Goal: Task Accomplishment & Management: Manage account settings

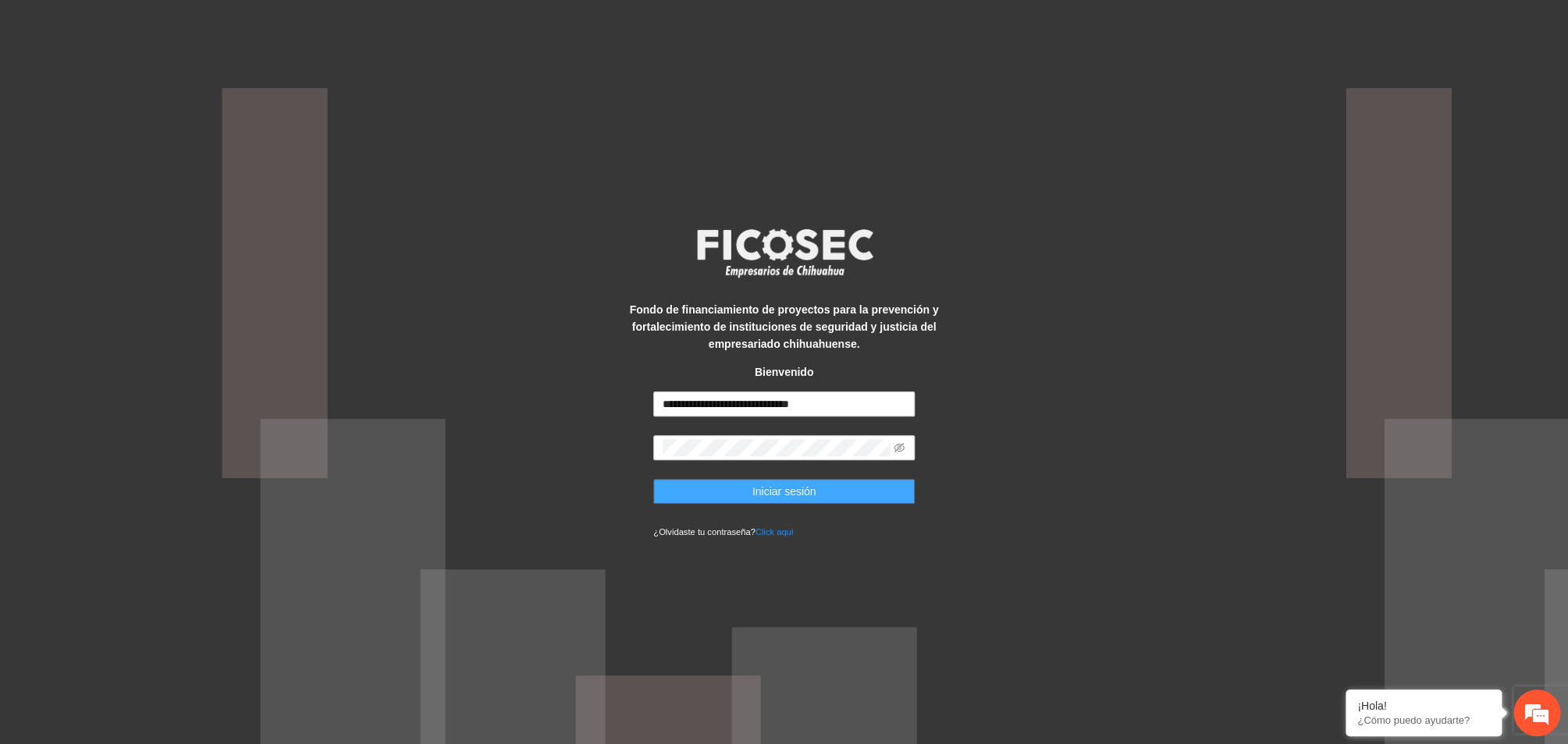
click at [814, 489] on button "Iniciar sesión" at bounding box center [783, 491] width 261 height 25
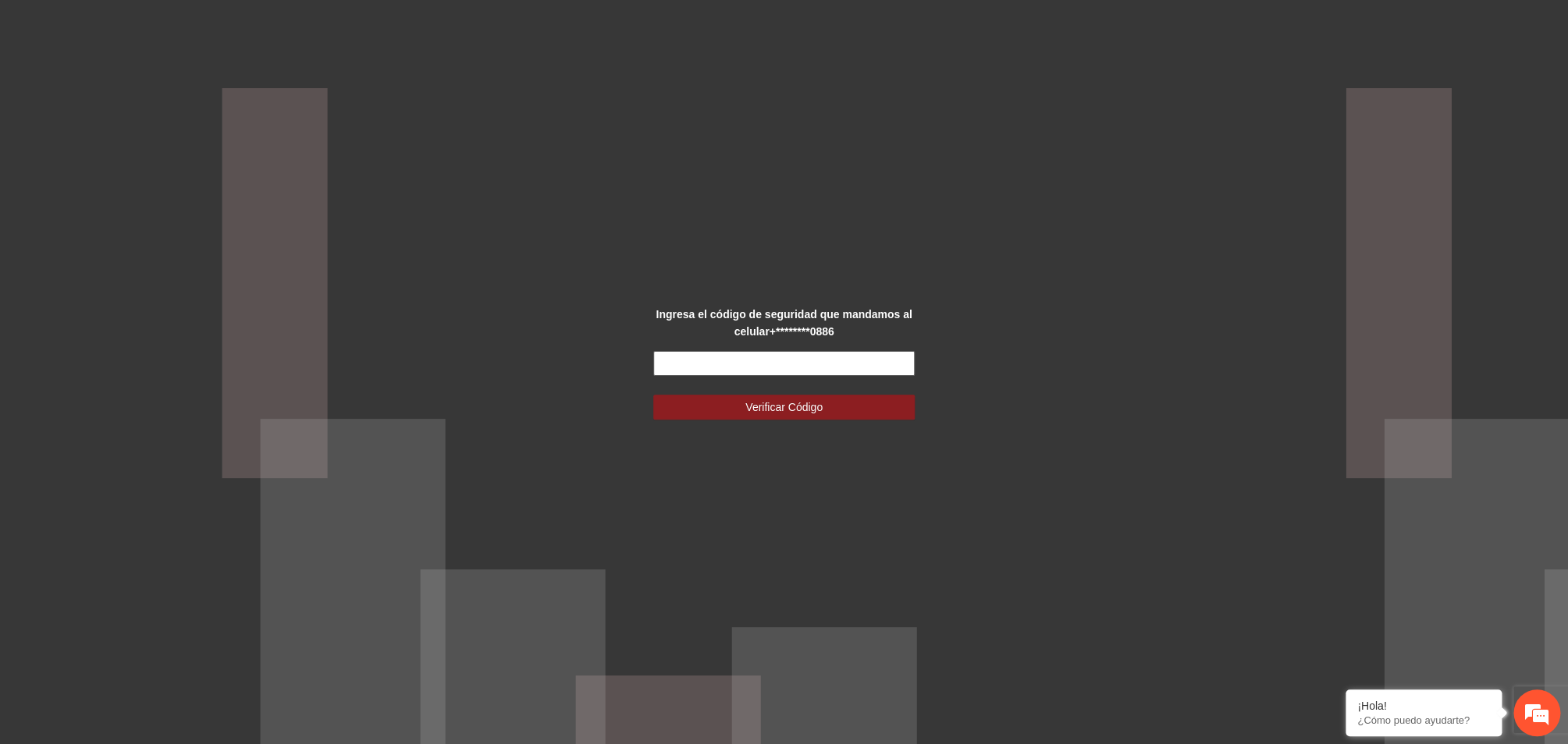
click at [691, 371] on input "text" at bounding box center [783, 363] width 261 height 25
type input "******"
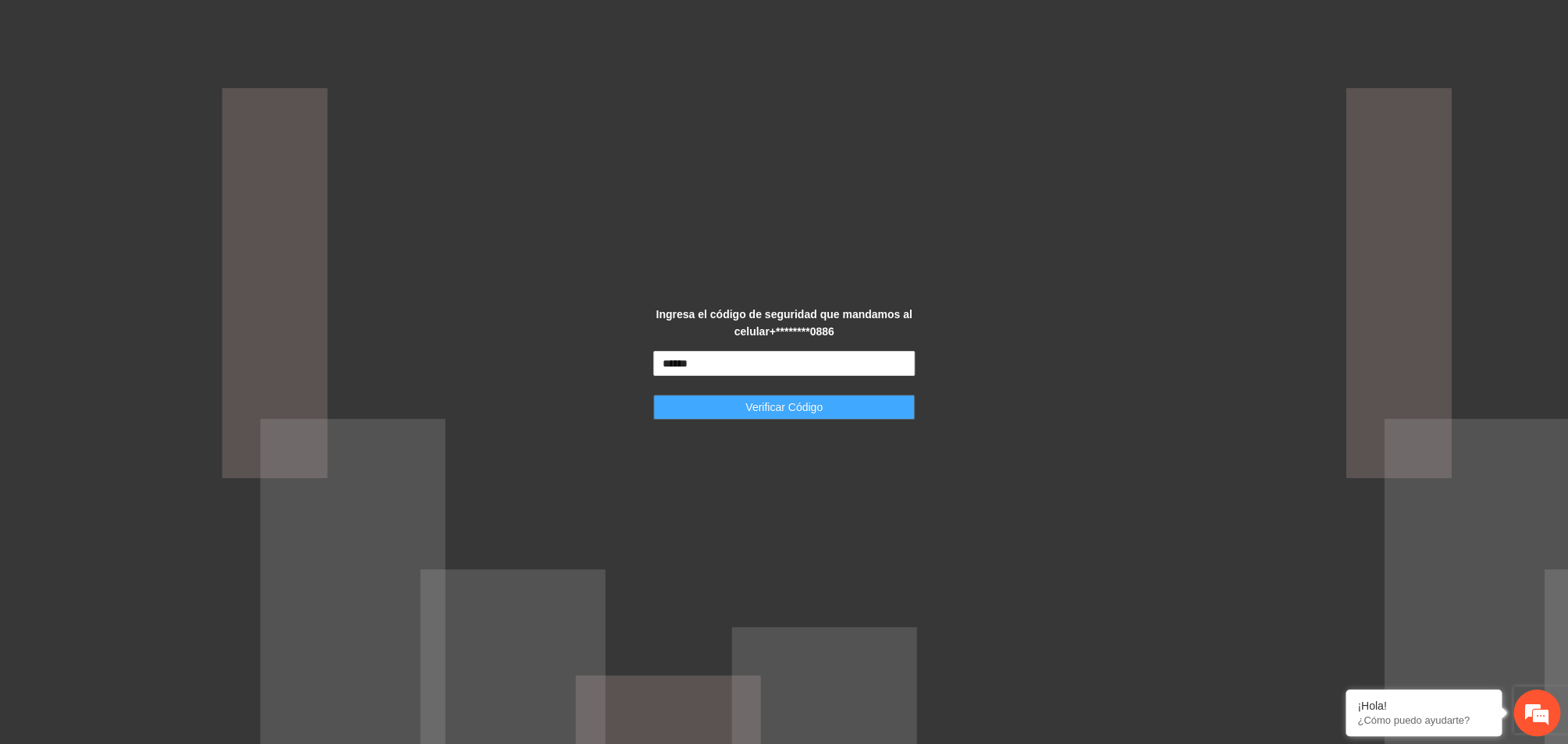
click at [777, 411] on span "Verificar Código" at bounding box center [784, 407] width 77 height 17
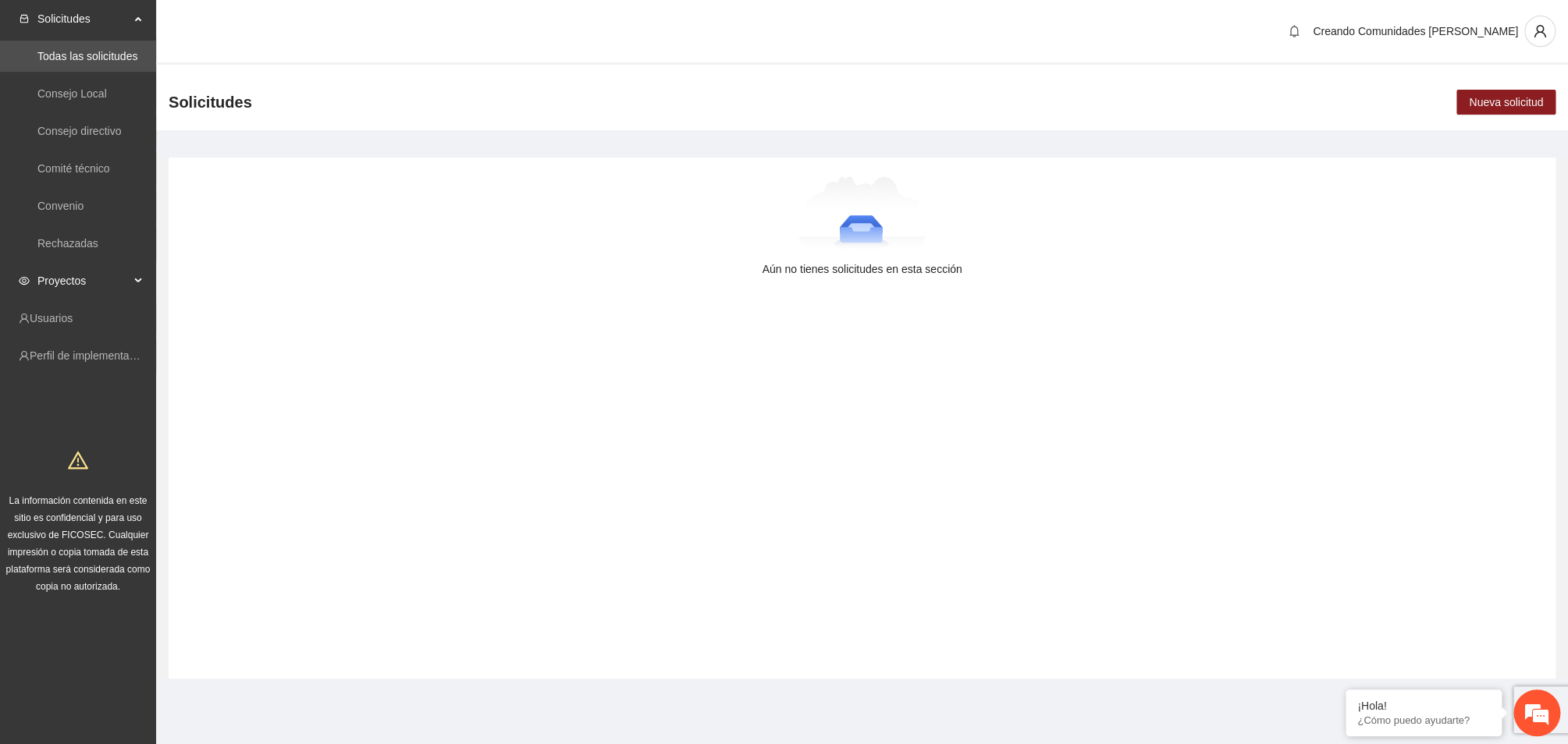
click at [65, 290] on span "Proyectos" at bounding box center [83, 280] width 92 height 31
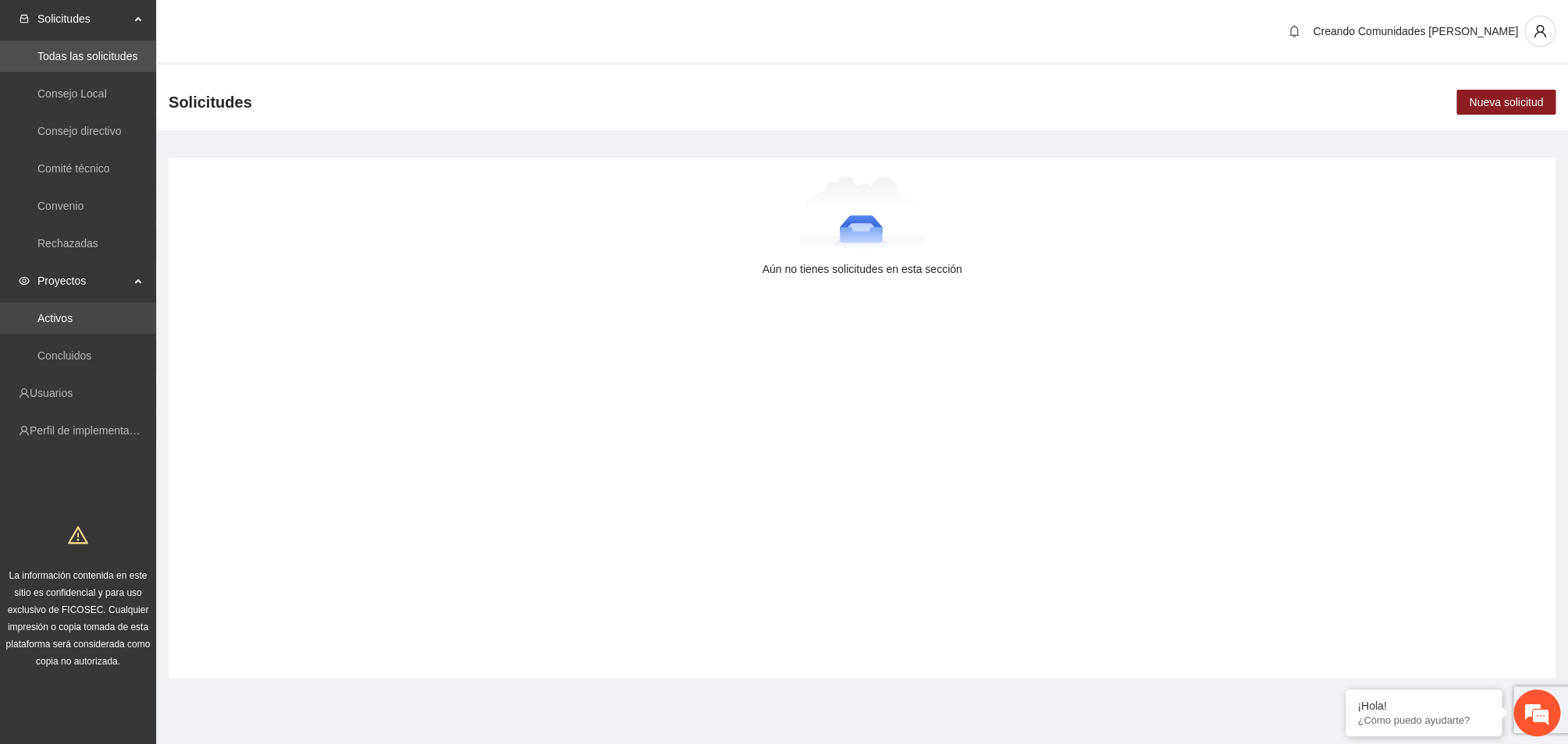
click at [47, 324] on link "Activos" at bounding box center [55, 317] width 35 height 13
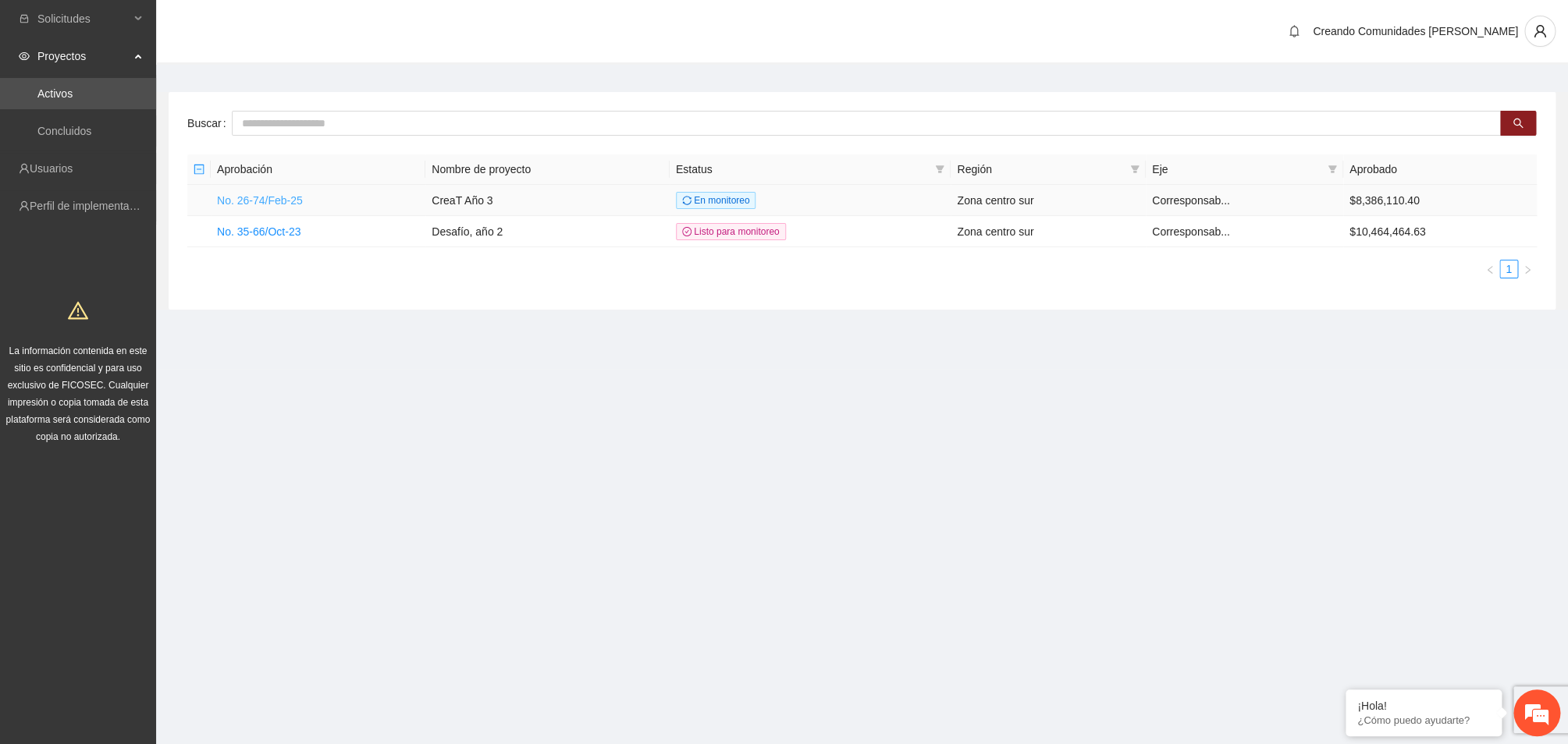
click at [259, 201] on link "No. 26-74/Feb-25" at bounding box center [260, 200] width 85 height 13
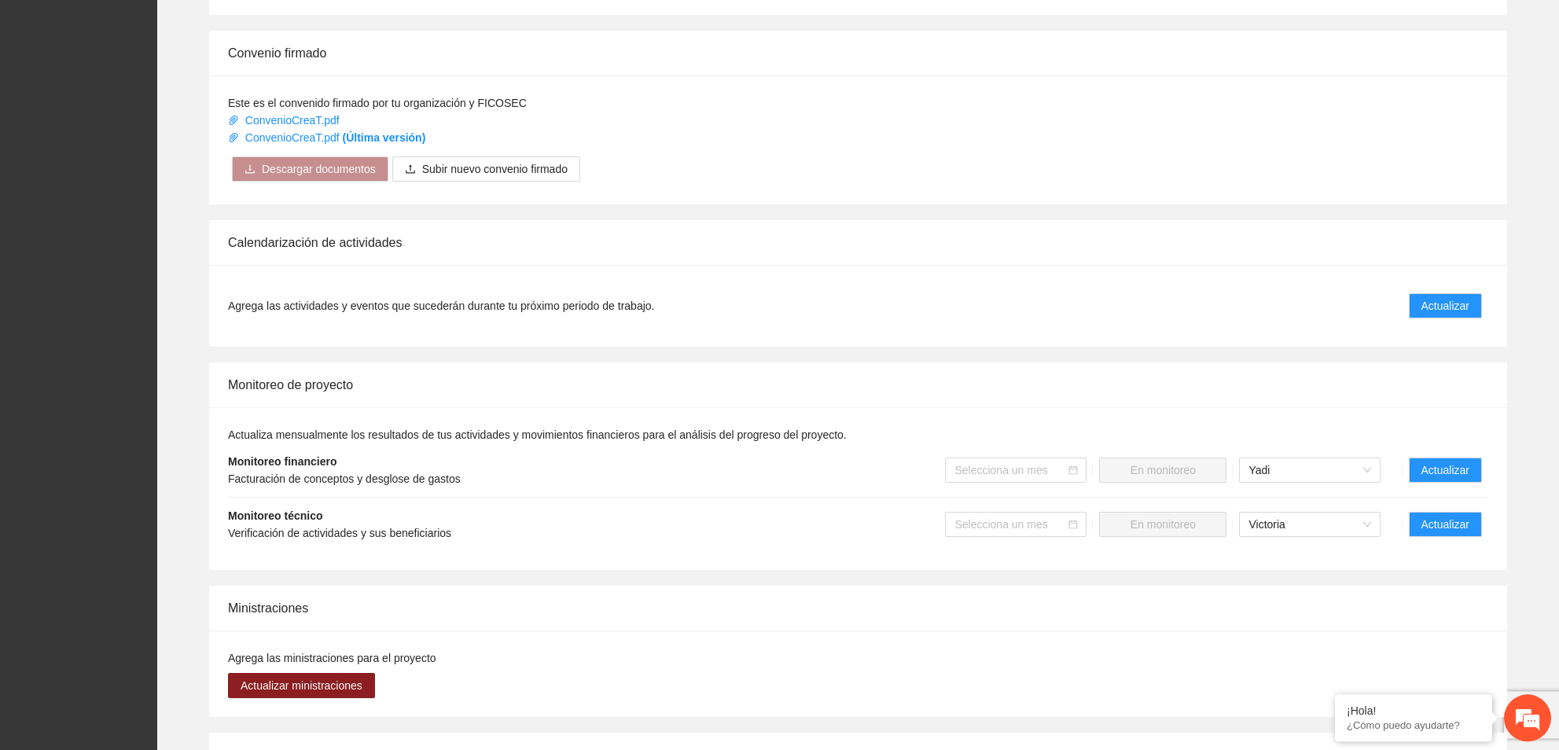
scroll to position [934, 0]
click at [1444, 477] on span "Actualizar" at bounding box center [1446, 468] width 48 height 17
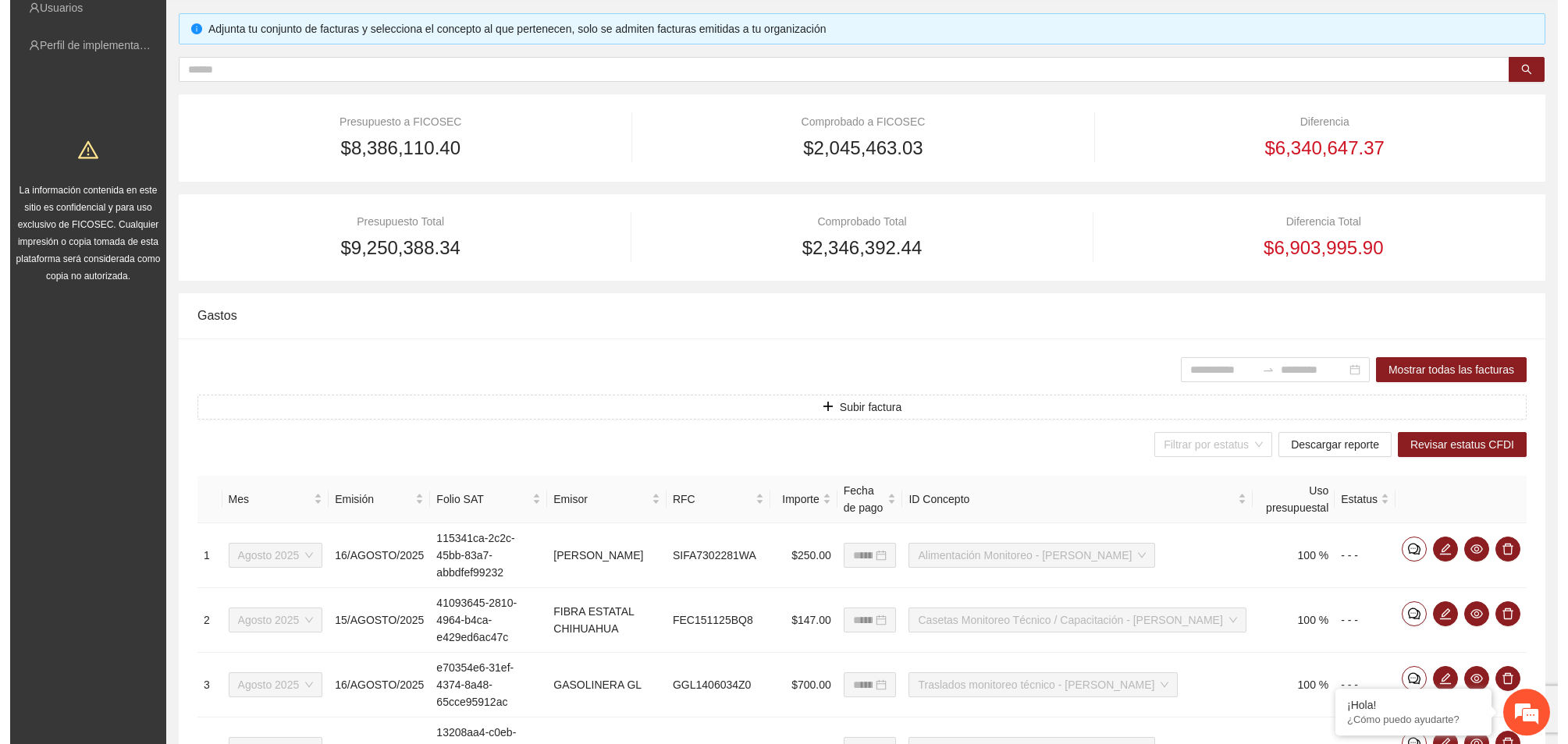
scroll to position [169, 0]
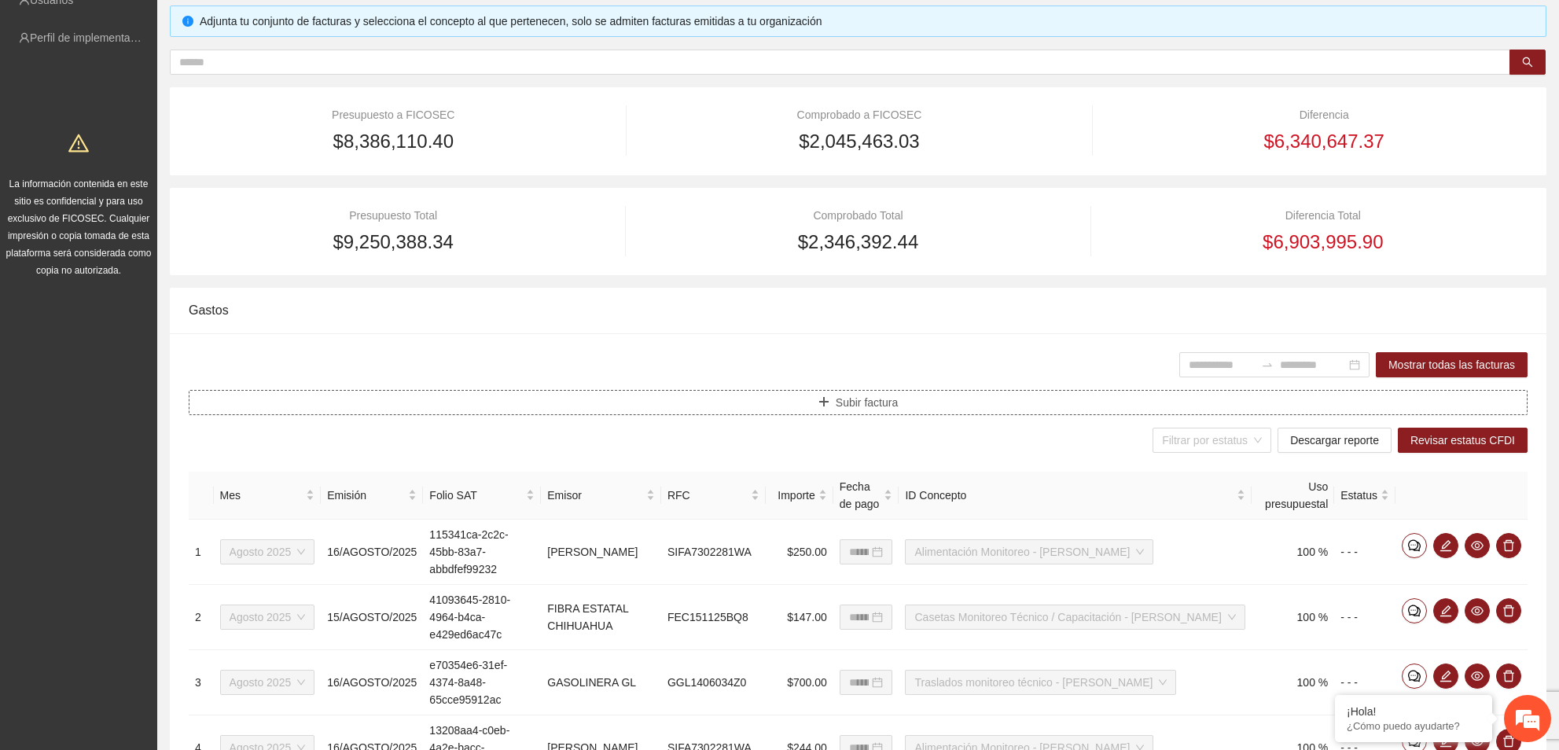
click at [880, 399] on span "Subir factura" at bounding box center [867, 402] width 62 height 17
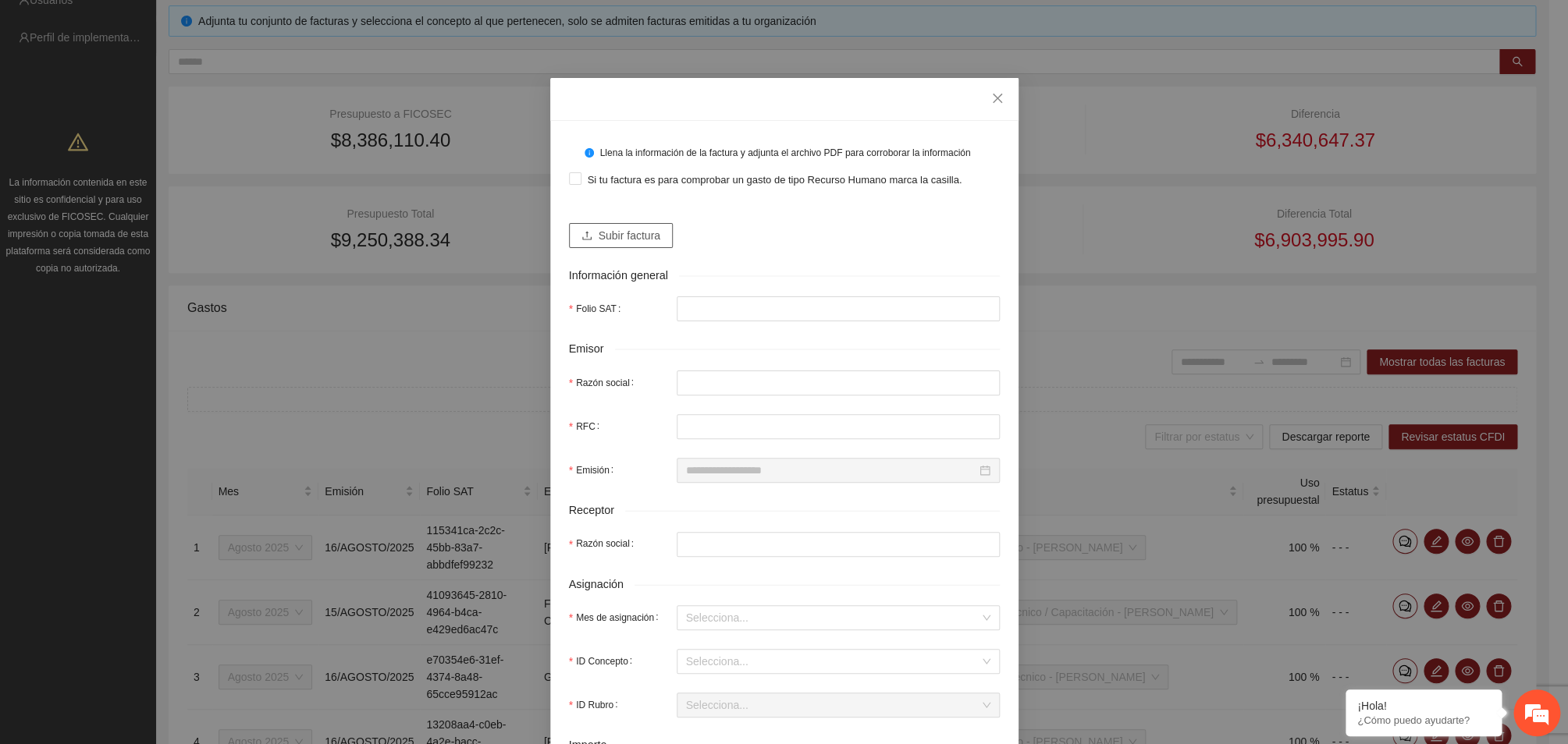
click at [626, 232] on span "Subir factura" at bounding box center [629, 235] width 62 height 17
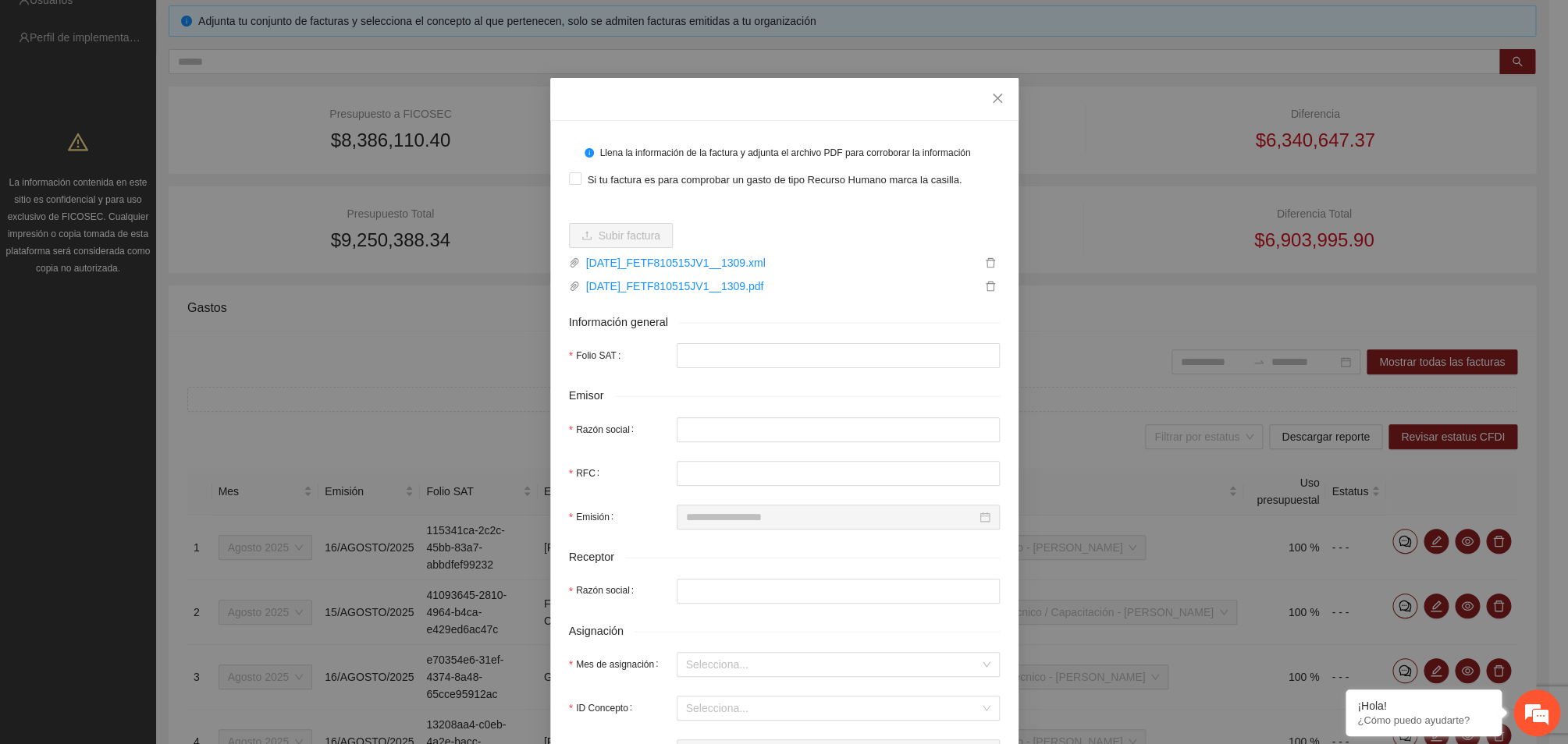
type input "**********"
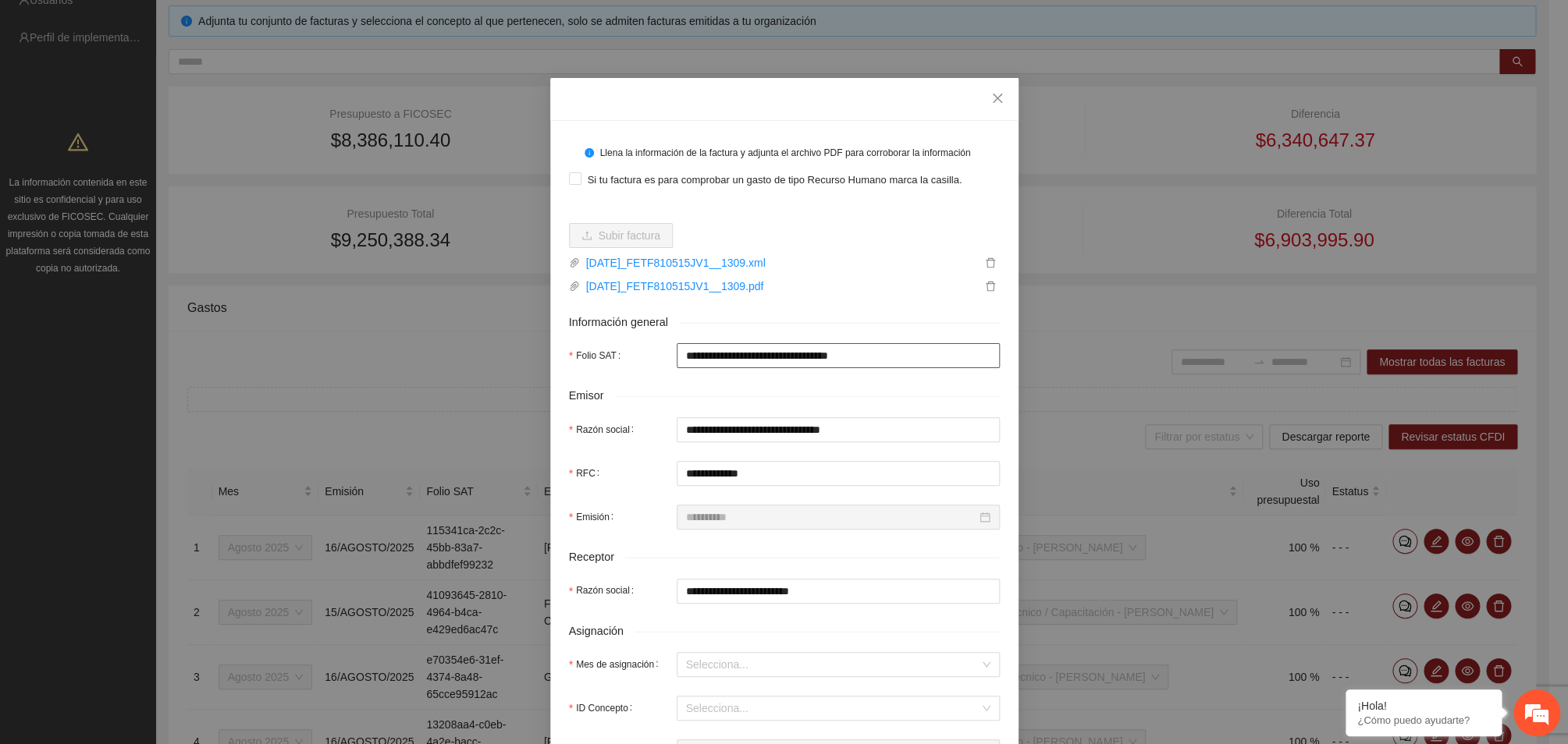
scroll to position [253, 0]
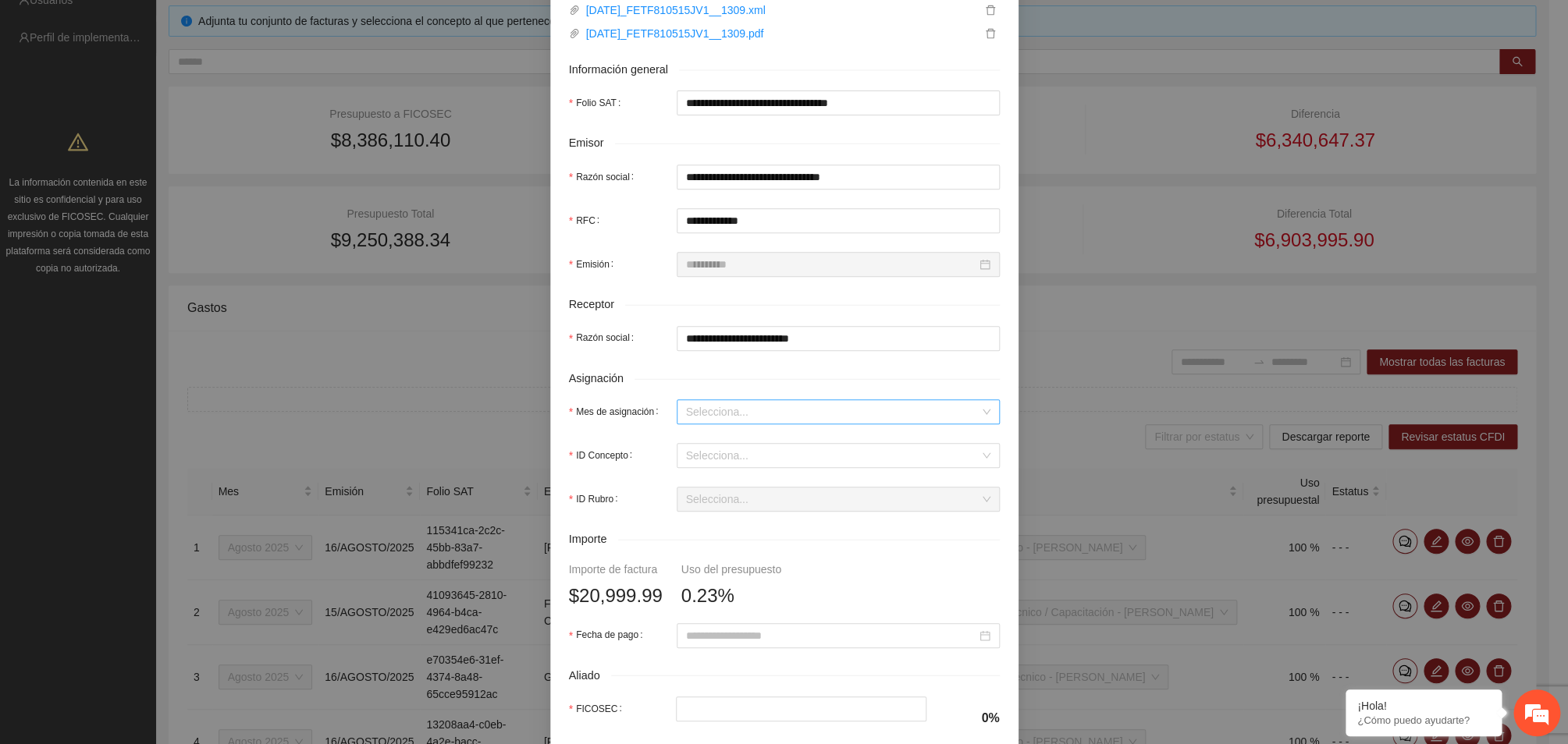
click at [970, 409] on div "Selecciona..." at bounding box center [839, 412] width 324 height 25
click at [819, 546] on div "Agosto 2025" at bounding box center [827, 547] width 305 height 17
click at [978, 449] on div "Selecciona..." at bounding box center [839, 455] width 324 height 25
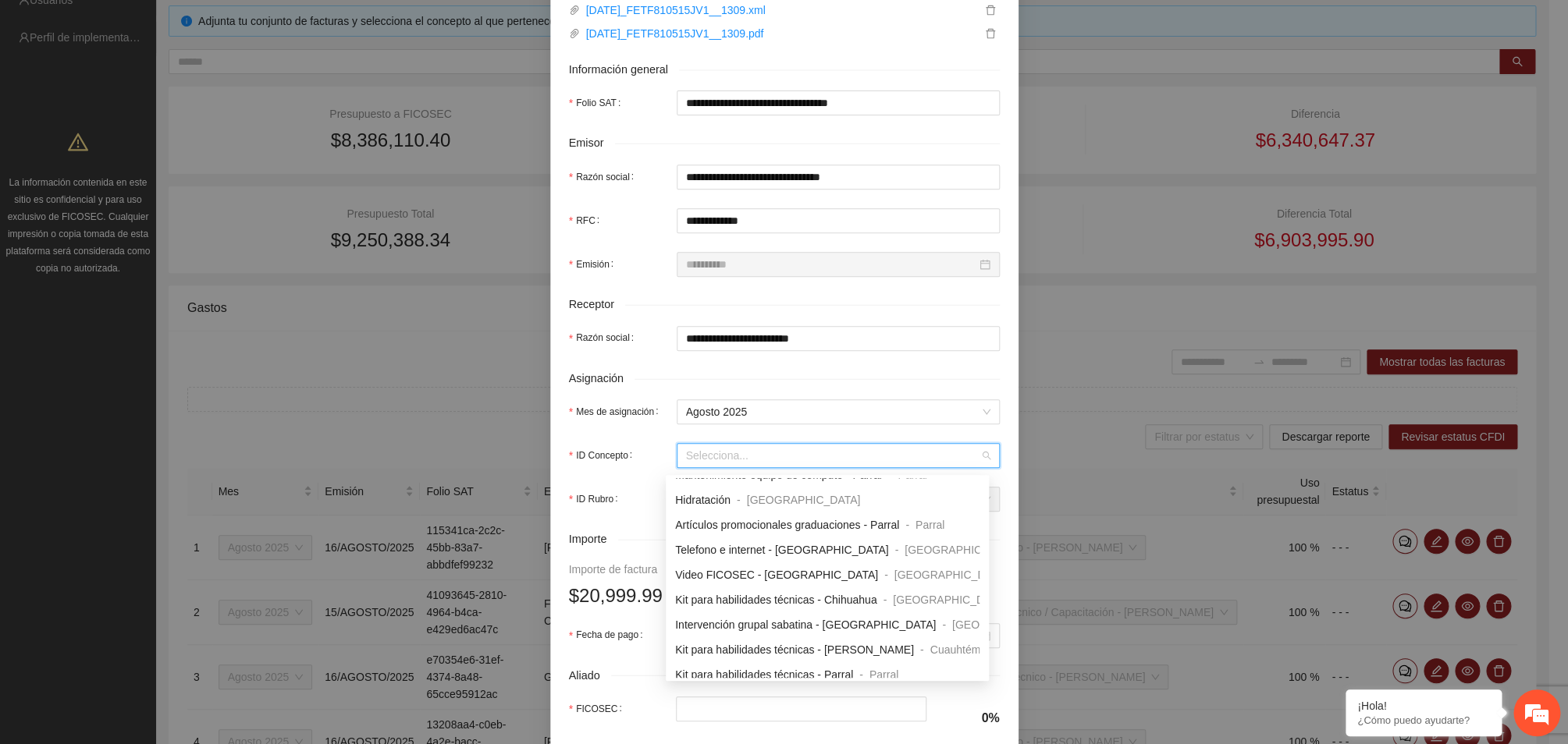
scroll to position [758, 0]
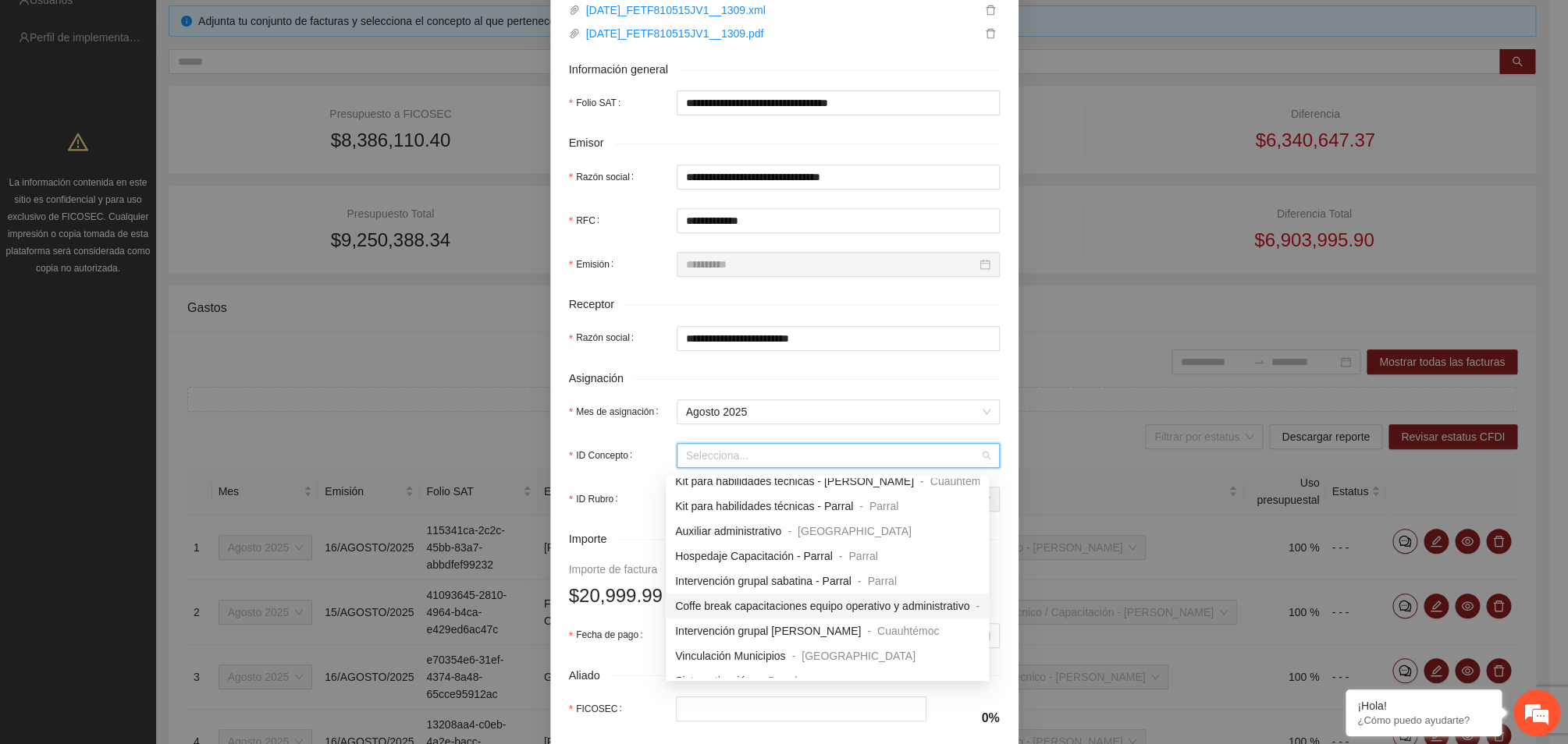
click at [884, 604] on span "Coffe break capacitaciones equipo operativo y administrativo" at bounding box center [822, 606] width 294 height 13
type input "*********"
type input "********"
type input "*"
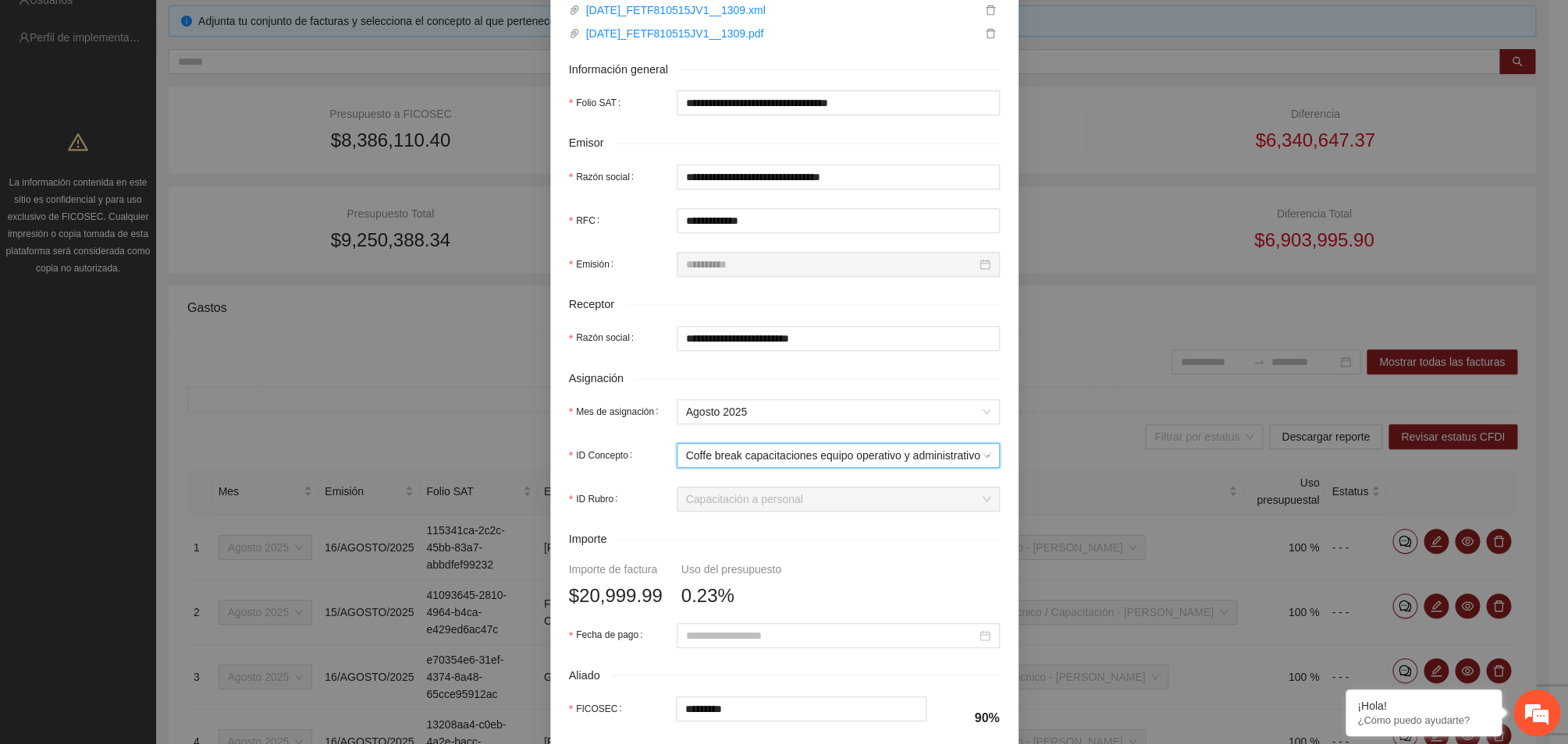
scroll to position [422, 0]
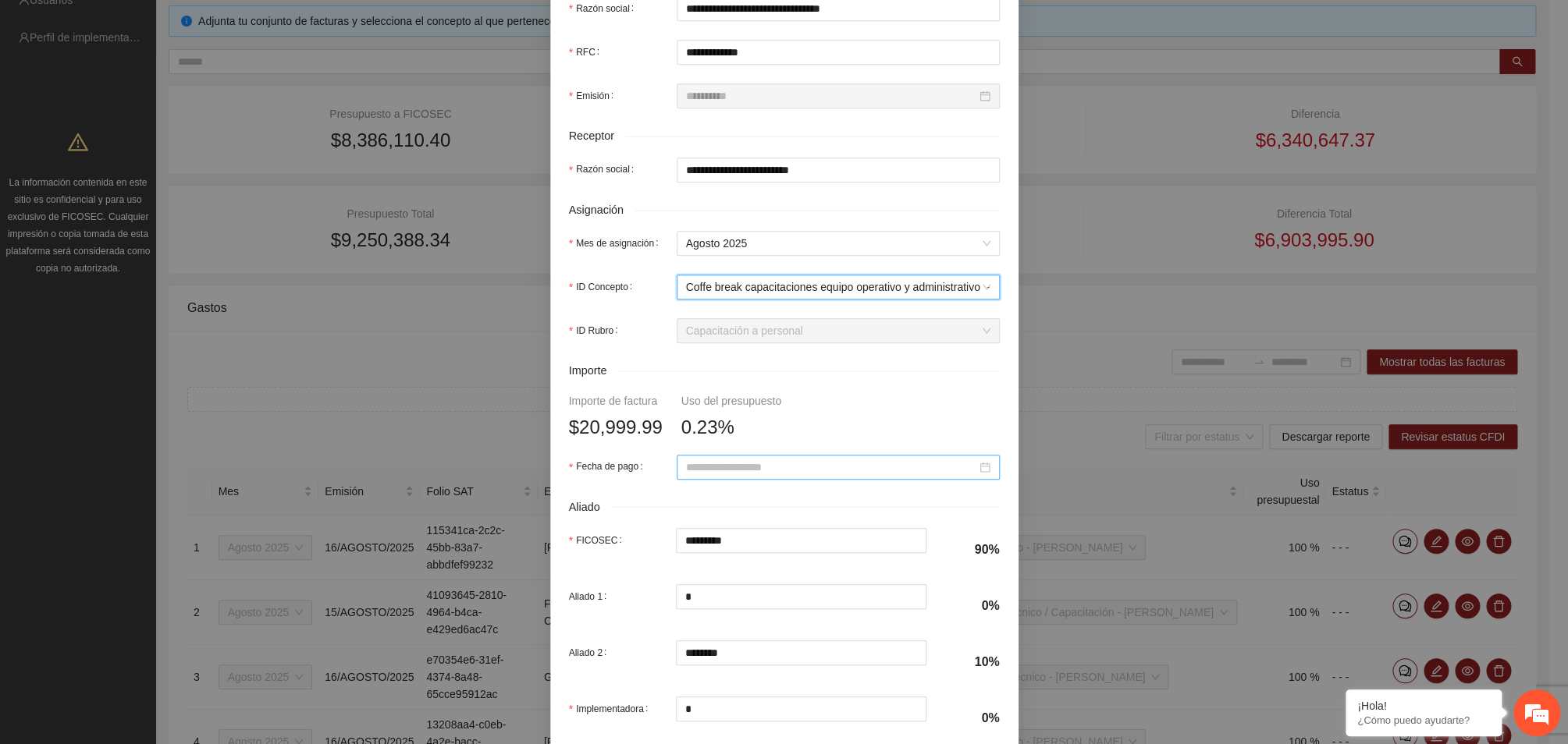
click at [972, 480] on div at bounding box center [839, 466] width 324 height 25
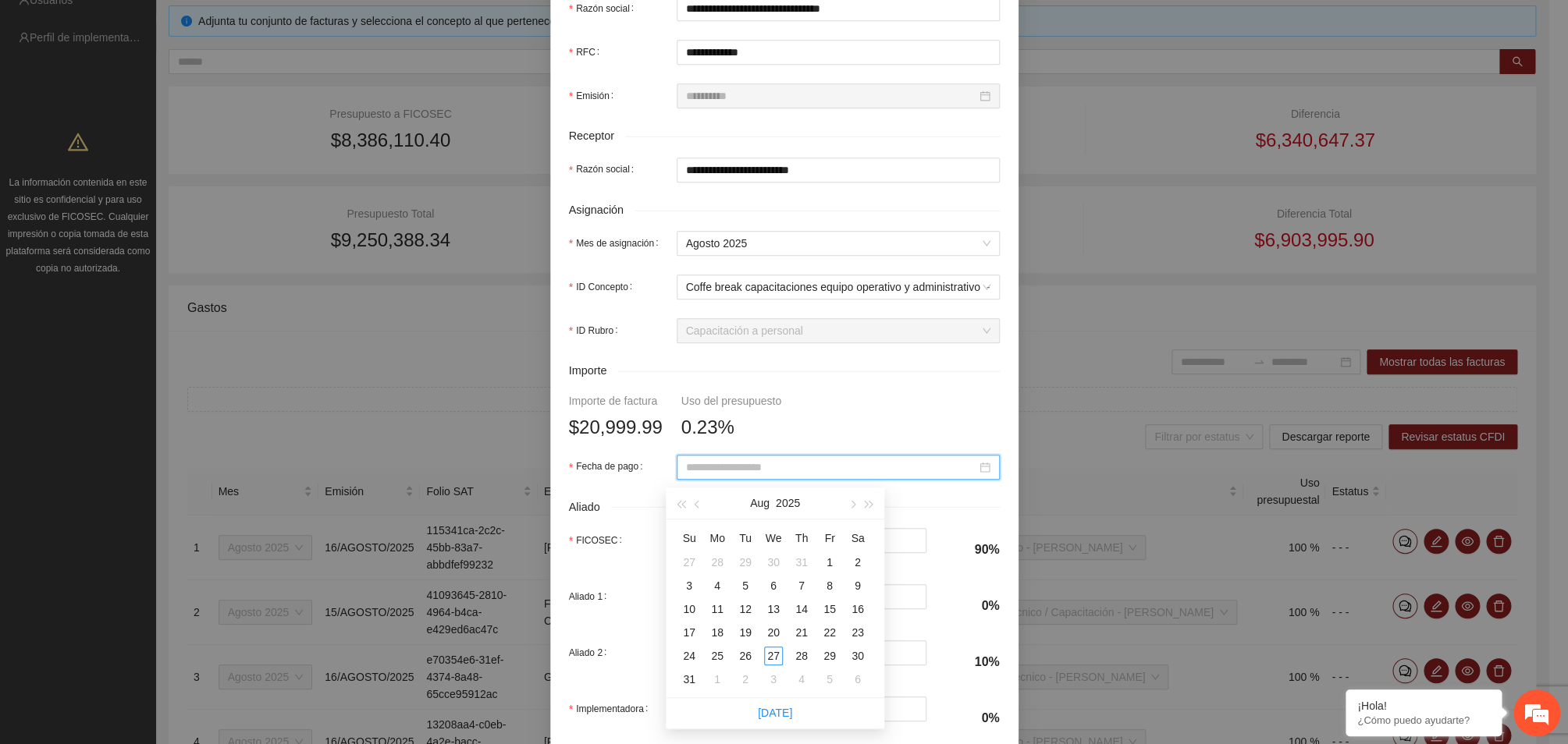
type input "**********"
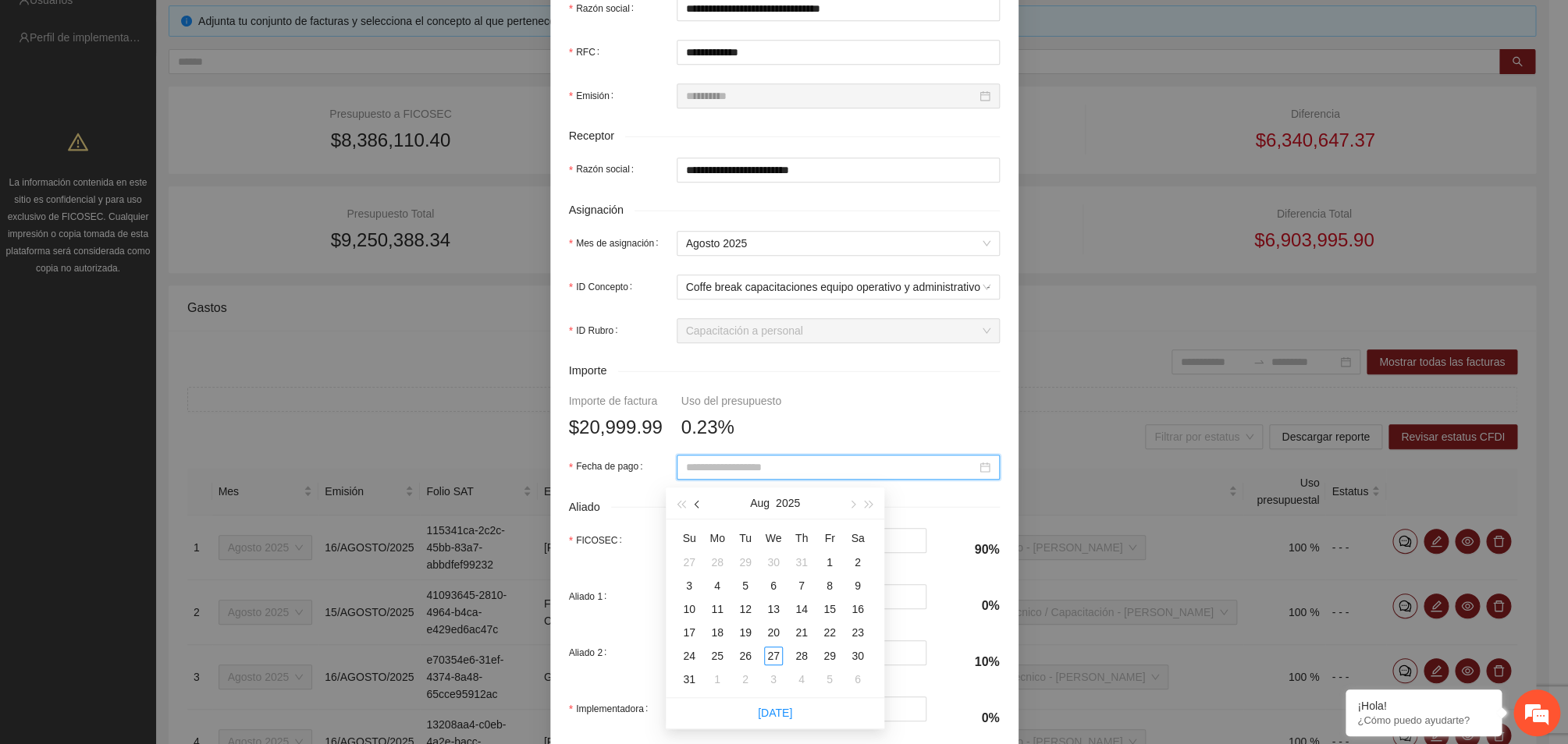
click at [702, 505] on span "button" at bounding box center [699, 505] width 8 height 8
type input "**********"
click at [826, 636] on div "27" at bounding box center [829, 632] width 19 height 19
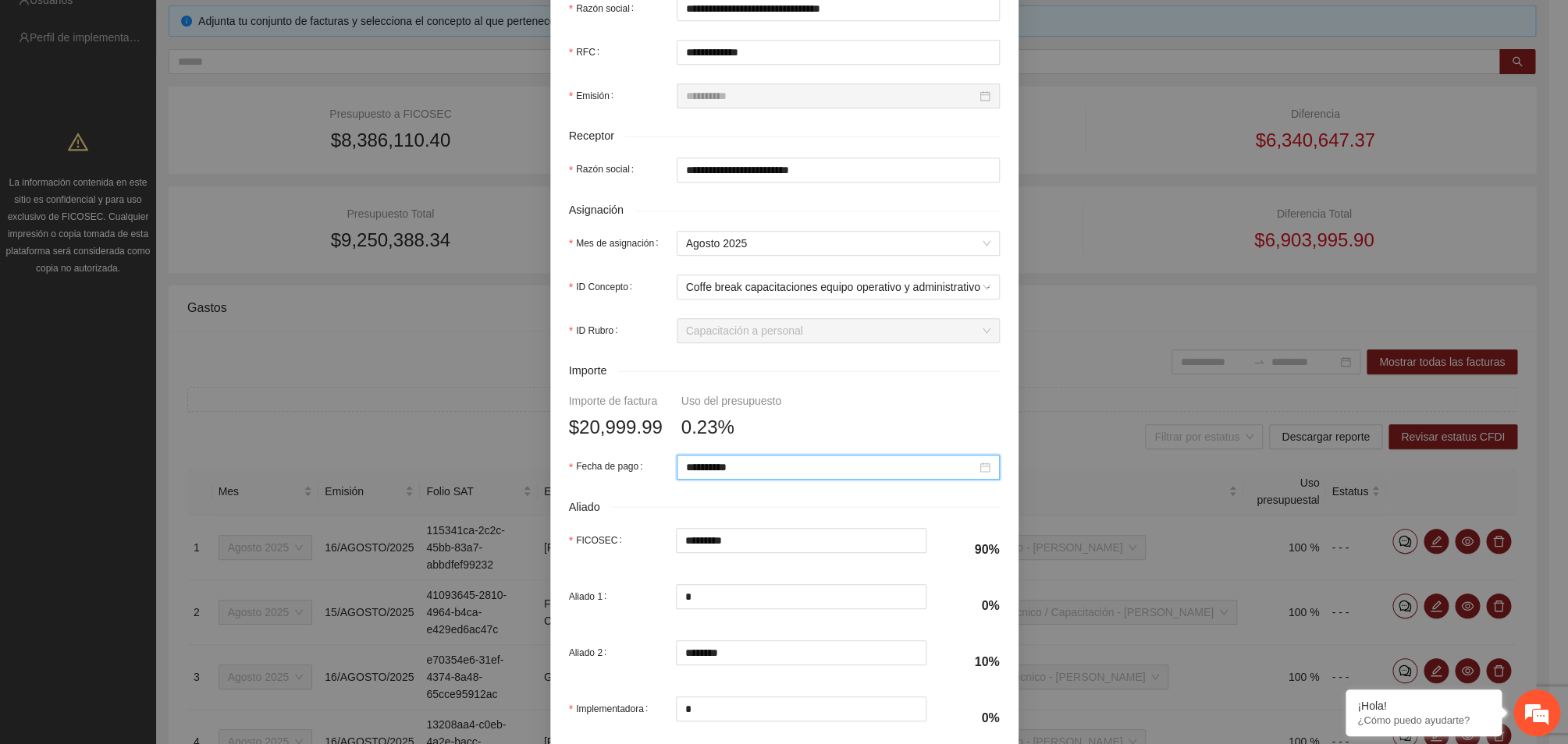
scroll to position [517, 0]
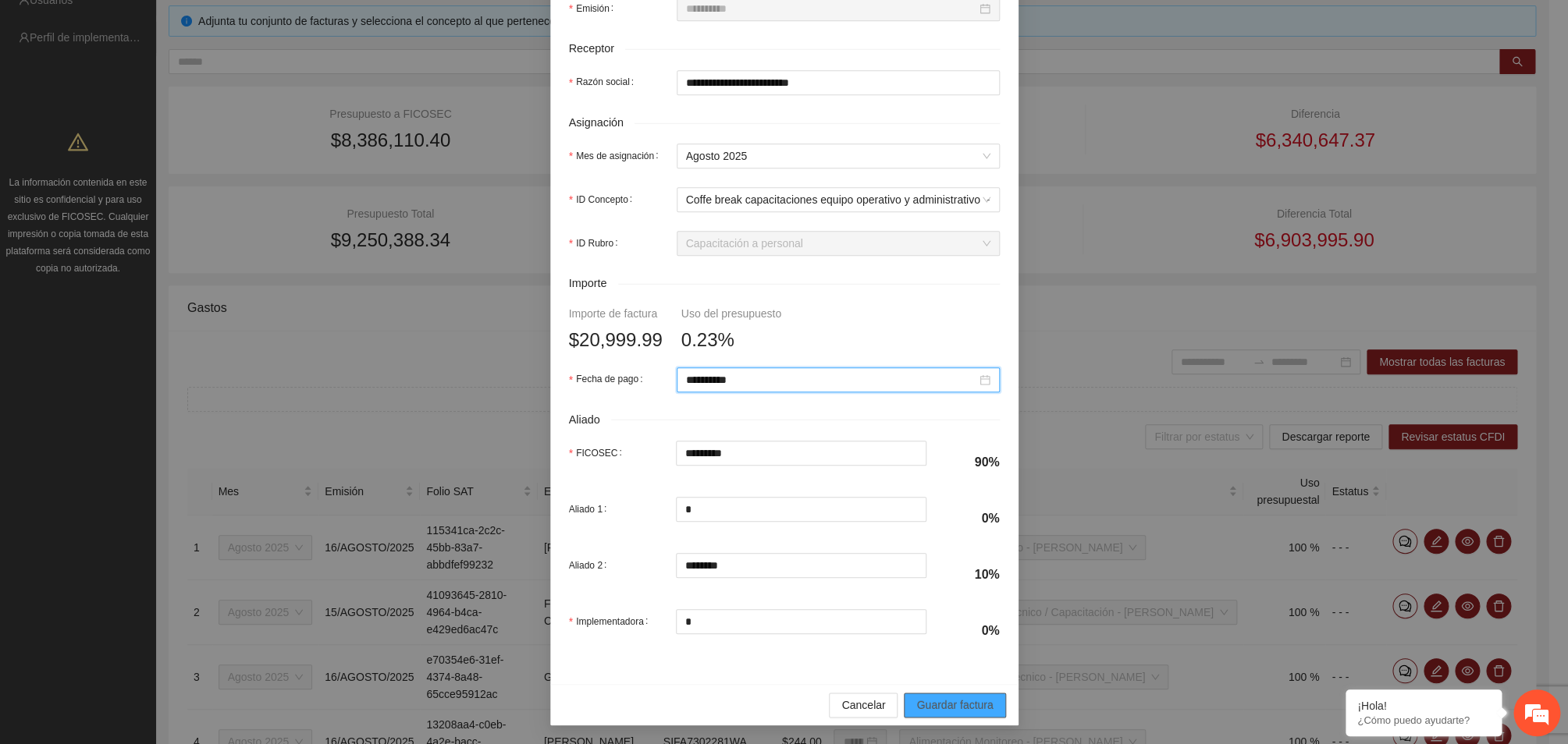
click at [925, 703] on span "Guardar factura" at bounding box center [954, 704] width 76 height 17
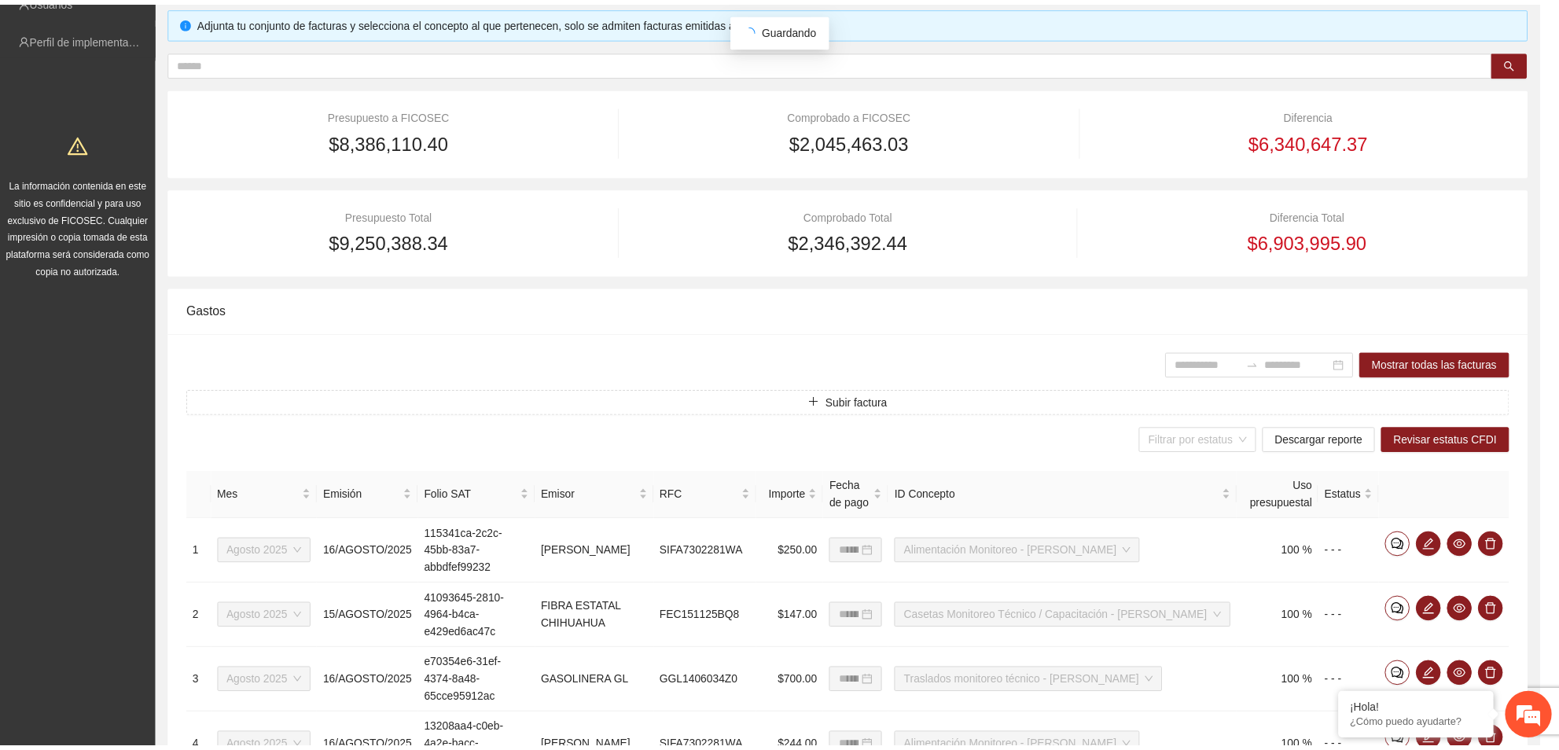
scroll to position [396, 0]
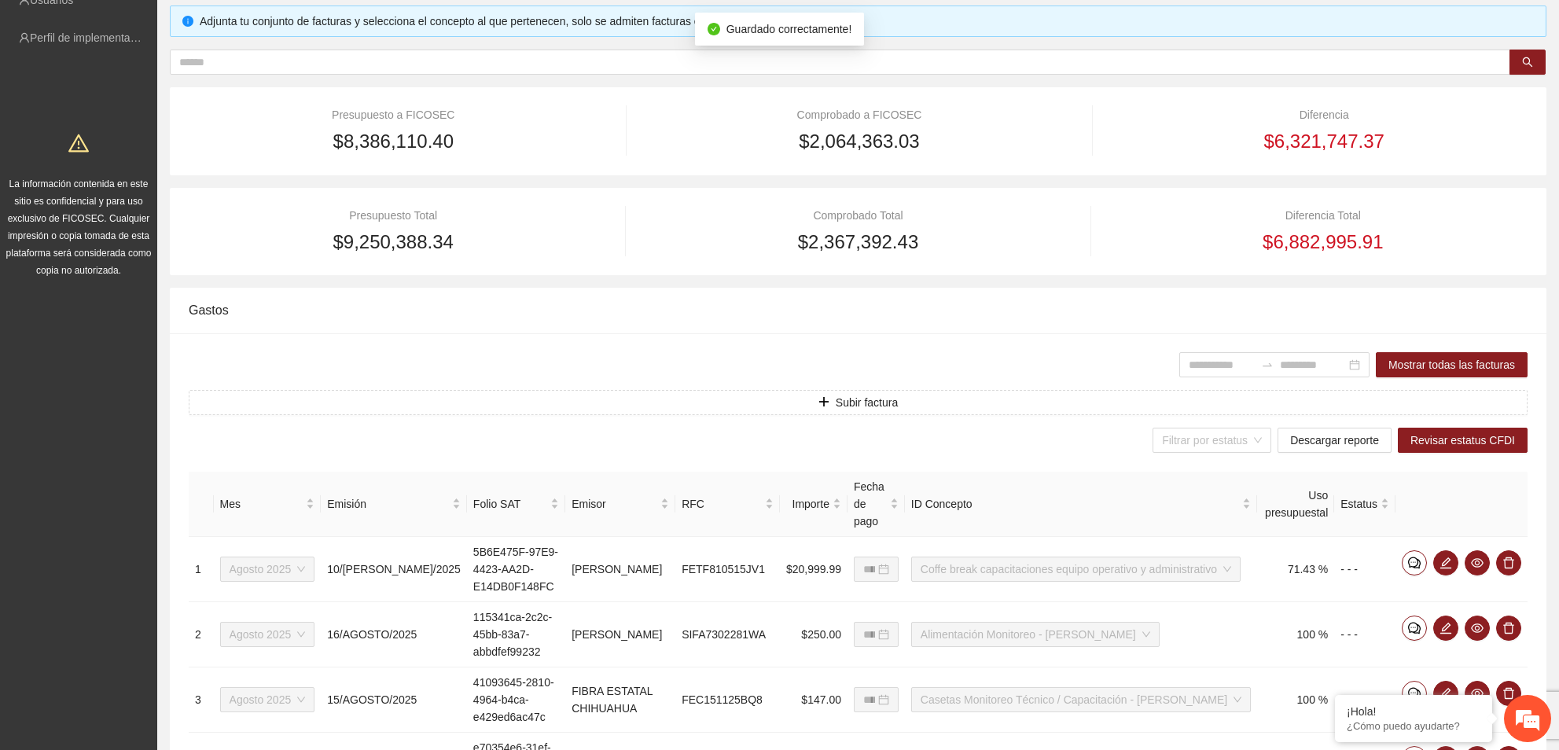
type input "**********"
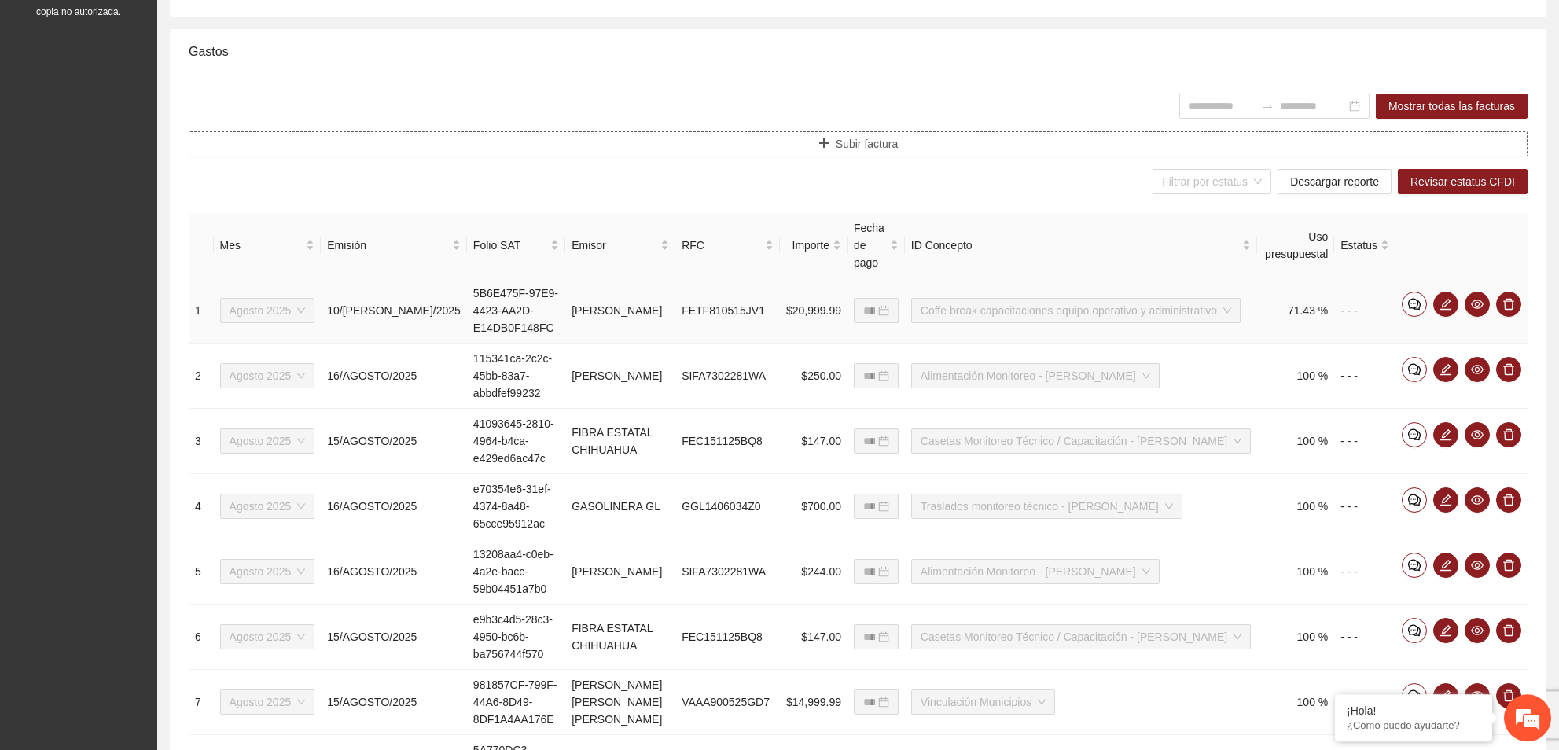
scroll to position [411, 0]
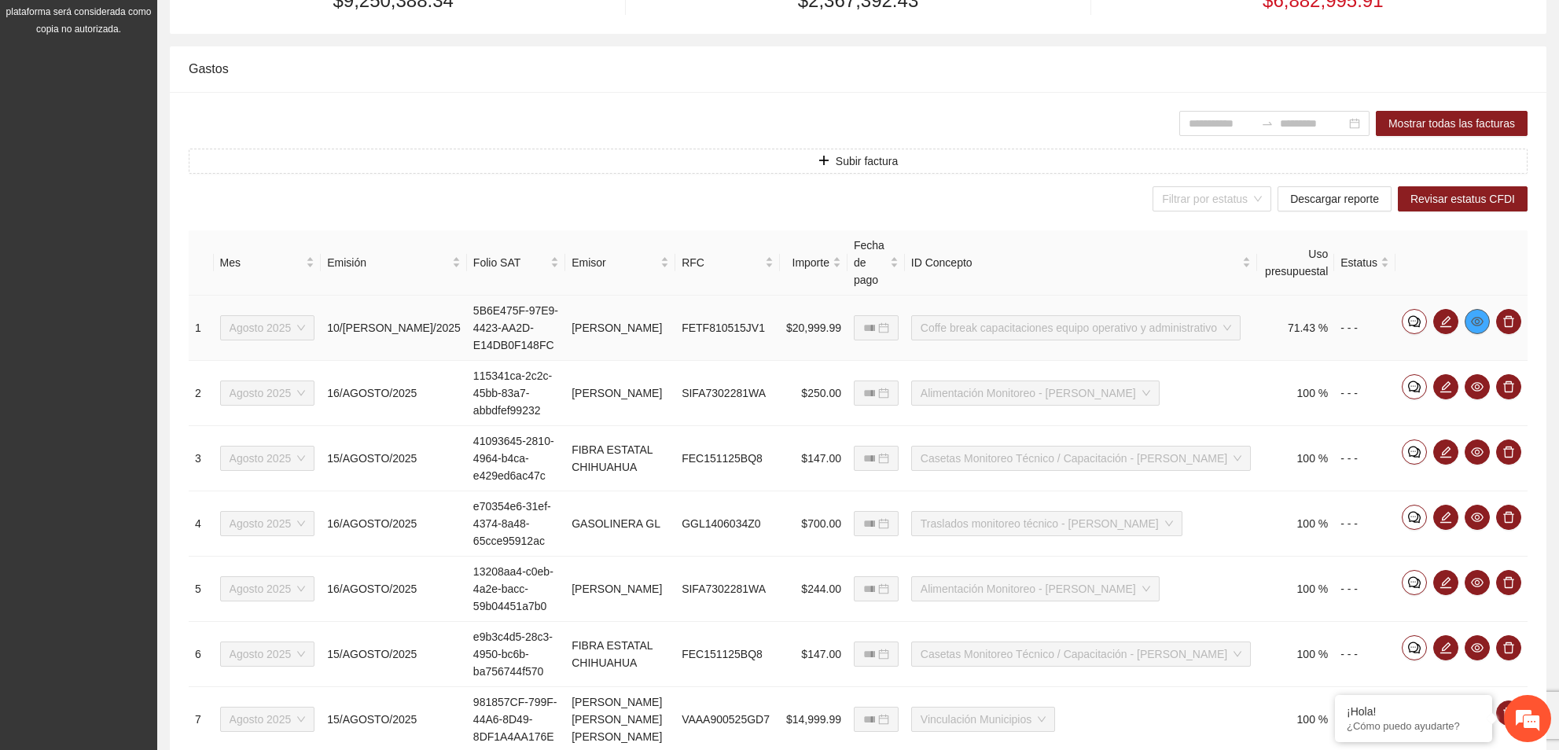
click at [1479, 326] on icon "eye" at bounding box center [1477, 321] width 13 height 9
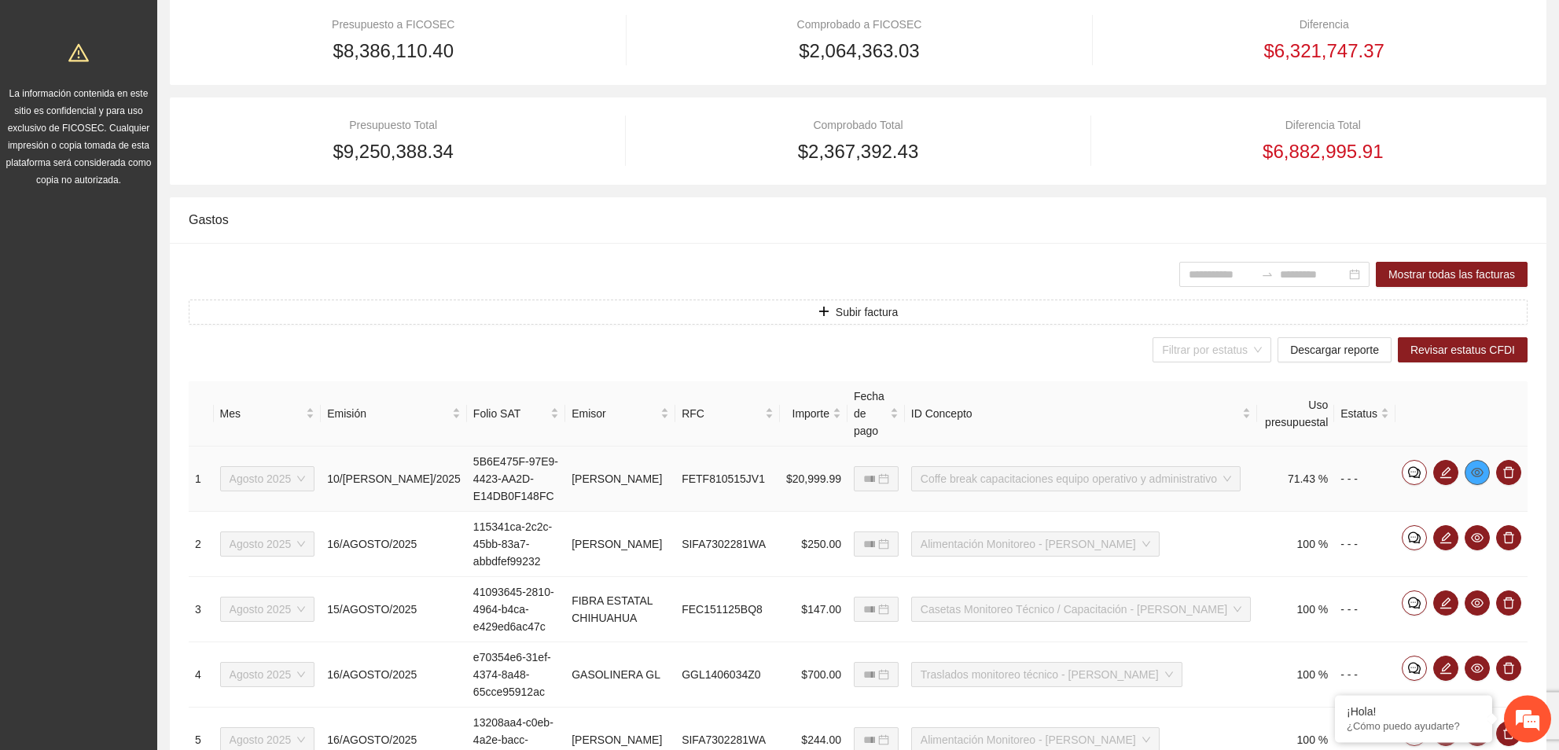
scroll to position [241, 0]
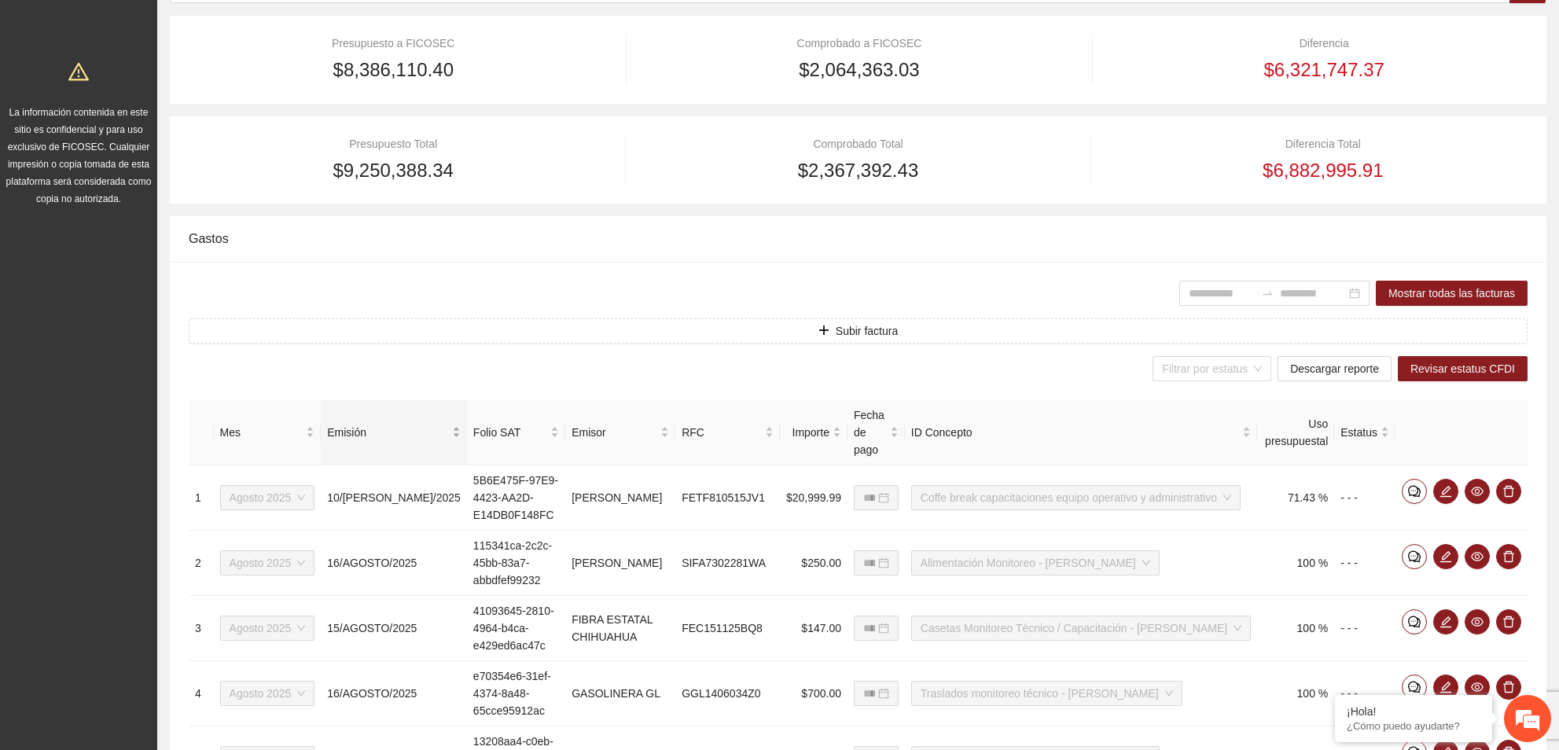
click at [393, 439] on div "Emisión" at bounding box center [394, 432] width 134 height 17
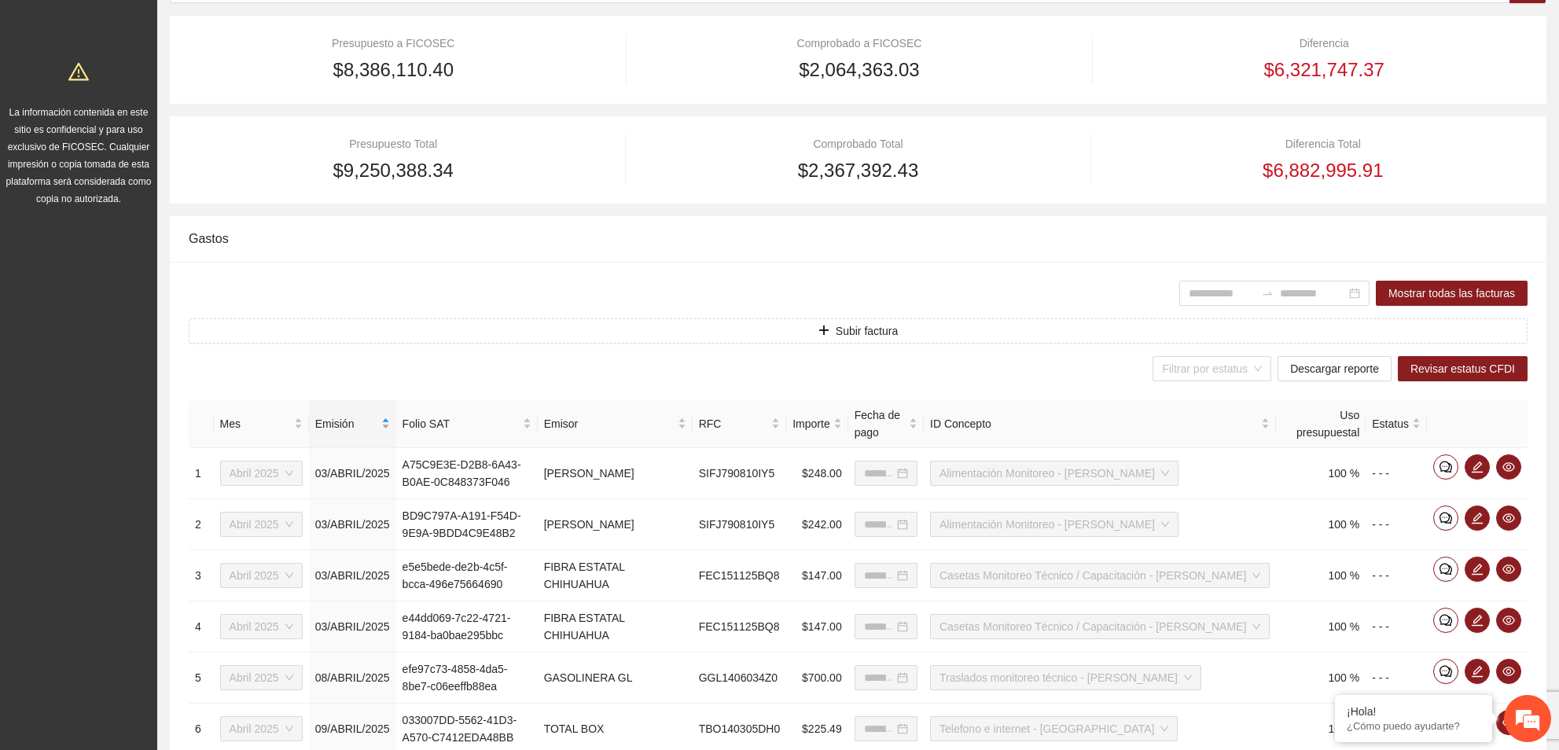
type input "**********"
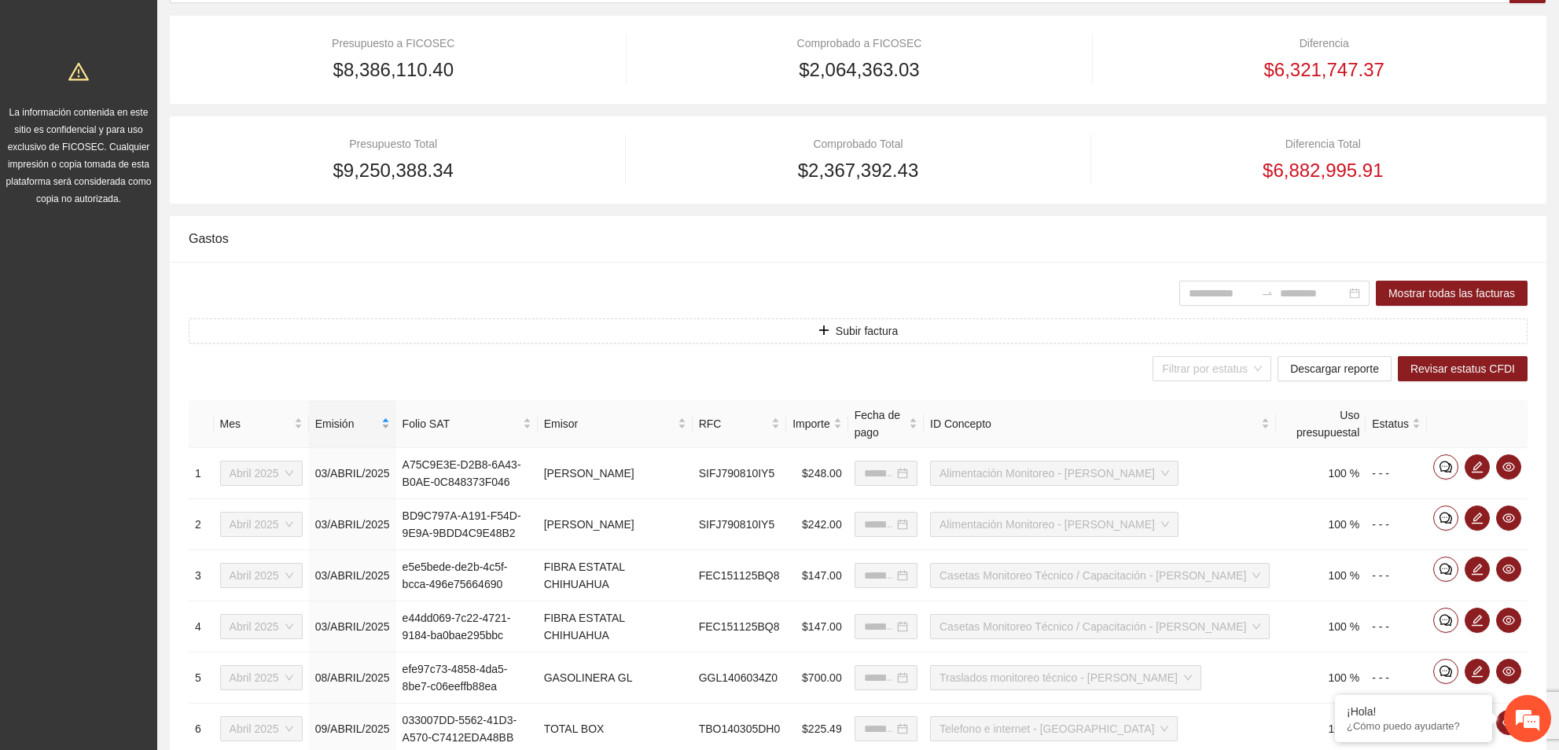
type input "**********"
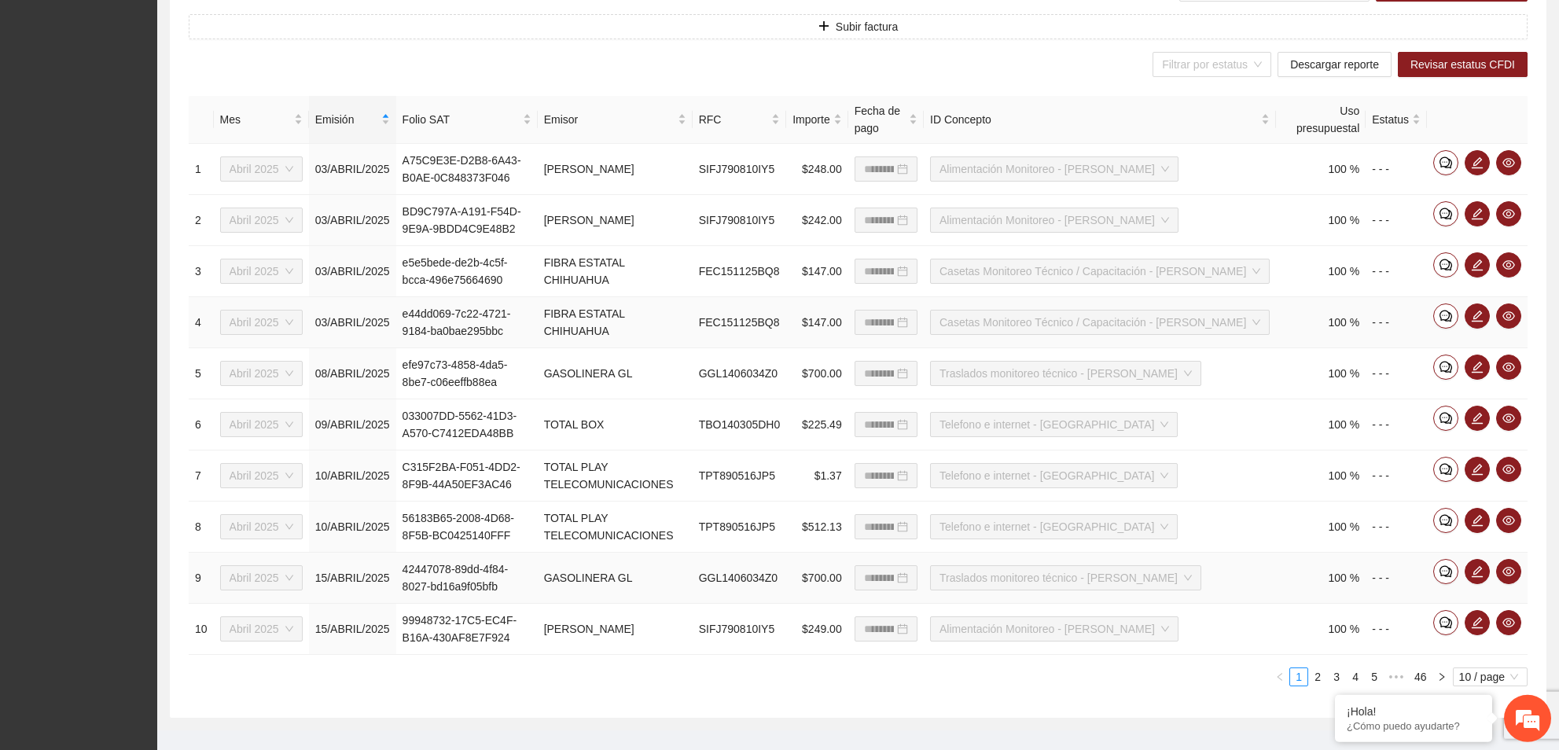
scroll to position [576, 0]
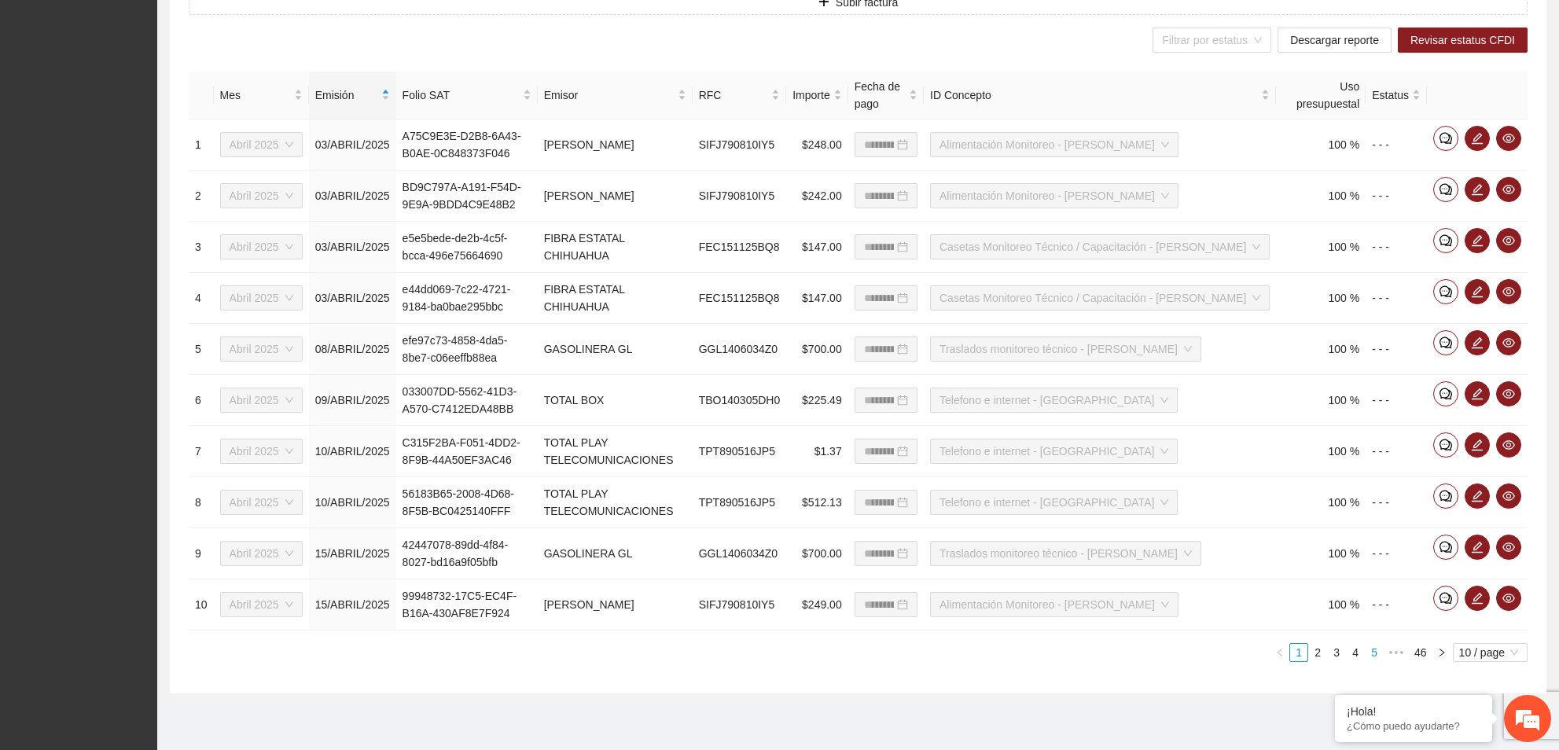
click at [1370, 657] on link "5" at bounding box center [1374, 652] width 17 height 17
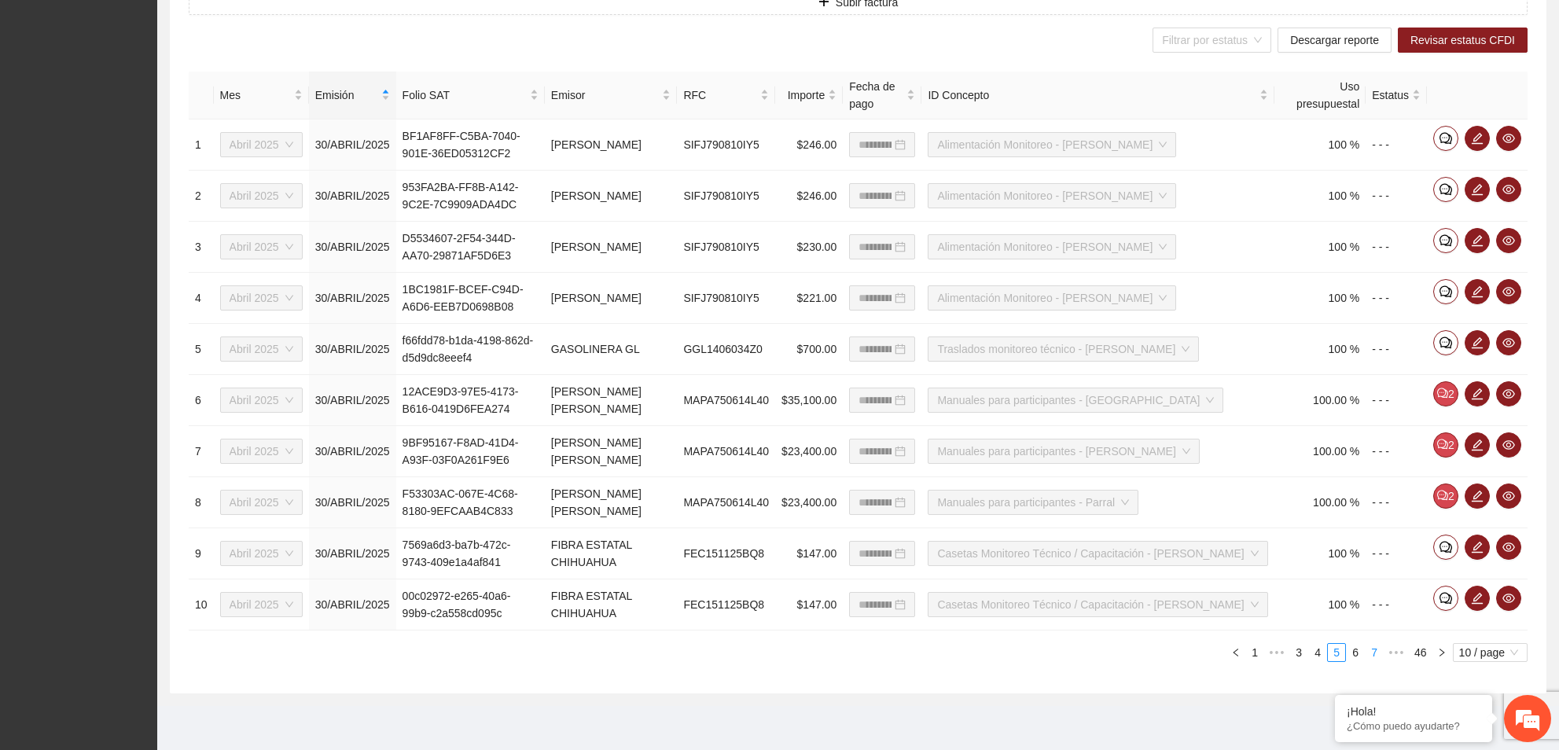
click at [1373, 657] on link "7" at bounding box center [1374, 652] width 17 height 17
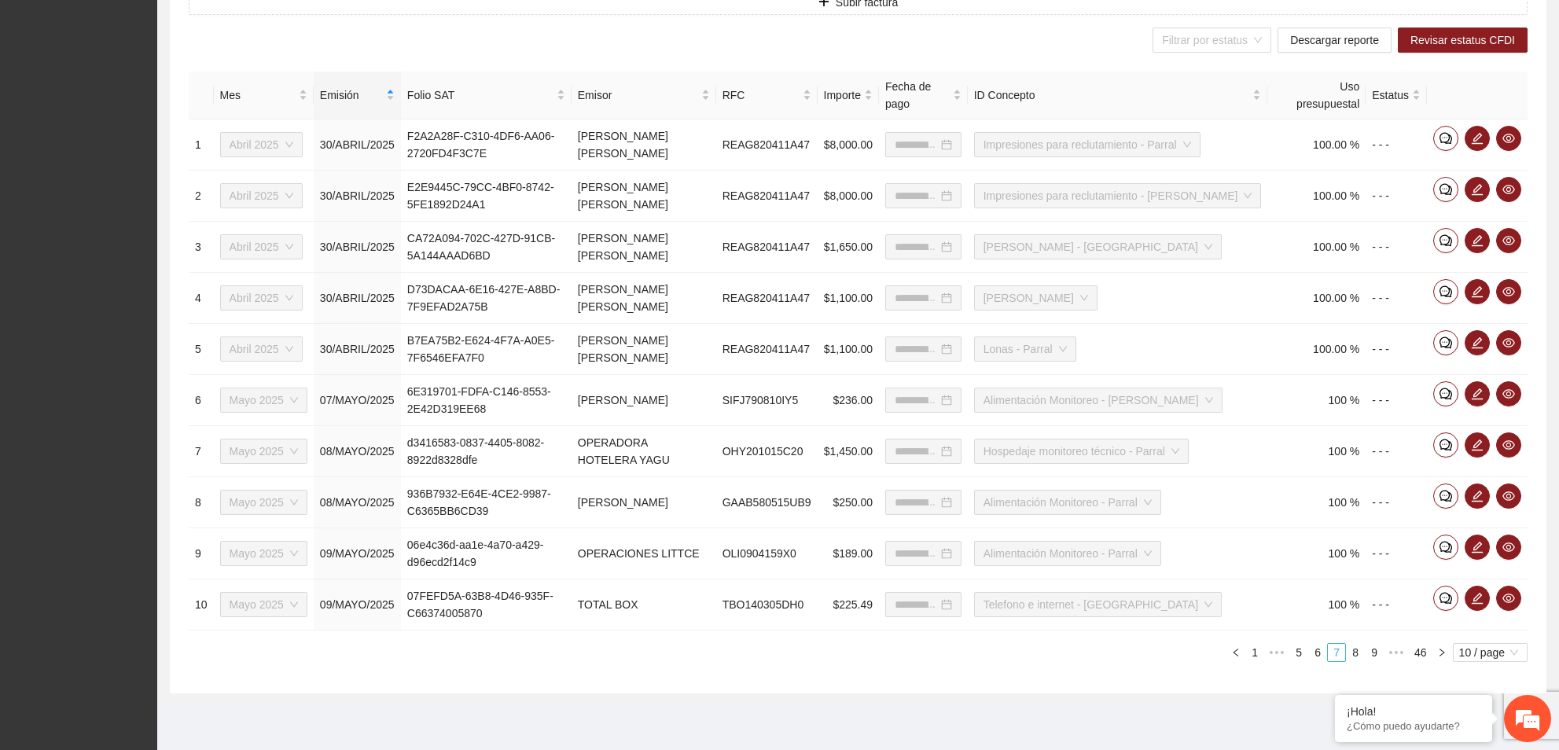
type input "**********"
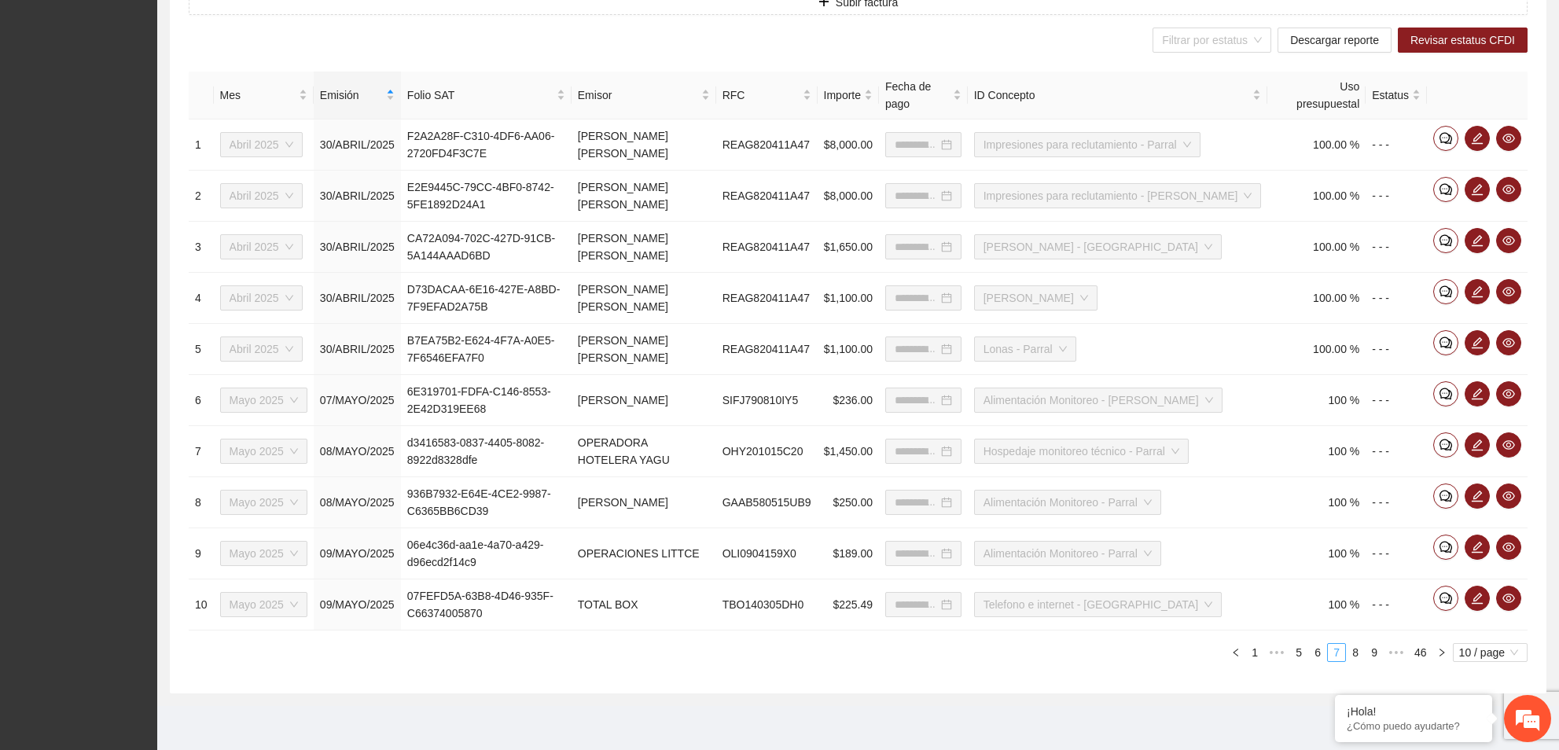
type input "**********"
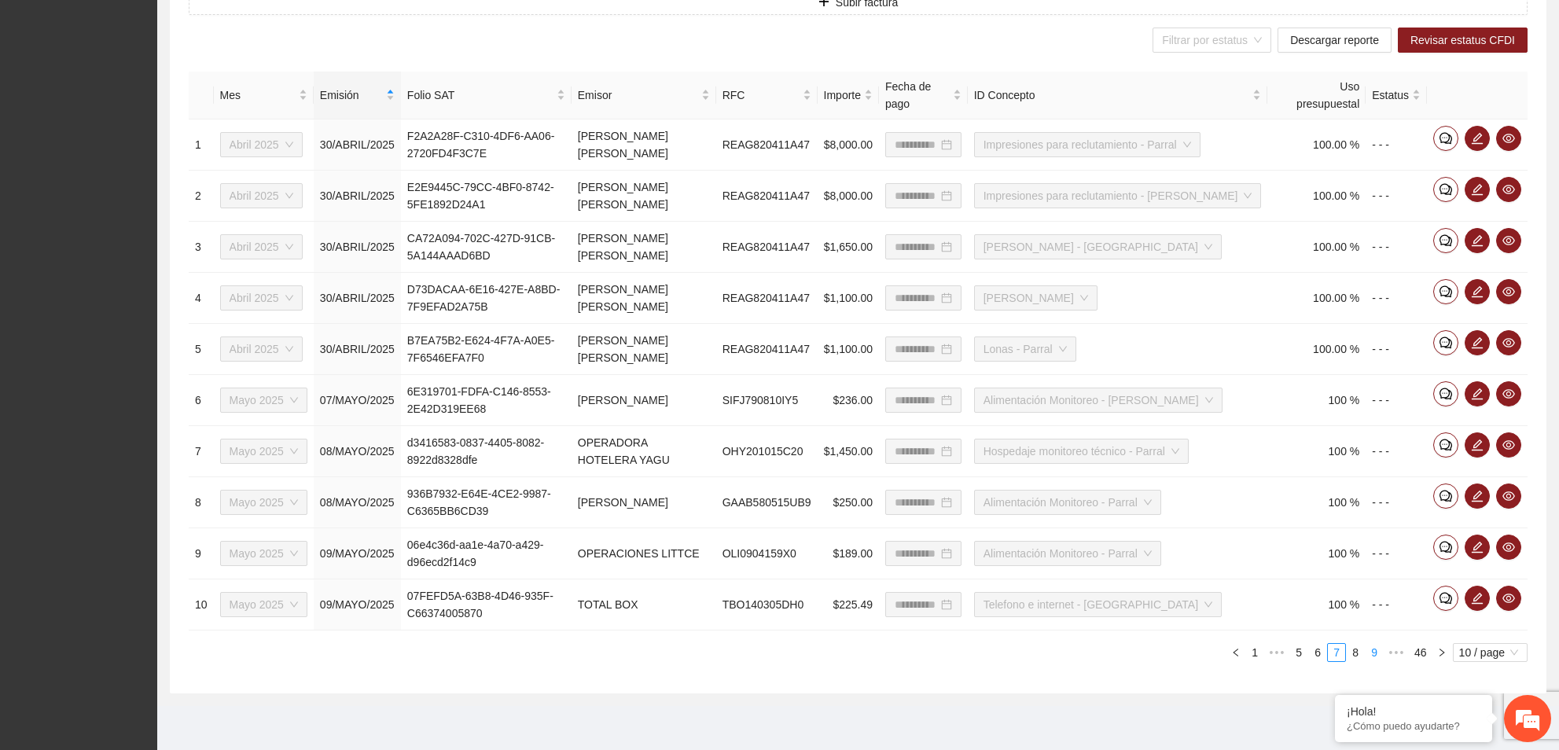
click at [1378, 651] on link "9" at bounding box center [1374, 652] width 17 height 17
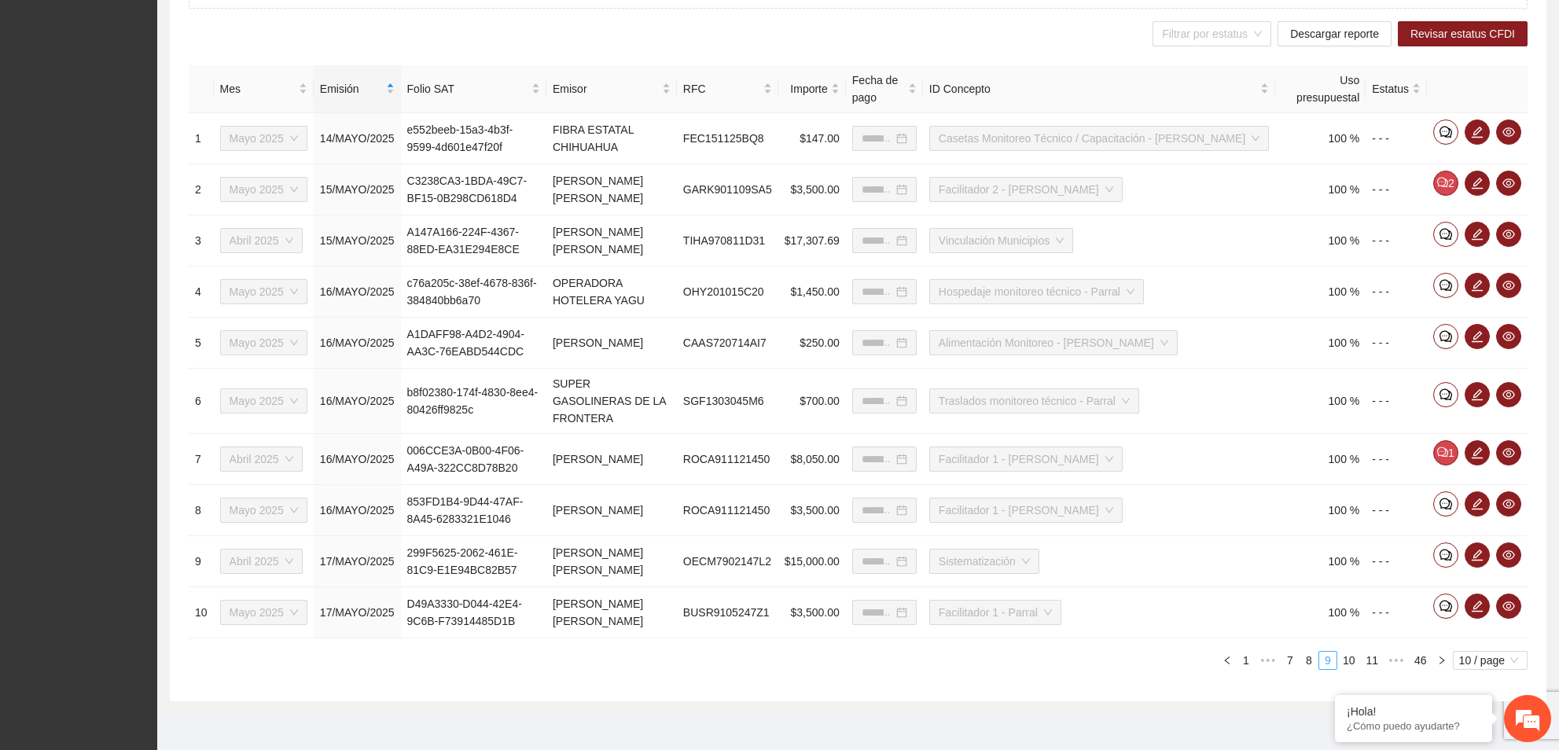
type input "**********"
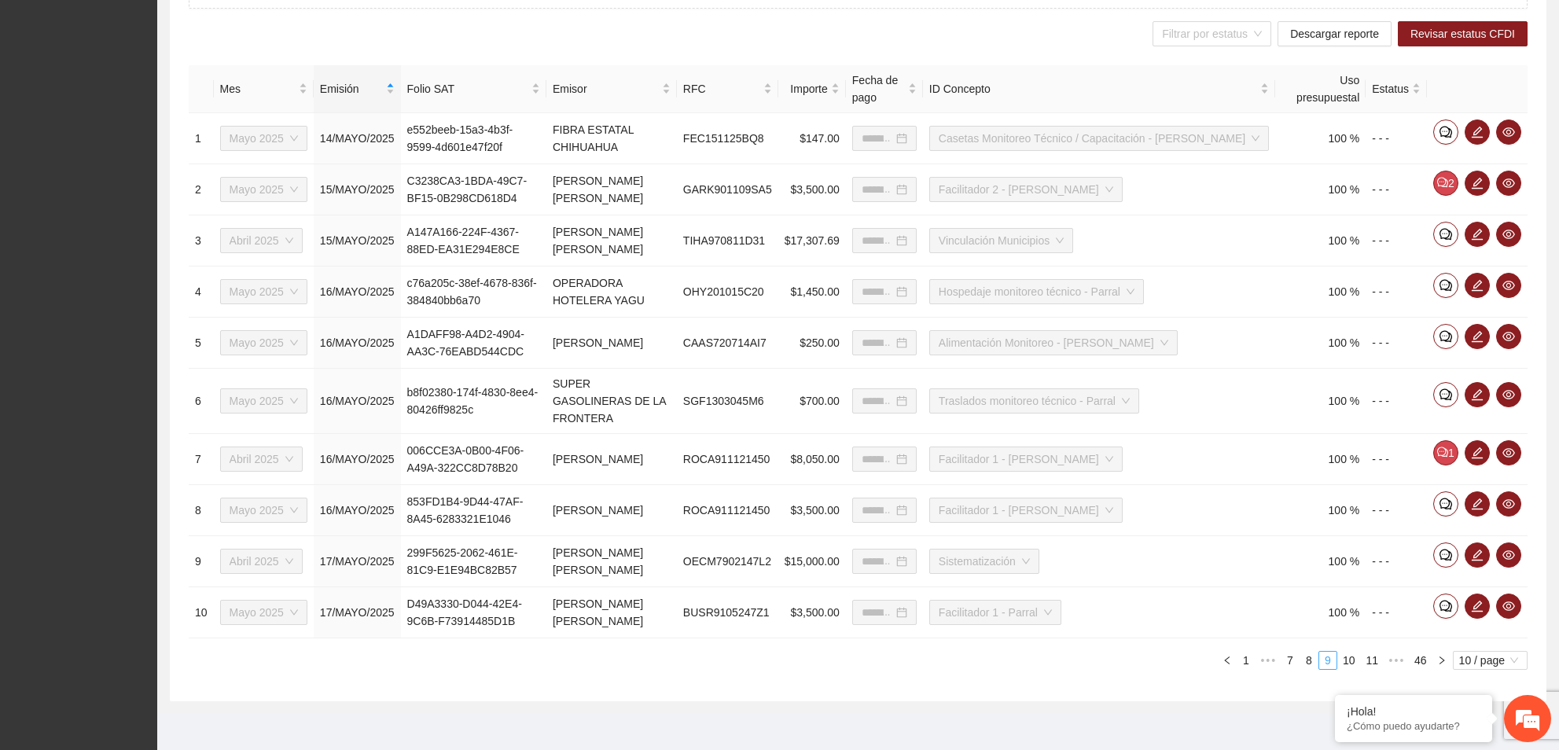
type input "**********"
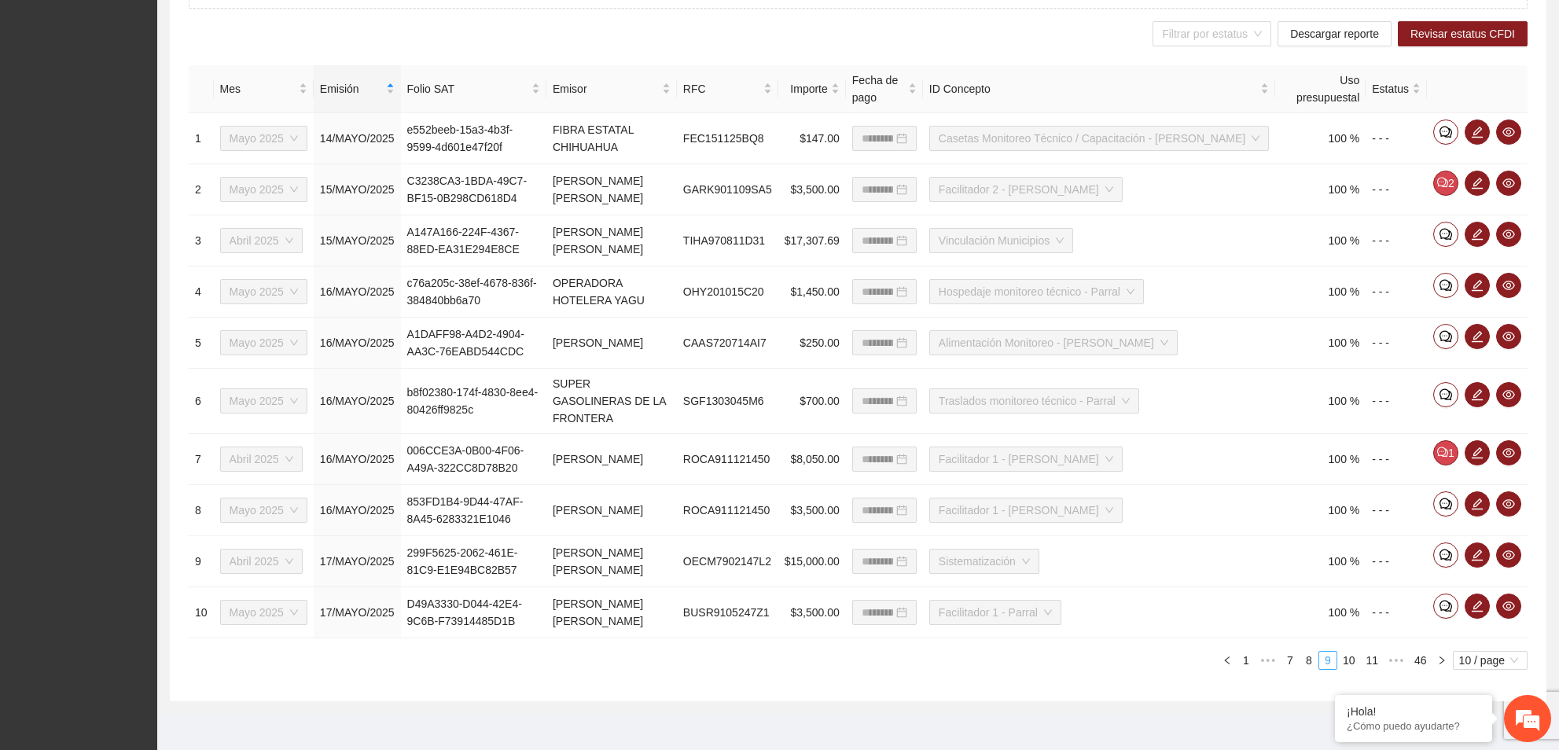
click at [1378, 652] on link "11" at bounding box center [1372, 660] width 22 height 17
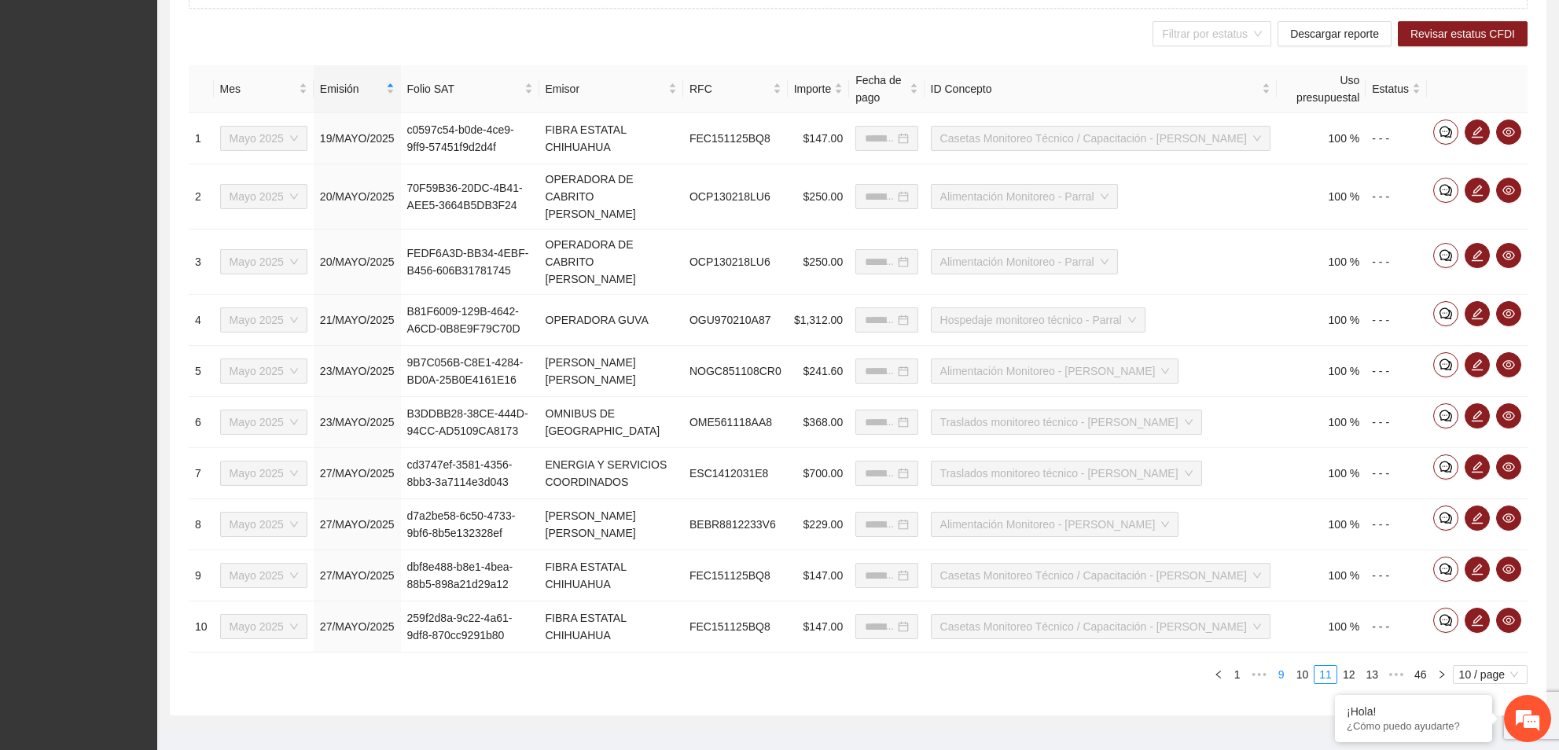
type input "**********"
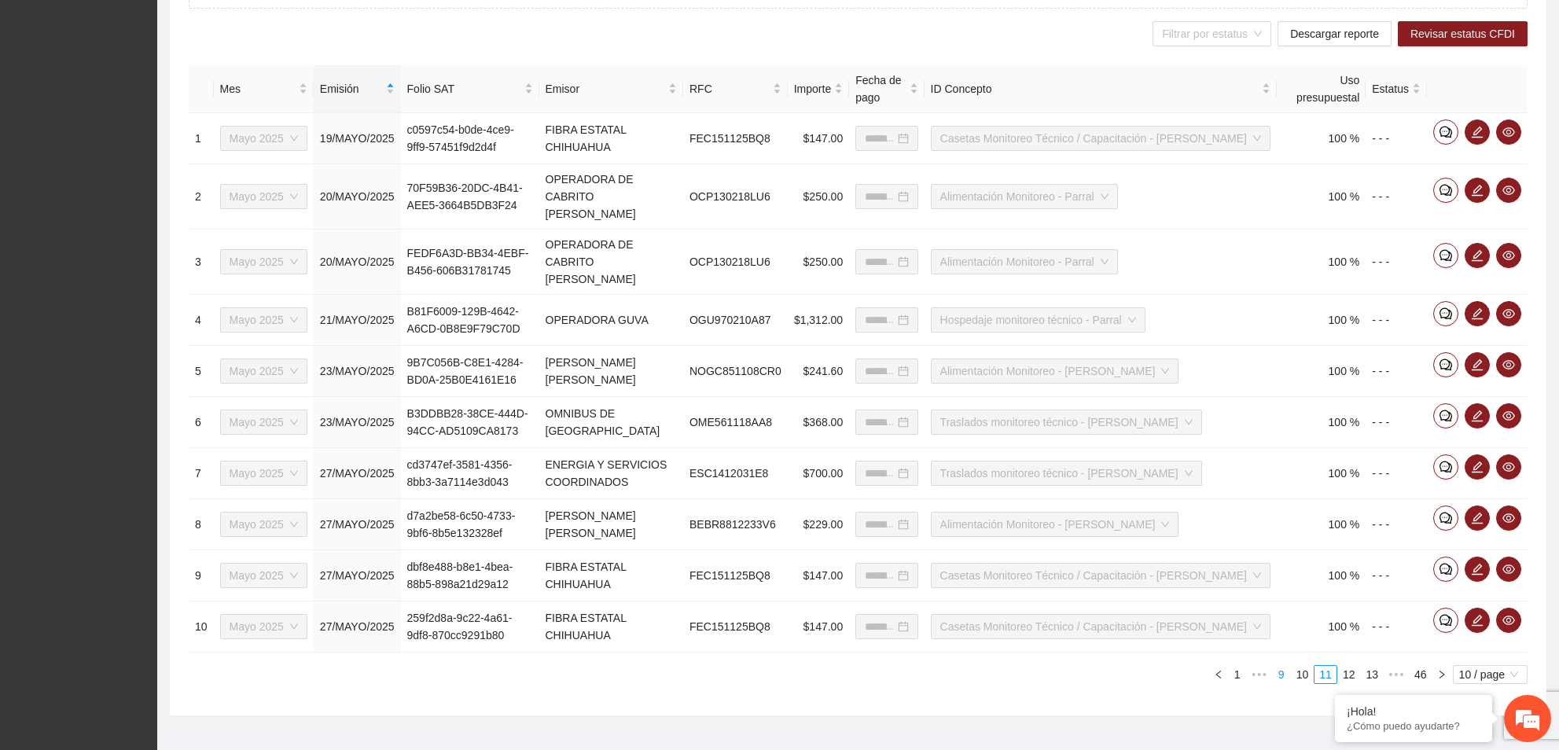
type input "**********"
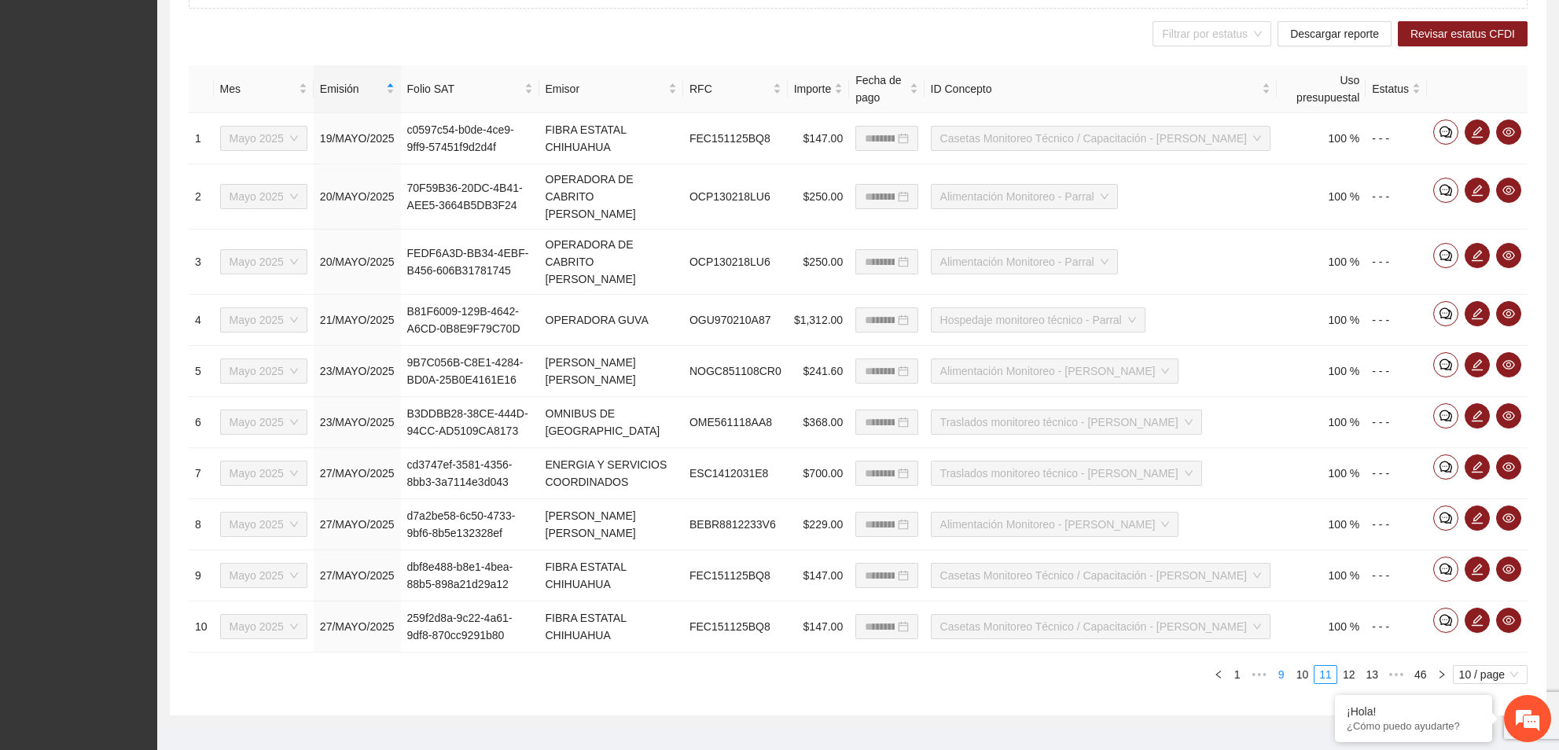
click at [1378, 666] on link "13" at bounding box center [1372, 674] width 22 height 17
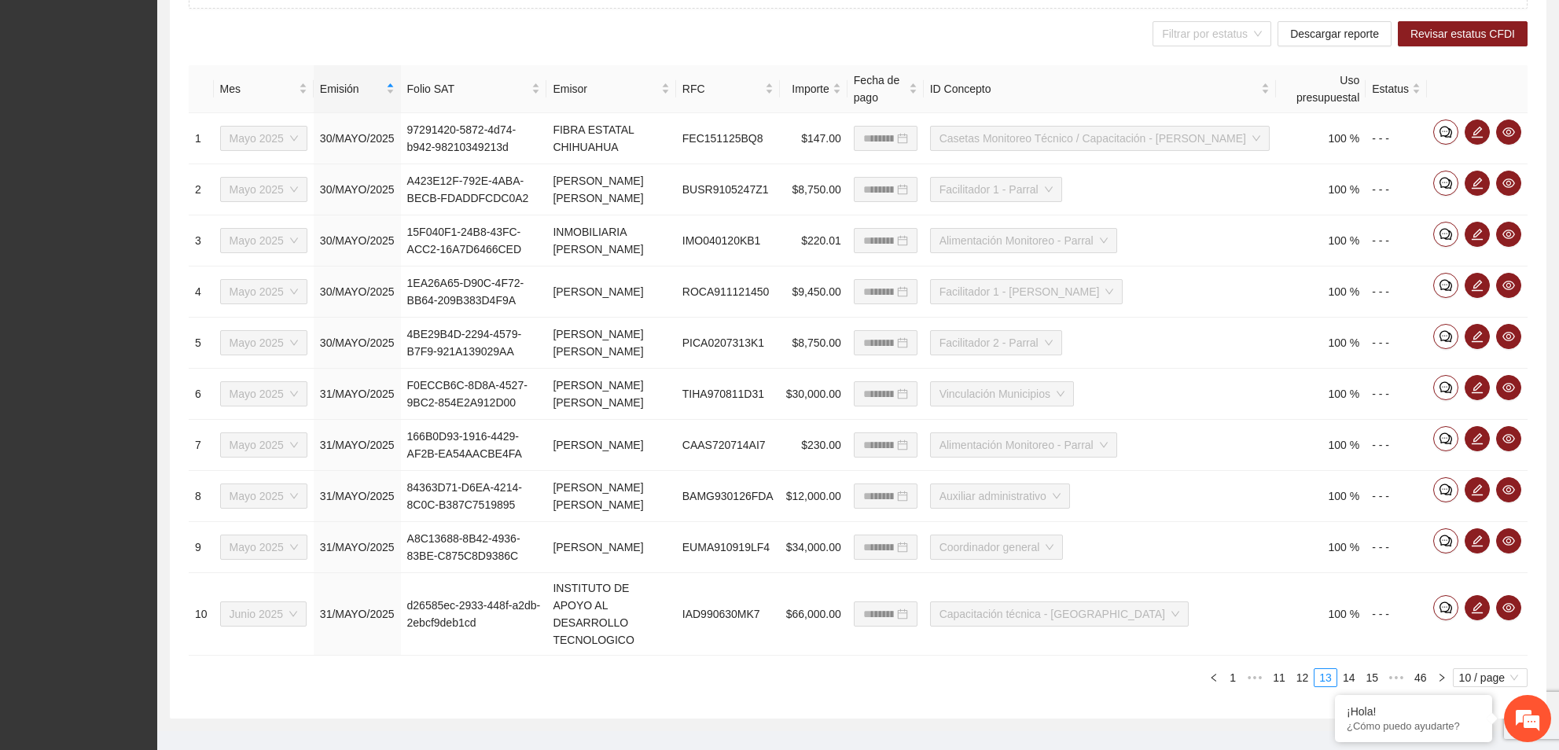
click at [1378, 651] on div "**********" at bounding box center [858, 376] width 1339 height 622
click at [1375, 672] on link "15" at bounding box center [1372, 677] width 22 height 17
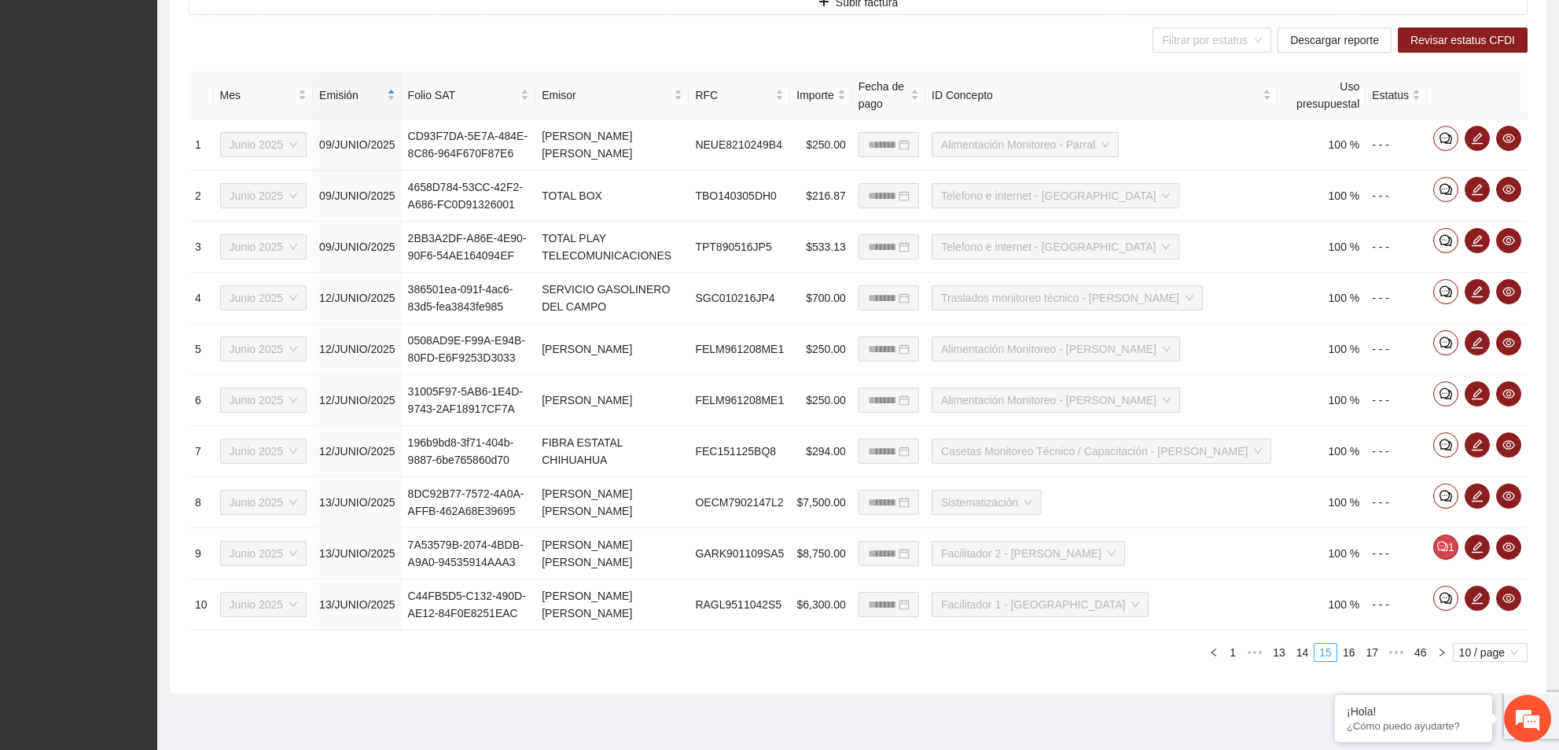
click at [1375, 672] on div "**********" at bounding box center [858, 373] width 1339 height 603
click at [1377, 650] on link "17" at bounding box center [1372, 652] width 22 height 17
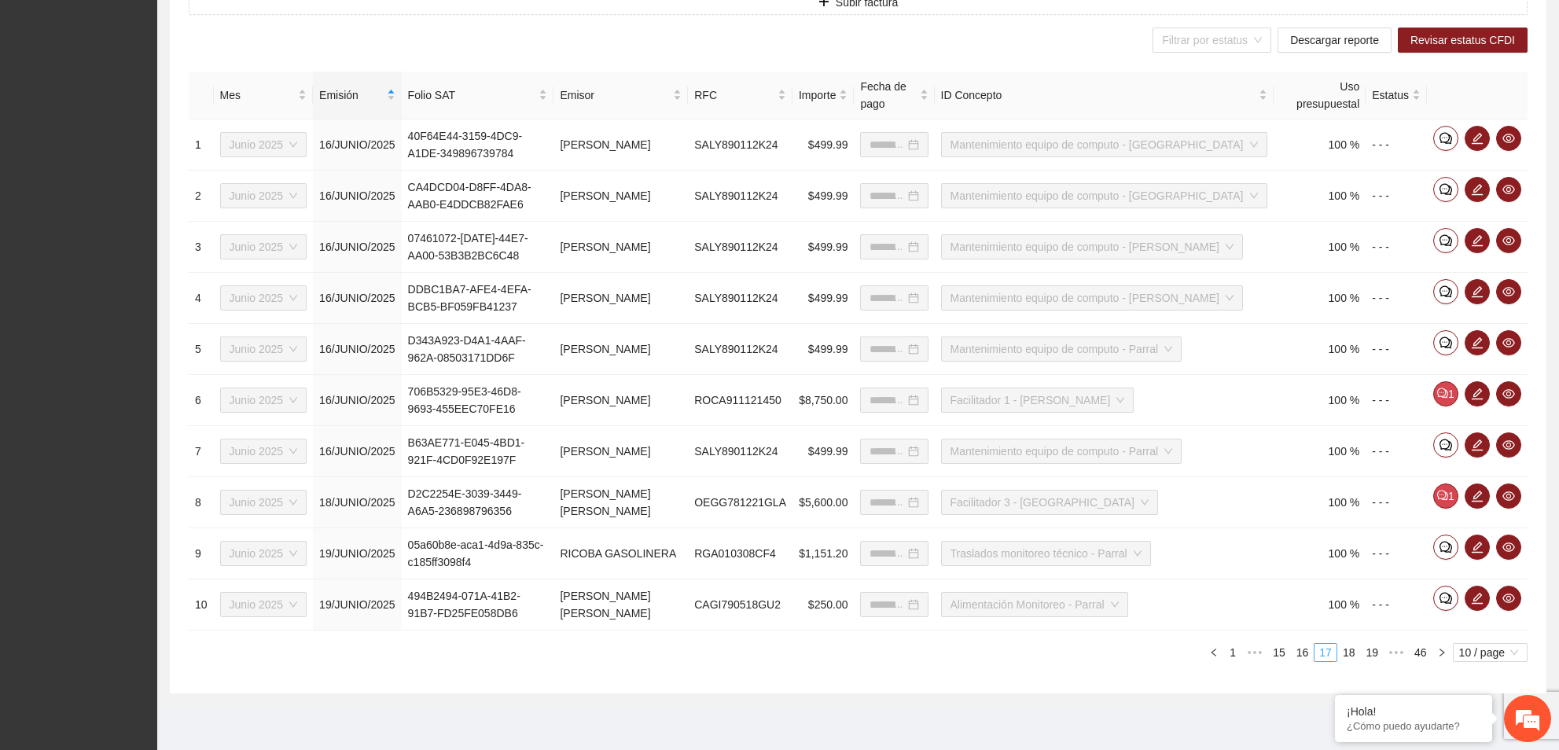
type input "**********"
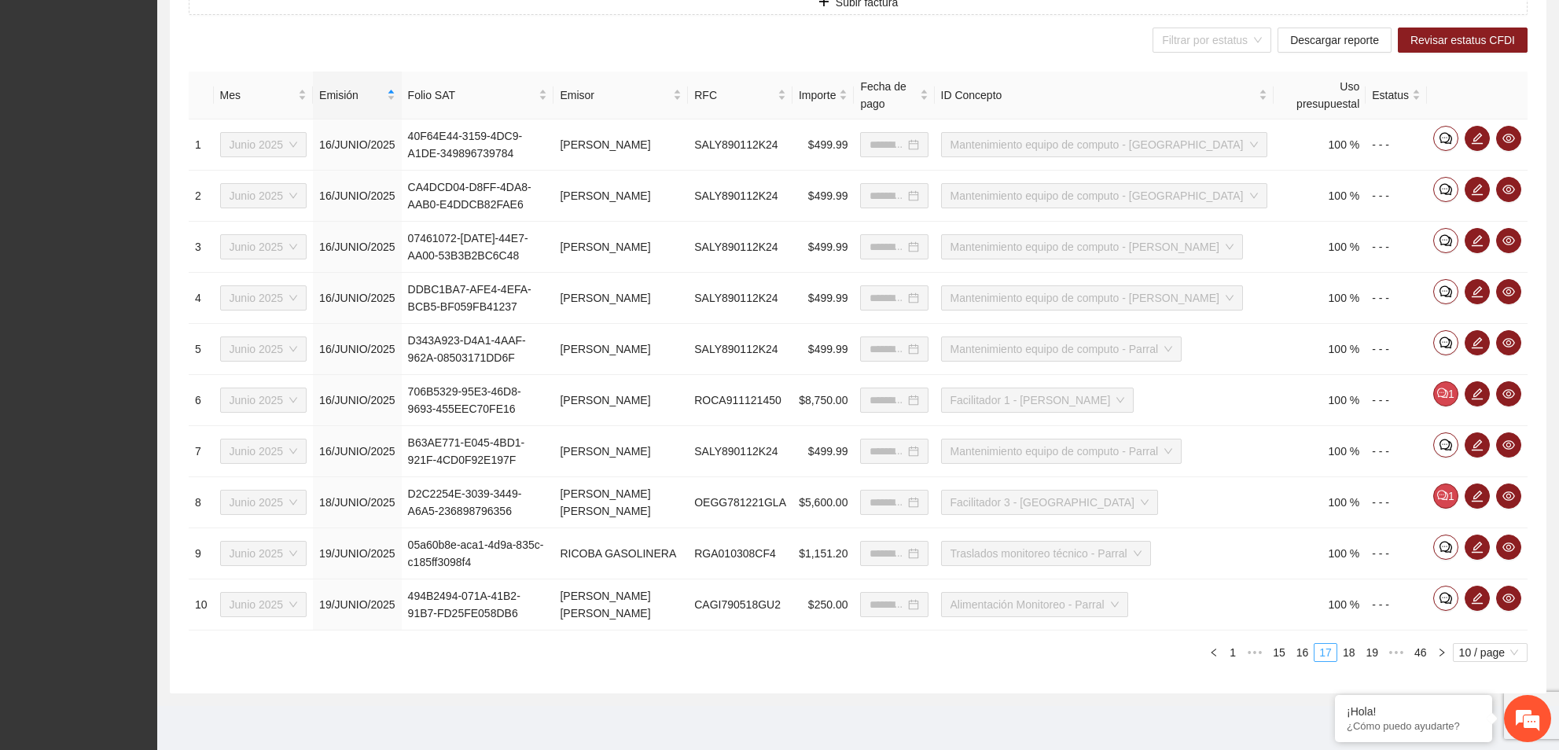
type input "**********"
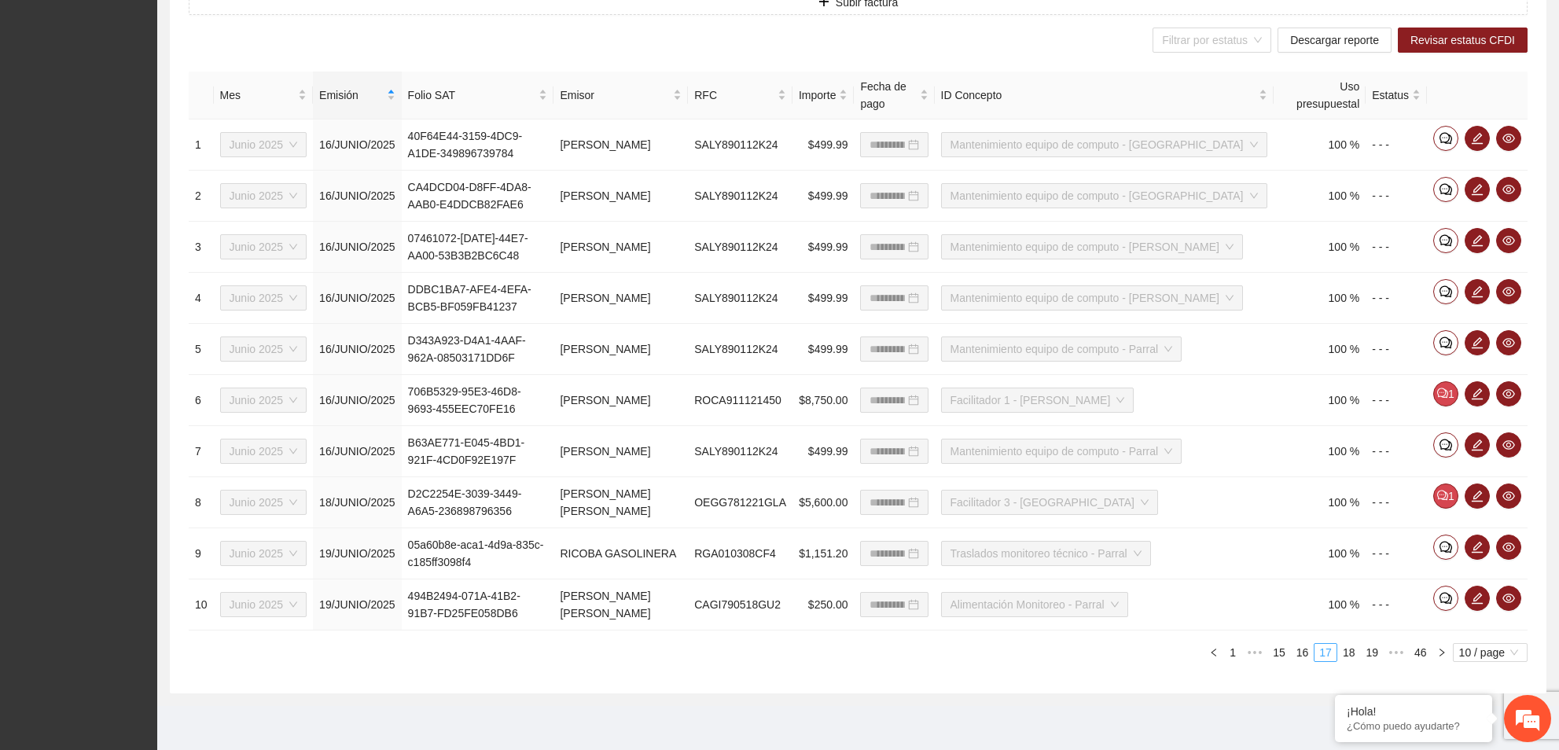
click at [1377, 650] on link "19" at bounding box center [1372, 652] width 22 height 17
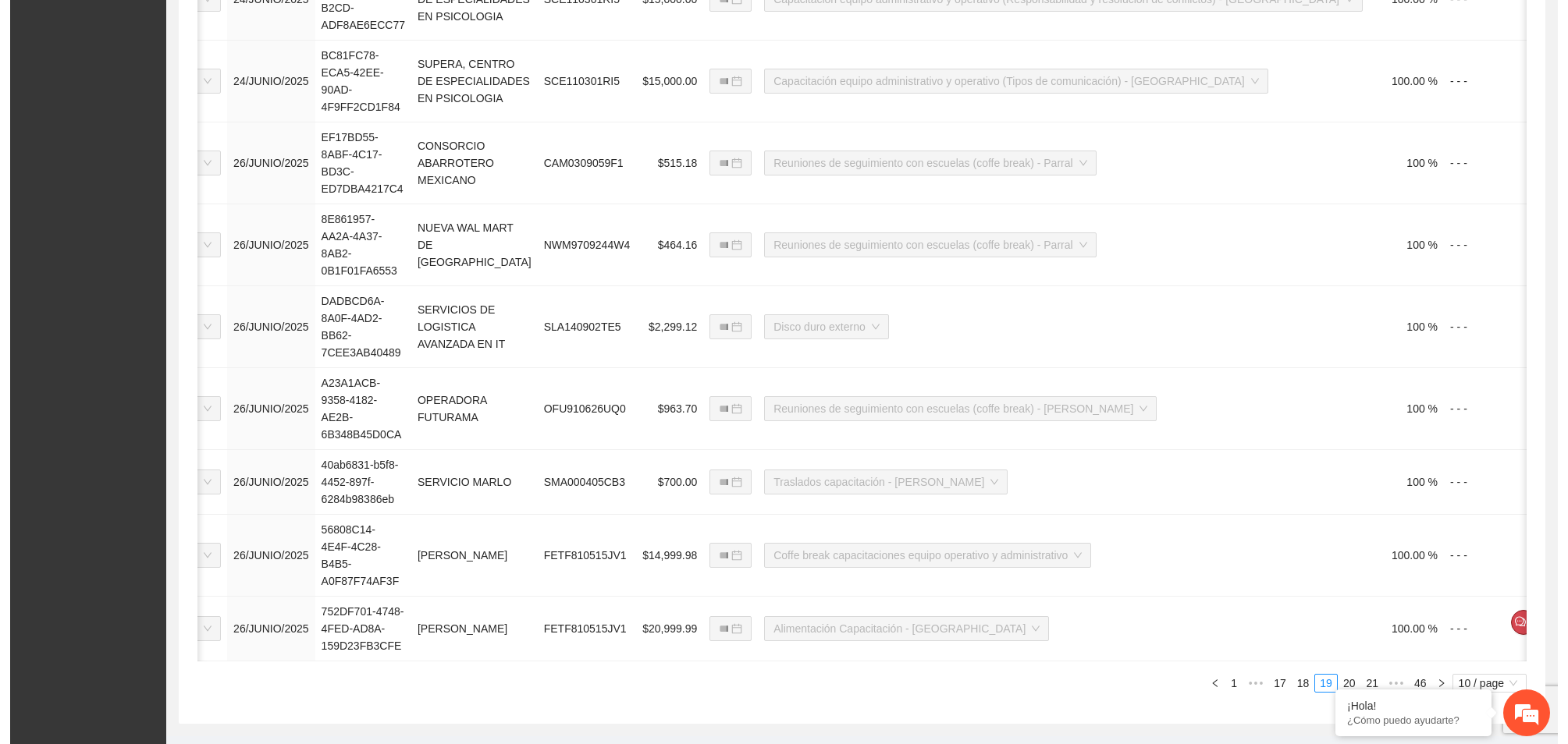
scroll to position [0, 116]
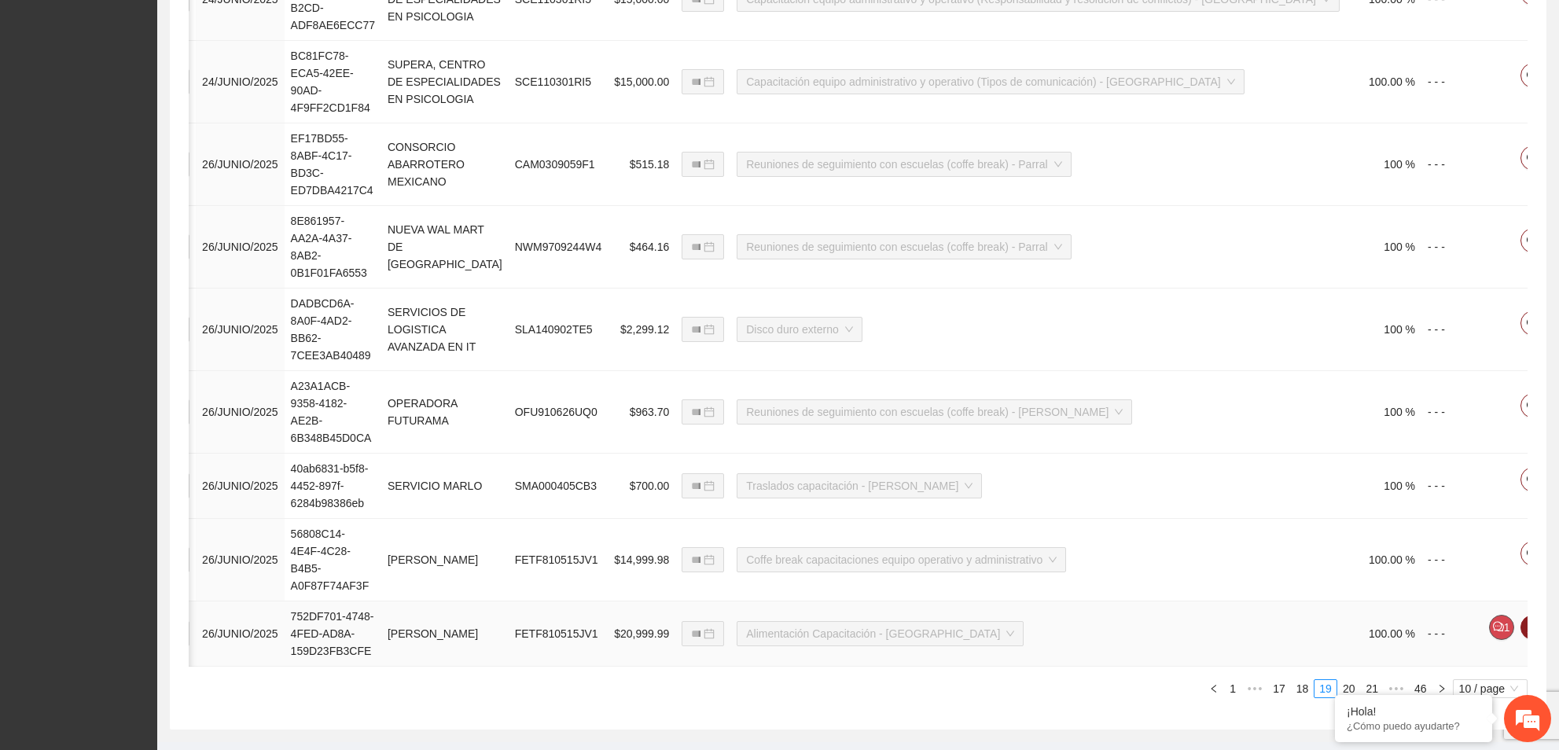
click at [1493, 621] on icon "comment" at bounding box center [1498, 626] width 11 height 11
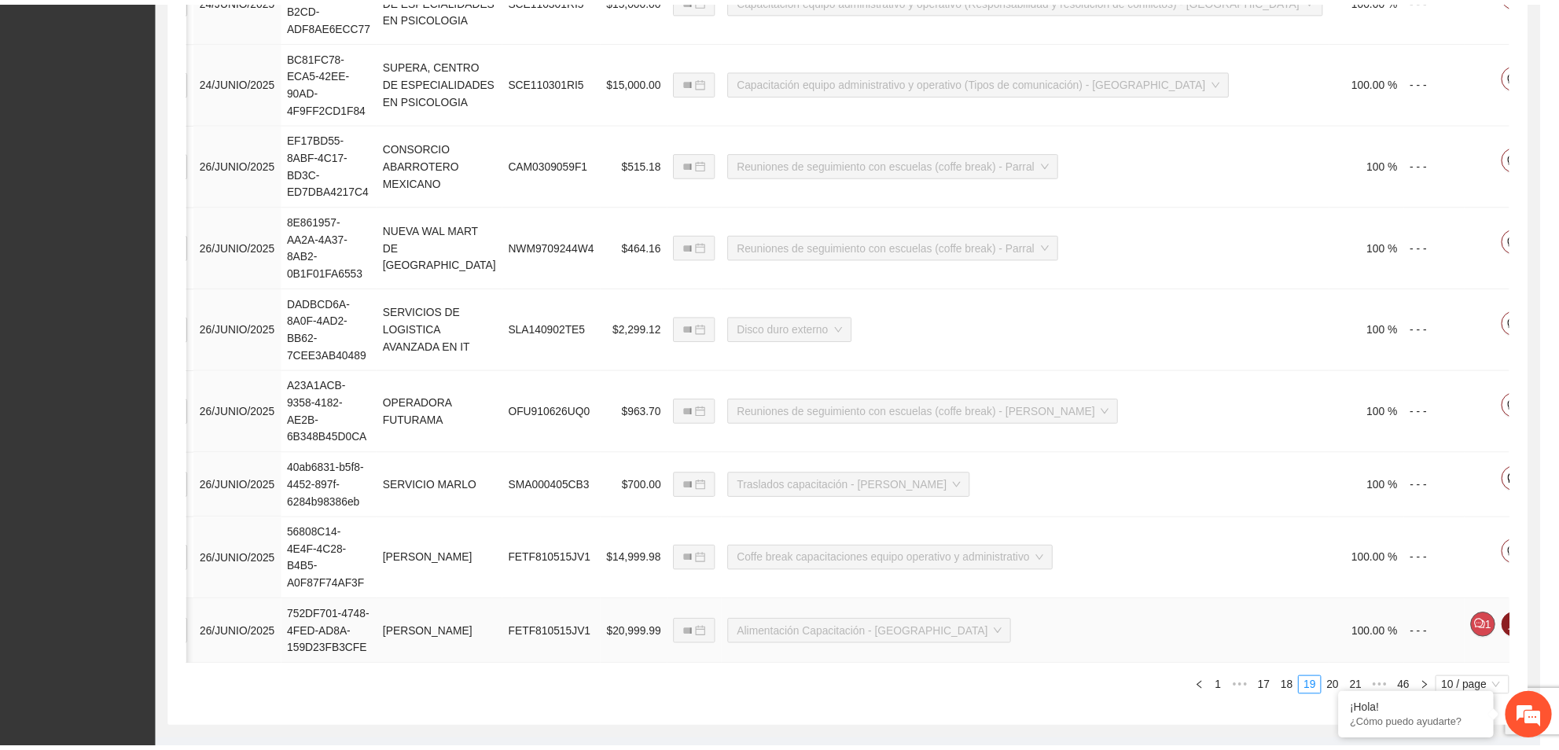
scroll to position [0, 116]
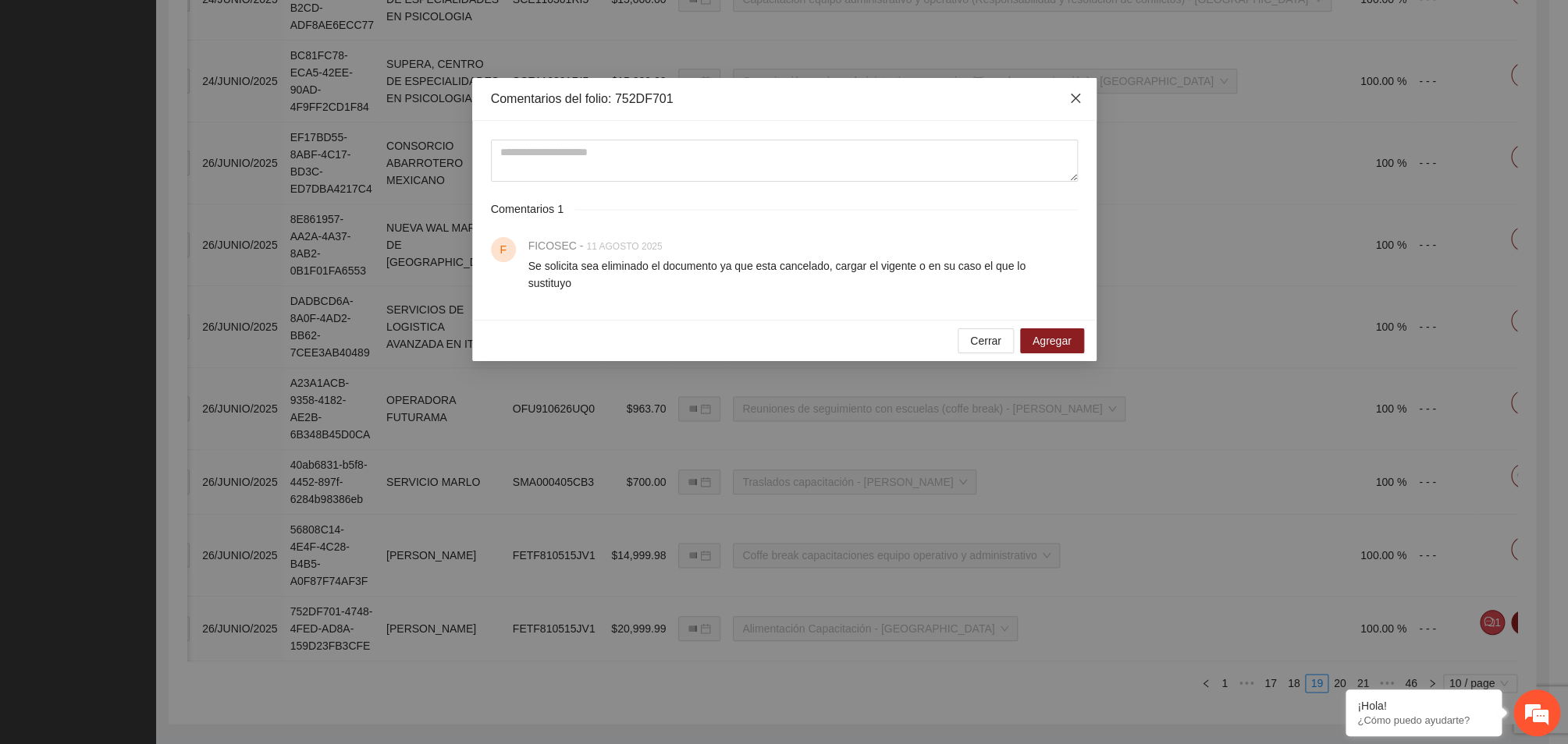
click at [1081, 98] on icon "close" at bounding box center [1075, 98] width 13 height 13
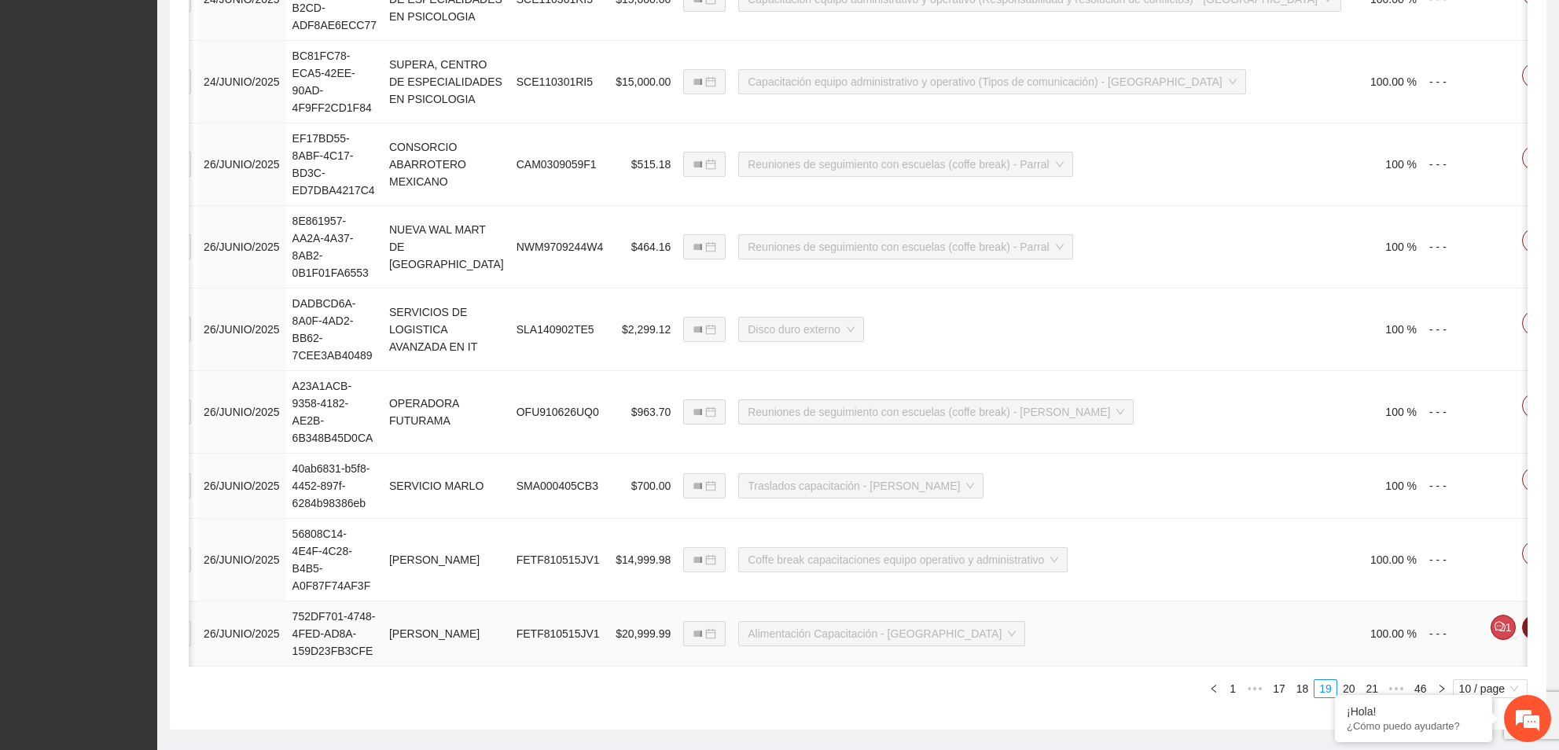
click at [1523, 507] on span "Eliminar" at bounding box center [1530, 513] width 40 height 17
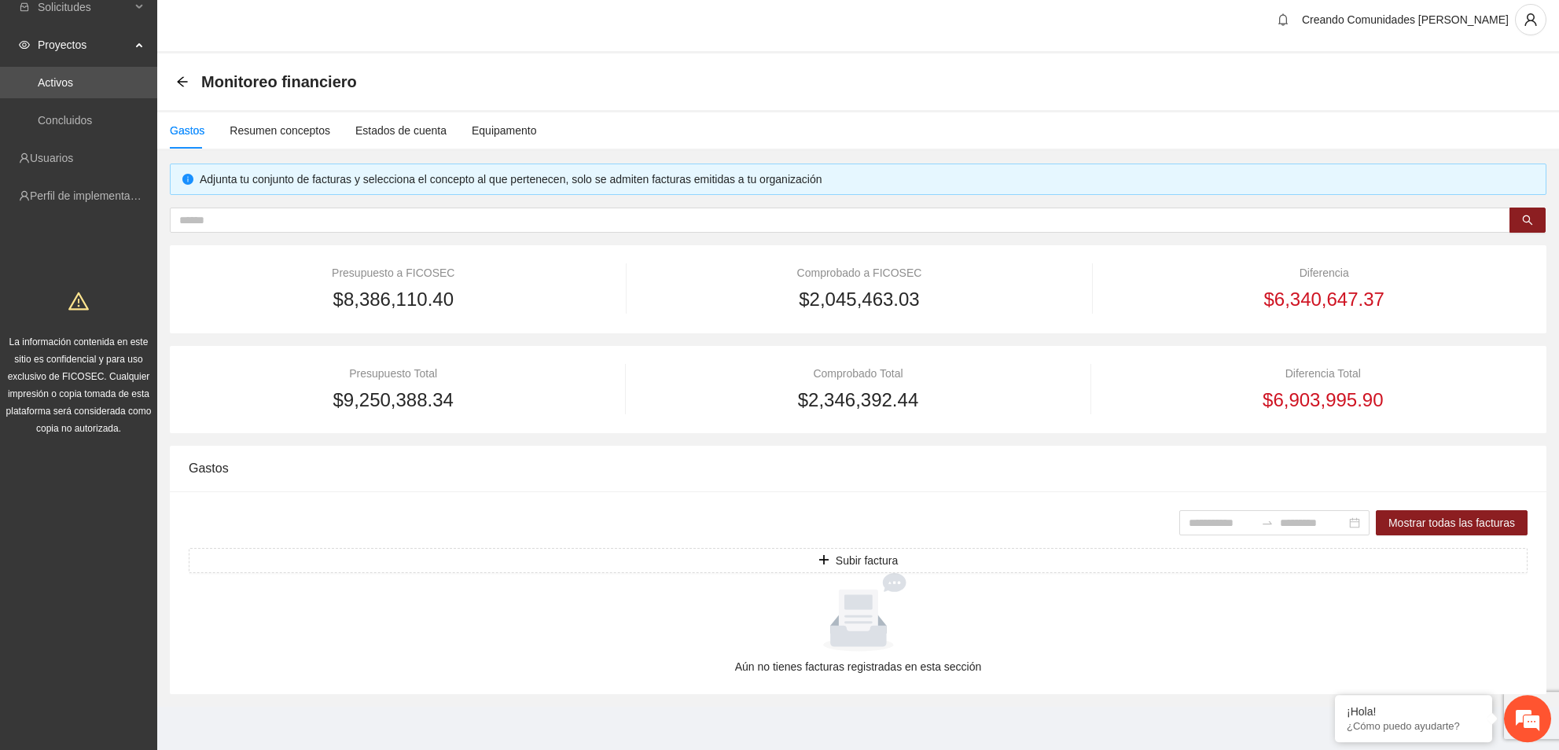
scroll to position [15, 0]
click at [276, 127] on div "Resumen conceptos" at bounding box center [280, 129] width 101 height 17
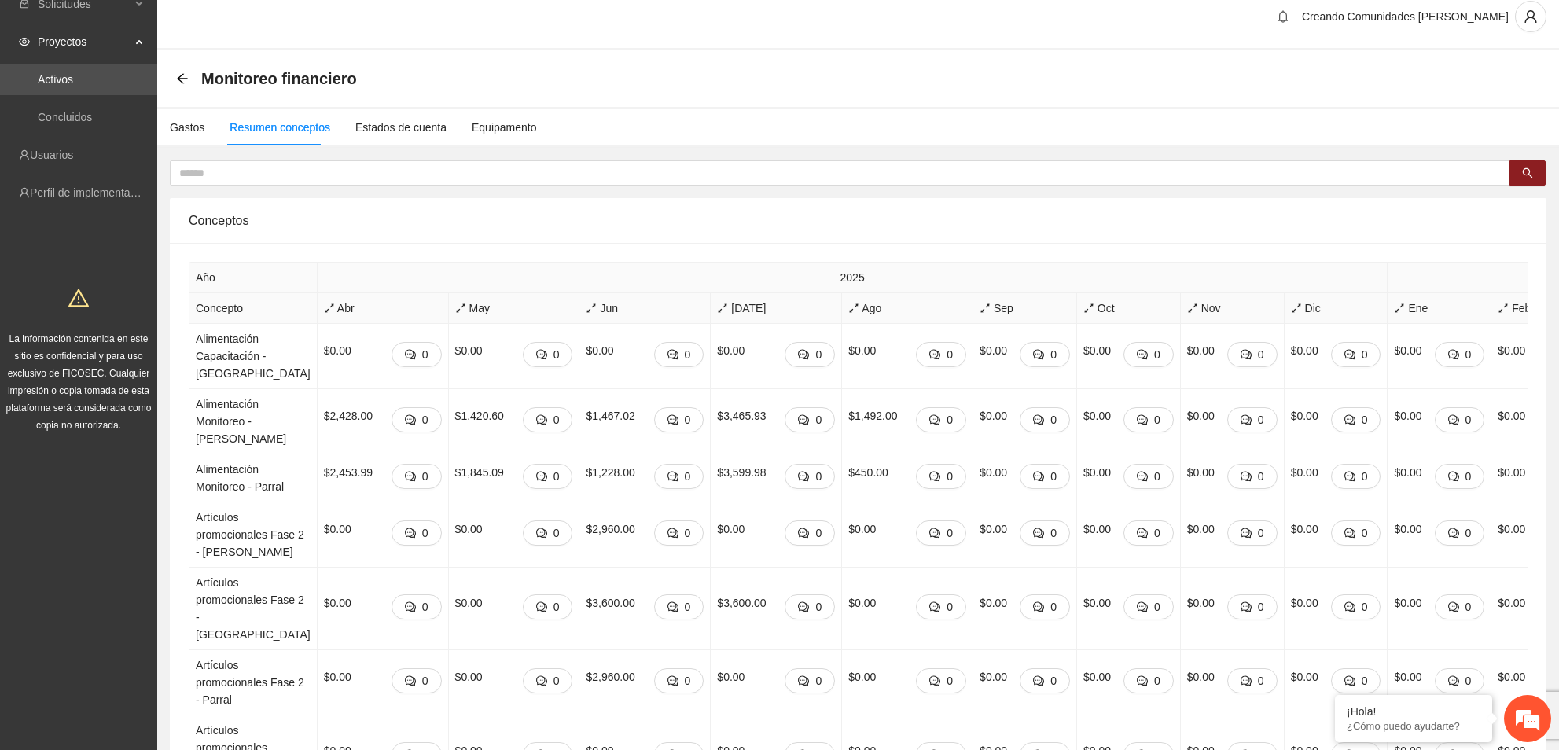
scroll to position [0, 0]
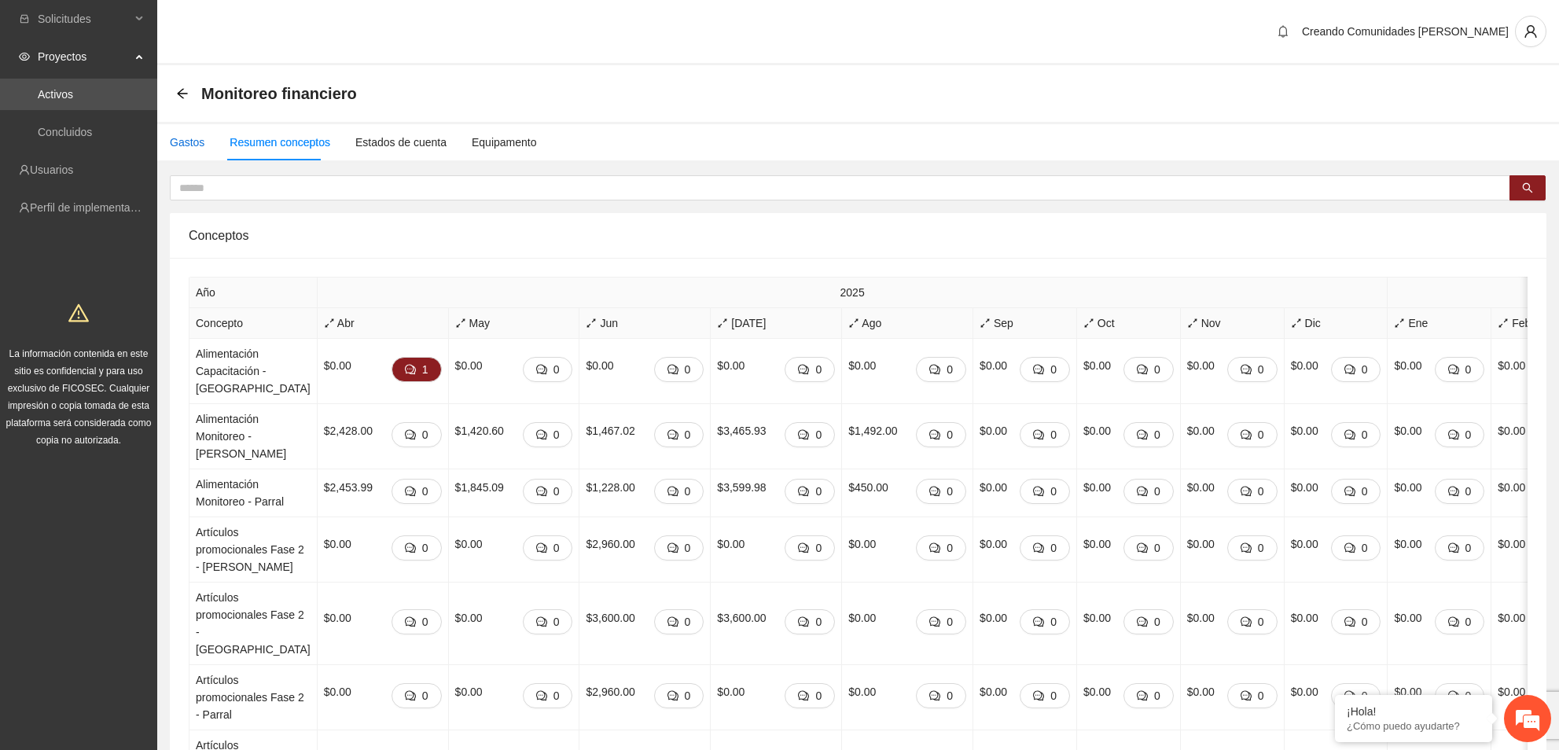
click at [191, 139] on div "Gastos" at bounding box center [187, 142] width 35 height 17
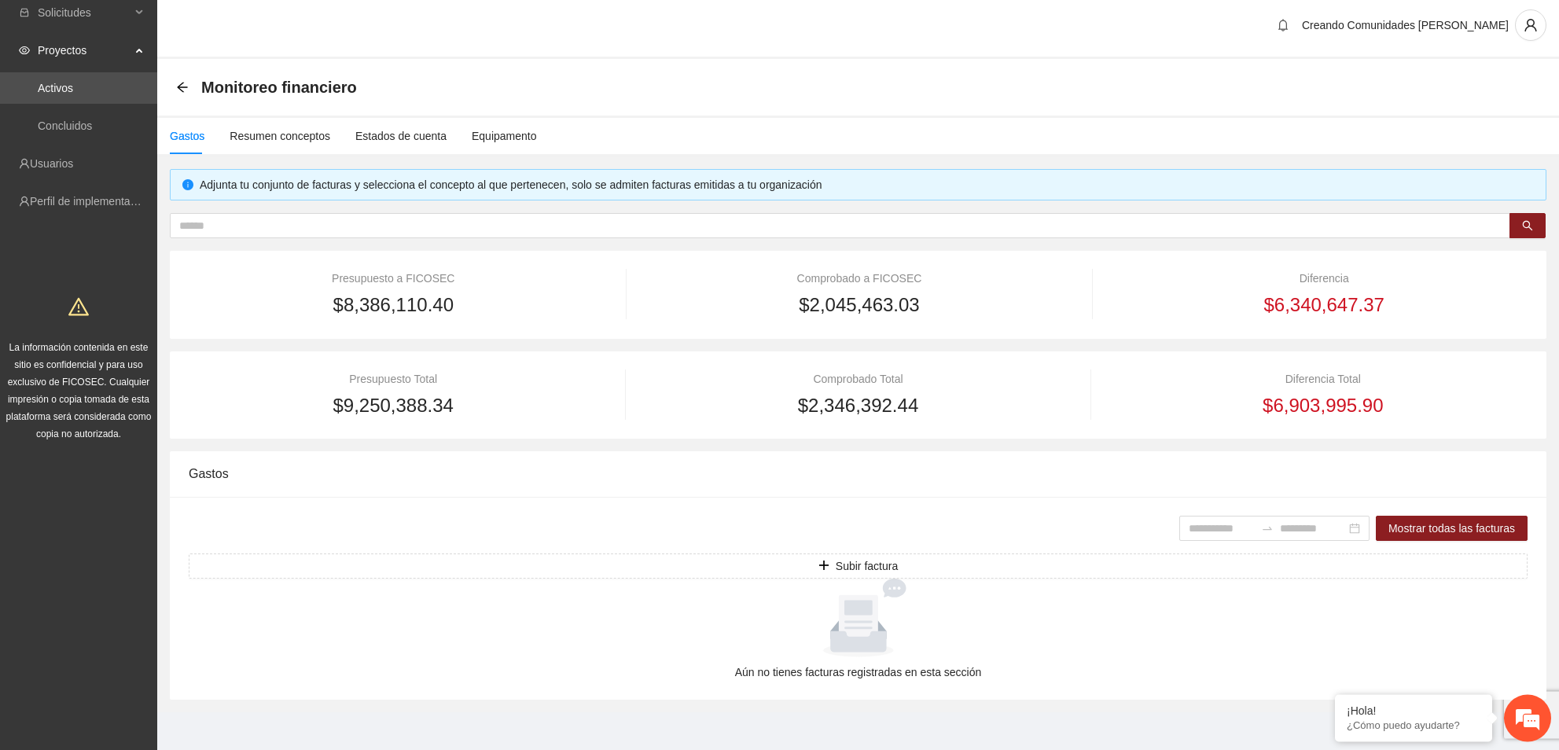
scroll to position [15, 0]
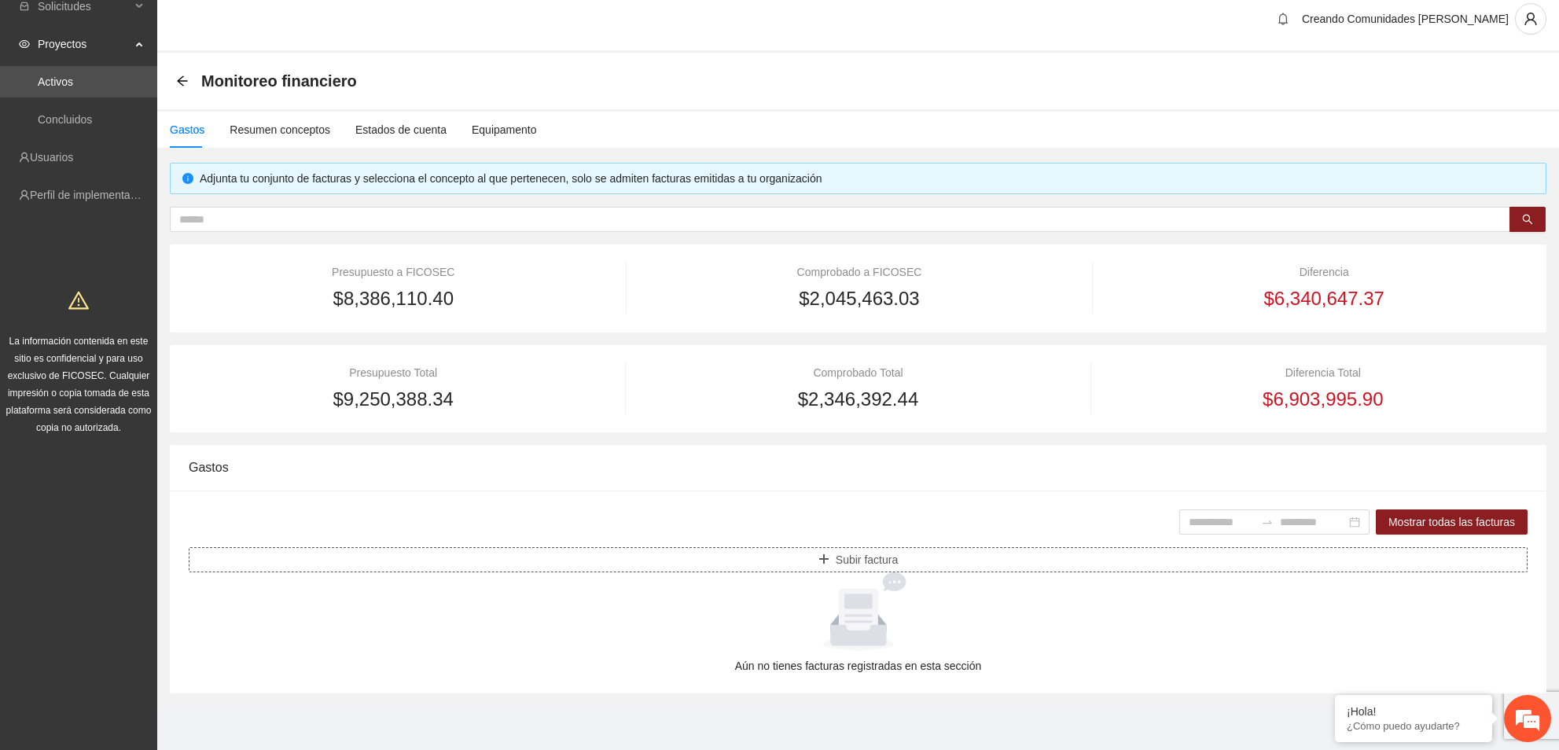
click at [858, 554] on span "Subir factura" at bounding box center [867, 559] width 62 height 17
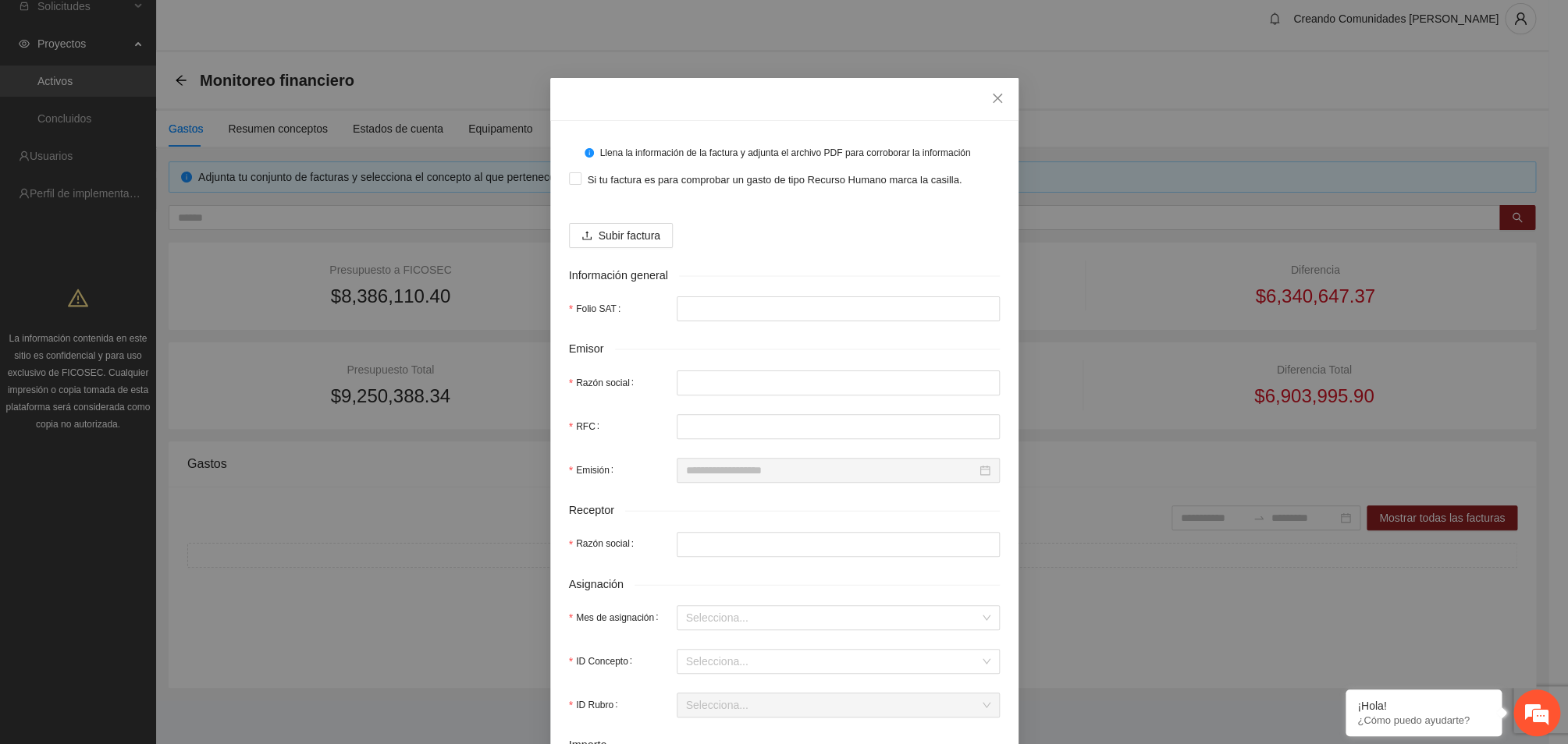
click at [1192, 200] on div "Llena la información de la factura y adjunta el archivo PDF para corroborar la …" at bounding box center [784, 372] width 1568 height 744
click at [1075, 290] on div "Llena la información de la factura y adjunta el archivo PDF para corroborar la …" at bounding box center [784, 372] width 1568 height 744
click at [991, 95] on icon "close" at bounding box center [997, 98] width 13 height 13
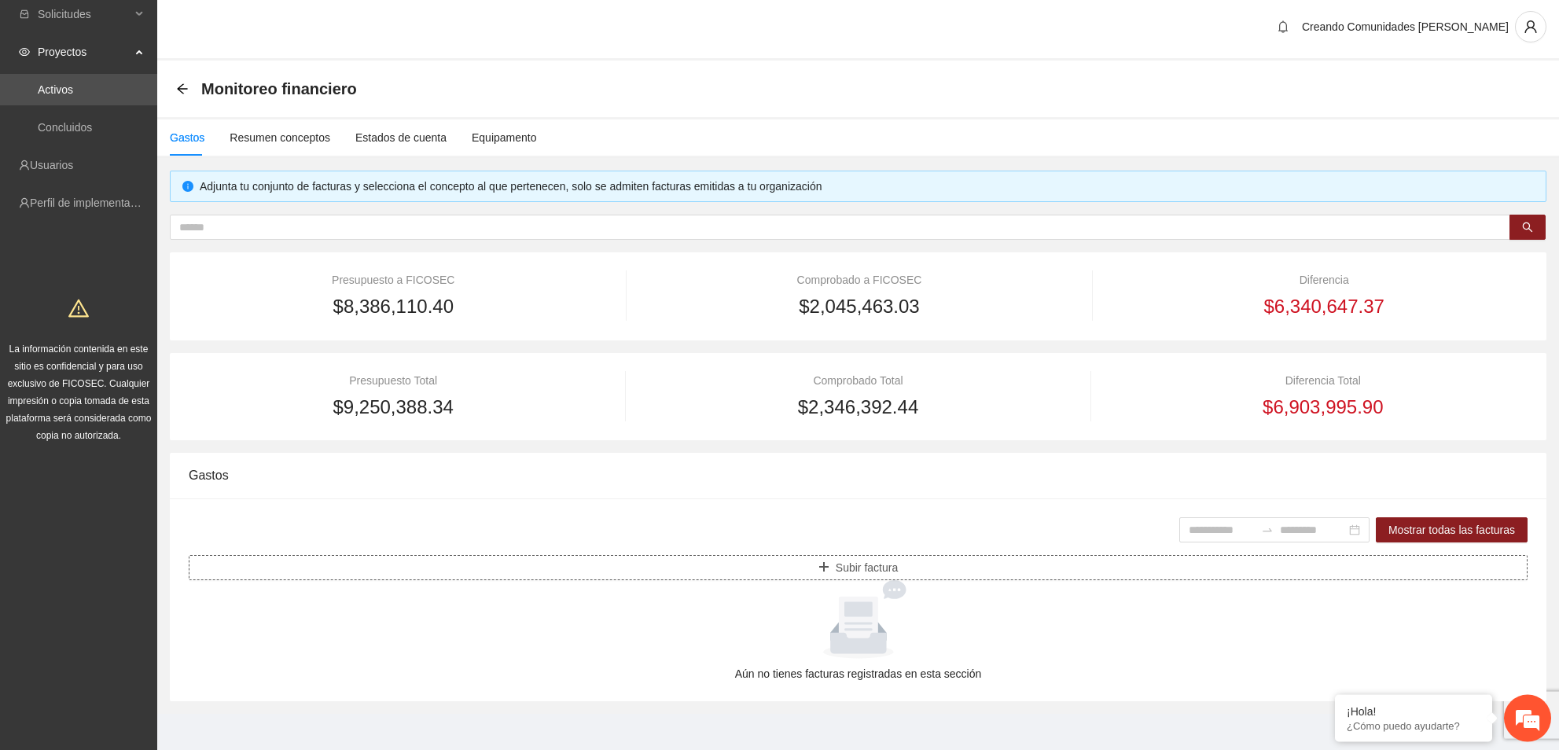
scroll to position [0, 0]
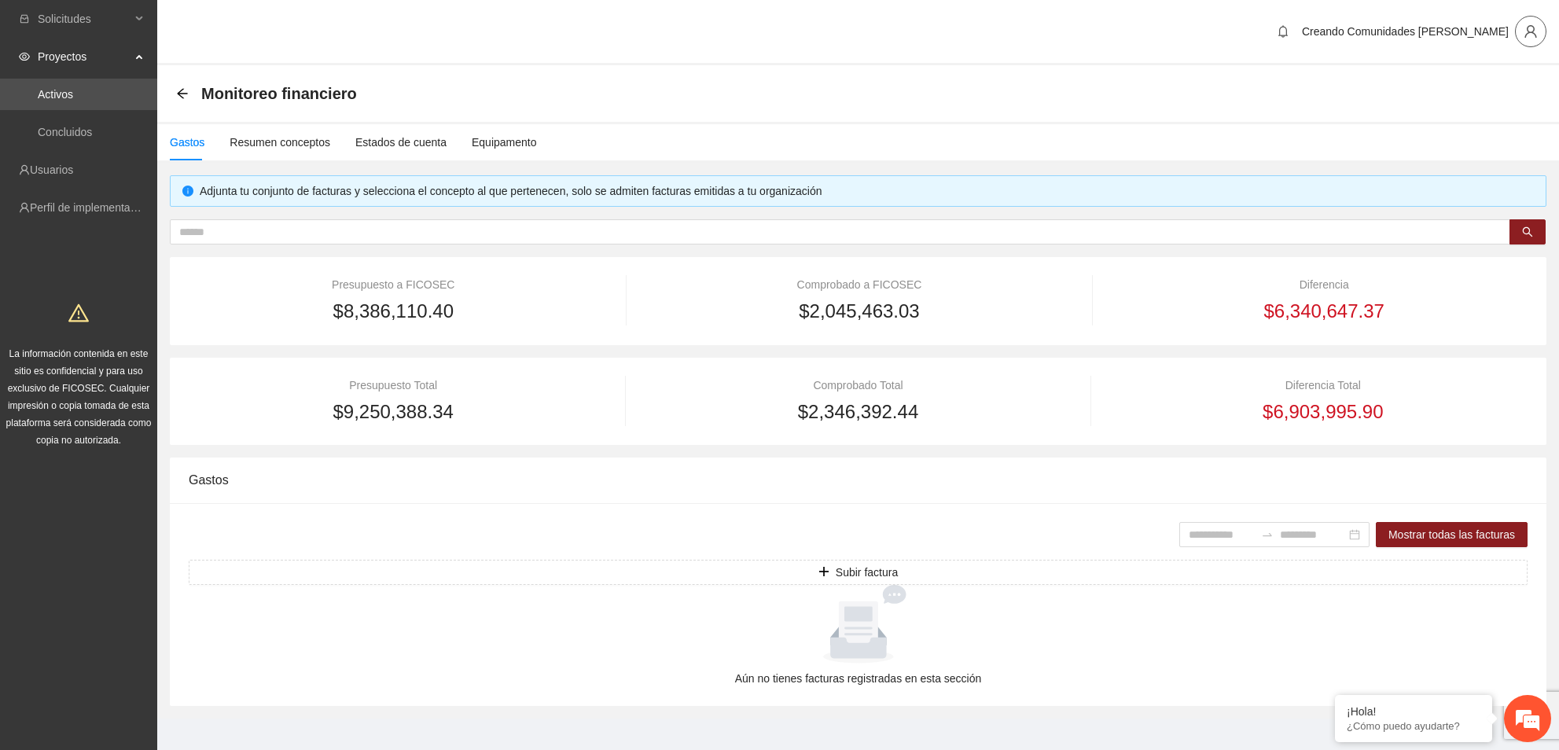
click at [1538, 28] on span "user" at bounding box center [1531, 31] width 30 height 14
click at [493, 316] on div "$8,386,110.40" at bounding box center [394, 311] width 410 height 30
click at [78, 57] on span "Proyectos" at bounding box center [84, 56] width 93 height 31
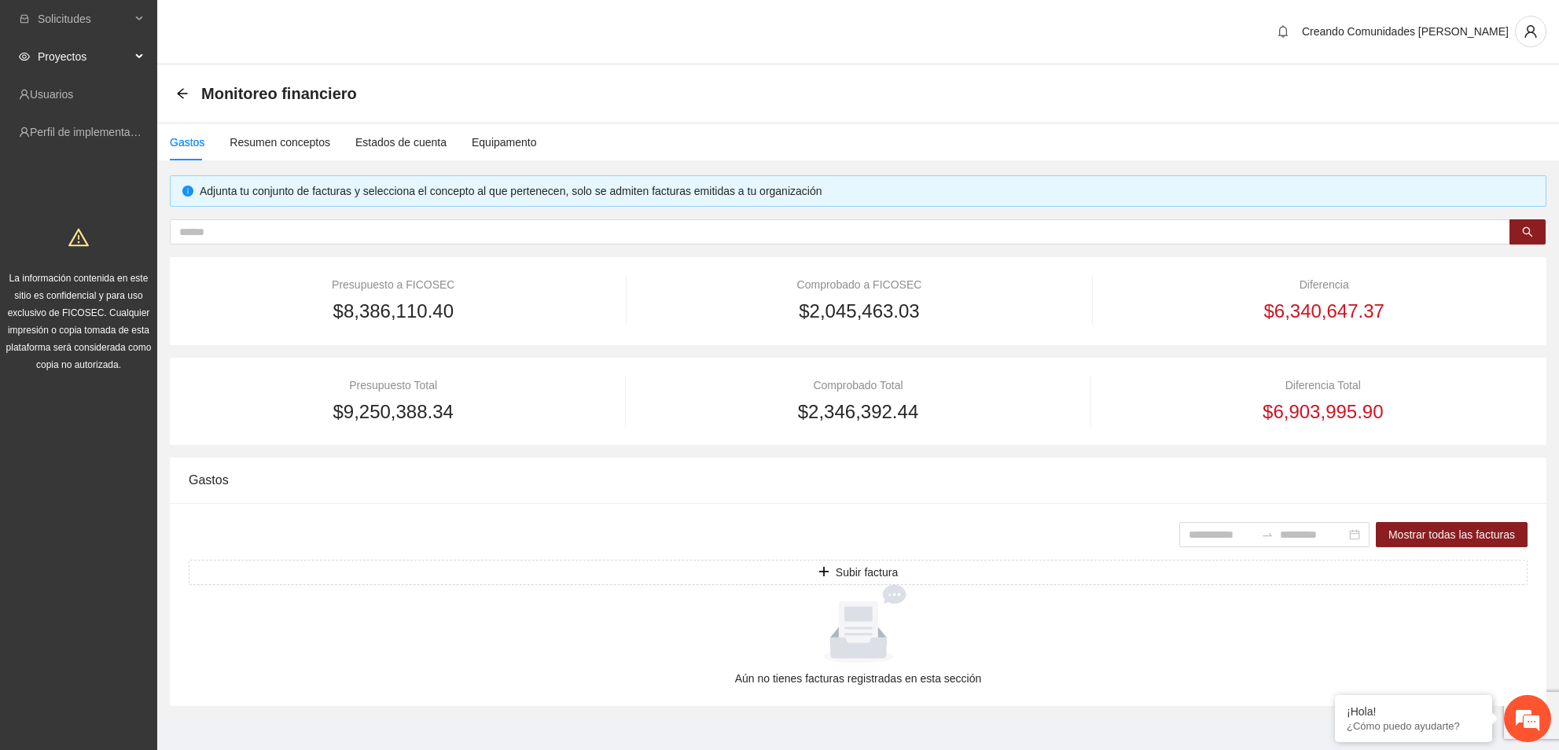
click at [80, 59] on span "Proyectos" at bounding box center [84, 56] width 93 height 31
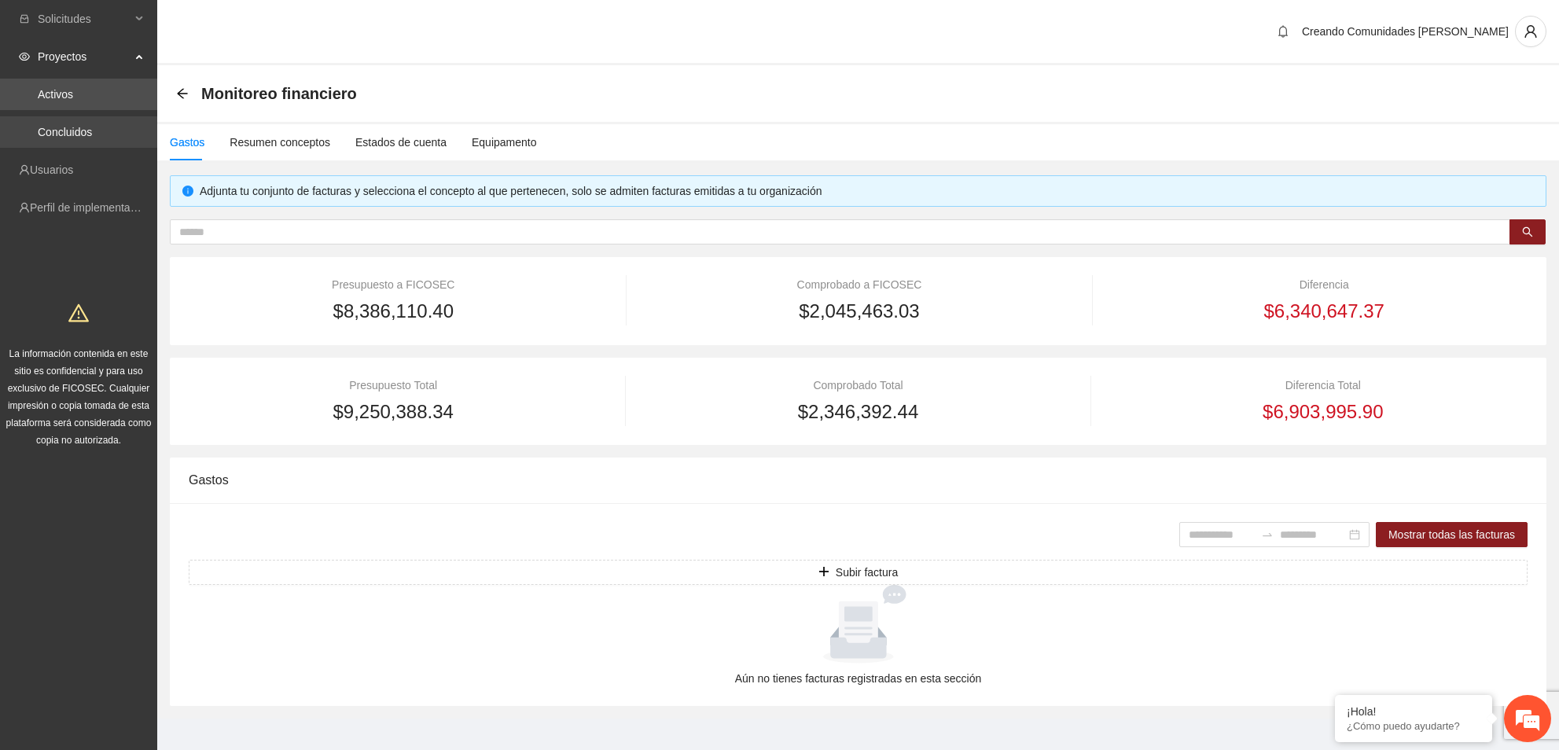
click at [61, 134] on link "Concluidos" at bounding box center [65, 132] width 54 height 13
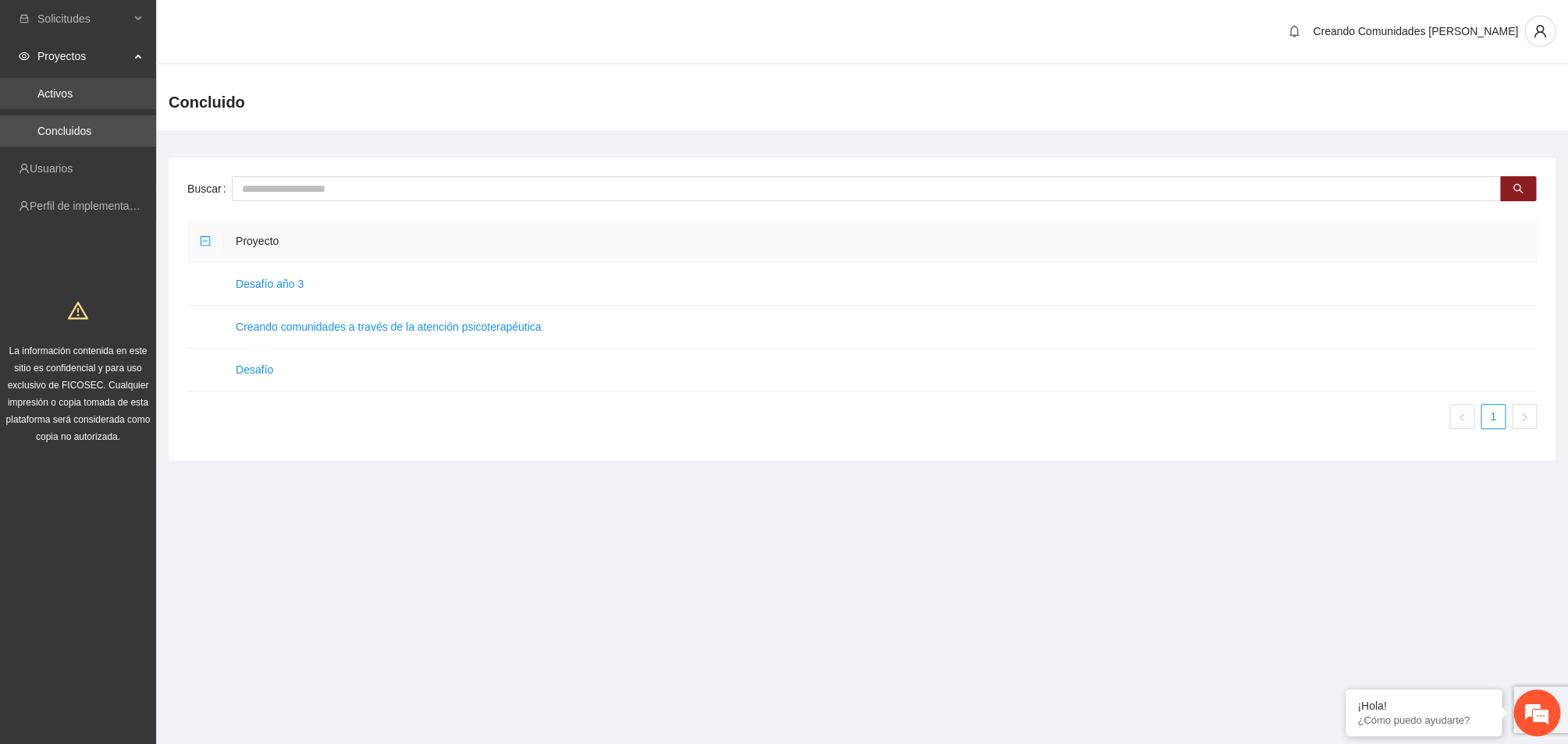
click at [58, 87] on link "Activos" at bounding box center [55, 93] width 35 height 13
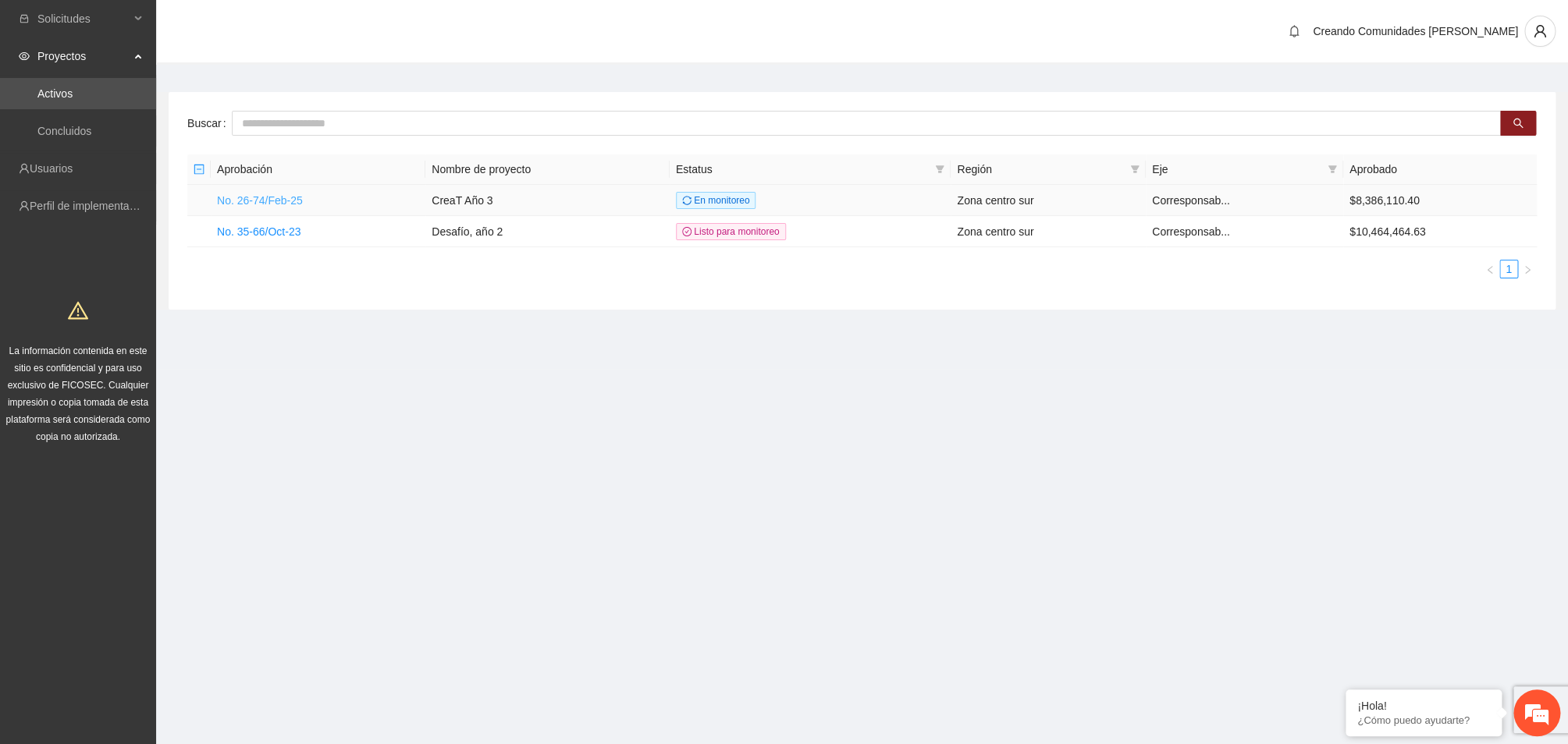
click at [250, 202] on link "No. 26-74/Feb-25" at bounding box center [260, 200] width 85 height 13
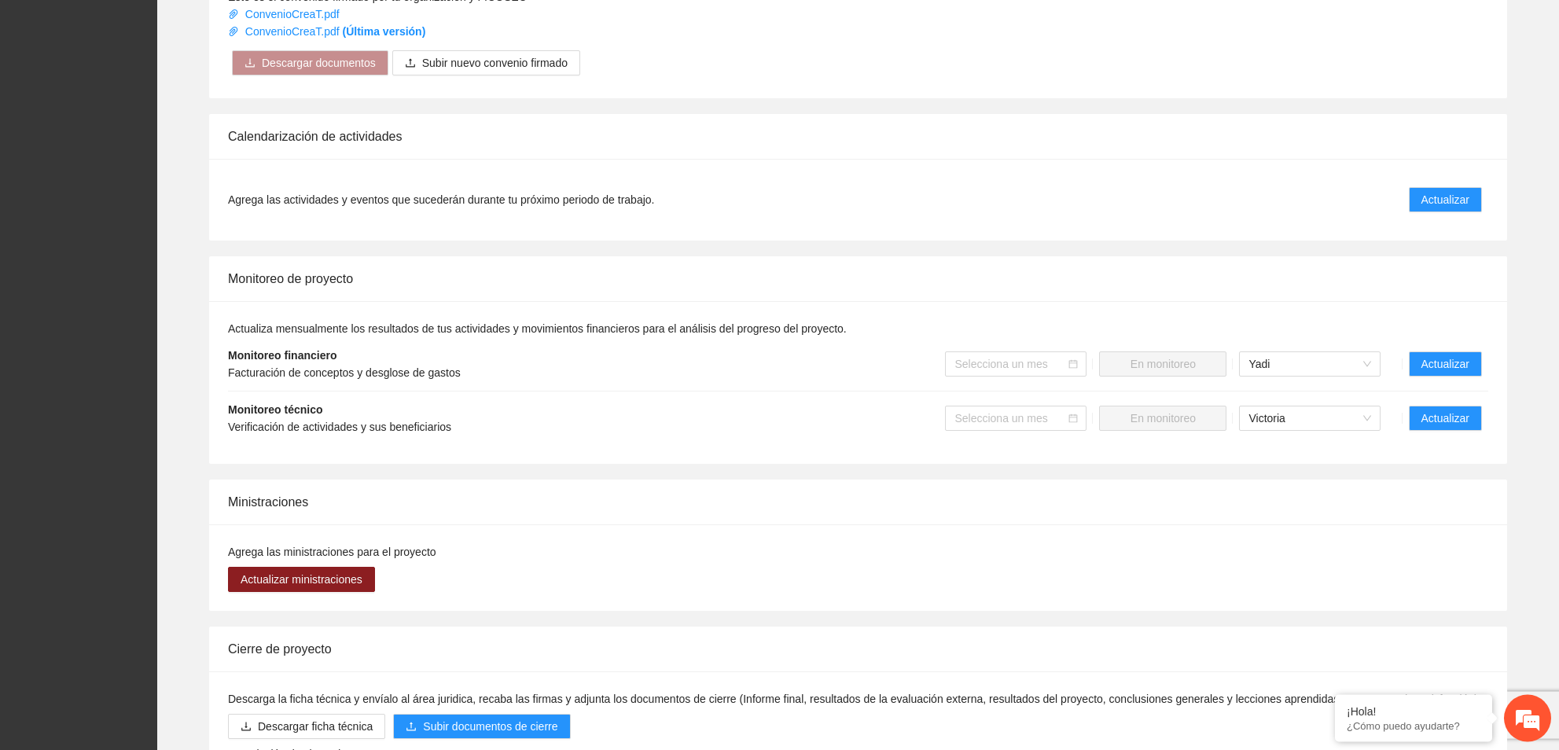
scroll to position [1104, 0]
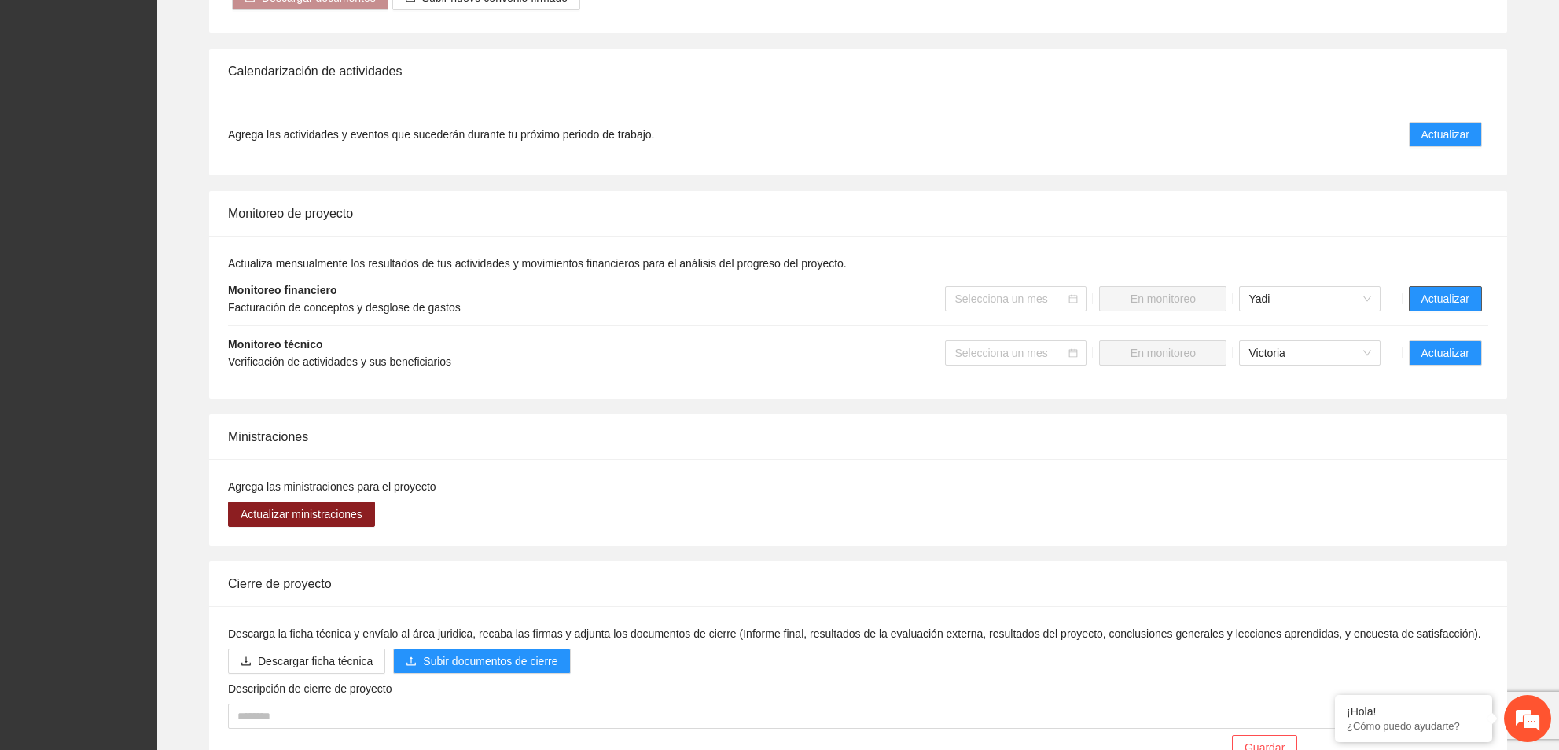
click at [1425, 306] on span "Actualizar" at bounding box center [1446, 298] width 48 height 17
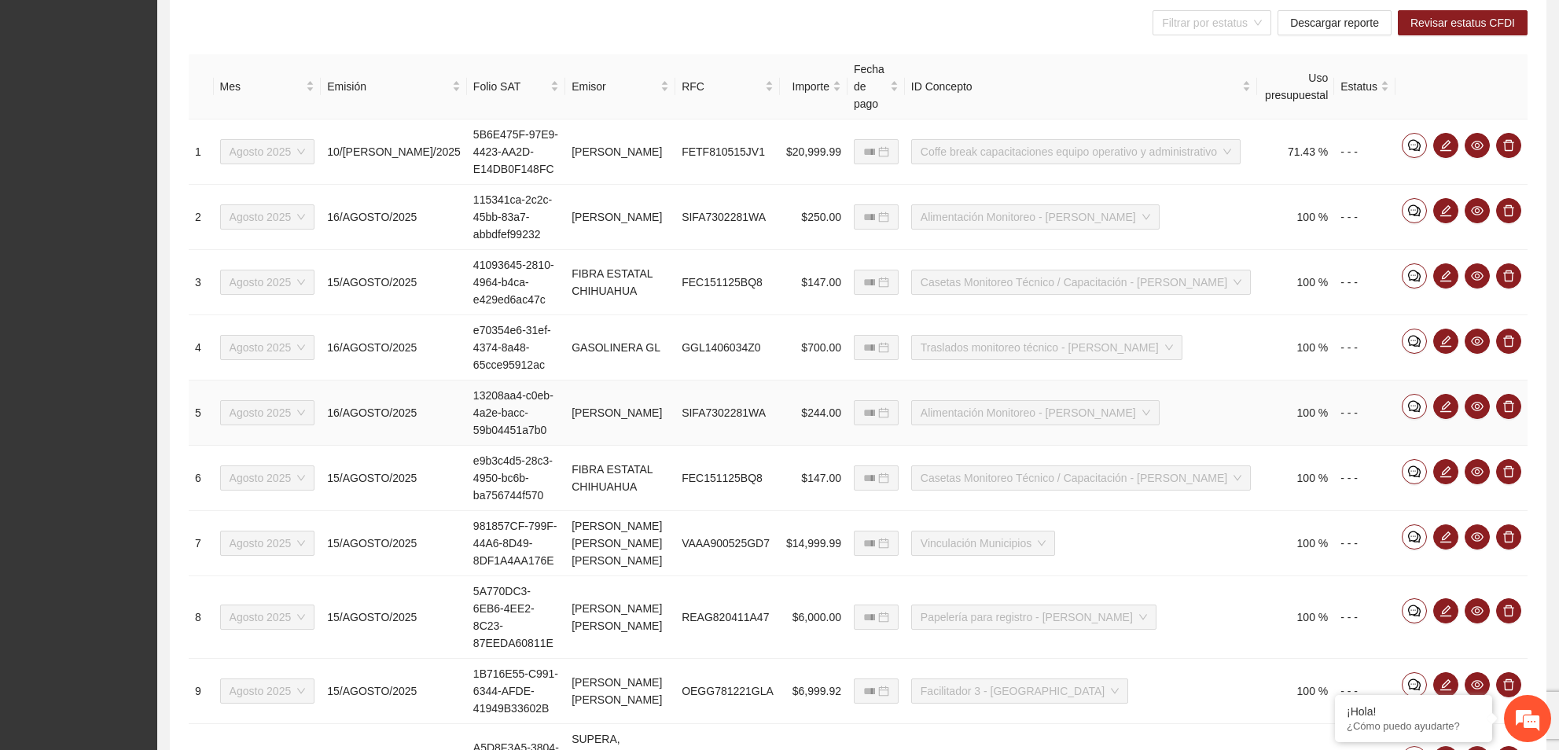
scroll to position [509, 0]
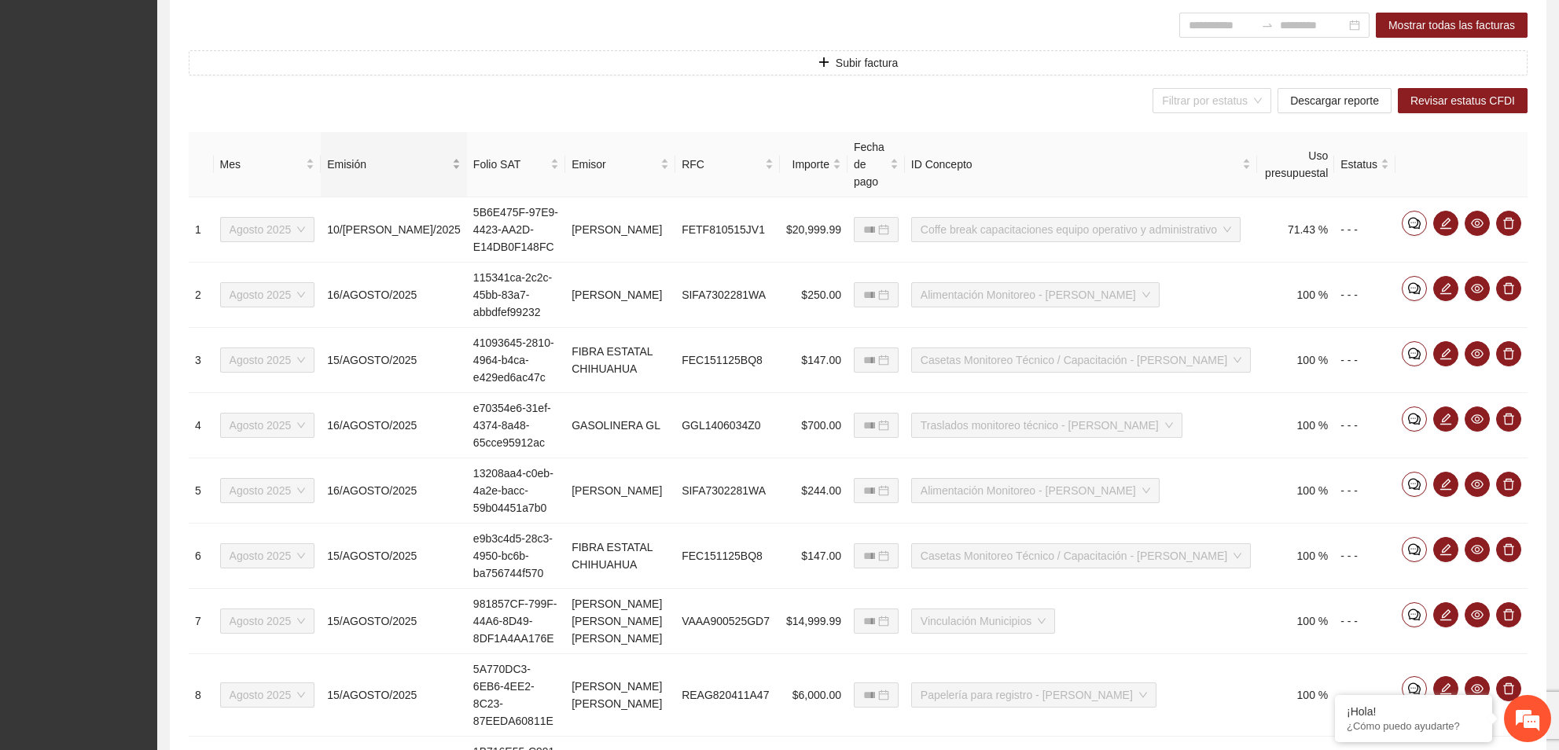
click at [394, 172] on div "Emisión" at bounding box center [394, 164] width 134 height 17
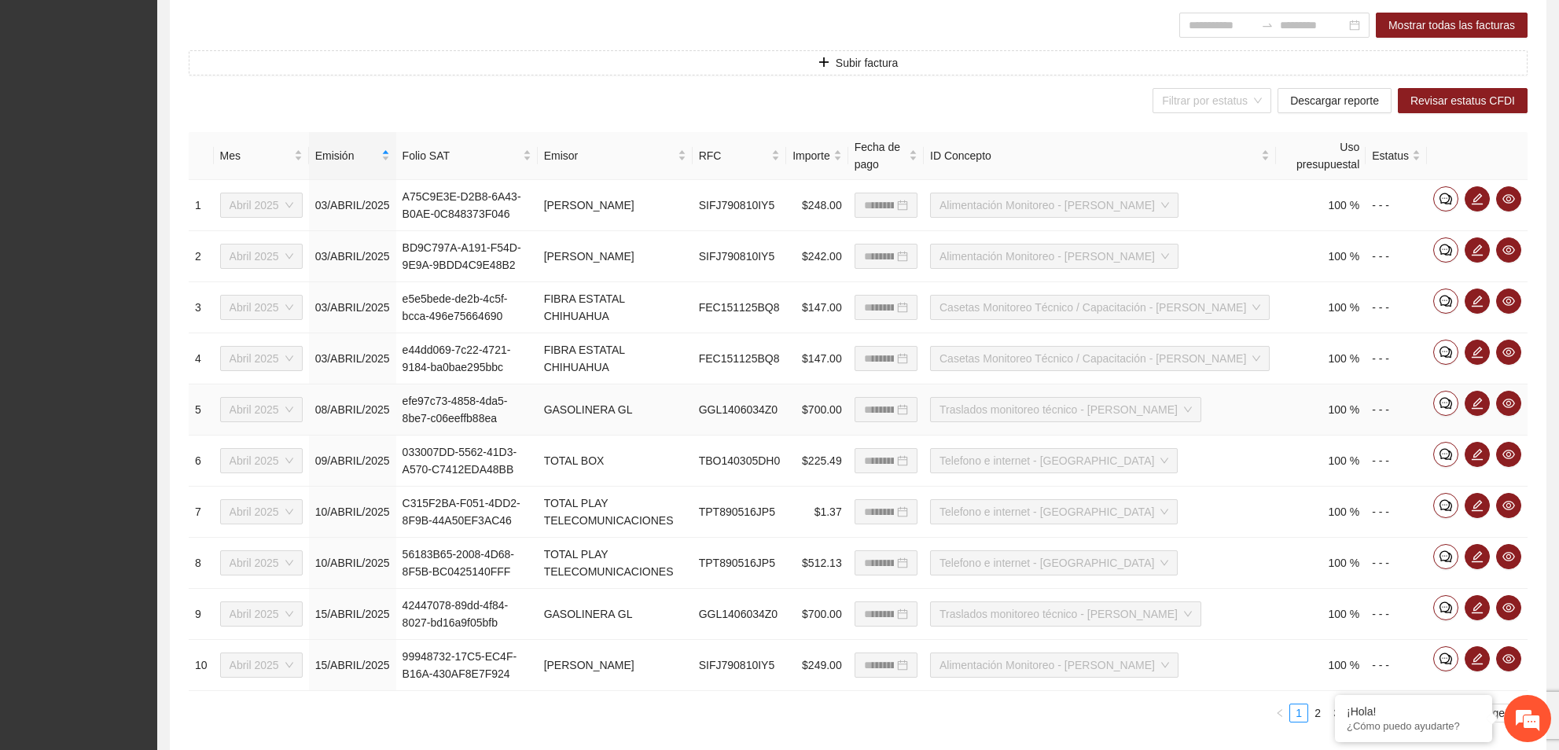
scroll to position [576, 0]
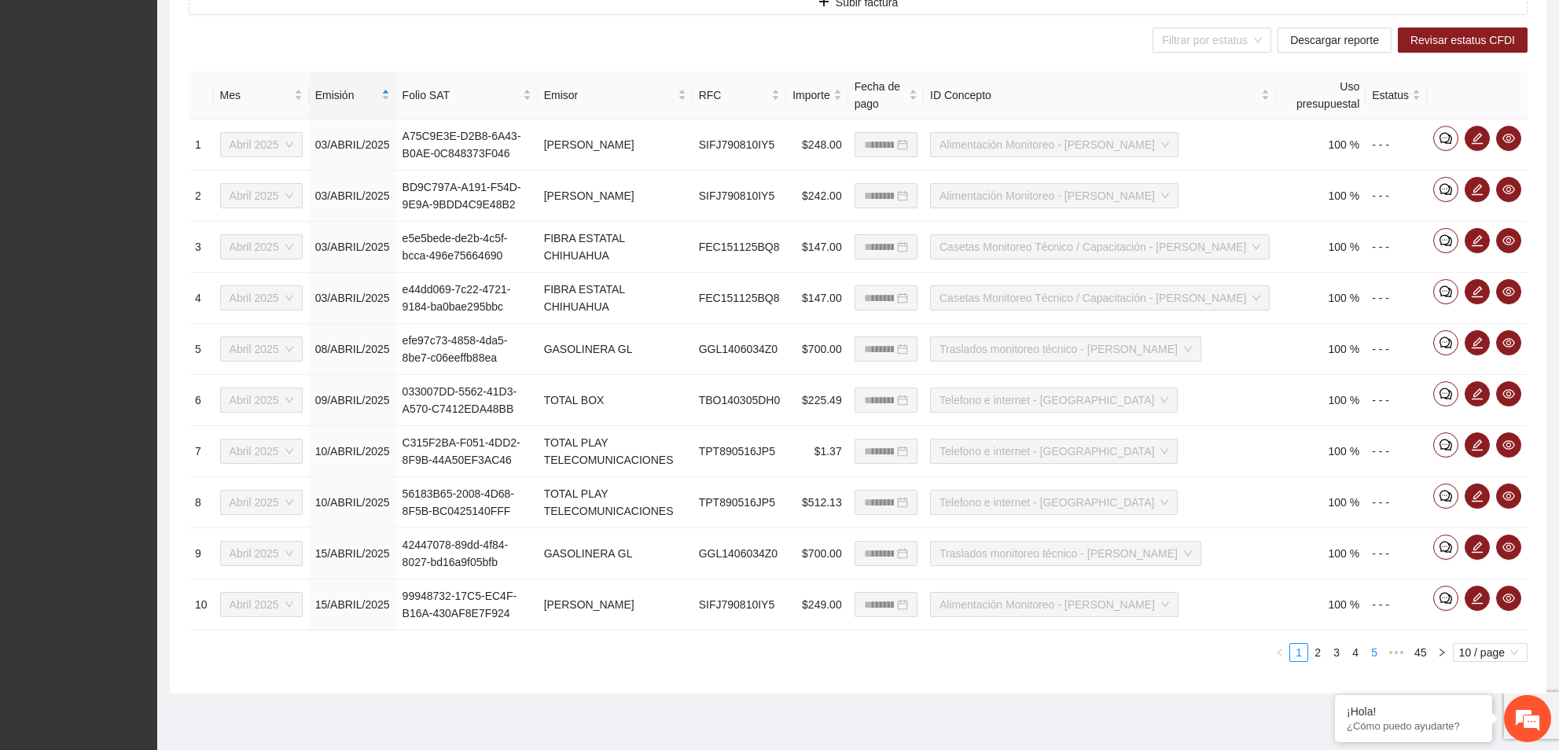
click at [1373, 646] on link "5" at bounding box center [1374, 652] width 17 height 17
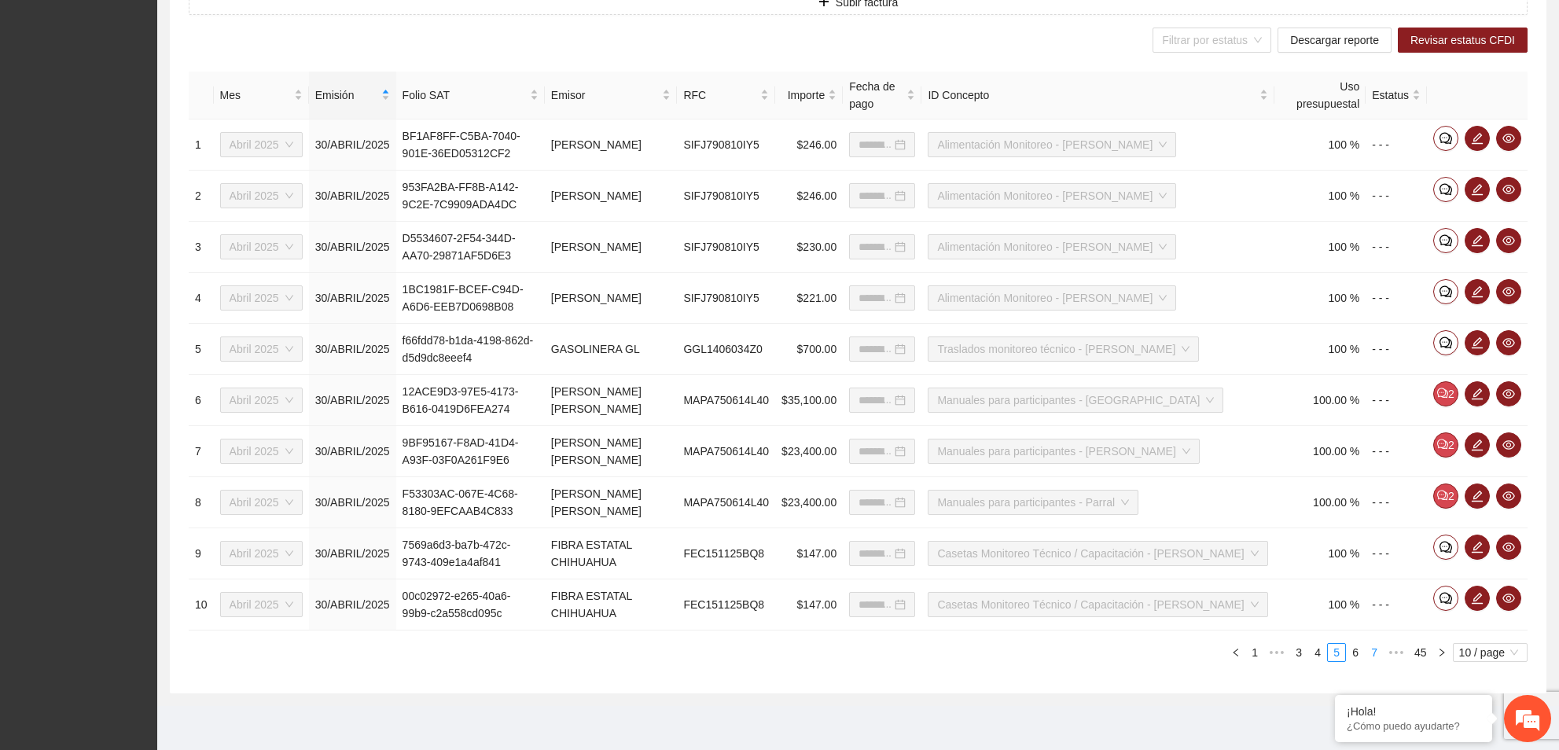
type input "**********"
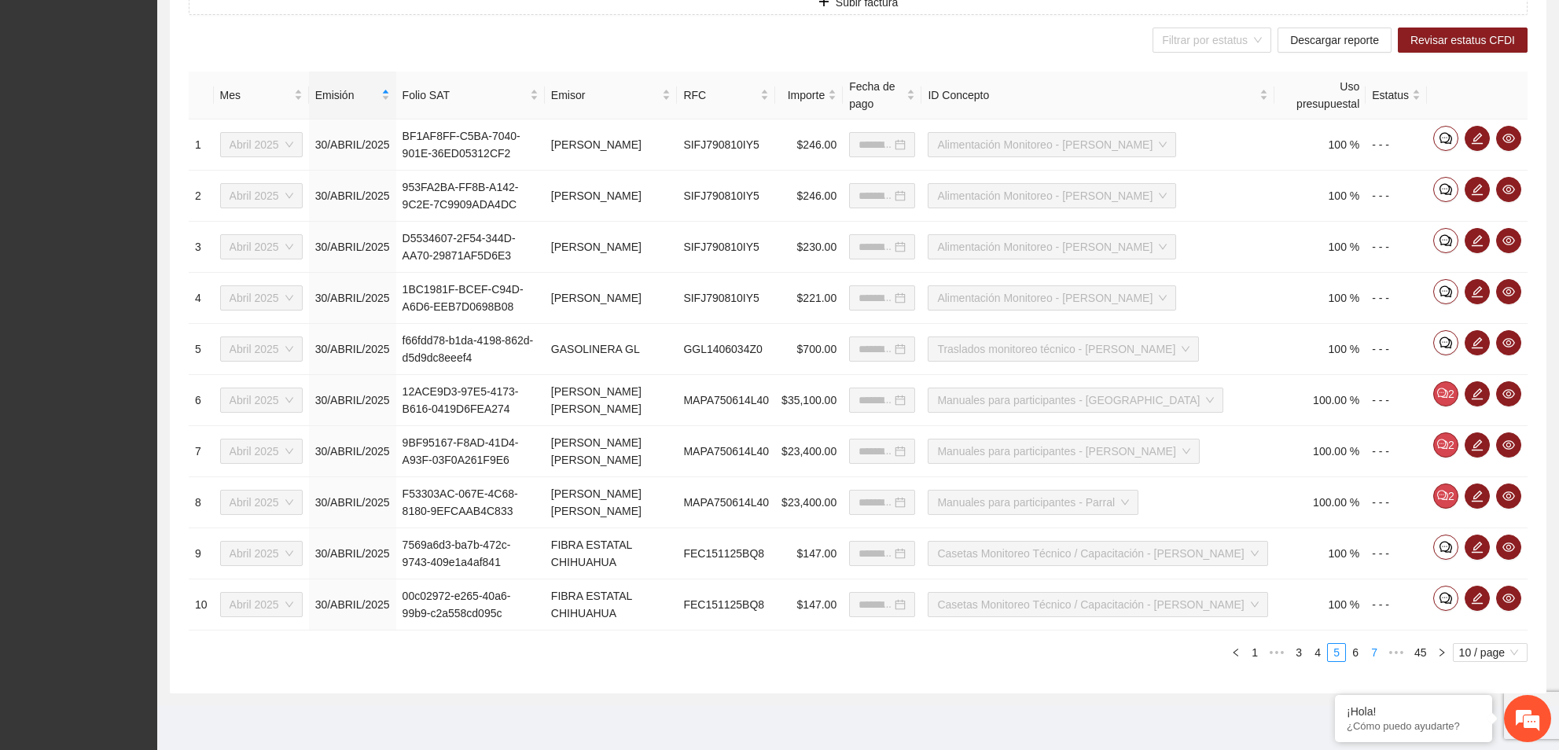
type input "**********"
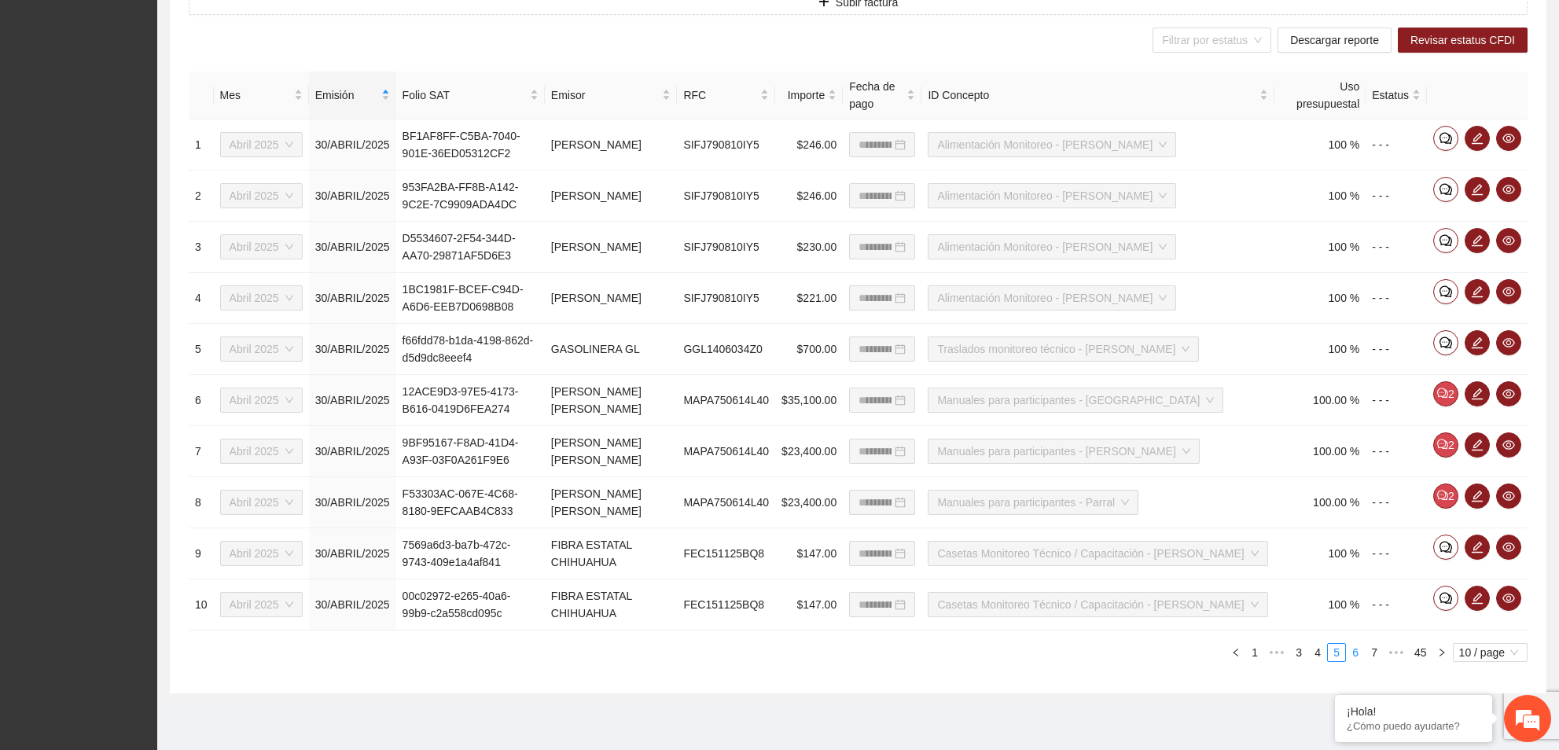
click at [1363, 655] on link "6" at bounding box center [1355, 652] width 17 height 17
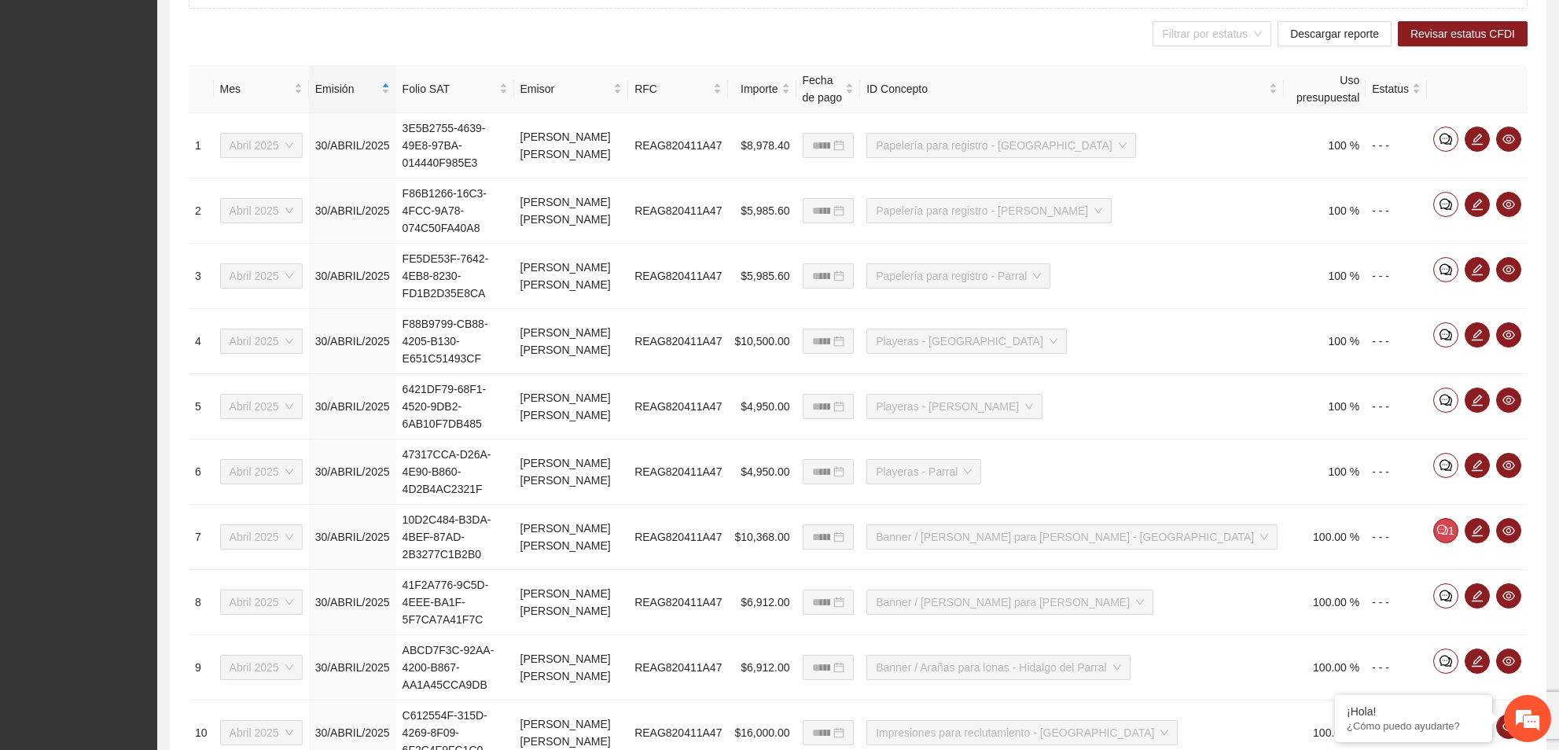
scroll to position [559, 0]
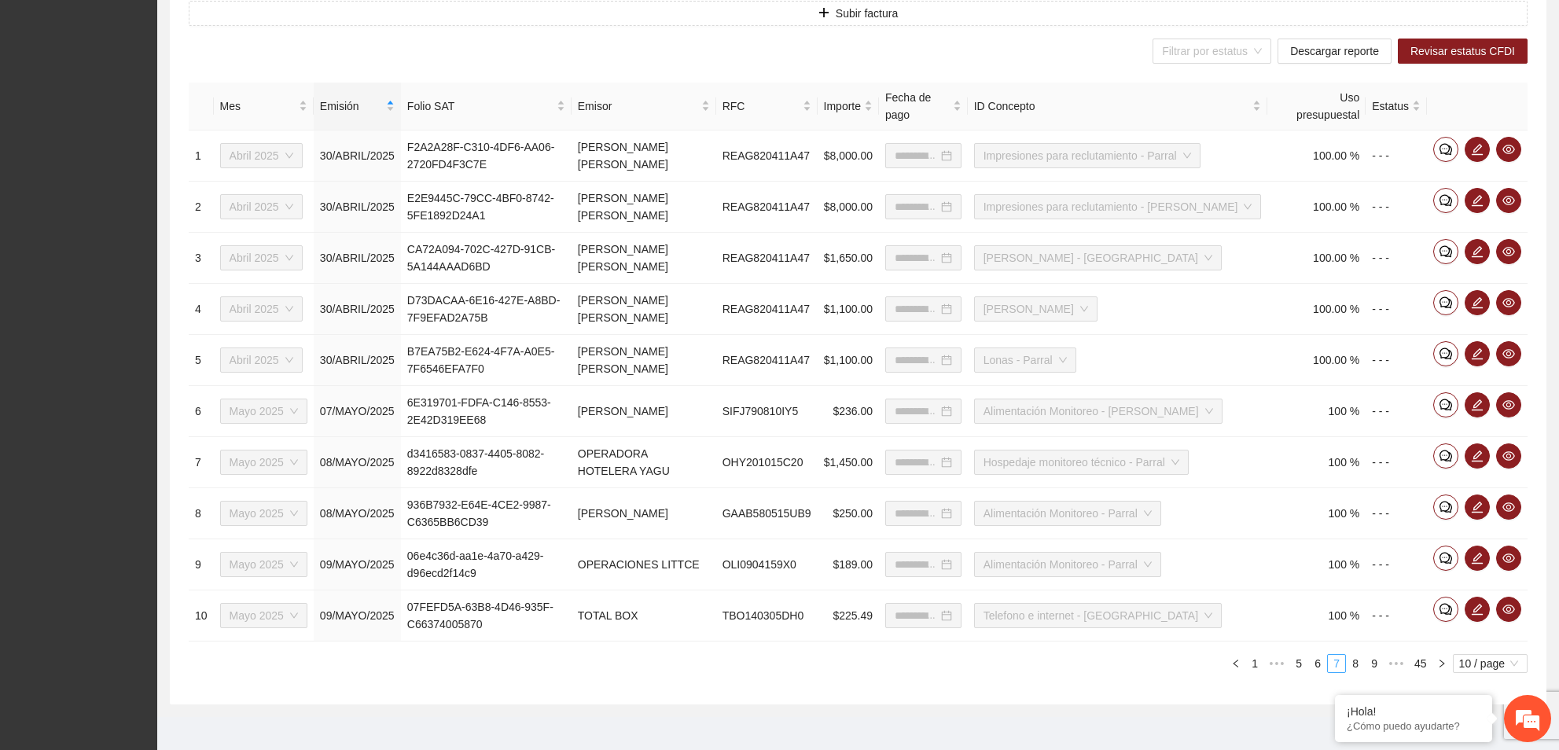
type input "**********"
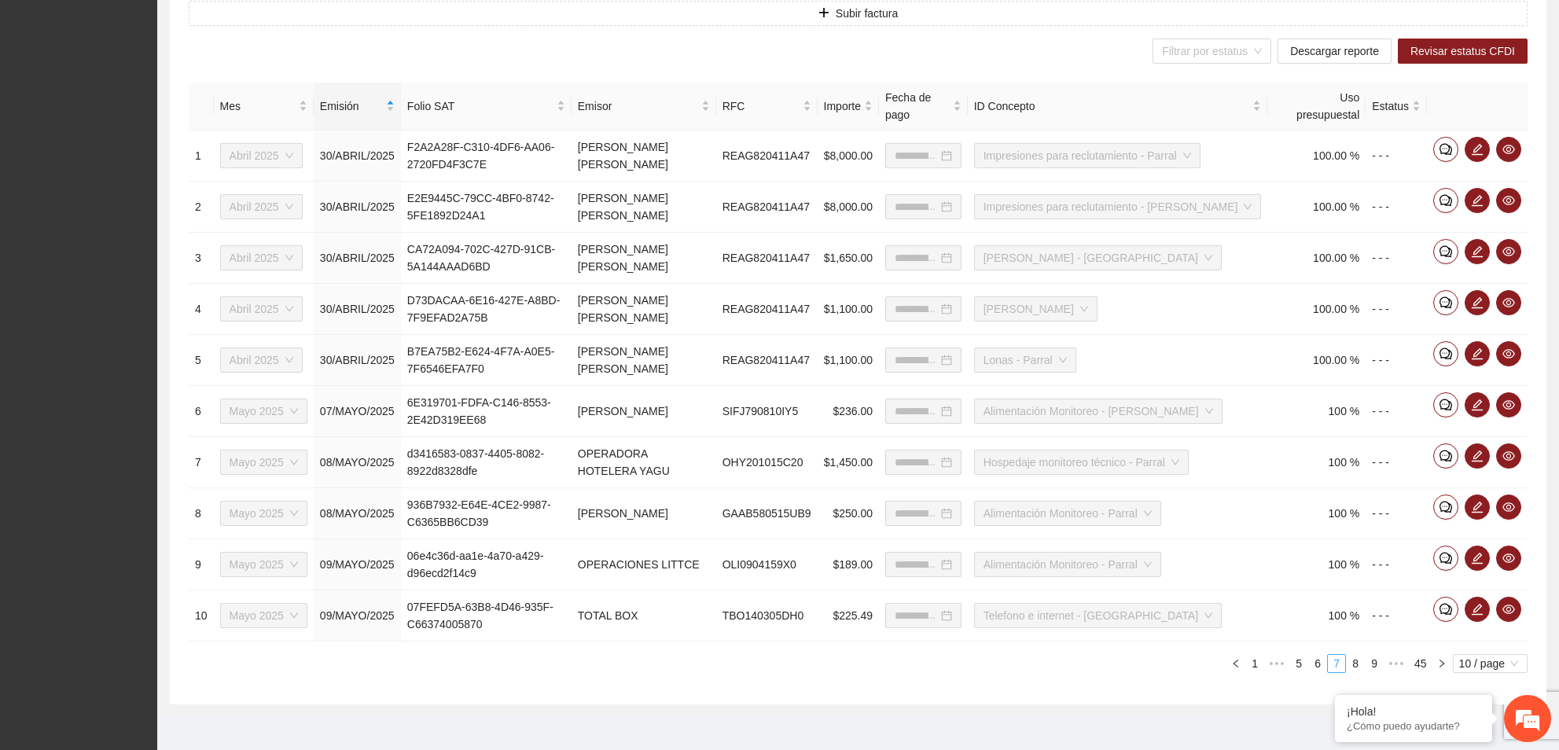
type input "**********"
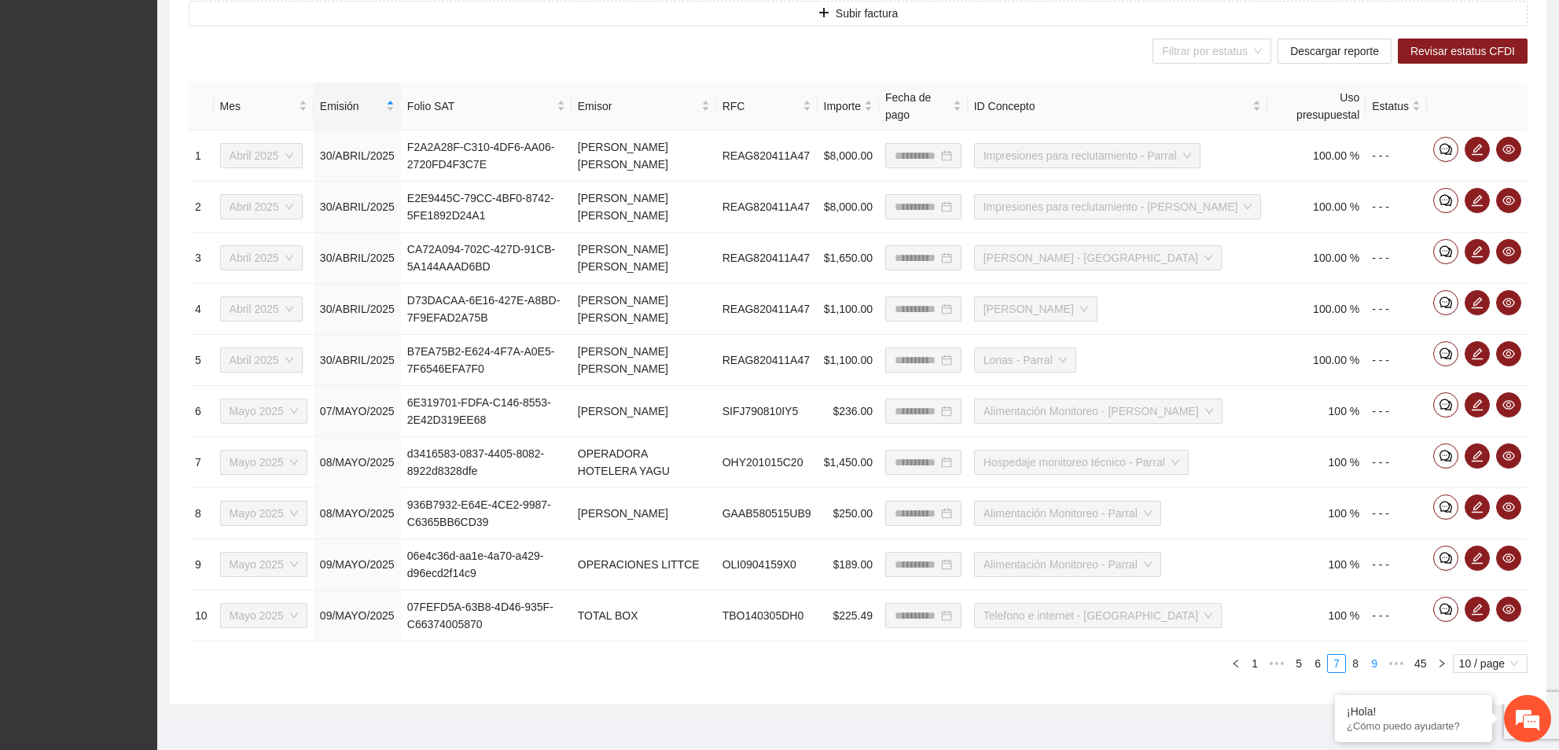
click at [1370, 669] on link "9" at bounding box center [1374, 663] width 17 height 17
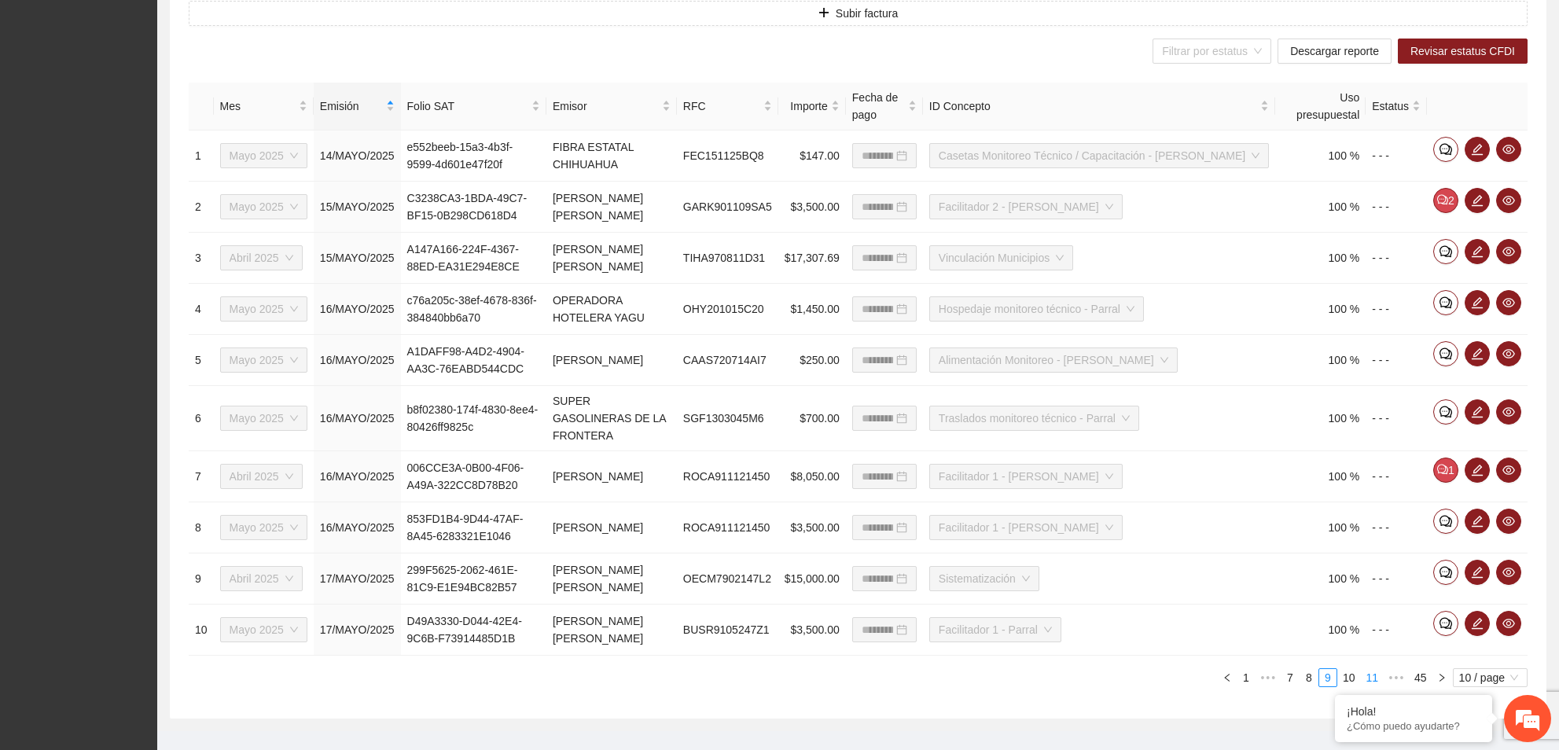
click at [1374, 679] on link "11" at bounding box center [1372, 677] width 22 height 17
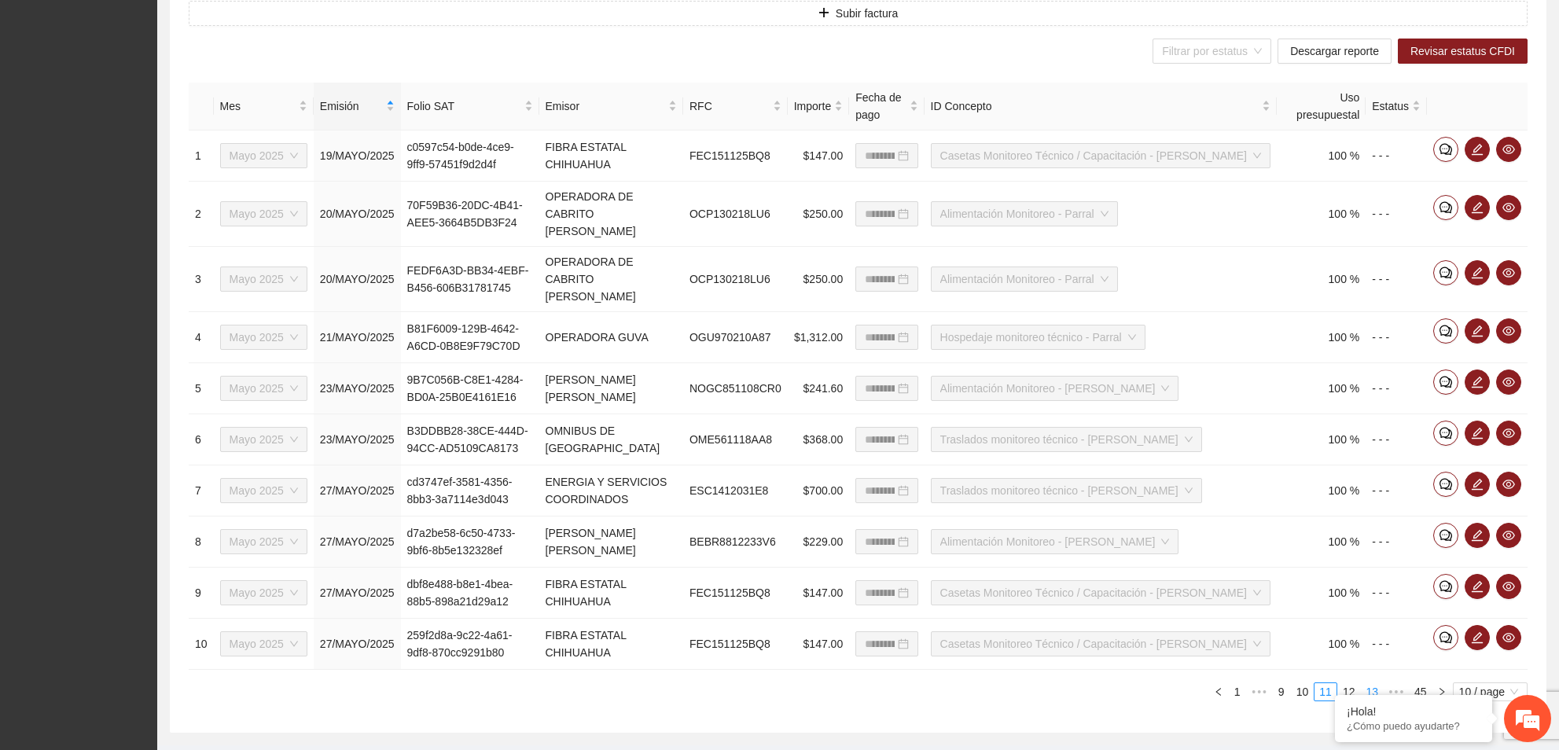
click at [1379, 683] on link "13" at bounding box center [1372, 691] width 22 height 17
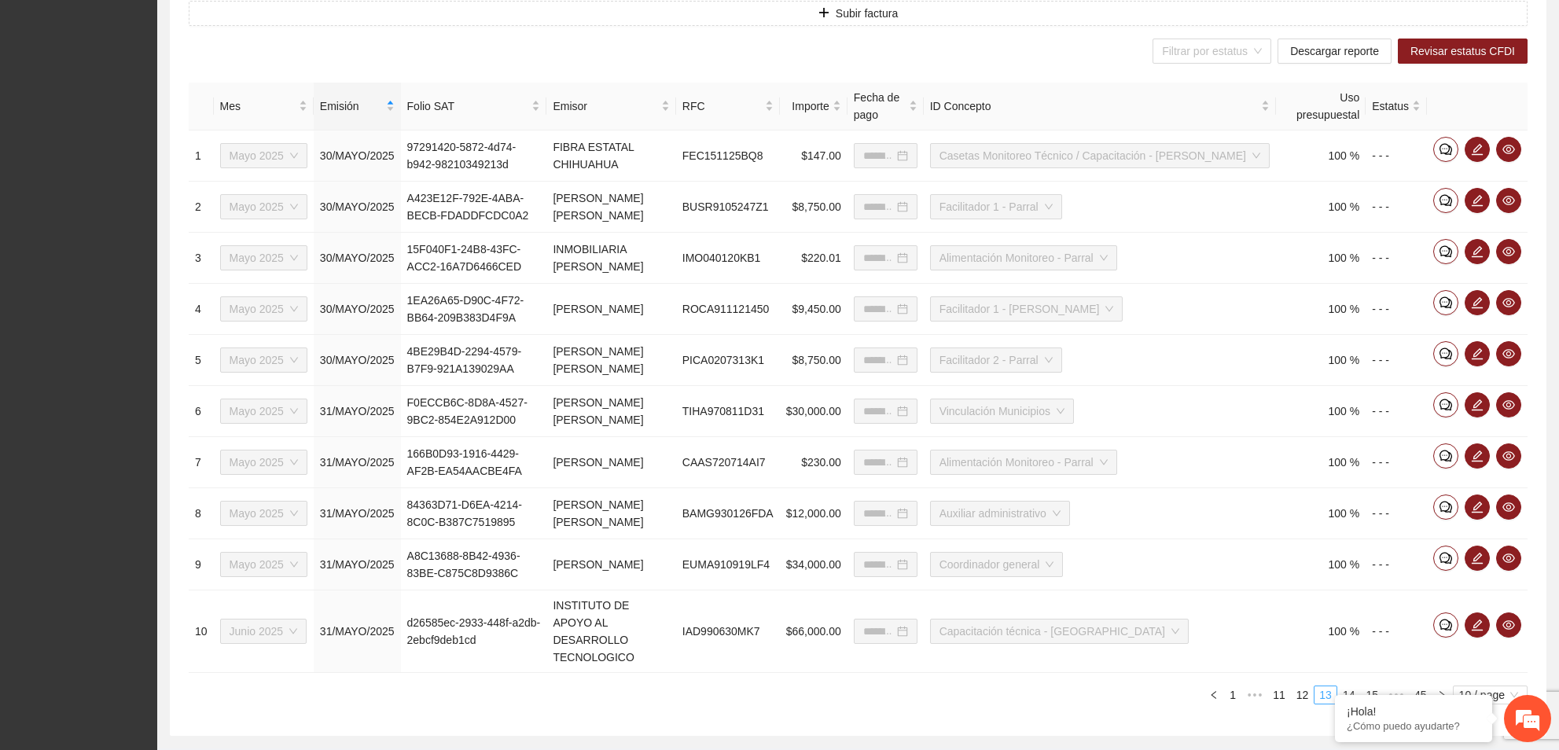
type input "**********"
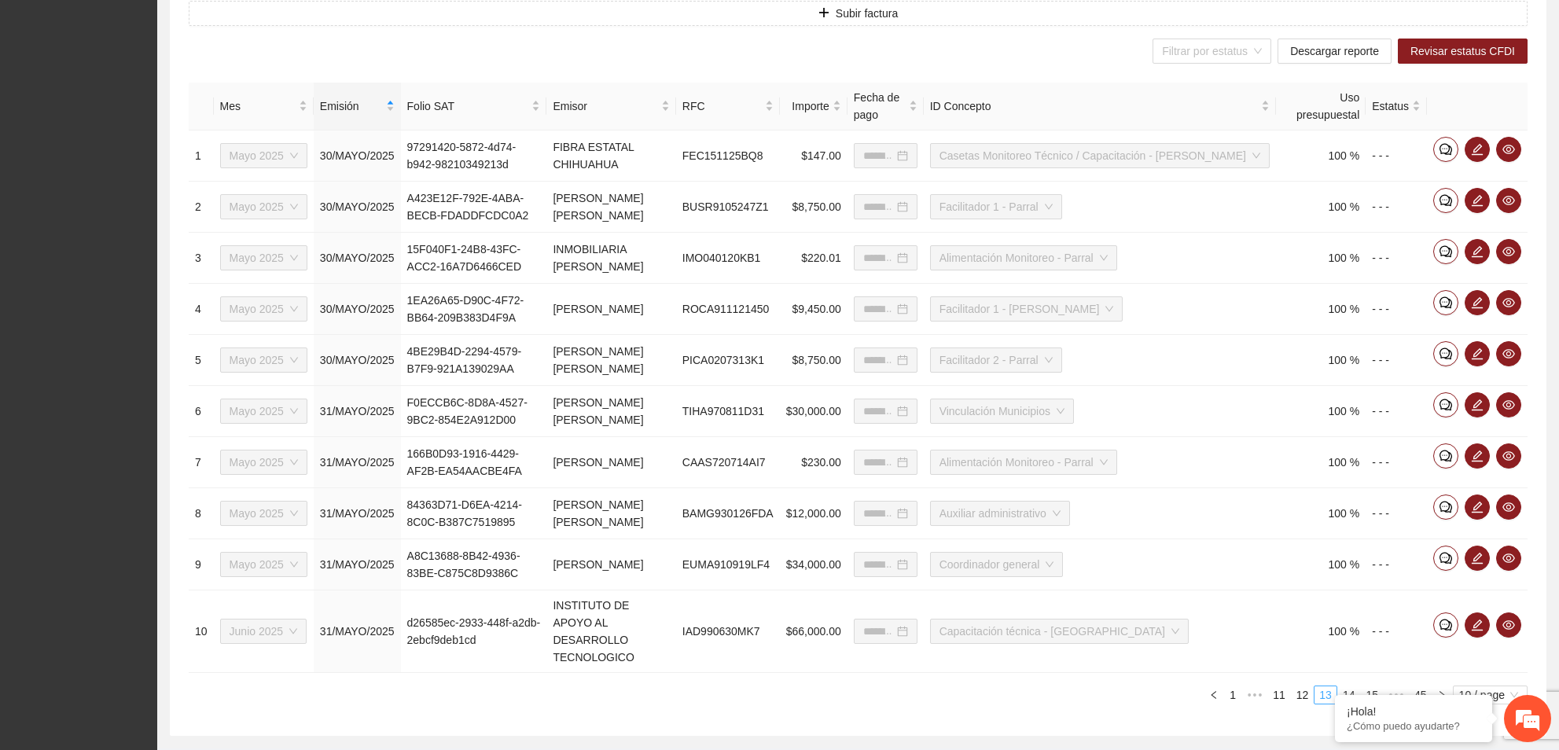
type input "**********"
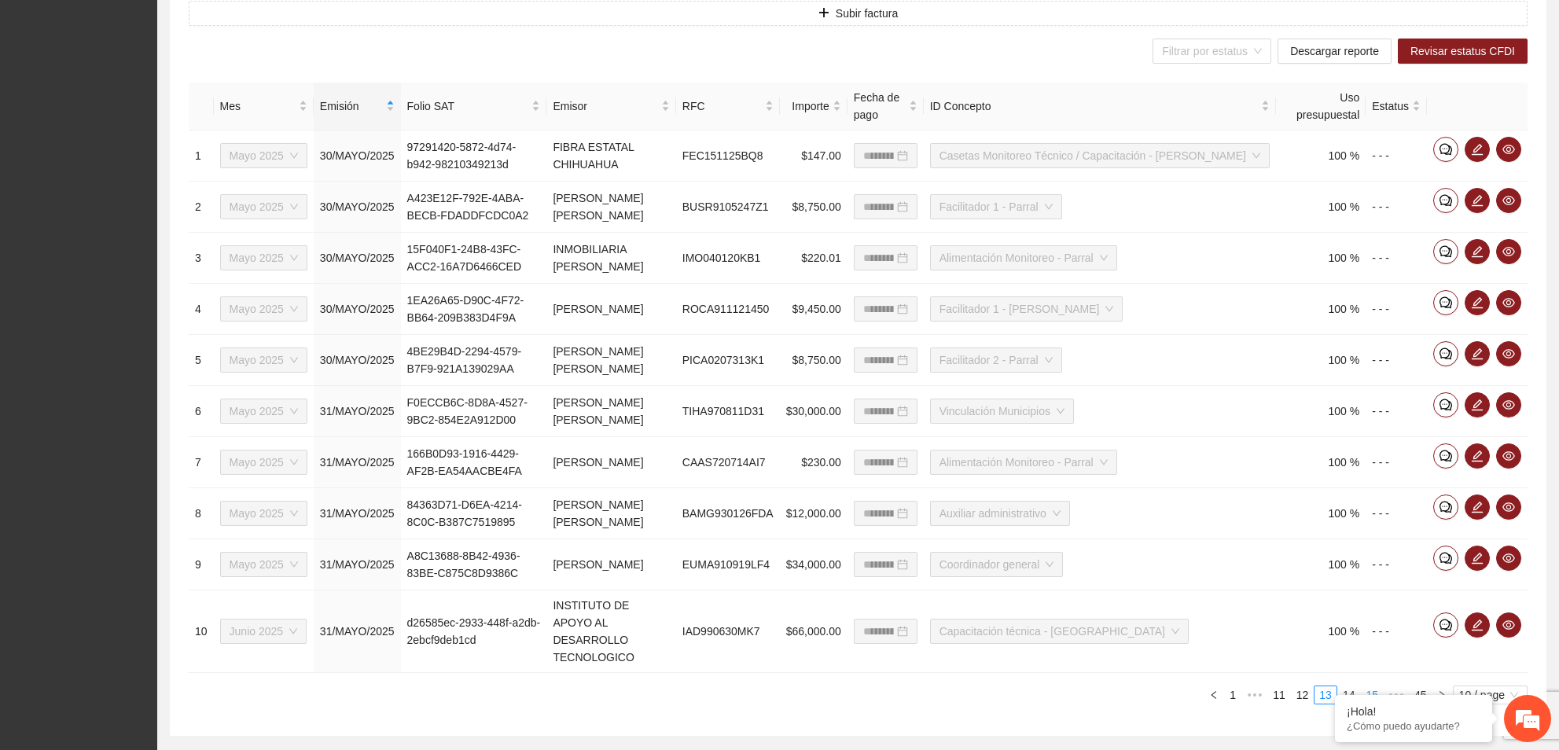
click at [1372, 686] on link "15" at bounding box center [1372, 694] width 22 height 17
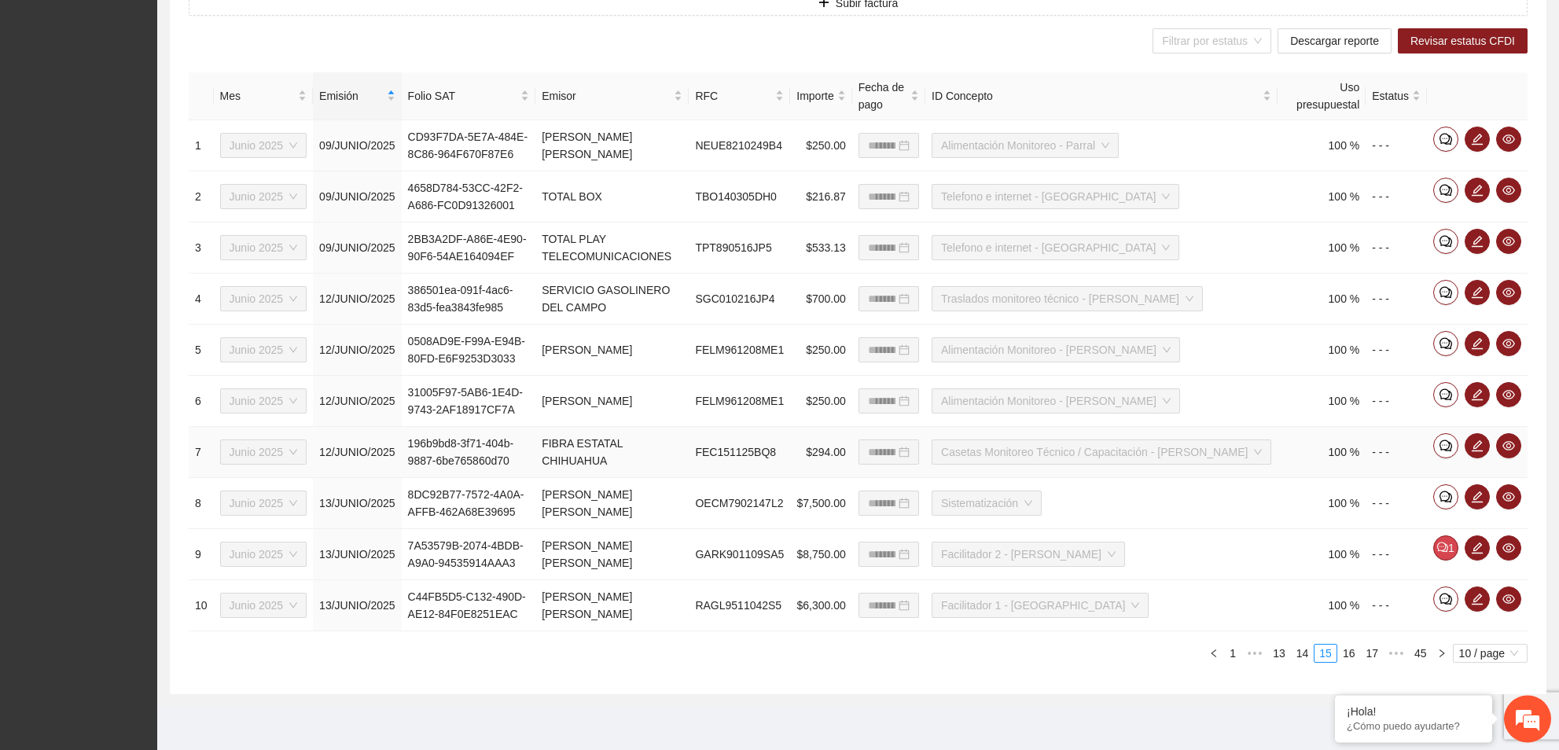
scroll to position [576, 0]
click at [1446, 551] on icon "comment" at bounding box center [1442, 546] width 11 height 11
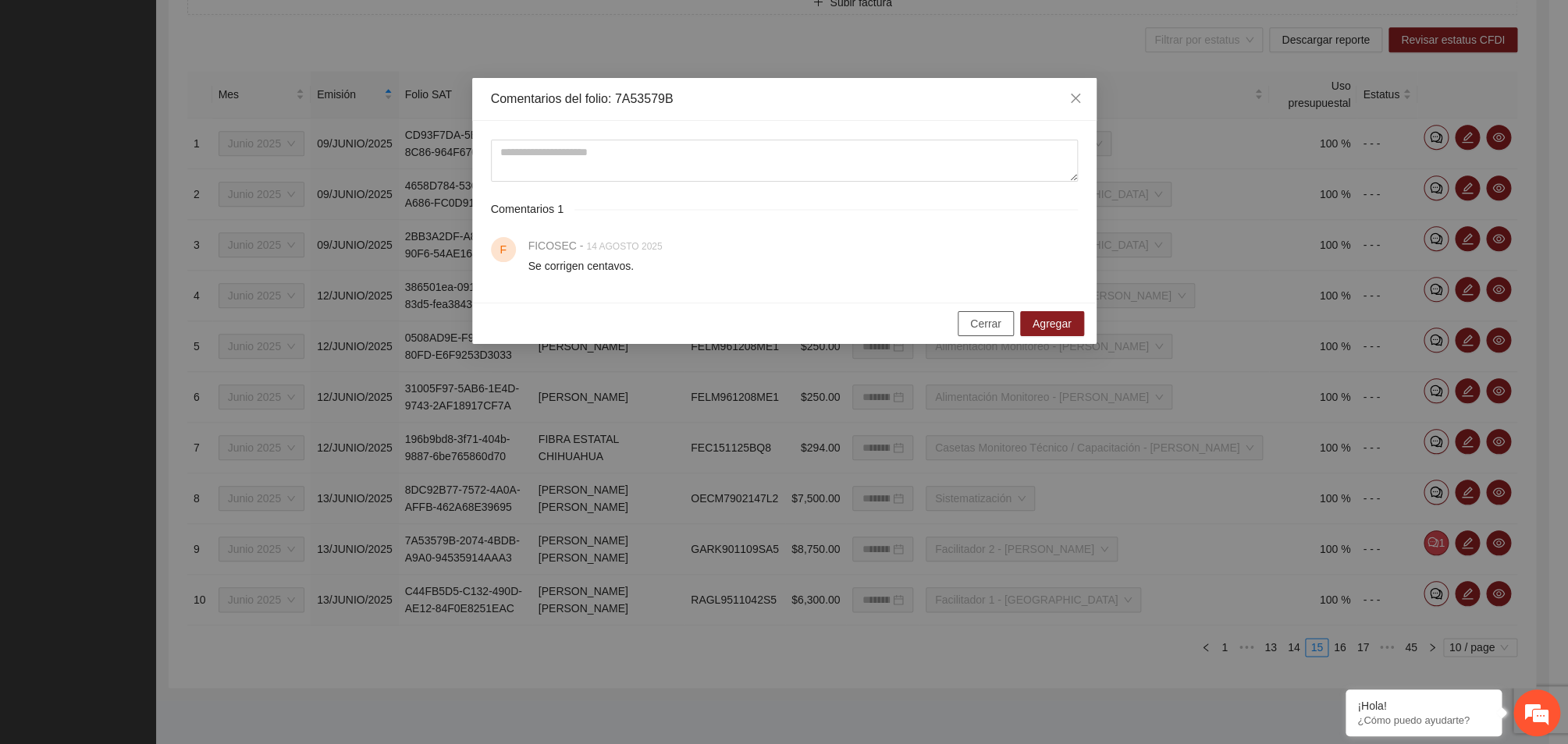
click at [984, 323] on span "Cerrar" at bounding box center [984, 323] width 31 height 17
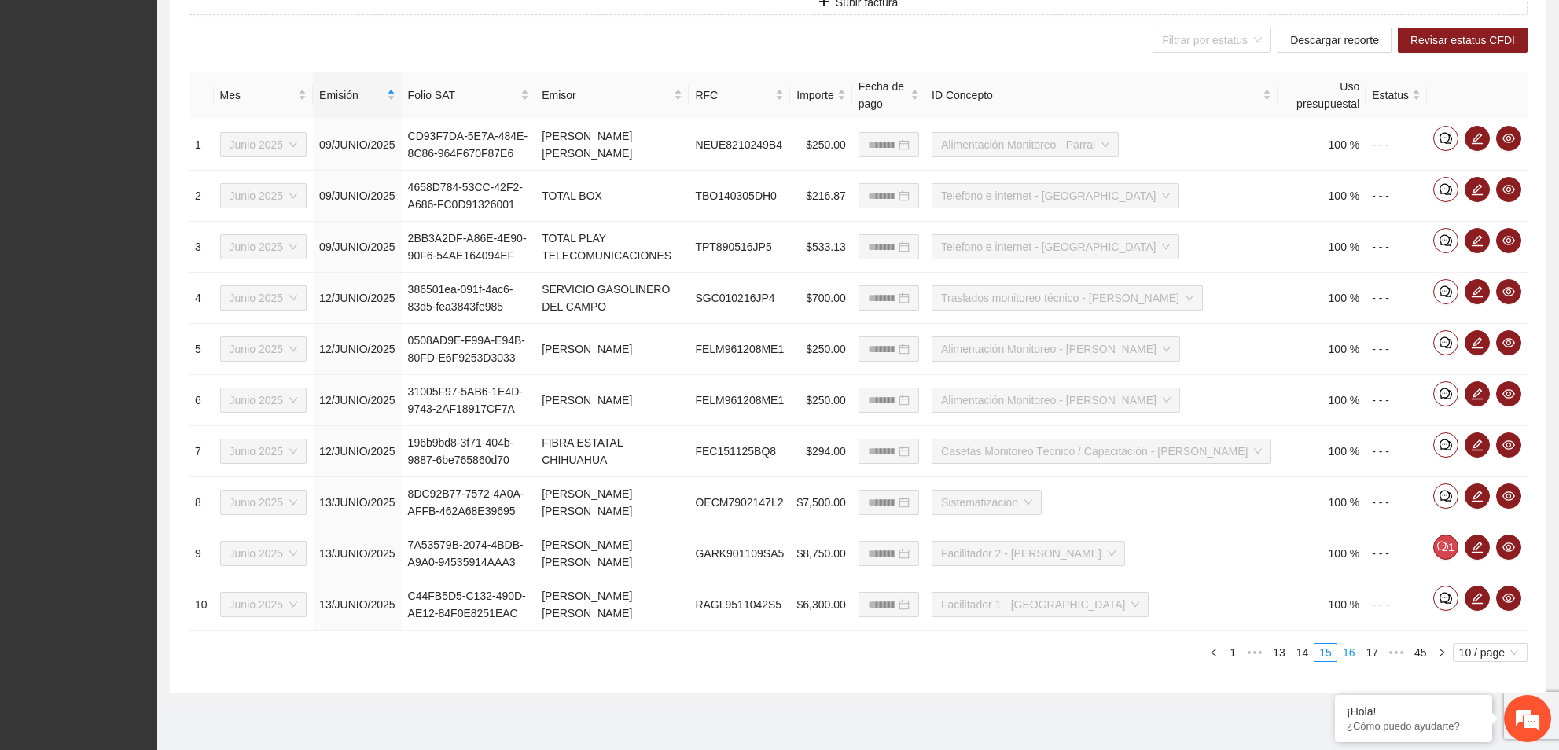
click at [1344, 653] on link "16" at bounding box center [1349, 652] width 22 height 17
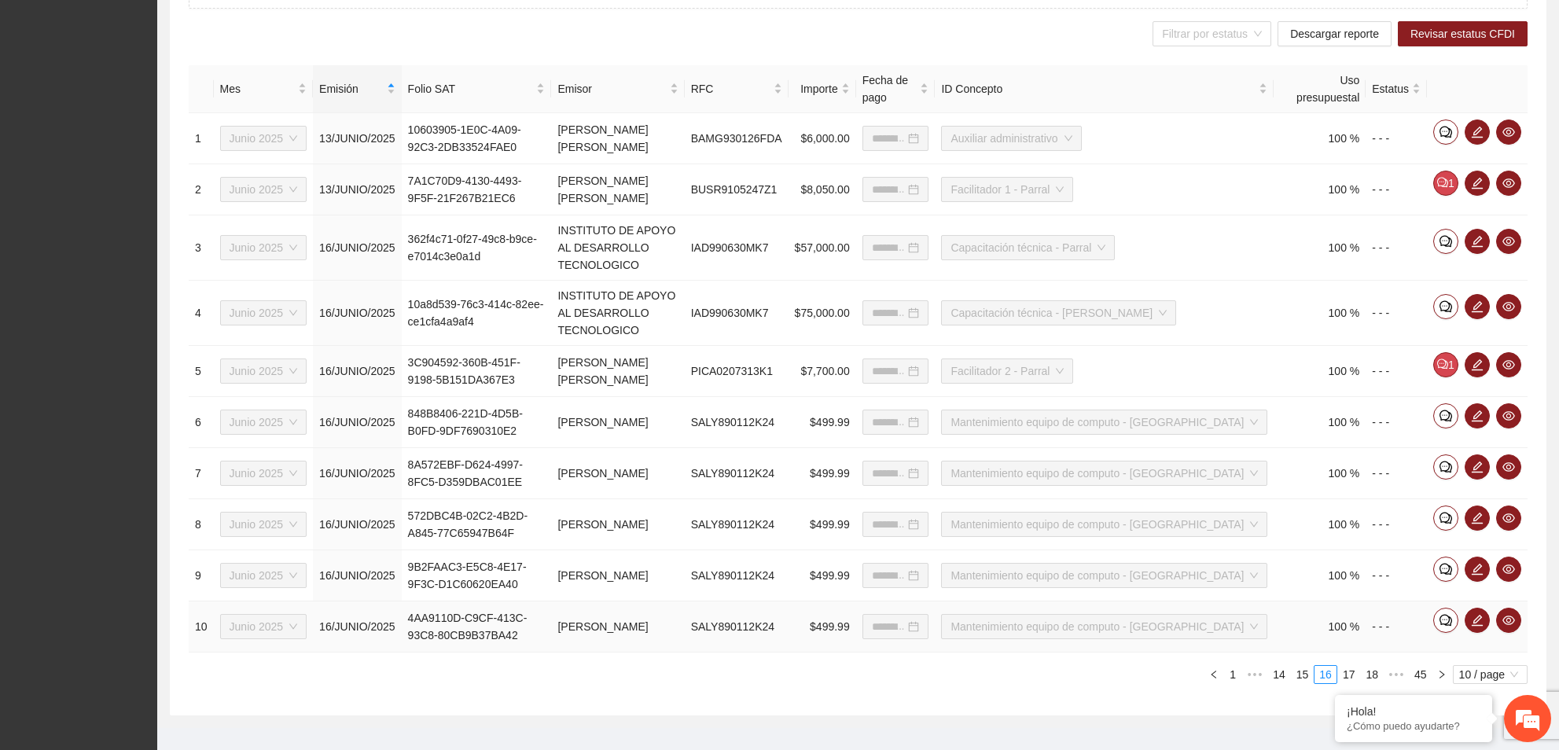
type input "**********"
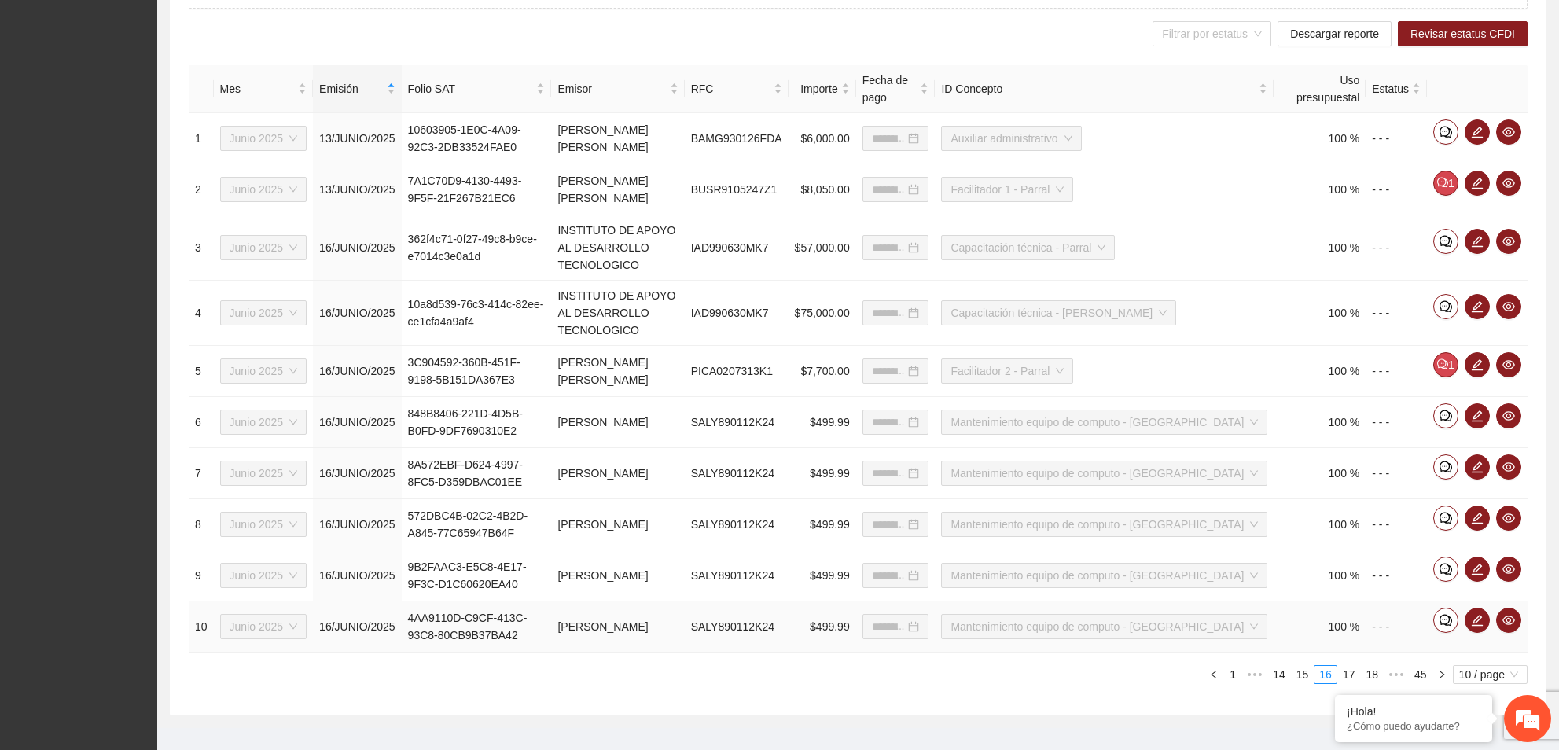
type input "**********"
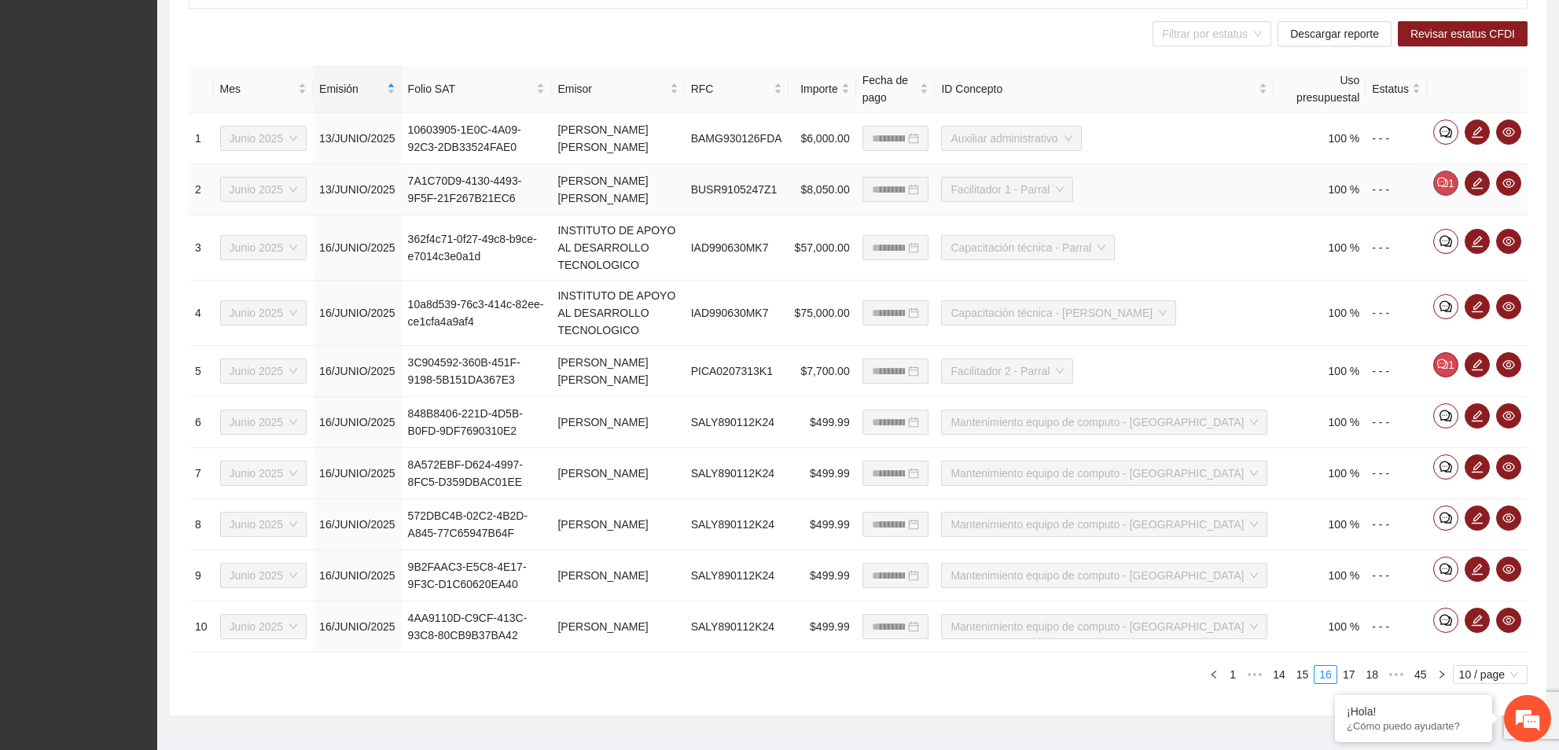
click at [1444, 193] on button "1" at bounding box center [1445, 183] width 25 height 25
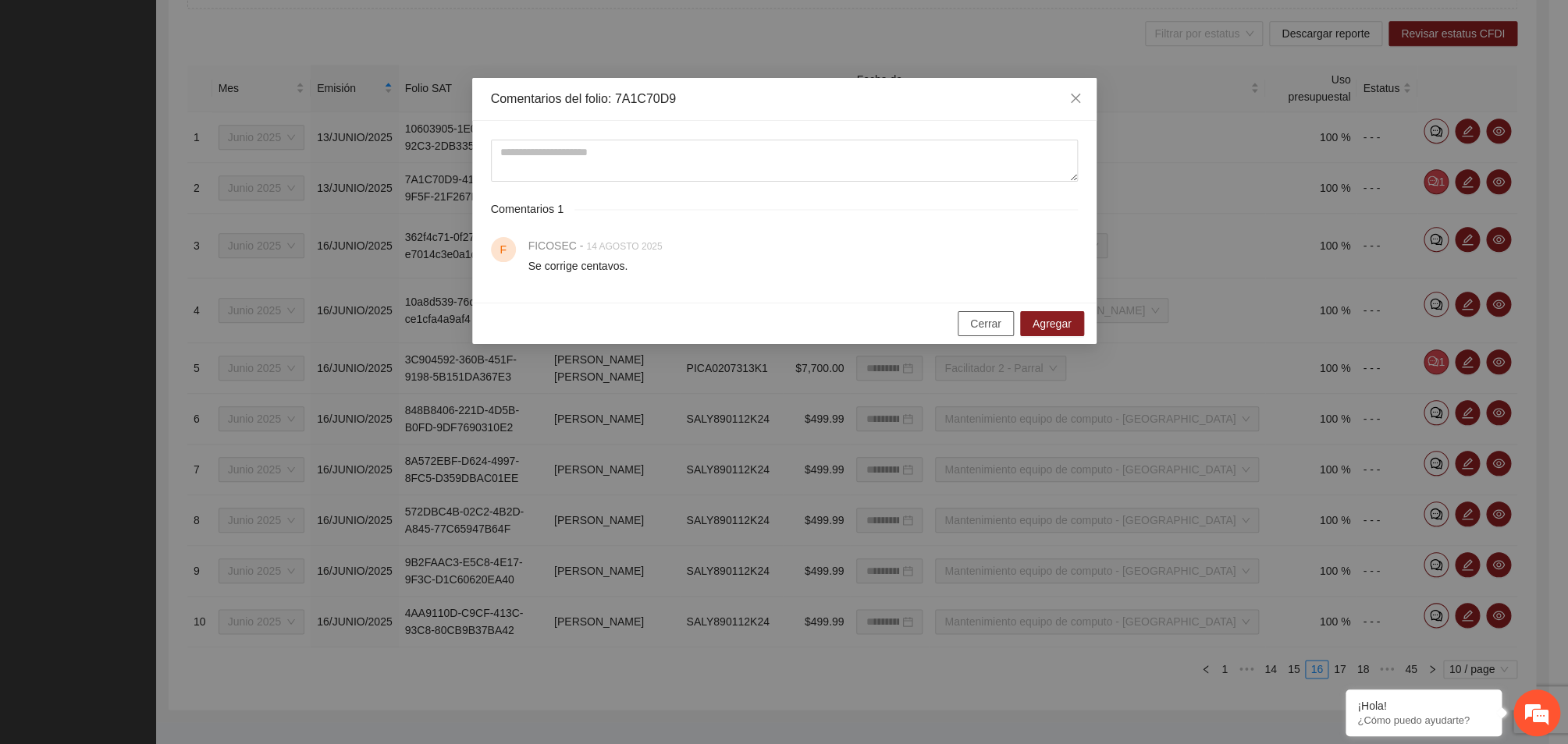
click at [987, 325] on span "Cerrar" at bounding box center [984, 323] width 31 height 17
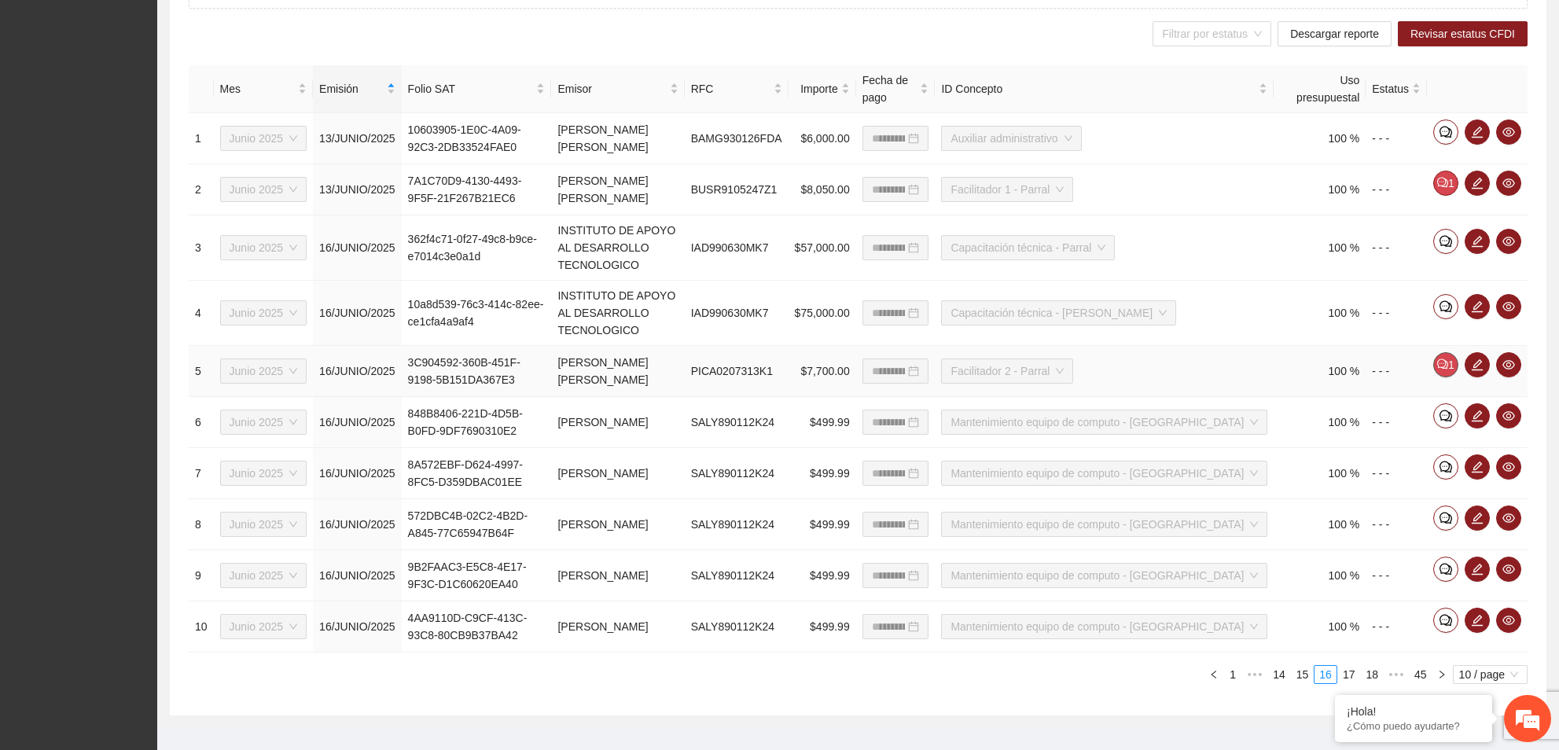
click at [1440, 367] on icon "comment" at bounding box center [1442, 364] width 11 height 11
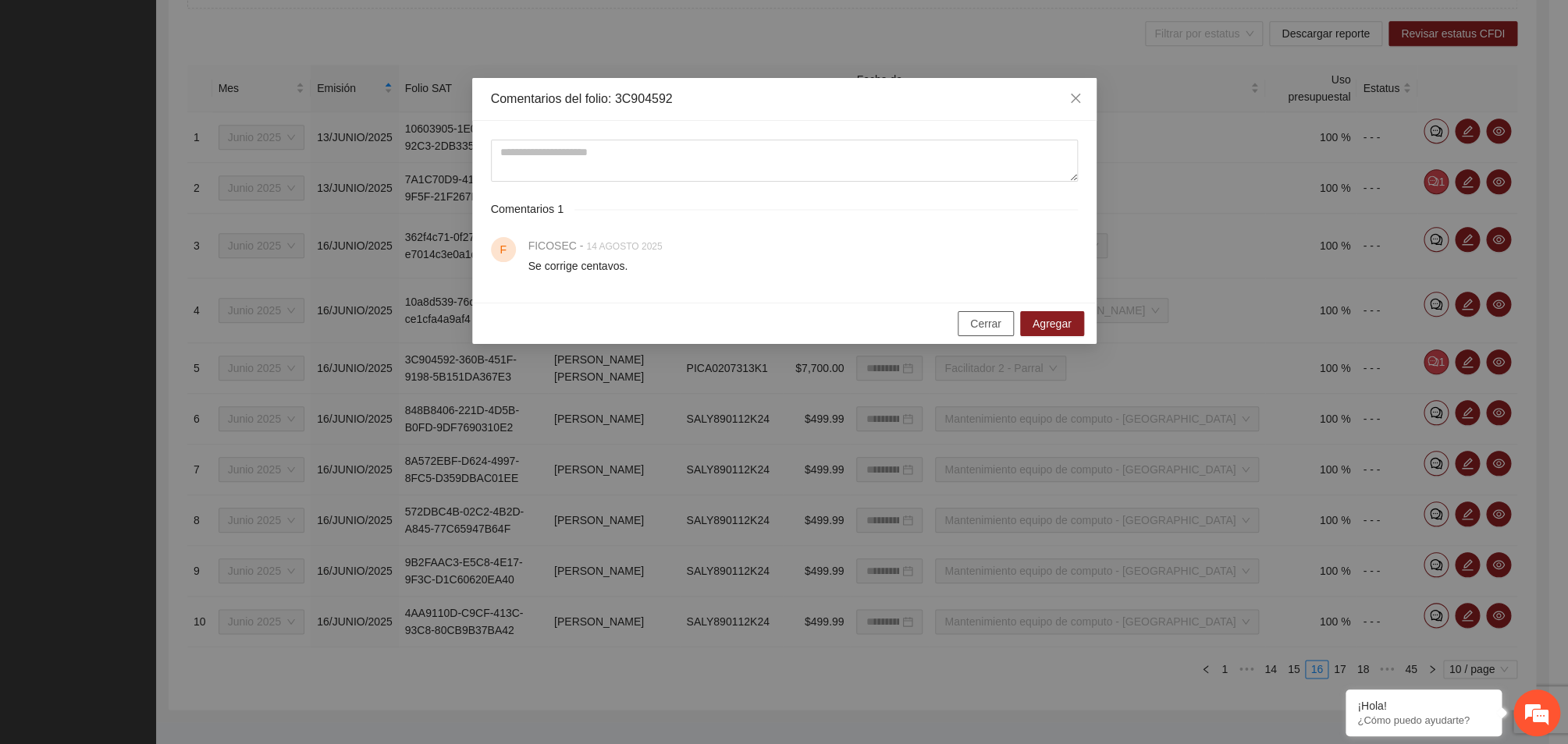
click at [997, 324] on span "Cerrar" at bounding box center [984, 323] width 31 height 17
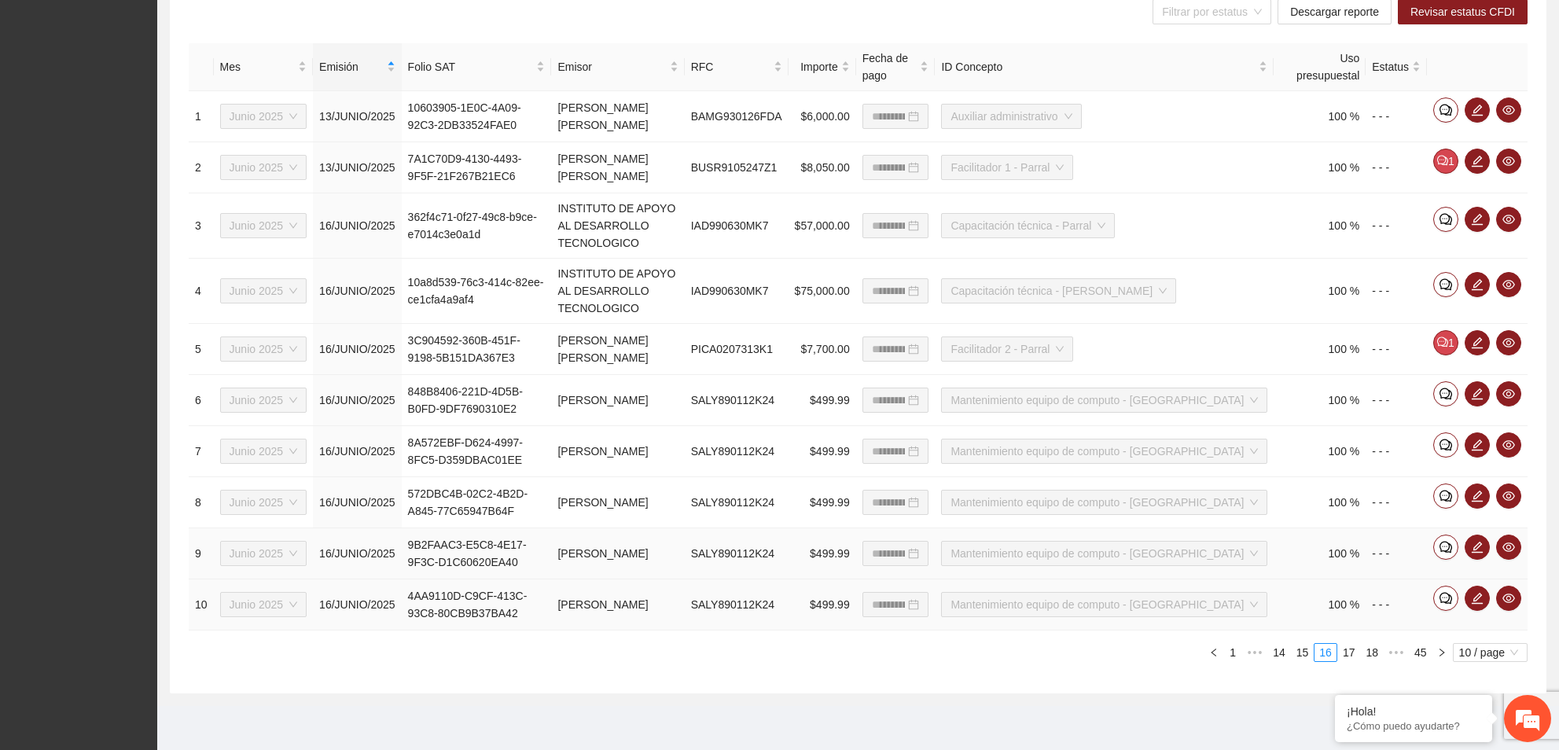
scroll to position [605, 0]
click at [1351, 646] on link "17" at bounding box center [1349, 652] width 22 height 17
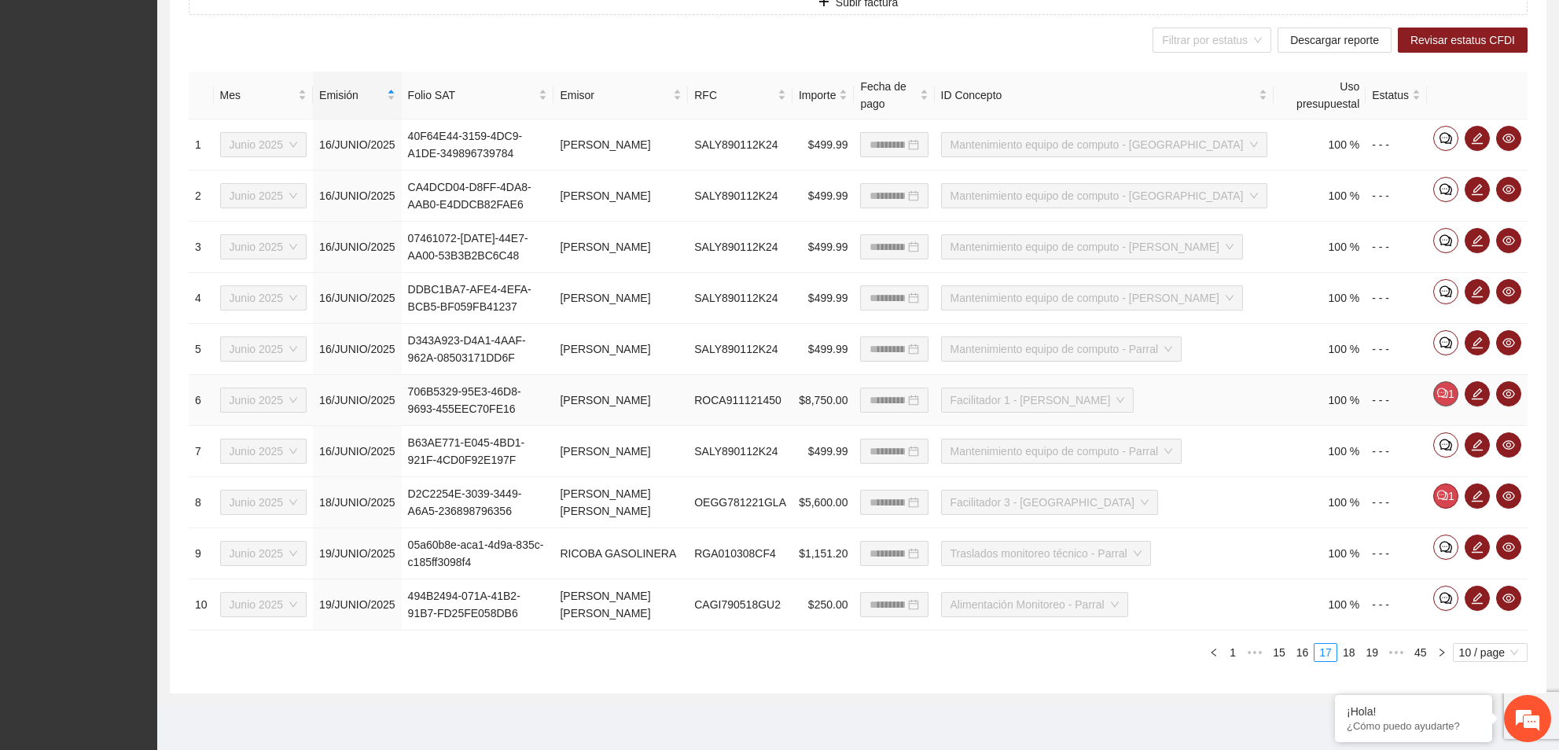
click at [1448, 389] on button "1" at bounding box center [1445, 393] width 25 height 25
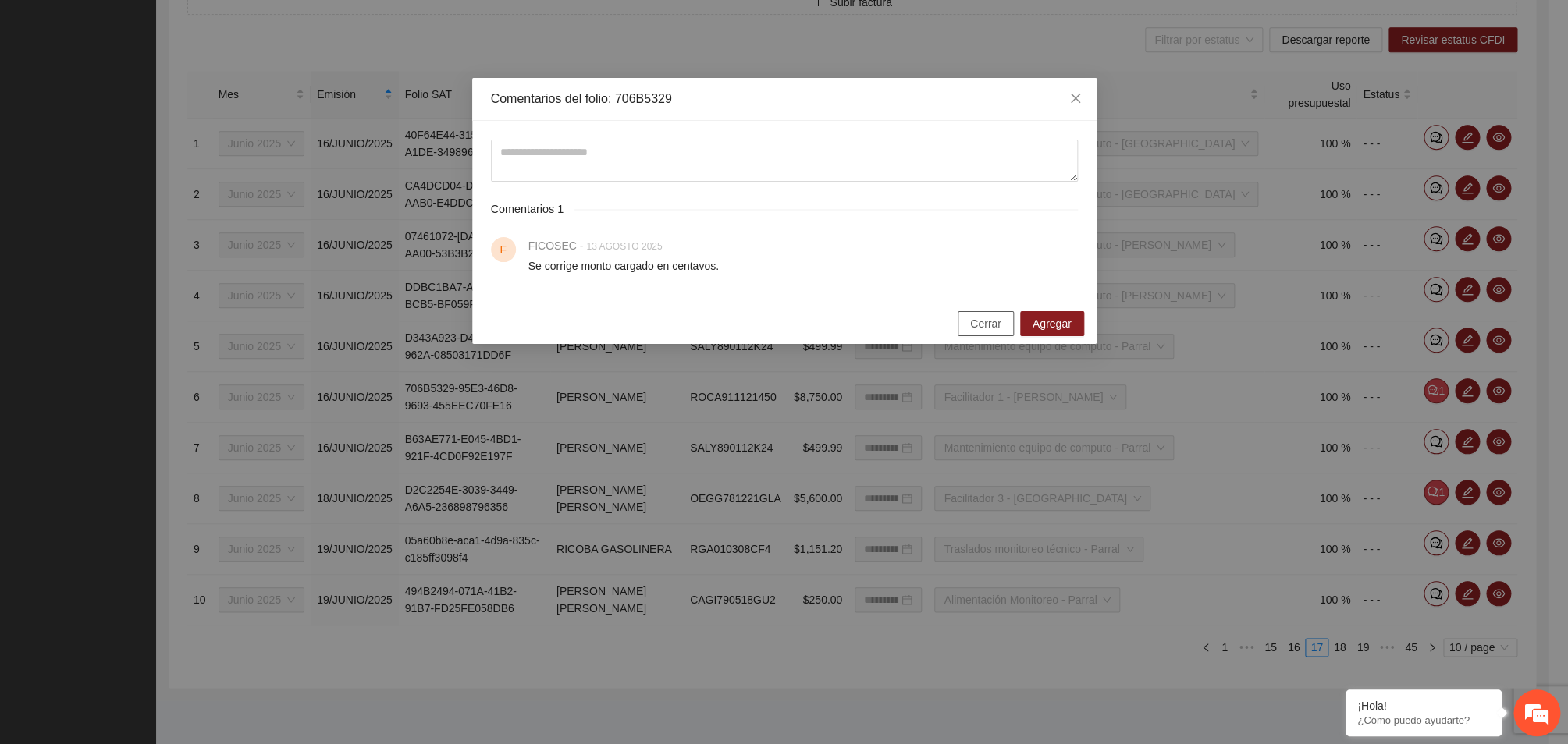
click at [989, 331] on span "Cerrar" at bounding box center [984, 323] width 31 height 17
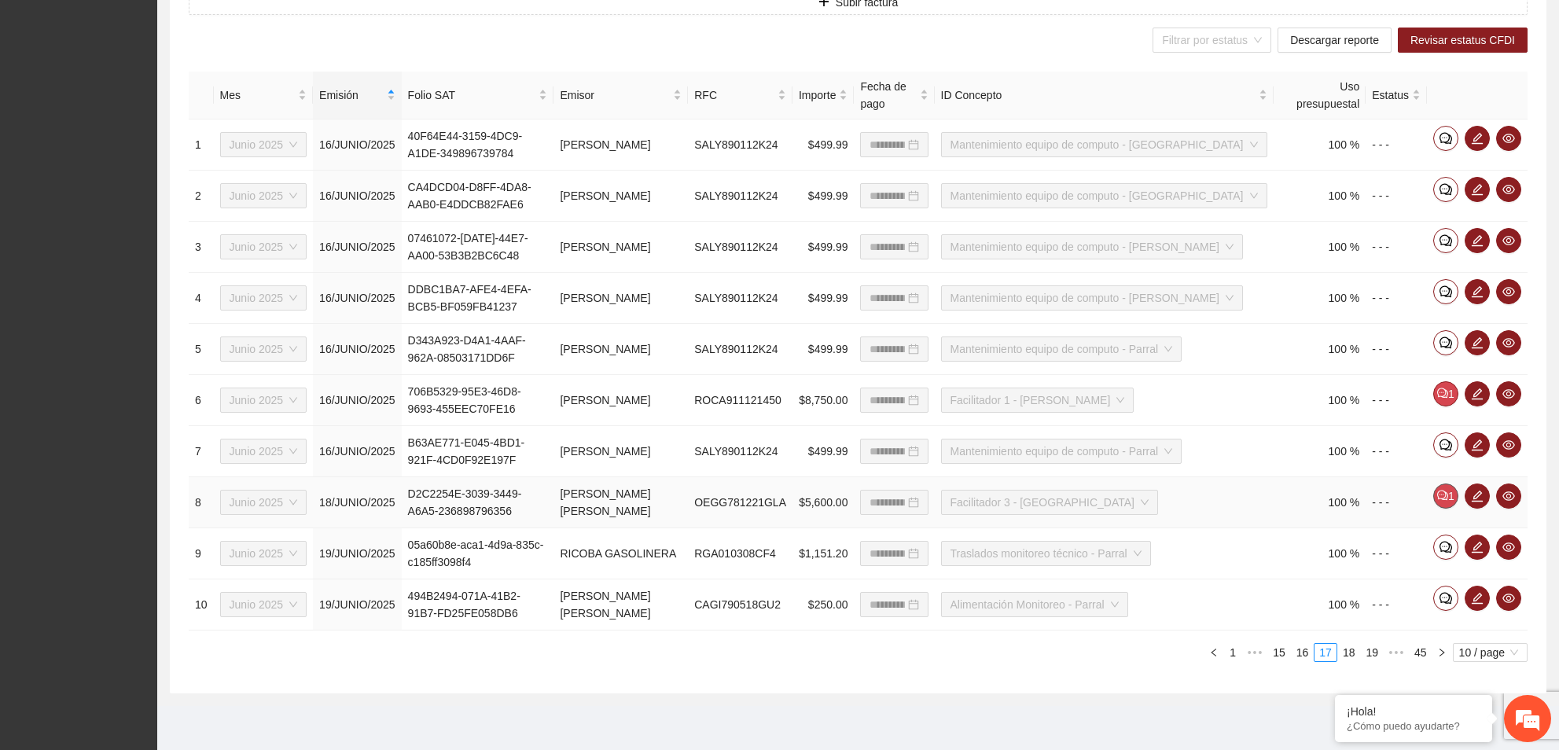
click at [1438, 499] on icon "comment" at bounding box center [1442, 495] width 11 height 11
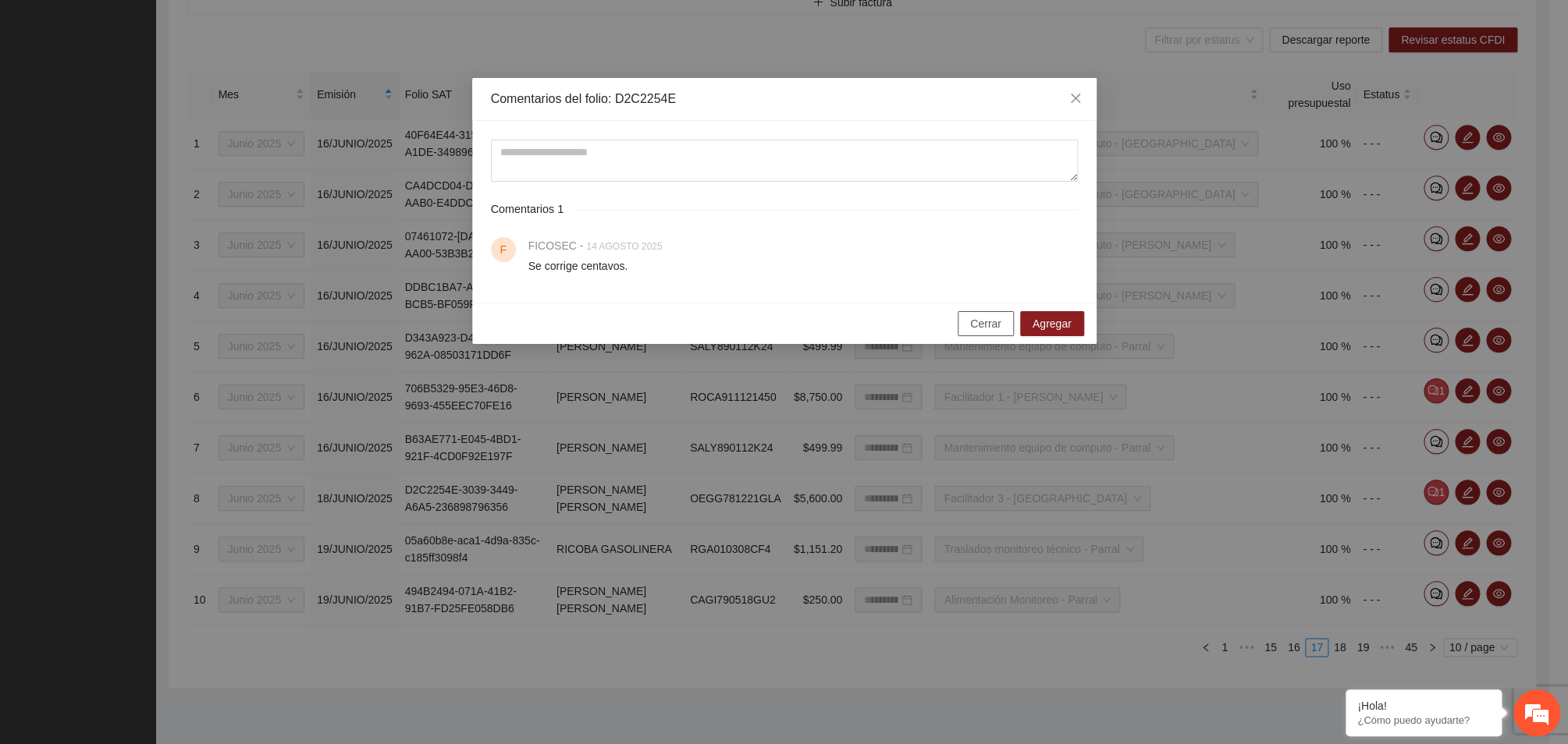
click at [982, 322] on span "Cerrar" at bounding box center [984, 323] width 31 height 17
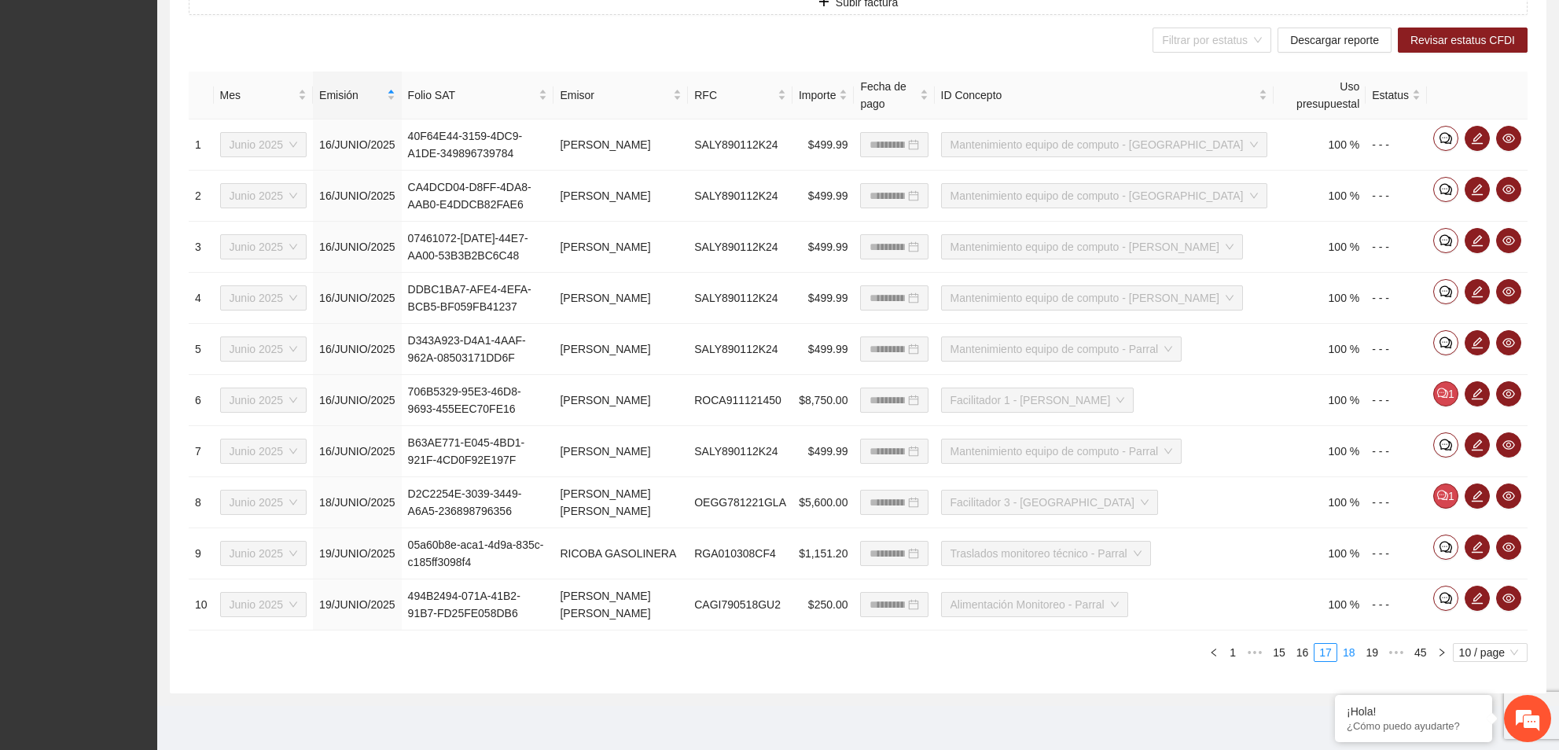
click at [1352, 646] on link "18" at bounding box center [1349, 652] width 22 height 17
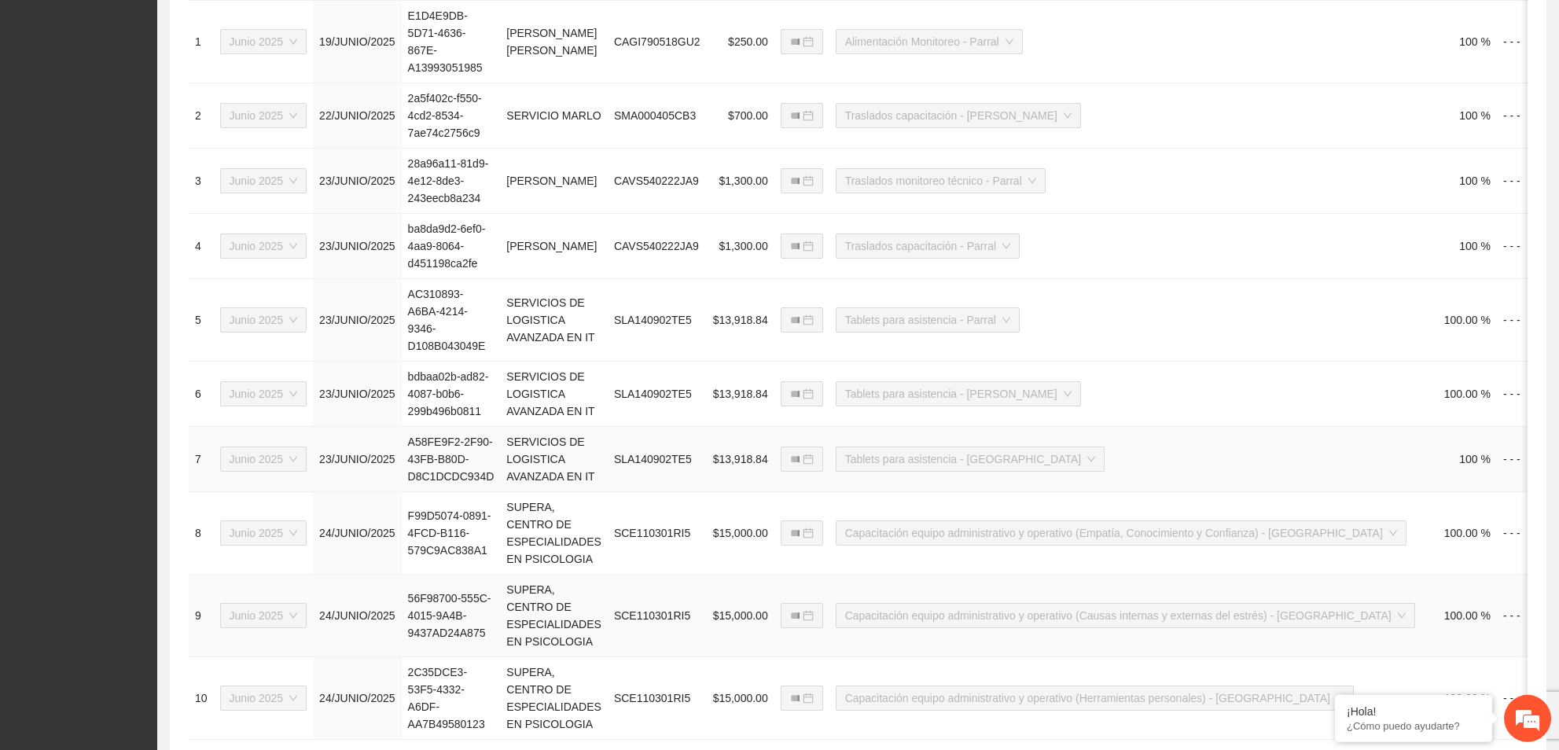
scroll to position [862, 0]
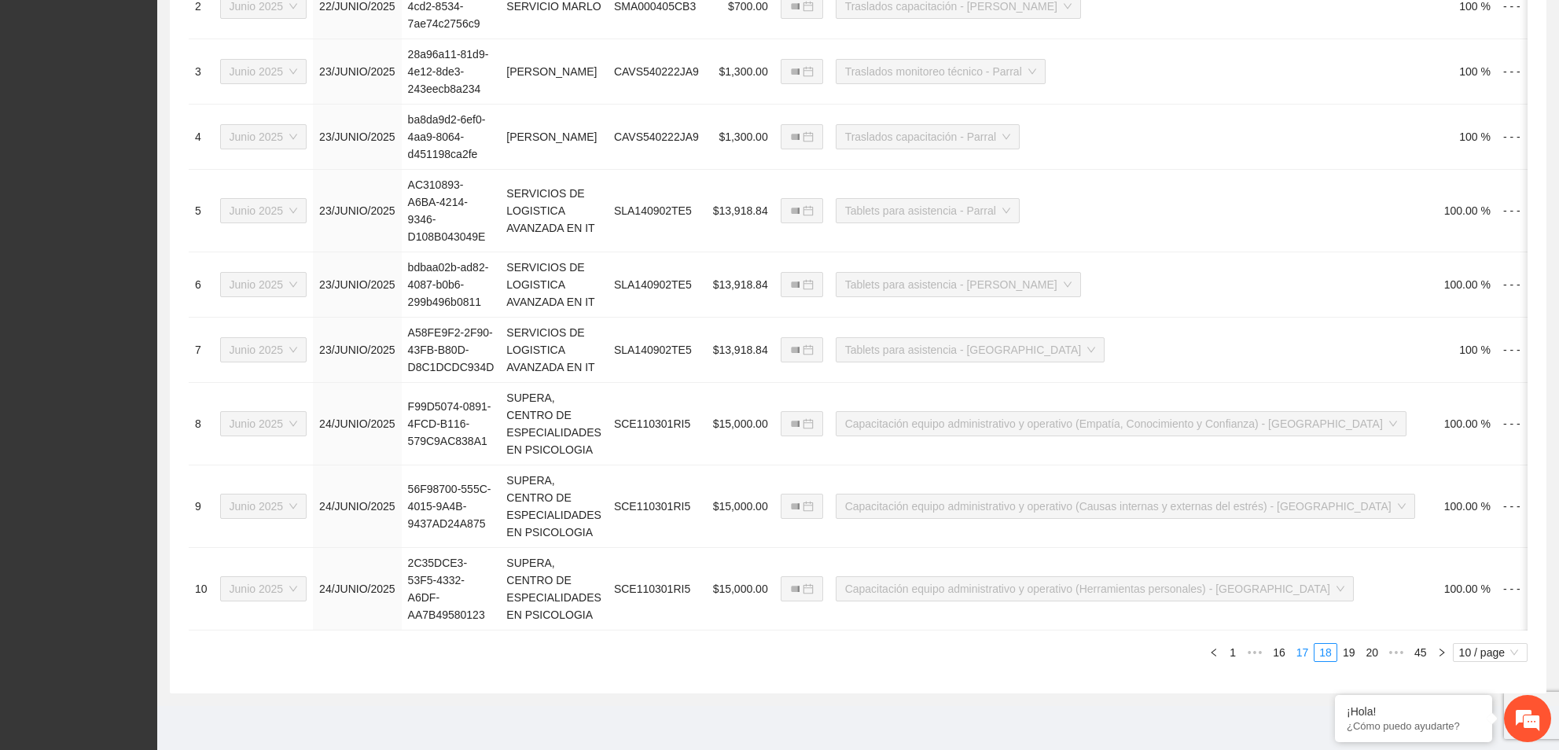
click at [1299, 651] on link "17" at bounding box center [1303, 652] width 22 height 17
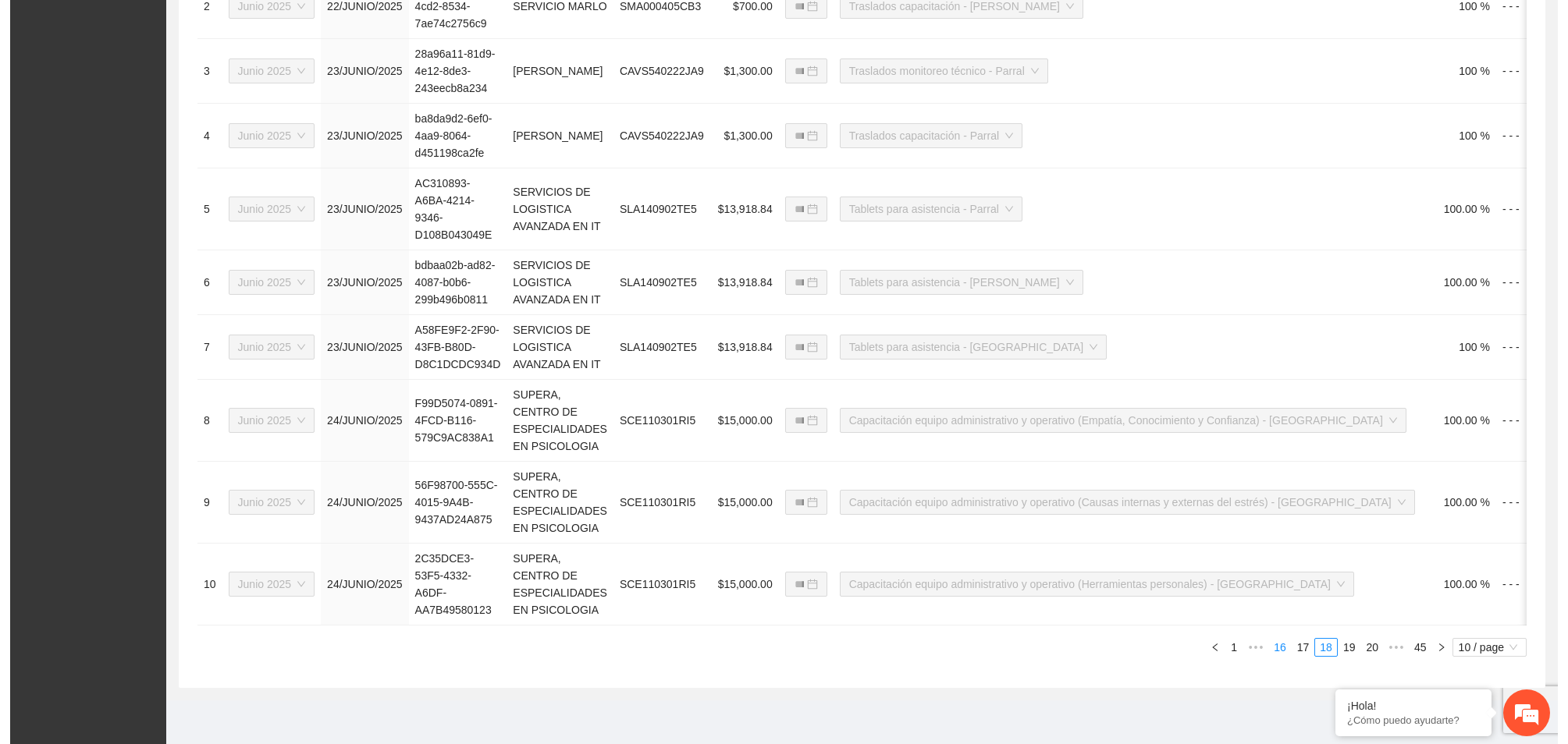
scroll to position [571, 0]
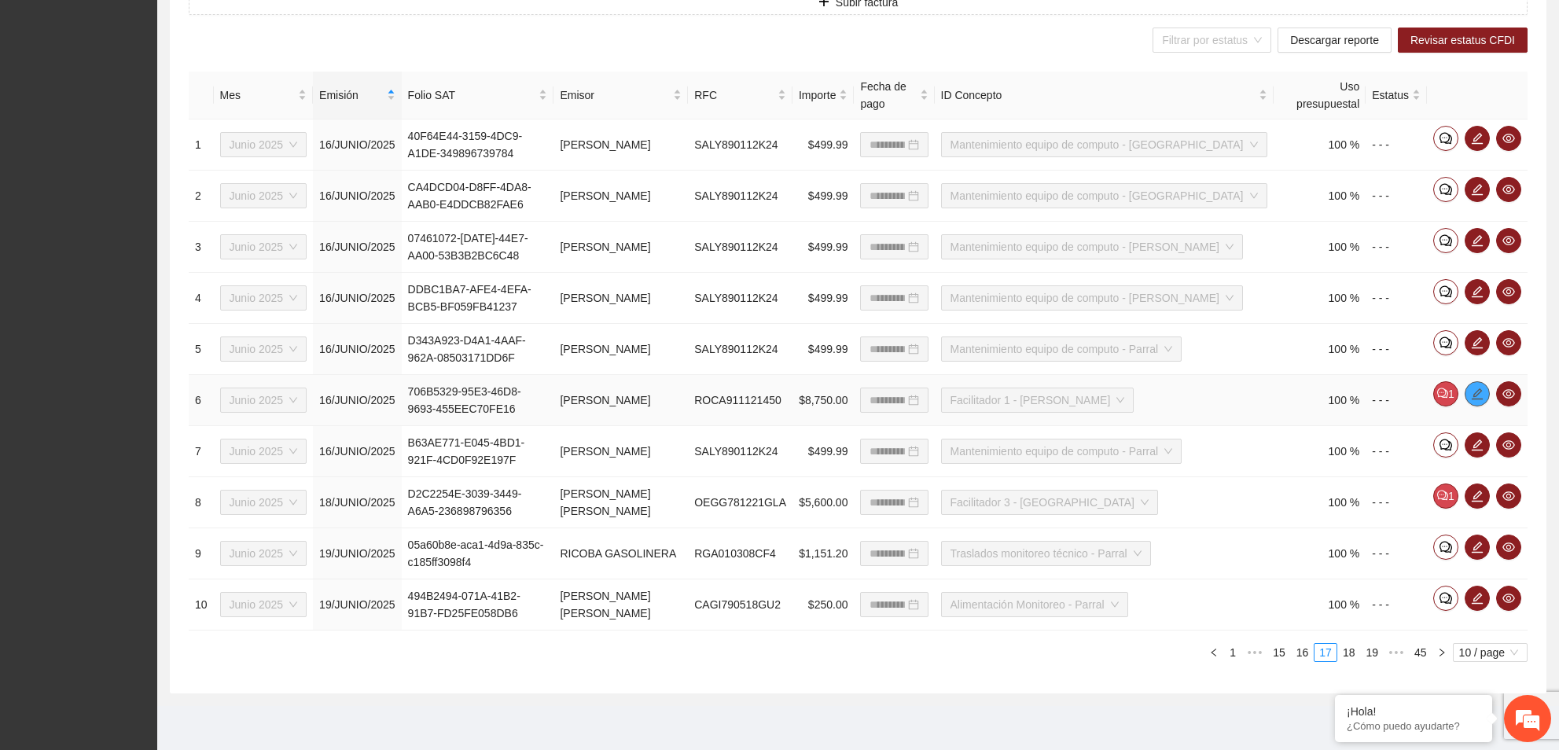
click at [1473, 391] on icon "edit" at bounding box center [1477, 394] width 13 height 13
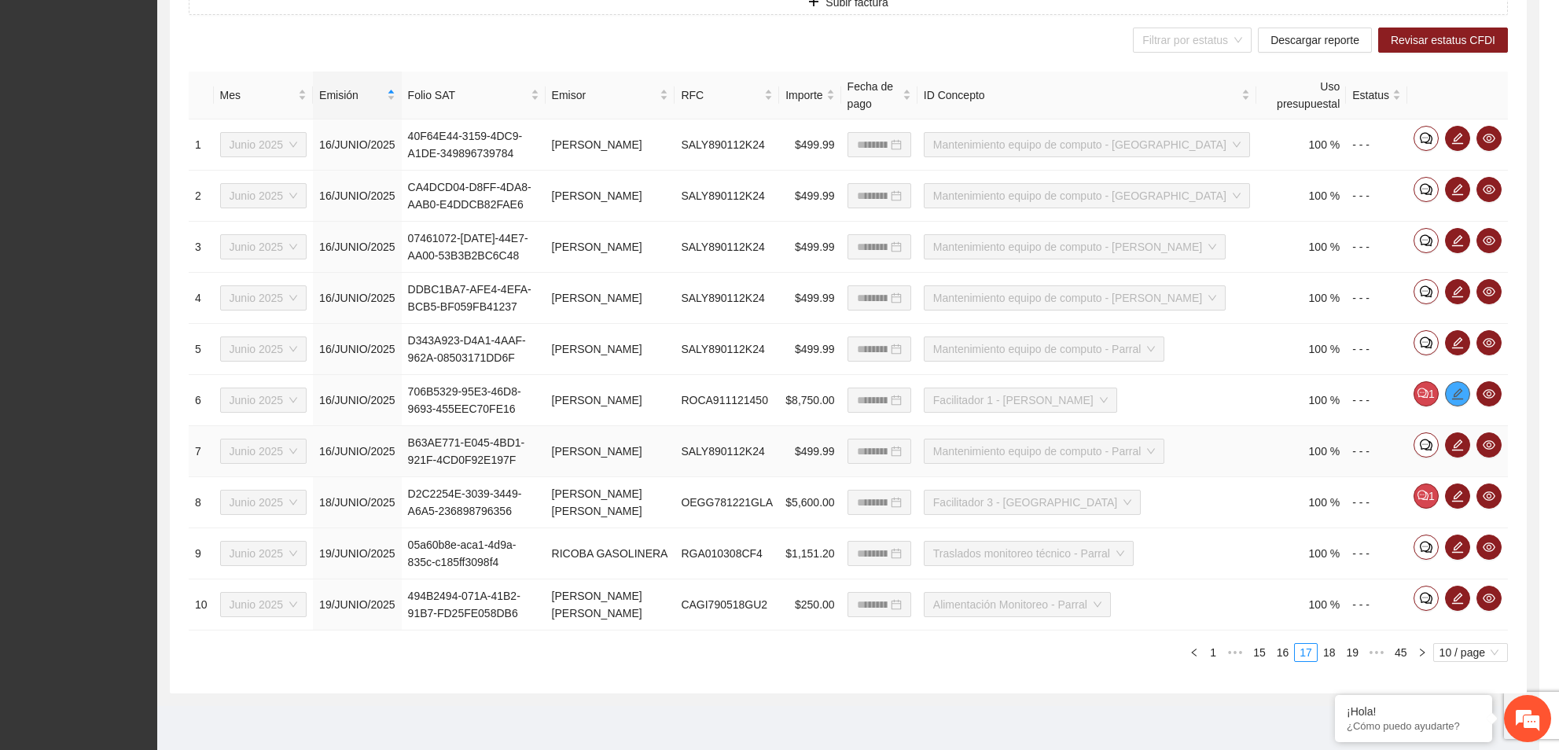
type input "**********"
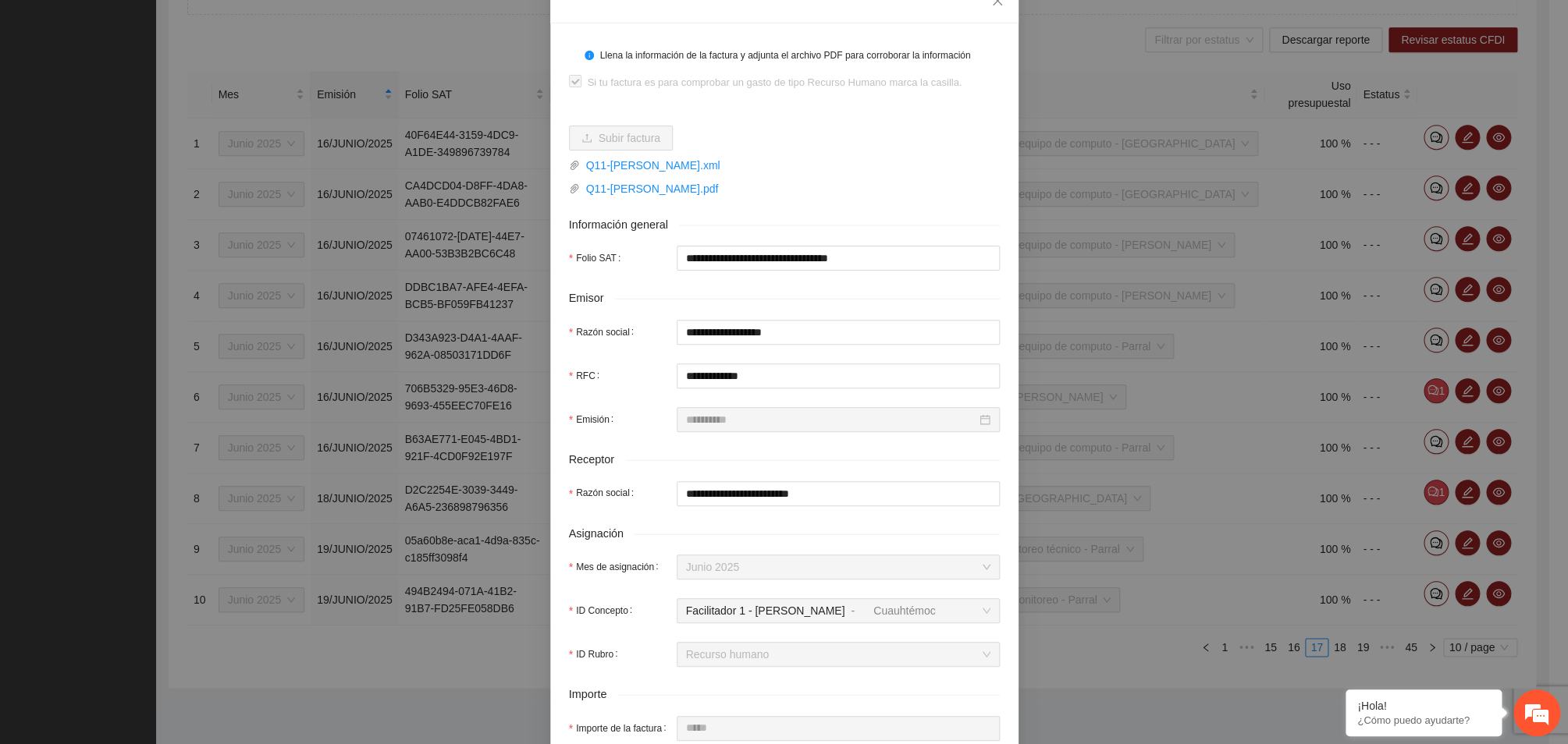
scroll to position [57, 0]
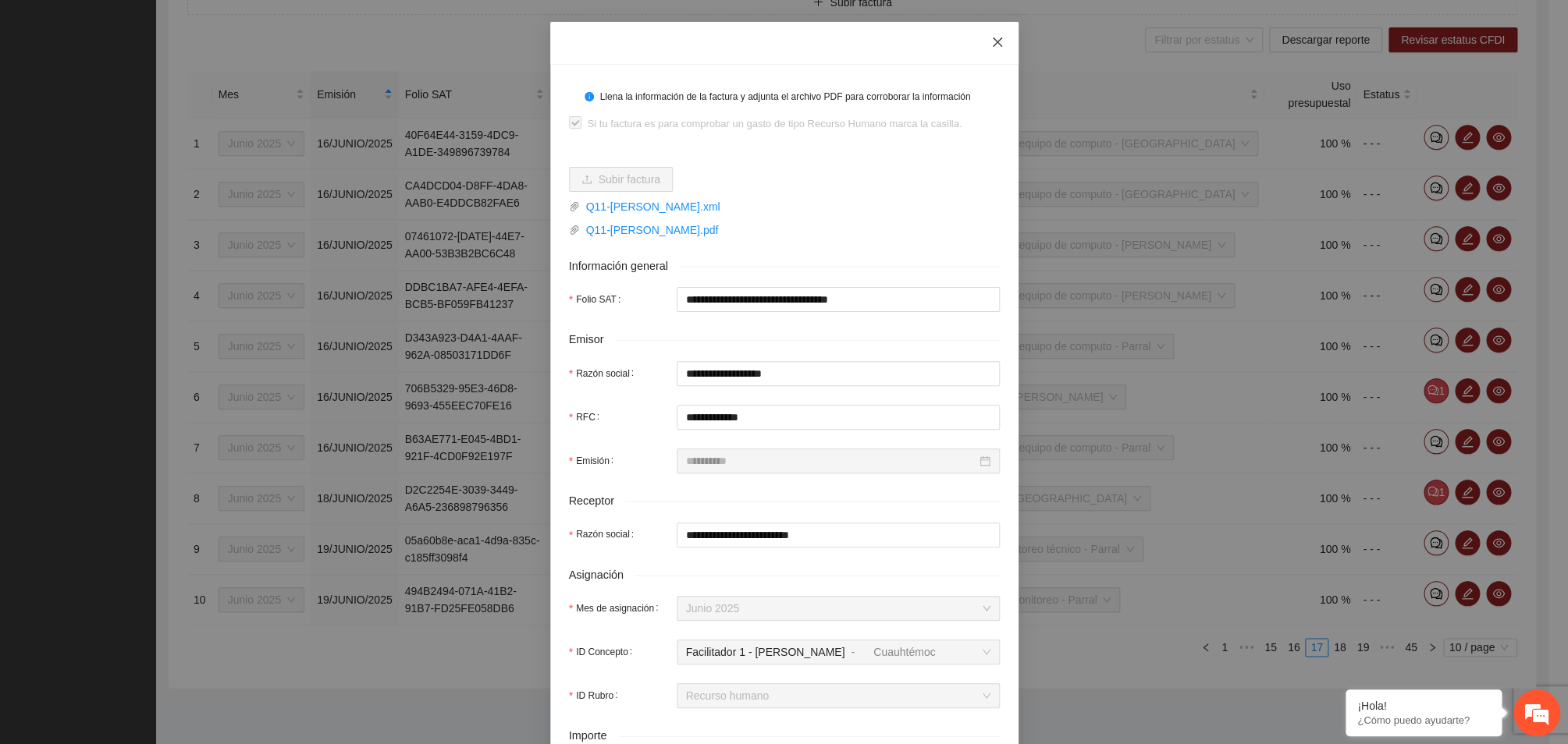
click at [984, 38] on span "Close" at bounding box center [997, 43] width 42 height 42
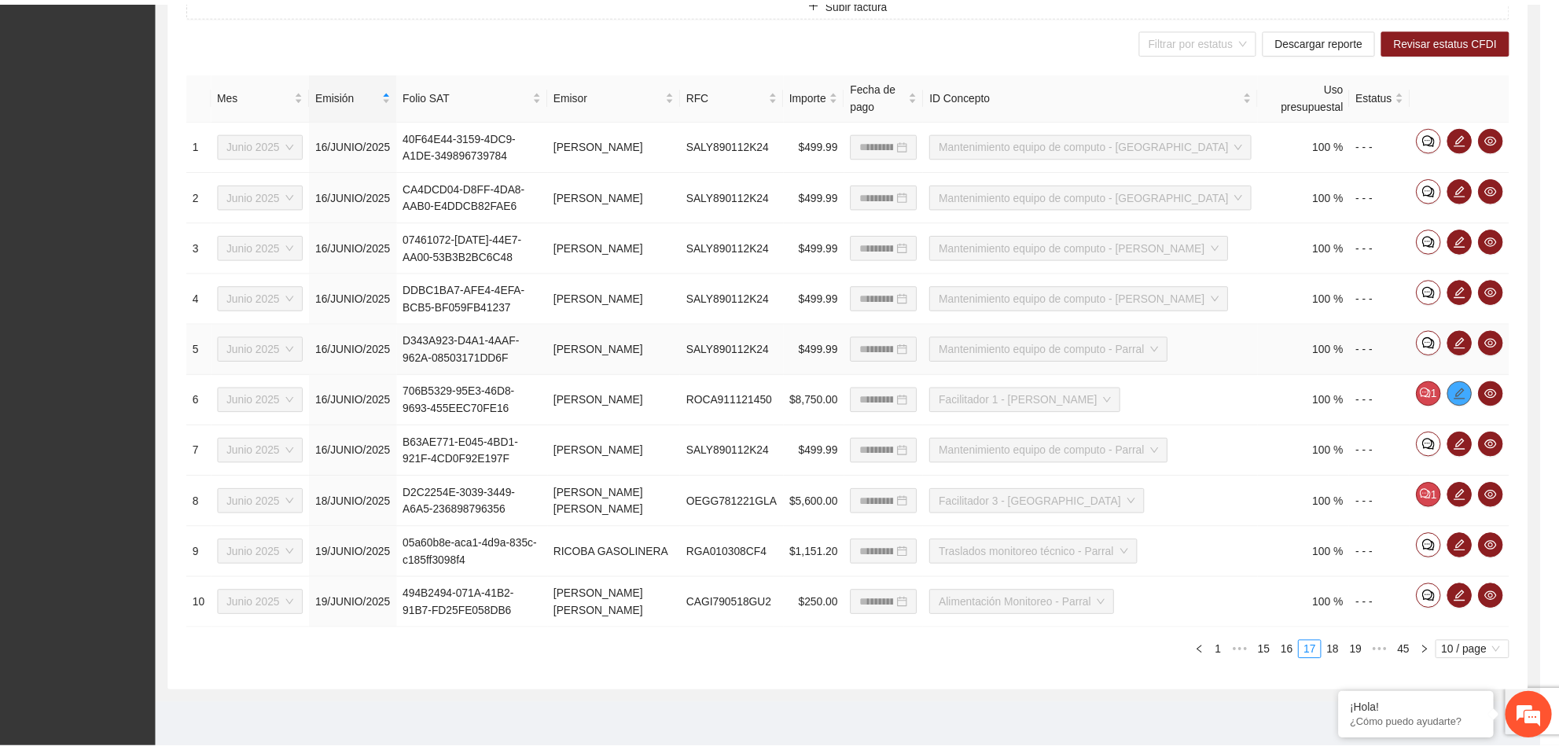
scroll to position [0, 0]
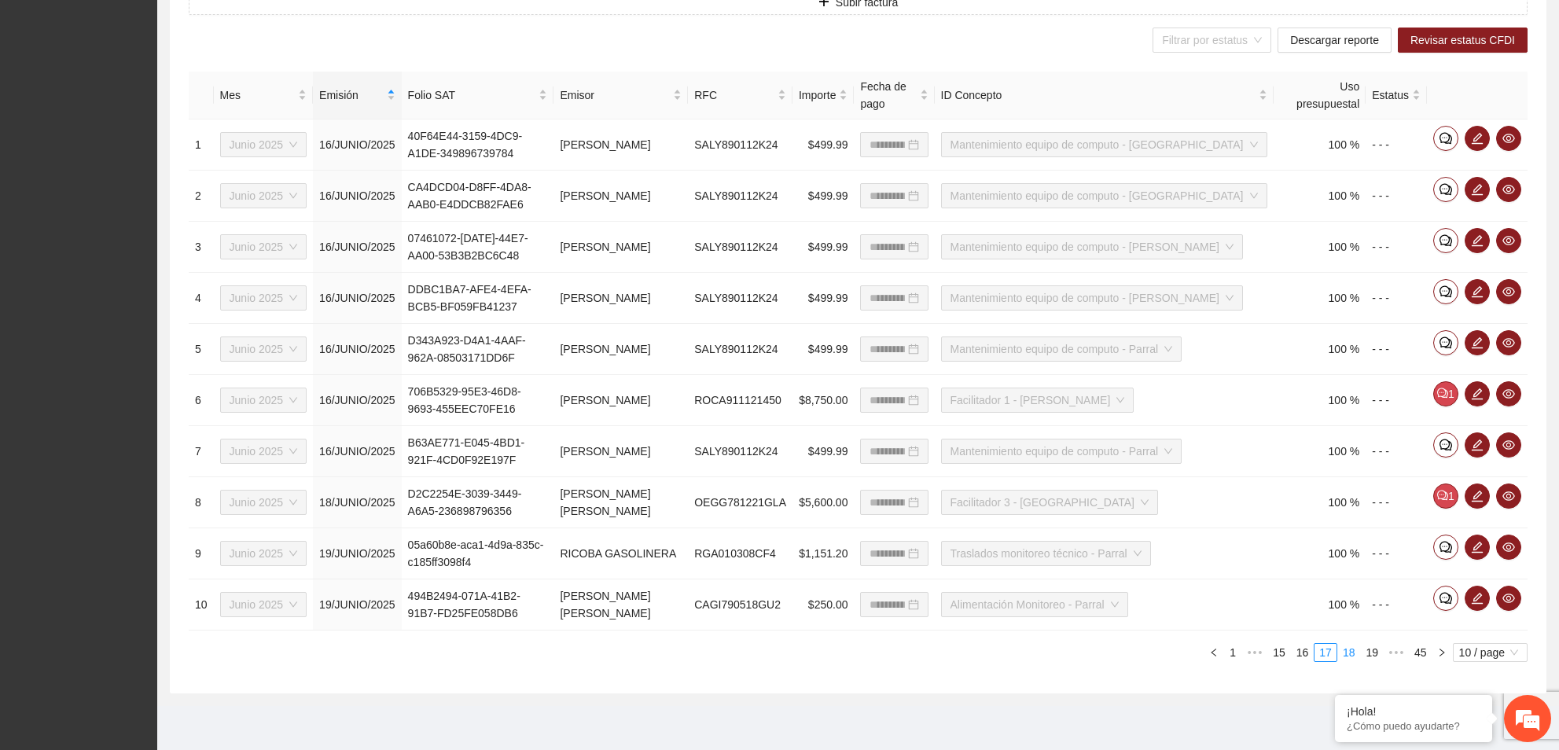
click at [1347, 655] on link "18" at bounding box center [1349, 652] width 22 height 17
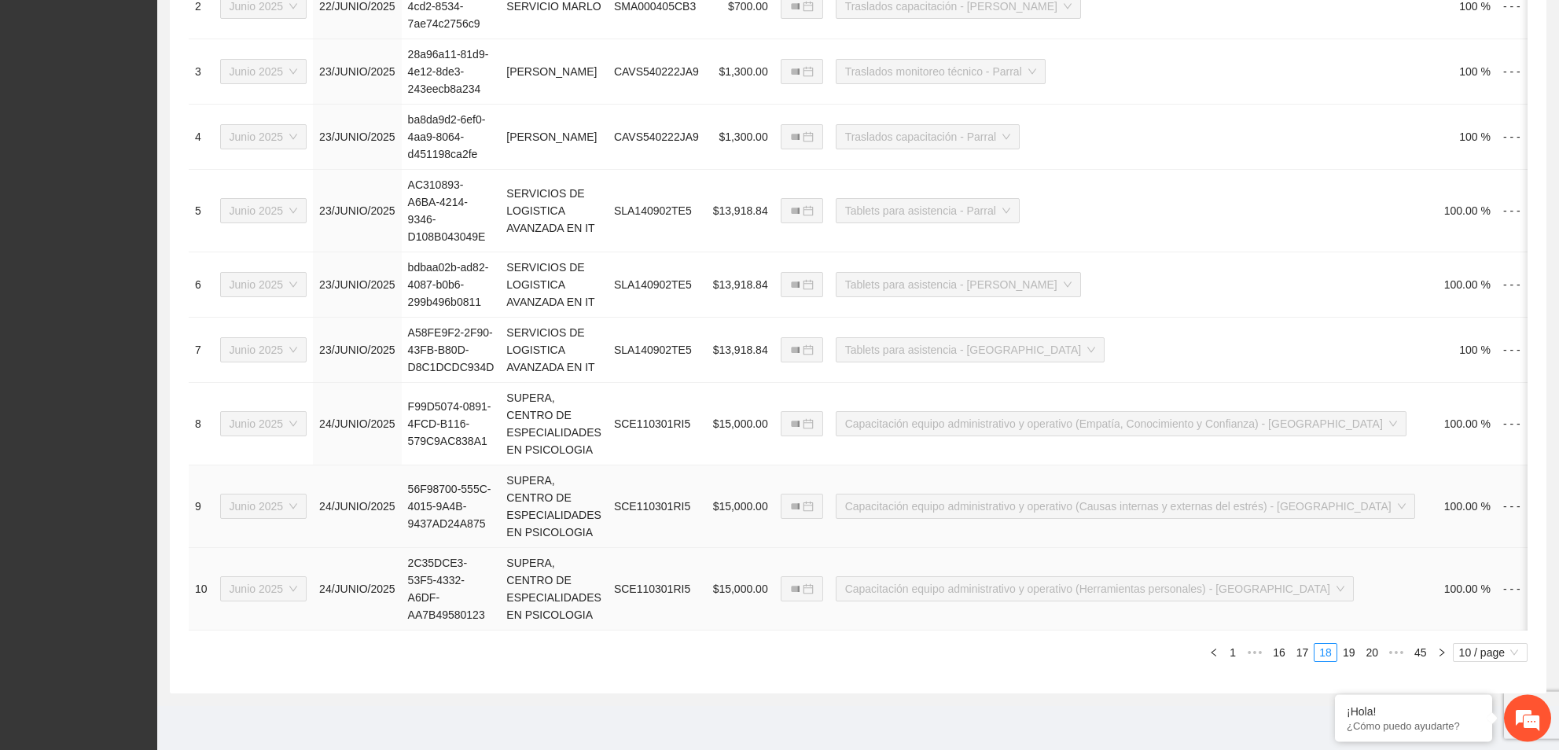
scroll to position [862, 0]
click at [1344, 653] on link "19" at bounding box center [1349, 652] width 22 height 17
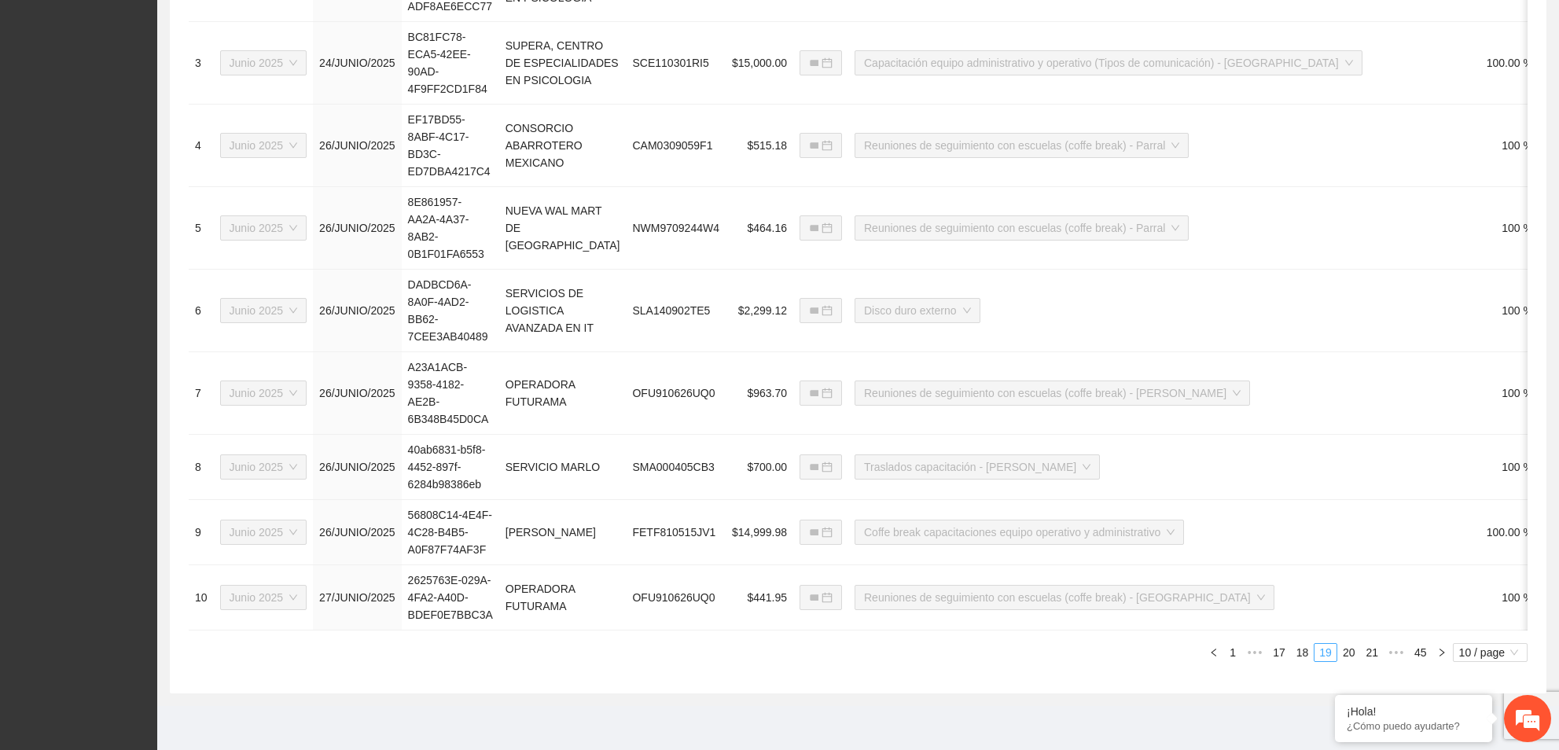
type input "**********"
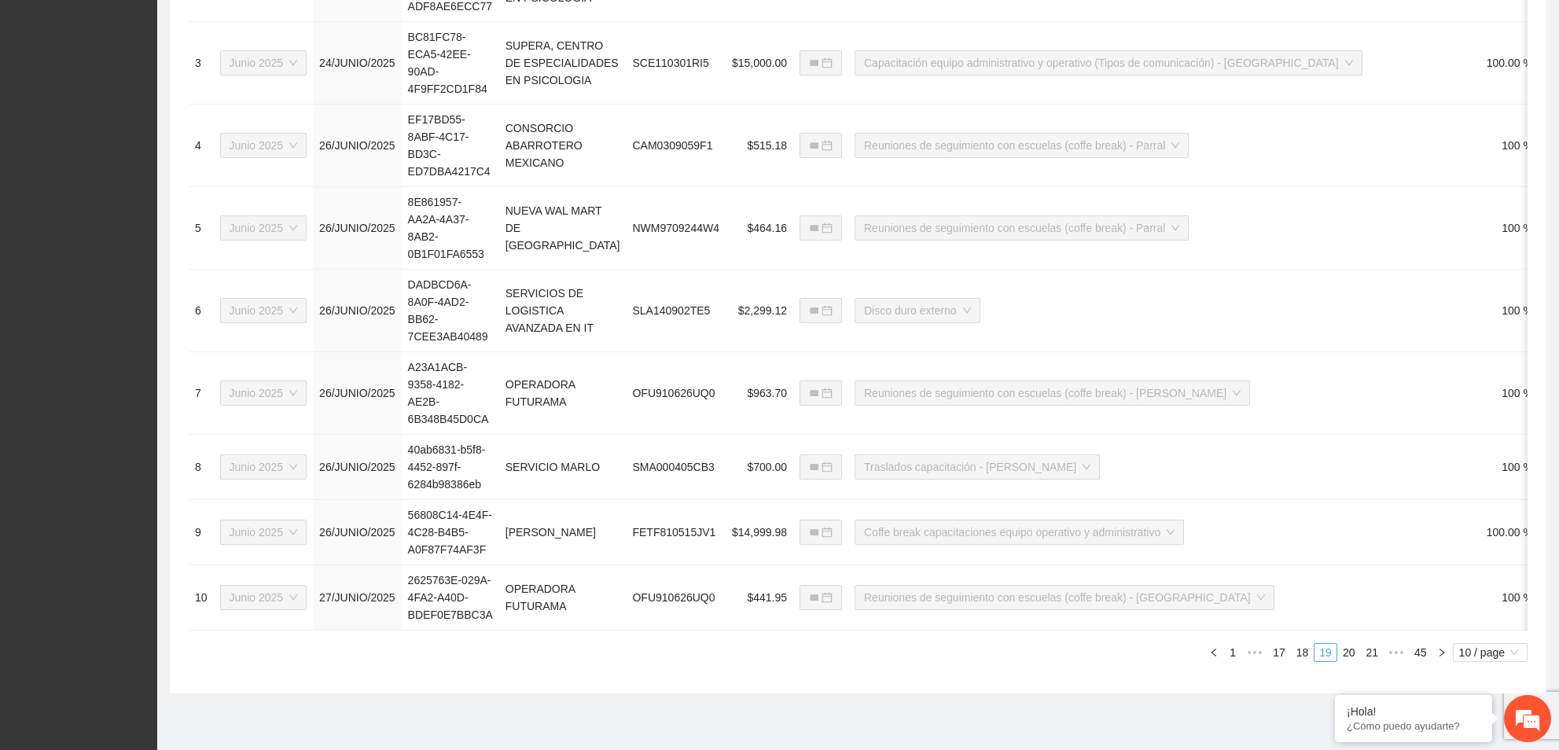
type input "**********"
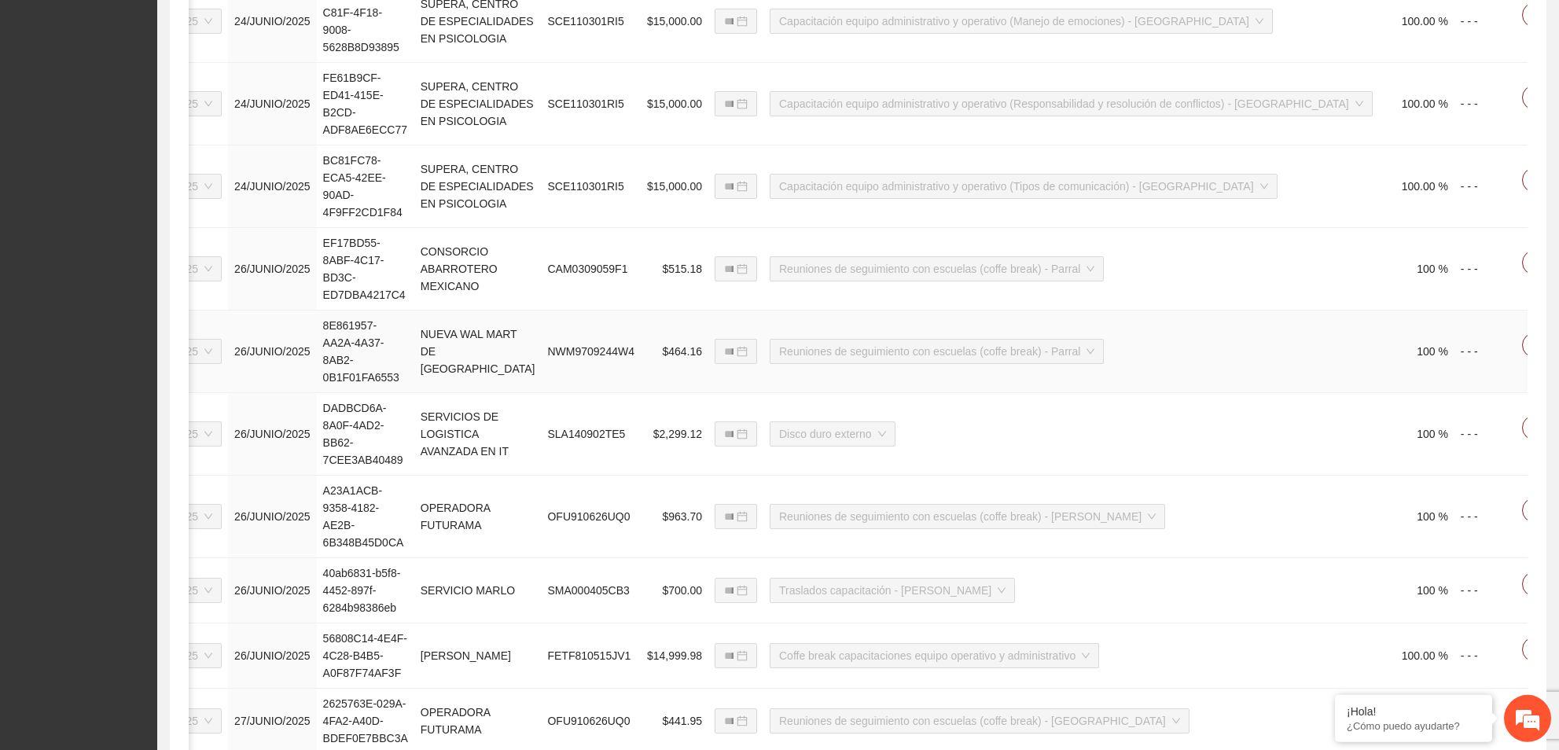
scroll to position [800, 0]
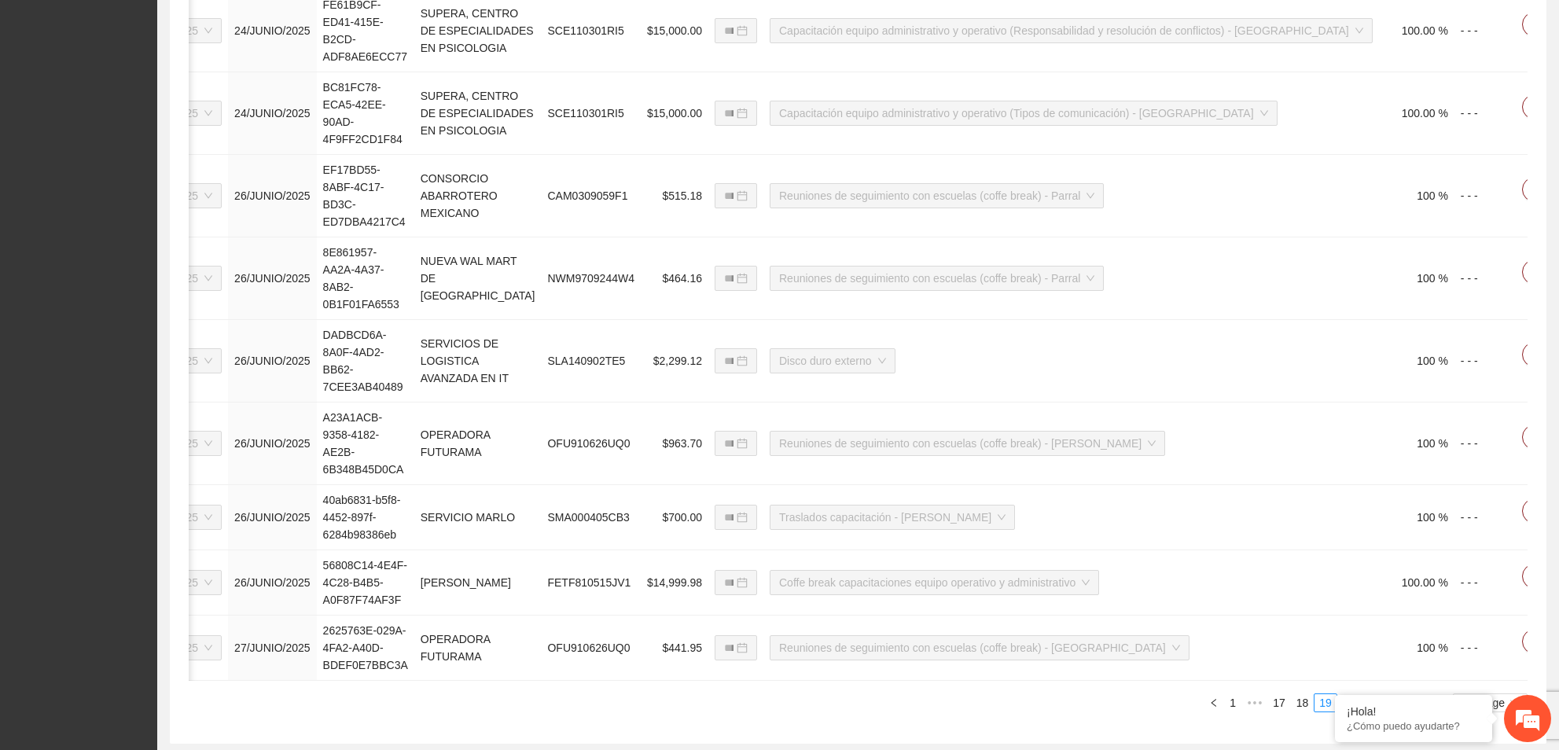
click at [1351, 694] on link "20" at bounding box center [1349, 702] width 22 height 17
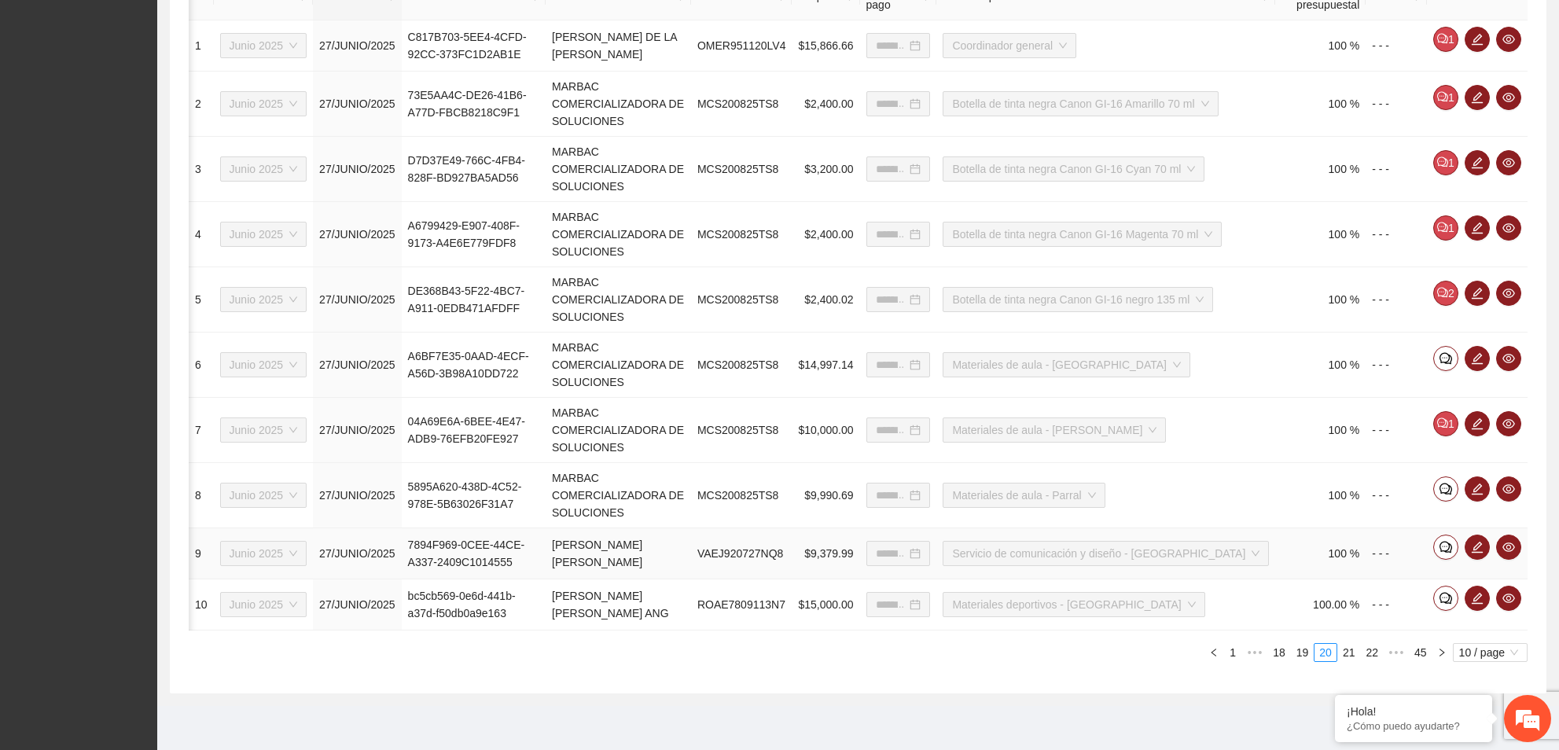
type input "**********"
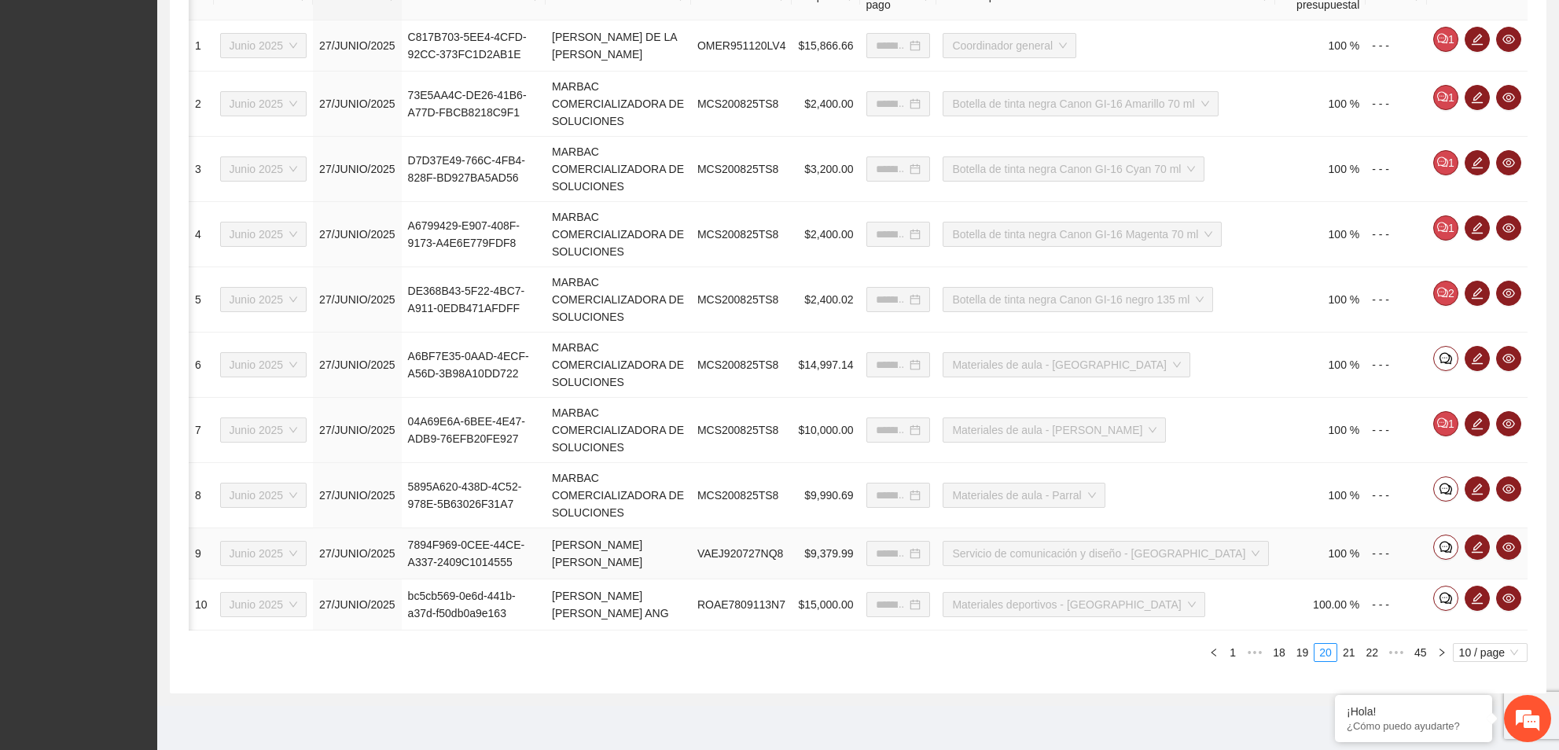
type input "**********"
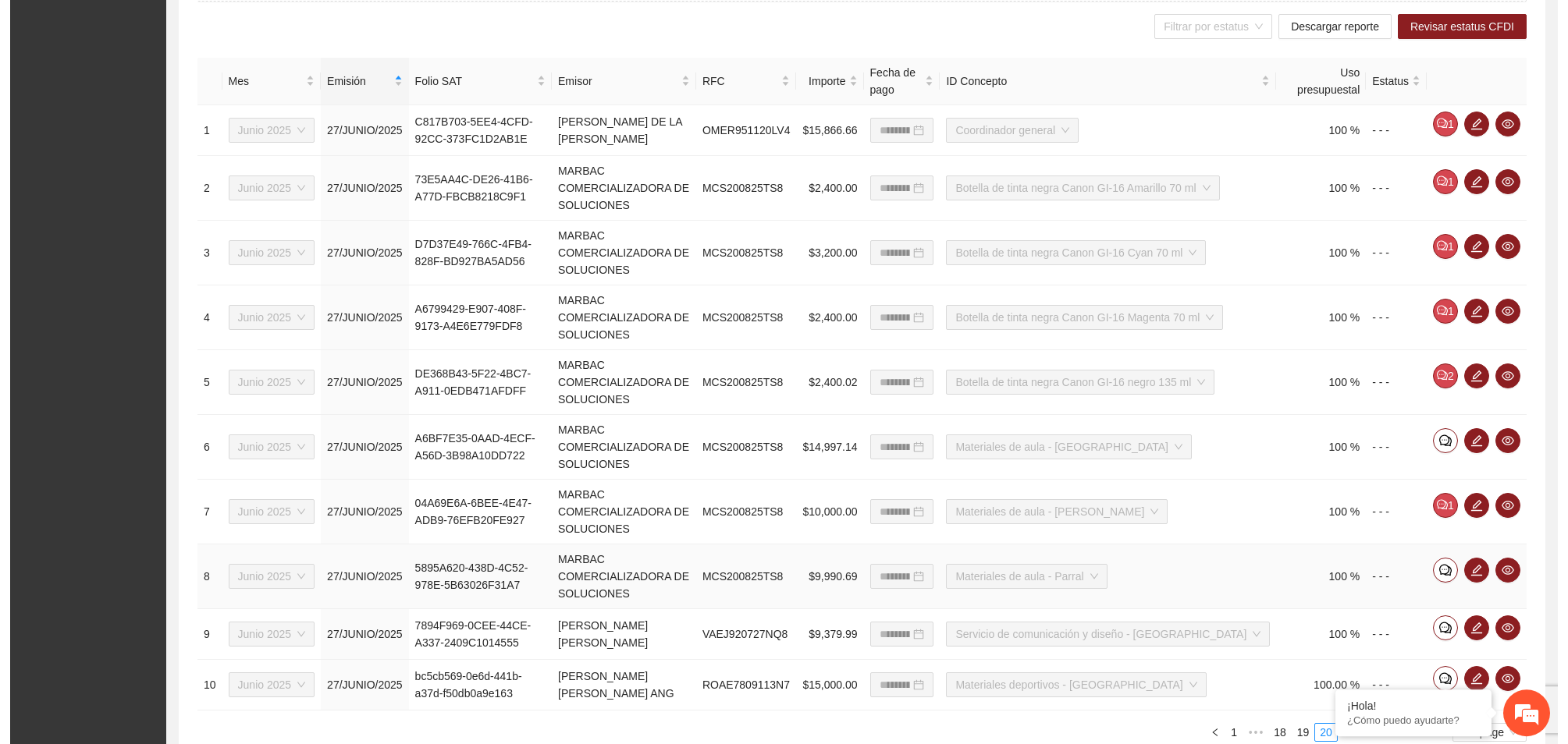
scroll to position [502, 0]
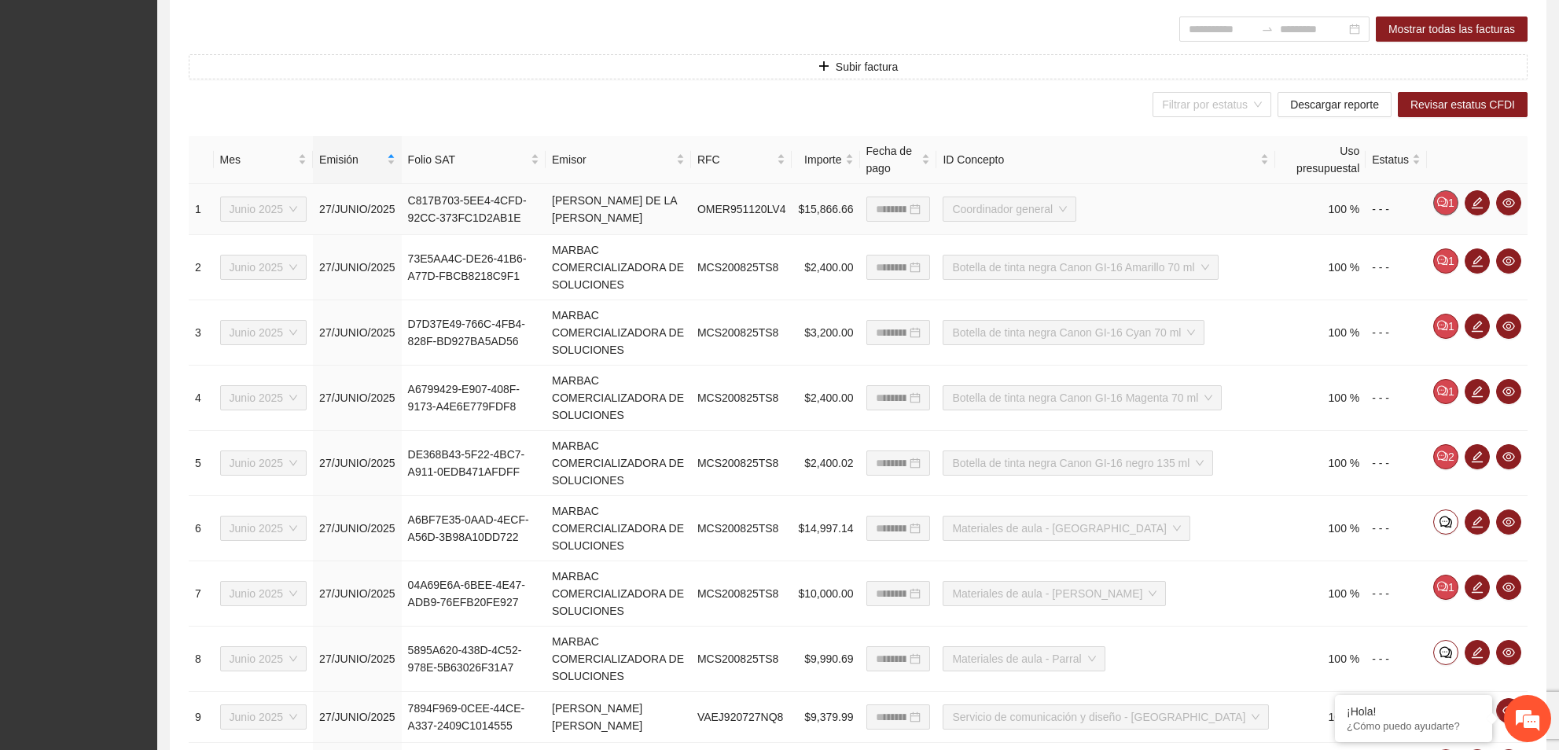
click at [1446, 208] on icon "comment" at bounding box center [1442, 202] width 11 height 10
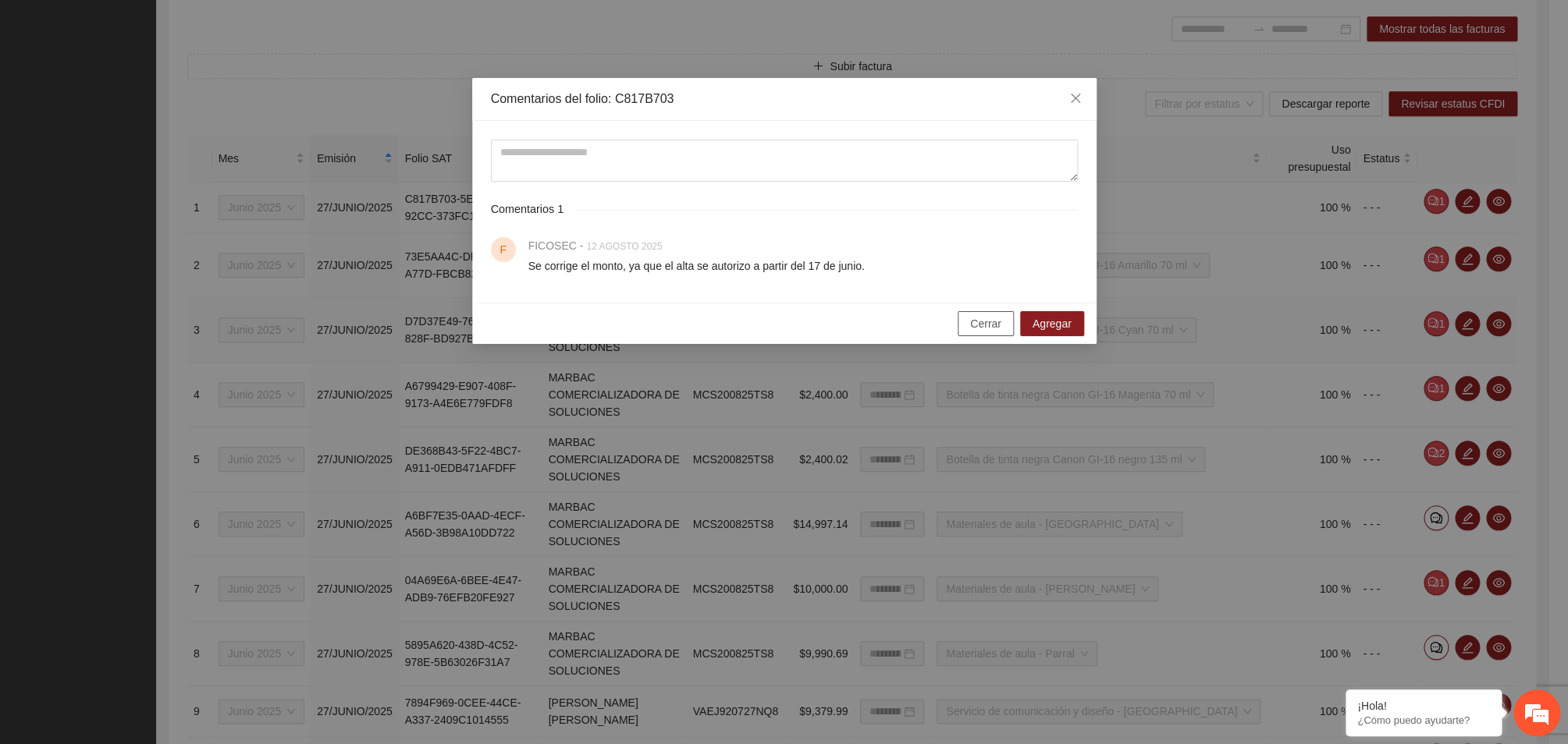
drag, startPoint x: 982, startPoint y: 326, endPoint x: 1101, endPoint y: 306, distance: 120.7
click at [980, 326] on span "Cerrar" at bounding box center [984, 323] width 31 height 17
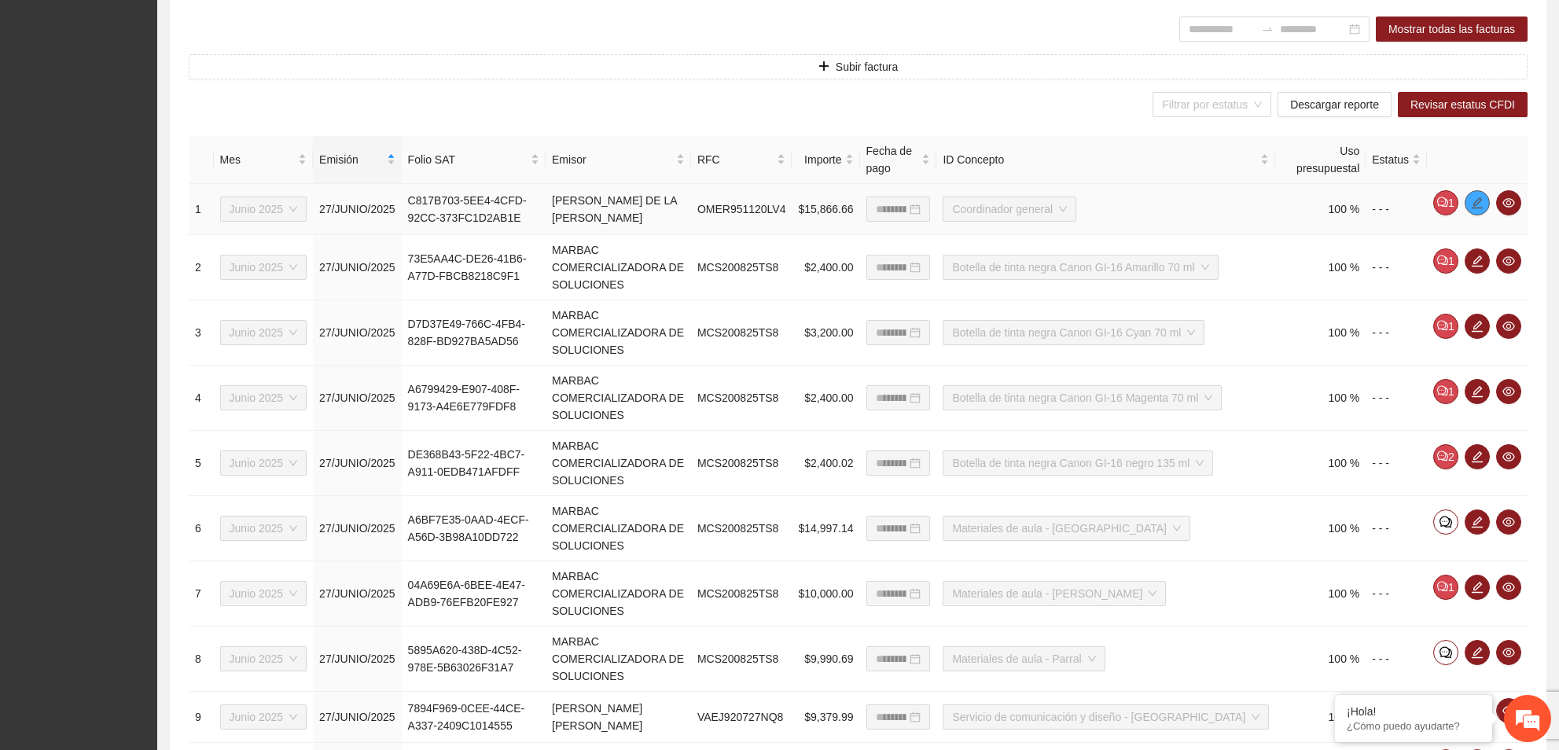
click at [1478, 202] on icon "edit" at bounding box center [1477, 202] width 11 height 11
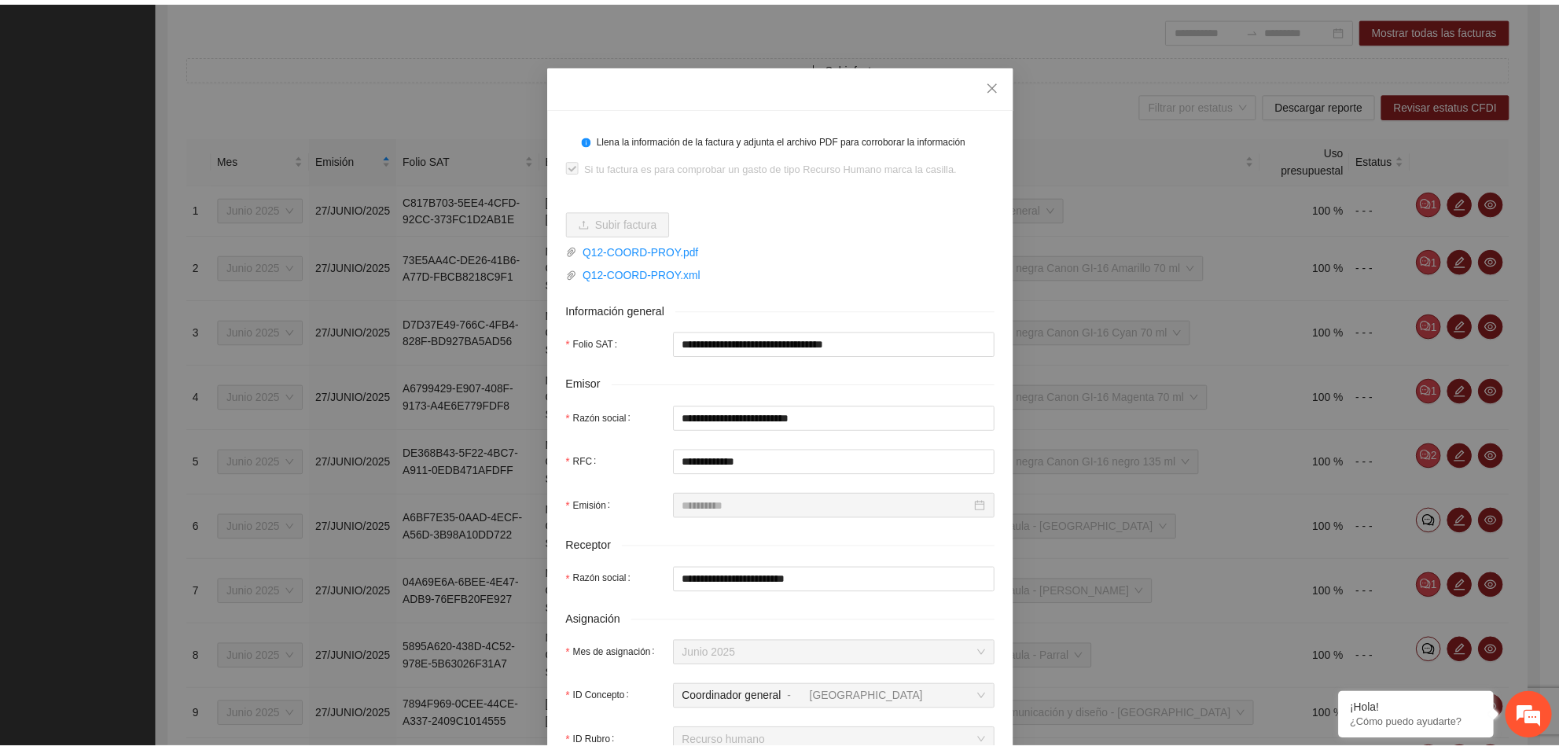
scroll to position [0, 0]
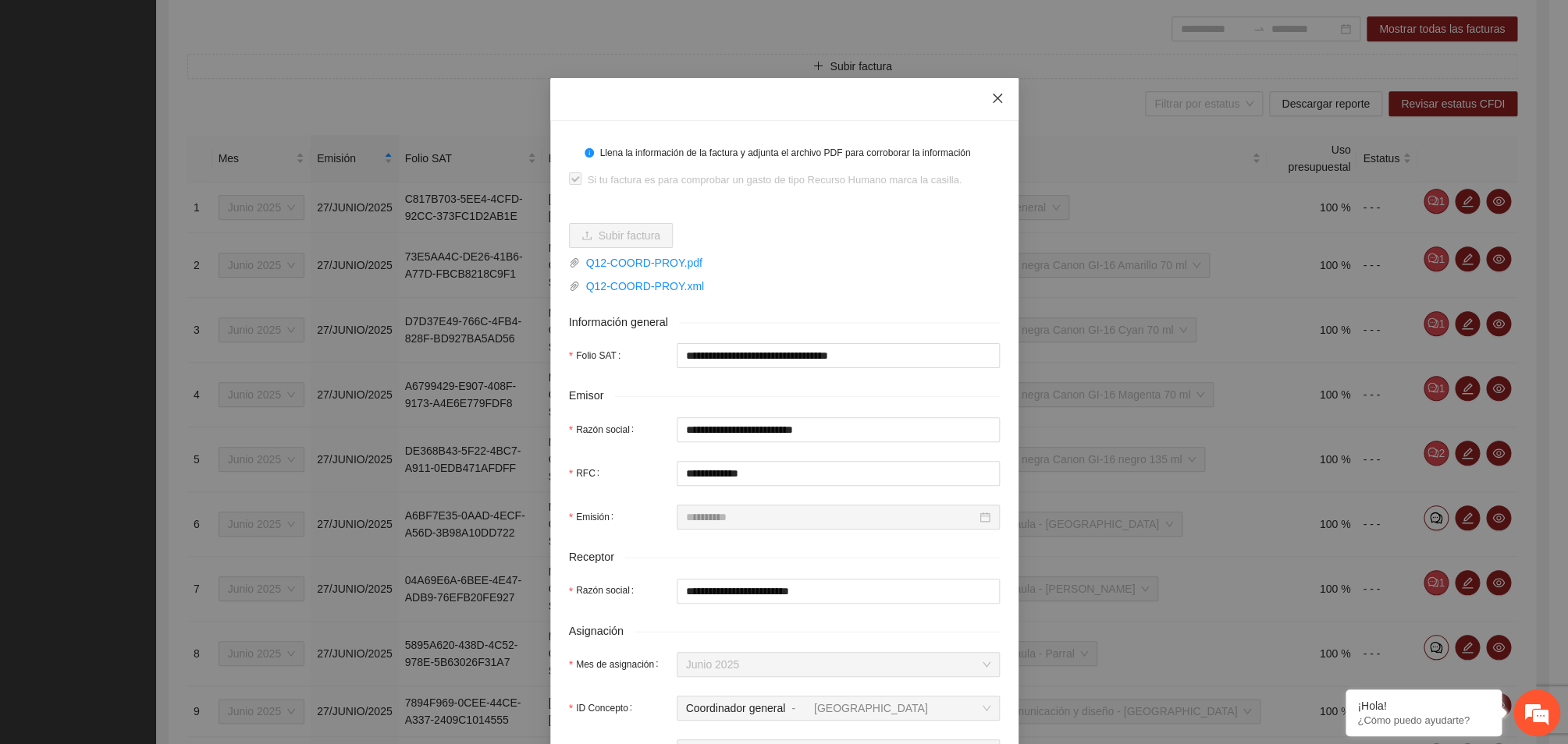
click at [992, 103] on icon "close" at bounding box center [997, 98] width 13 height 13
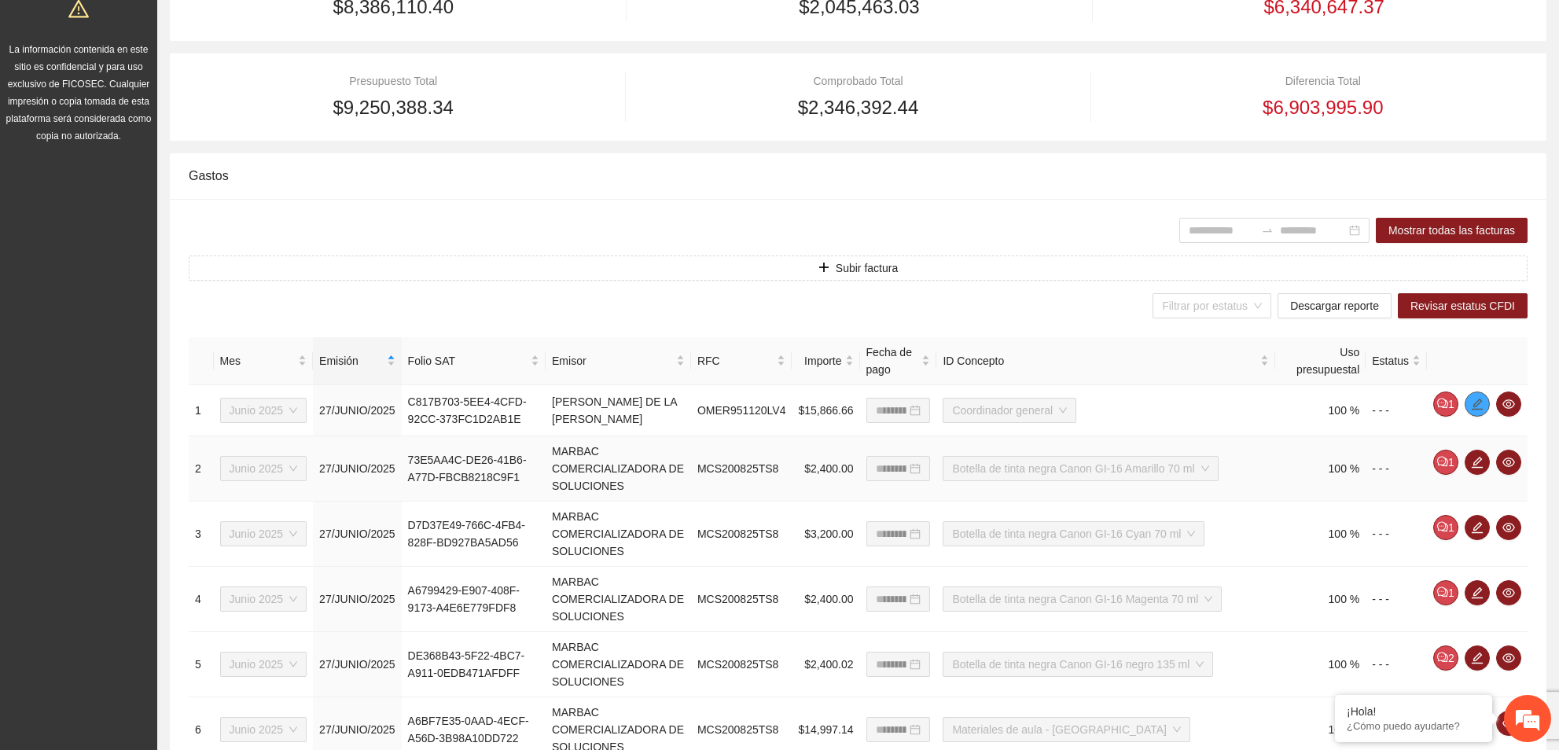
scroll to position [509, 0]
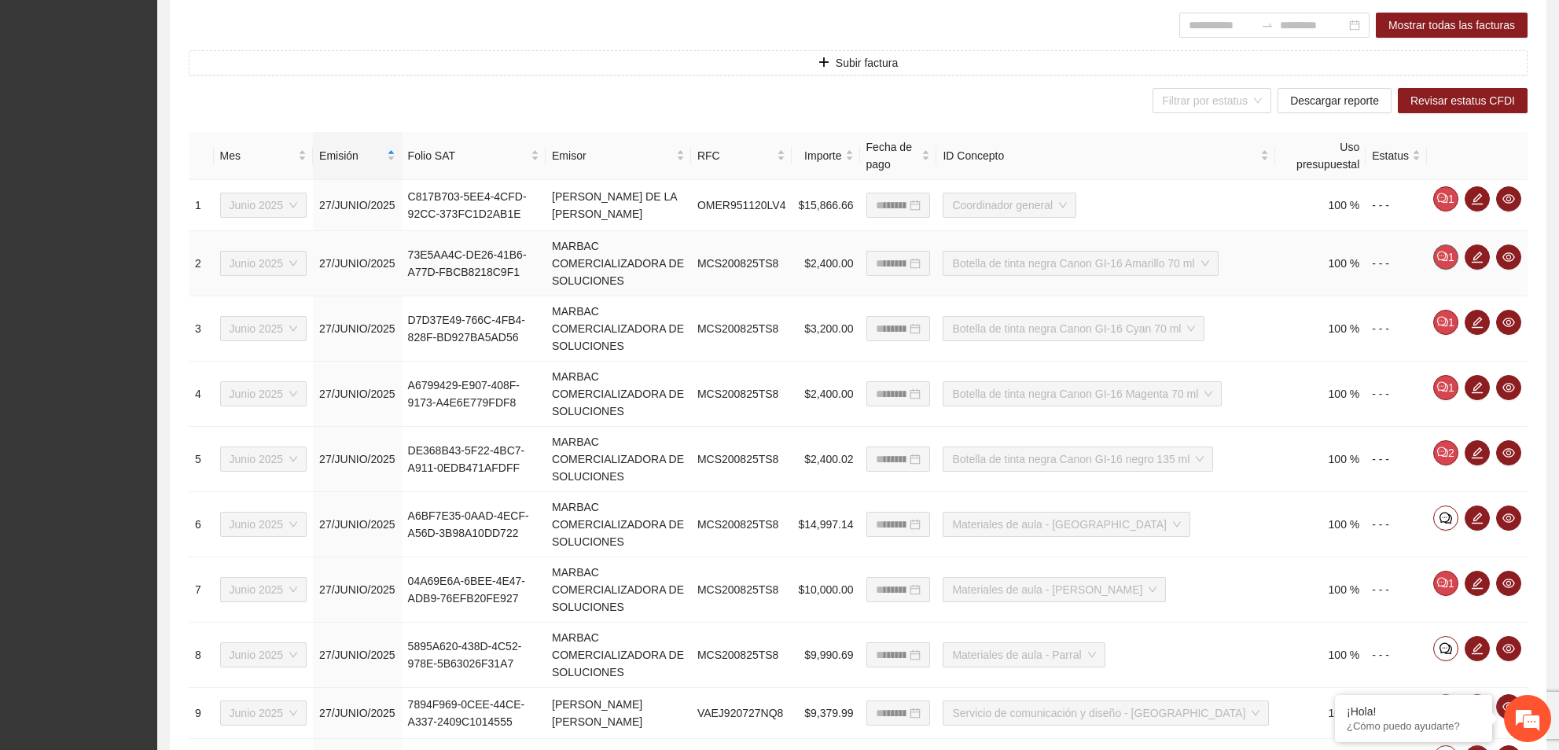
click at [1440, 259] on icon "comment" at bounding box center [1442, 256] width 11 height 11
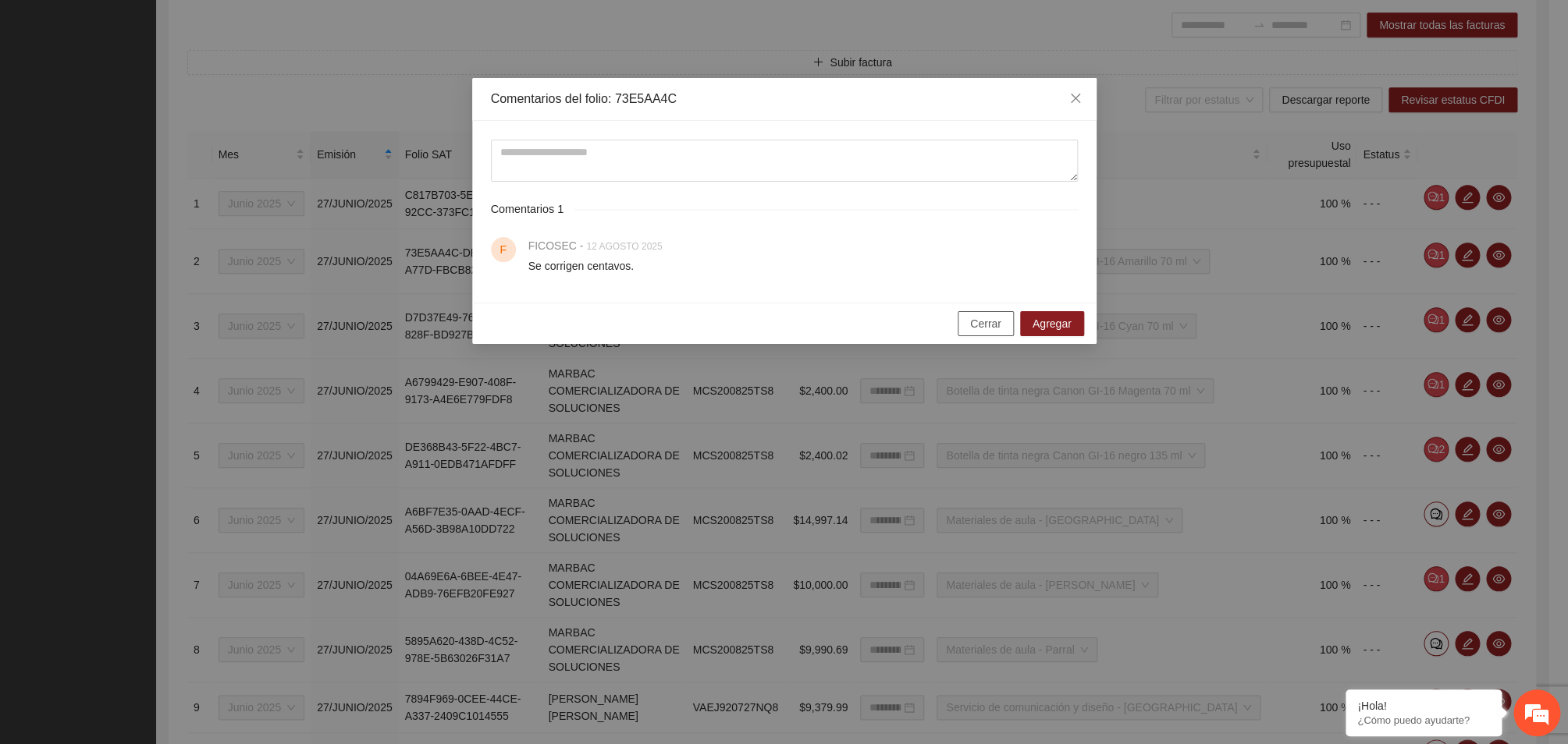
click at [979, 327] on span "Cerrar" at bounding box center [984, 323] width 31 height 17
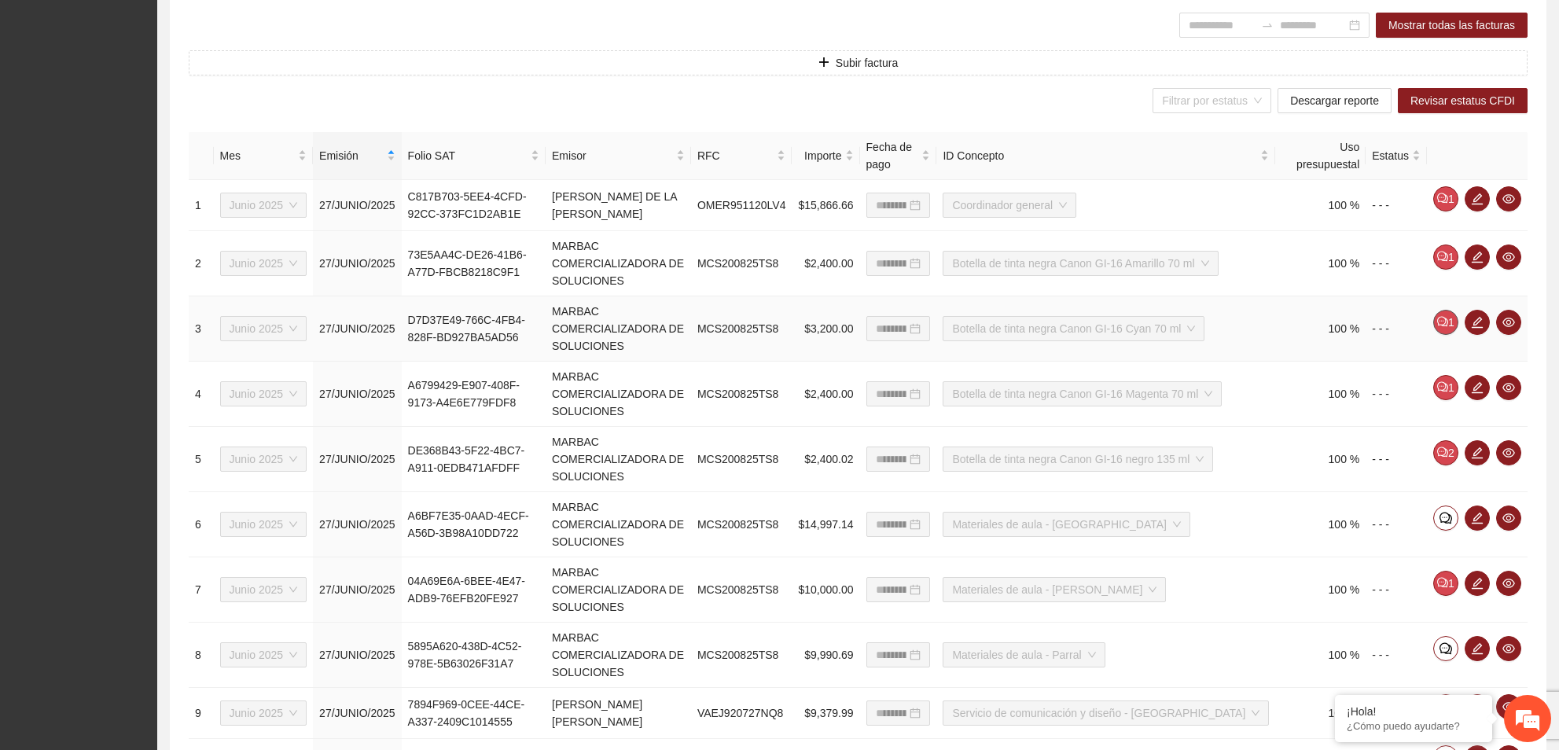
click at [1441, 329] on span "comment" at bounding box center [1442, 322] width 11 height 13
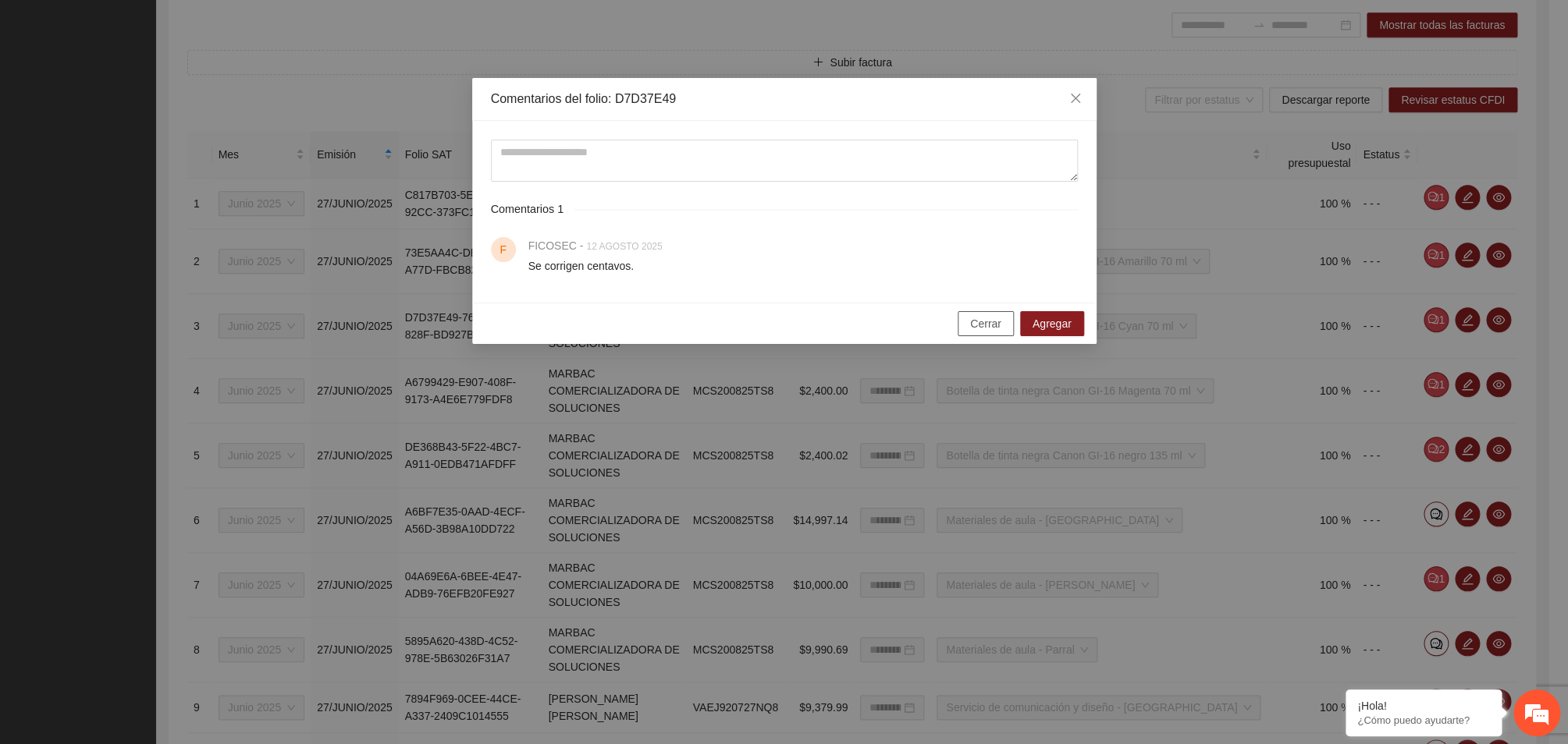
click at [971, 320] on button "Cerrar" at bounding box center [985, 323] width 57 height 25
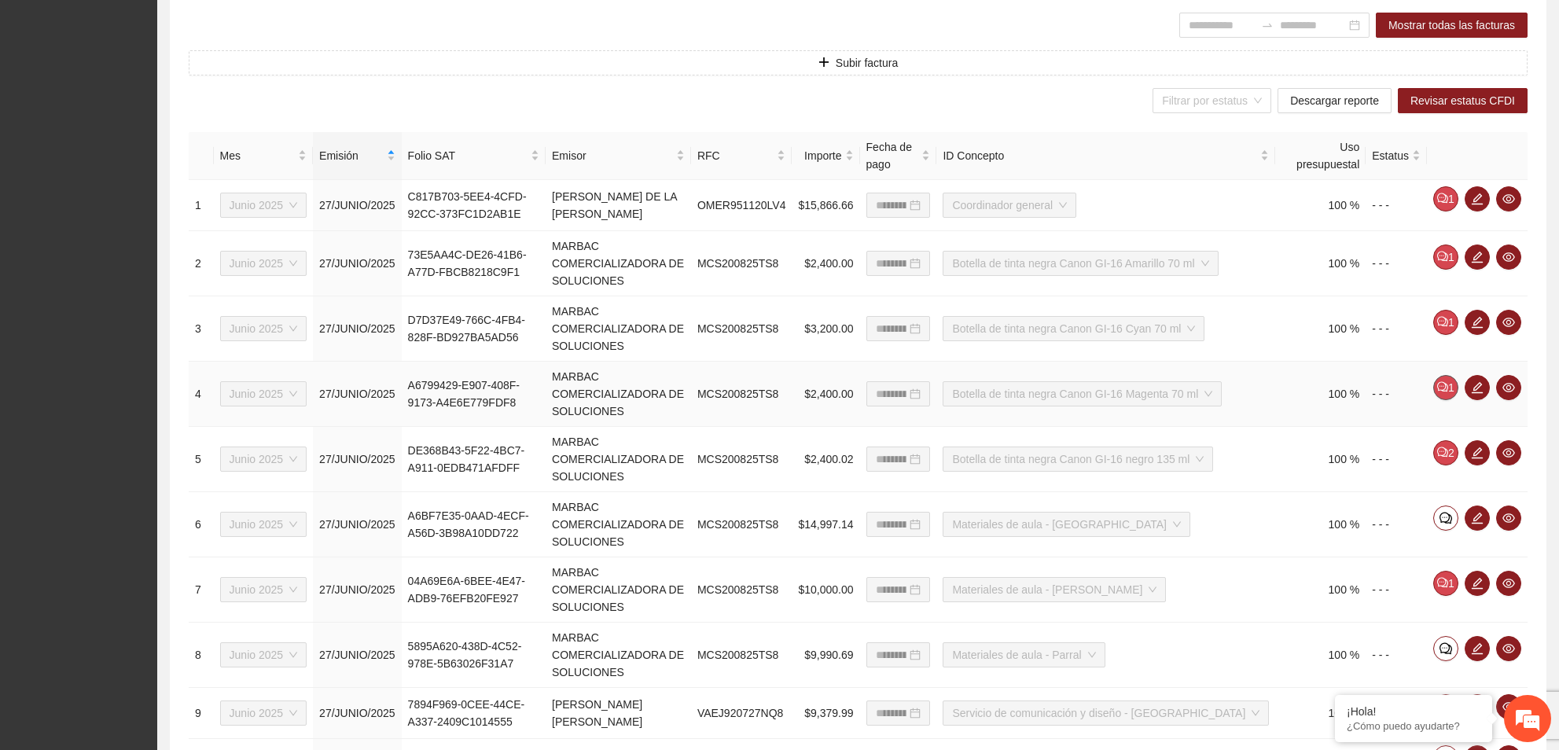
click at [1436, 394] on button "1" at bounding box center [1445, 387] width 25 height 25
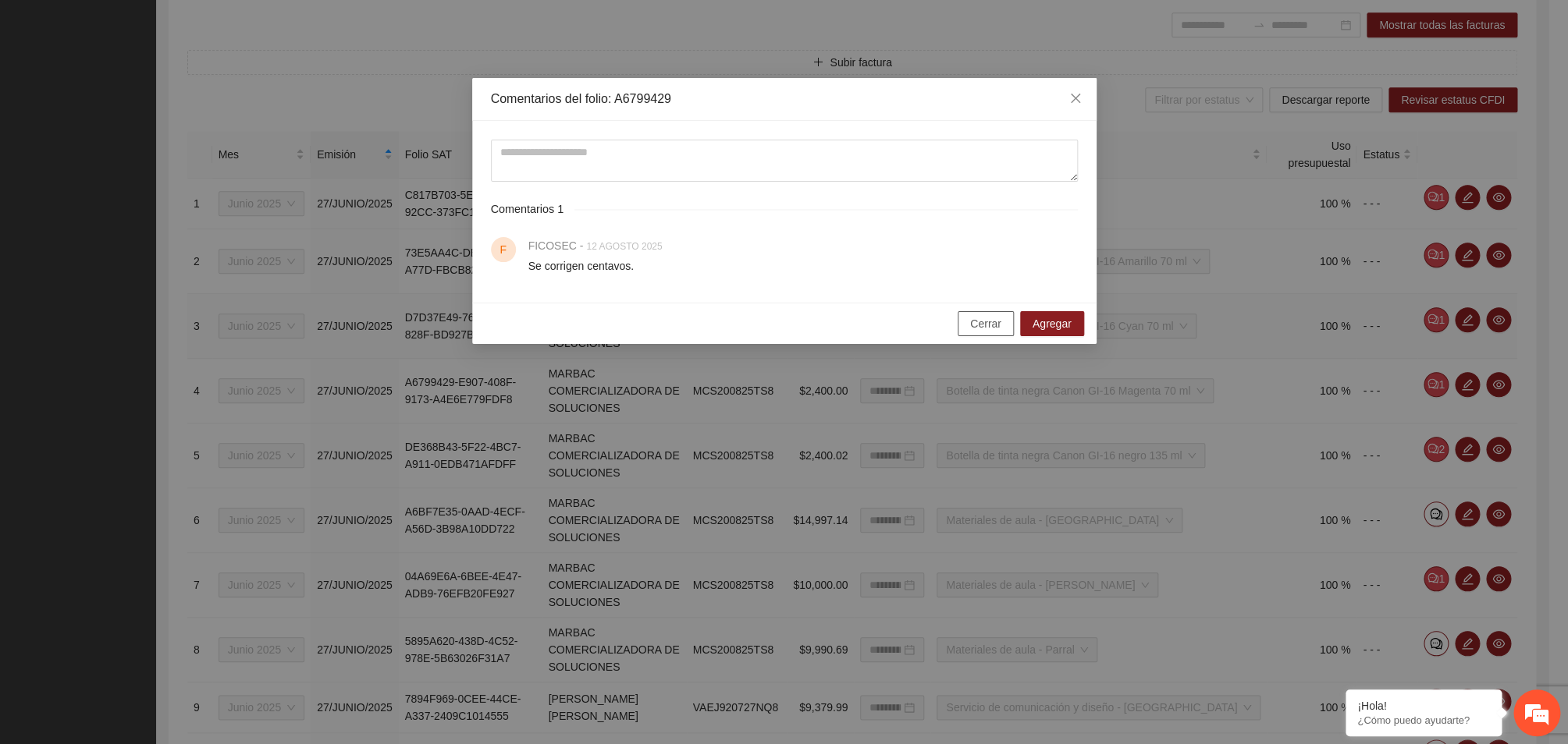
click at [973, 315] on button "Cerrar" at bounding box center [985, 323] width 57 height 25
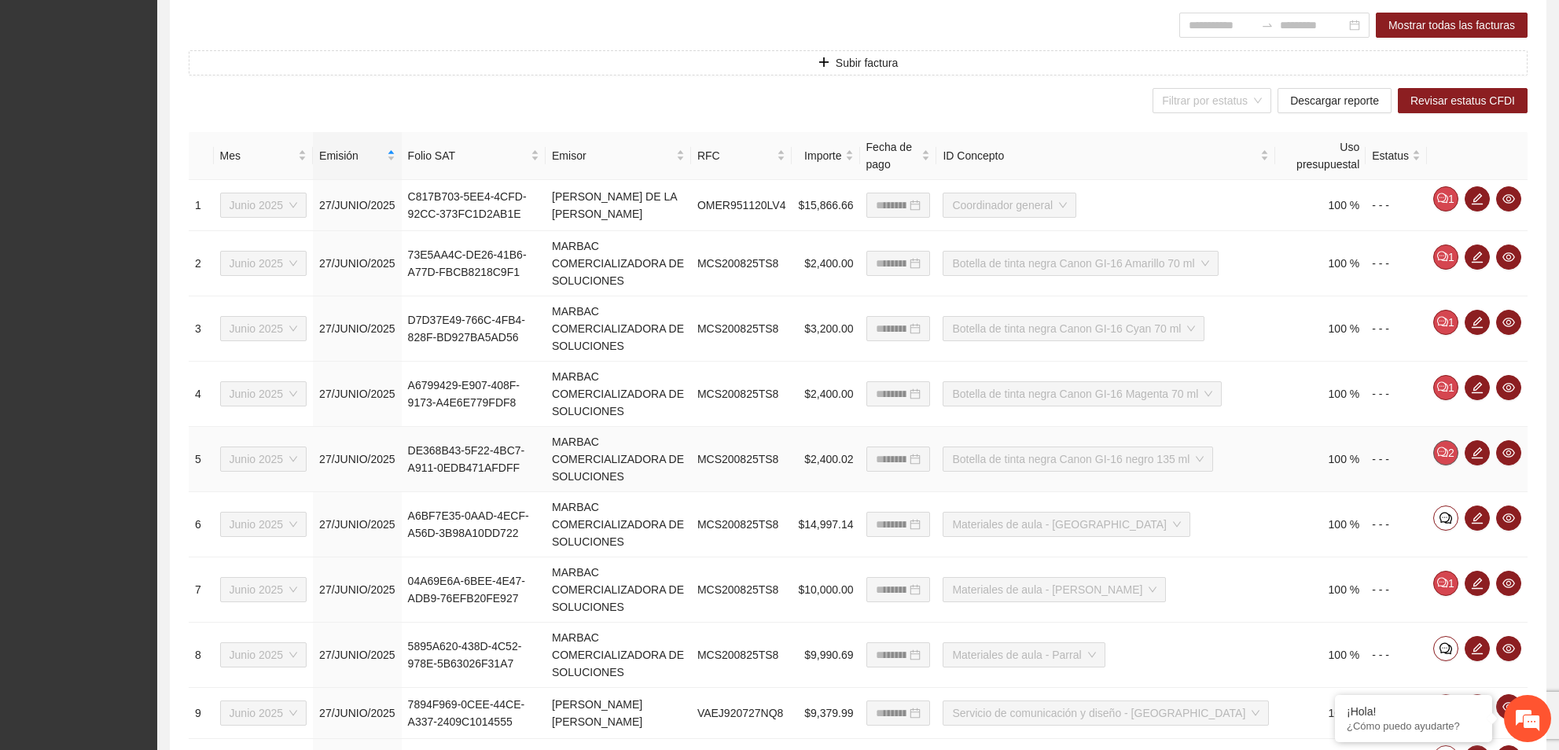
click at [1445, 458] on icon "comment" at bounding box center [1442, 452] width 11 height 10
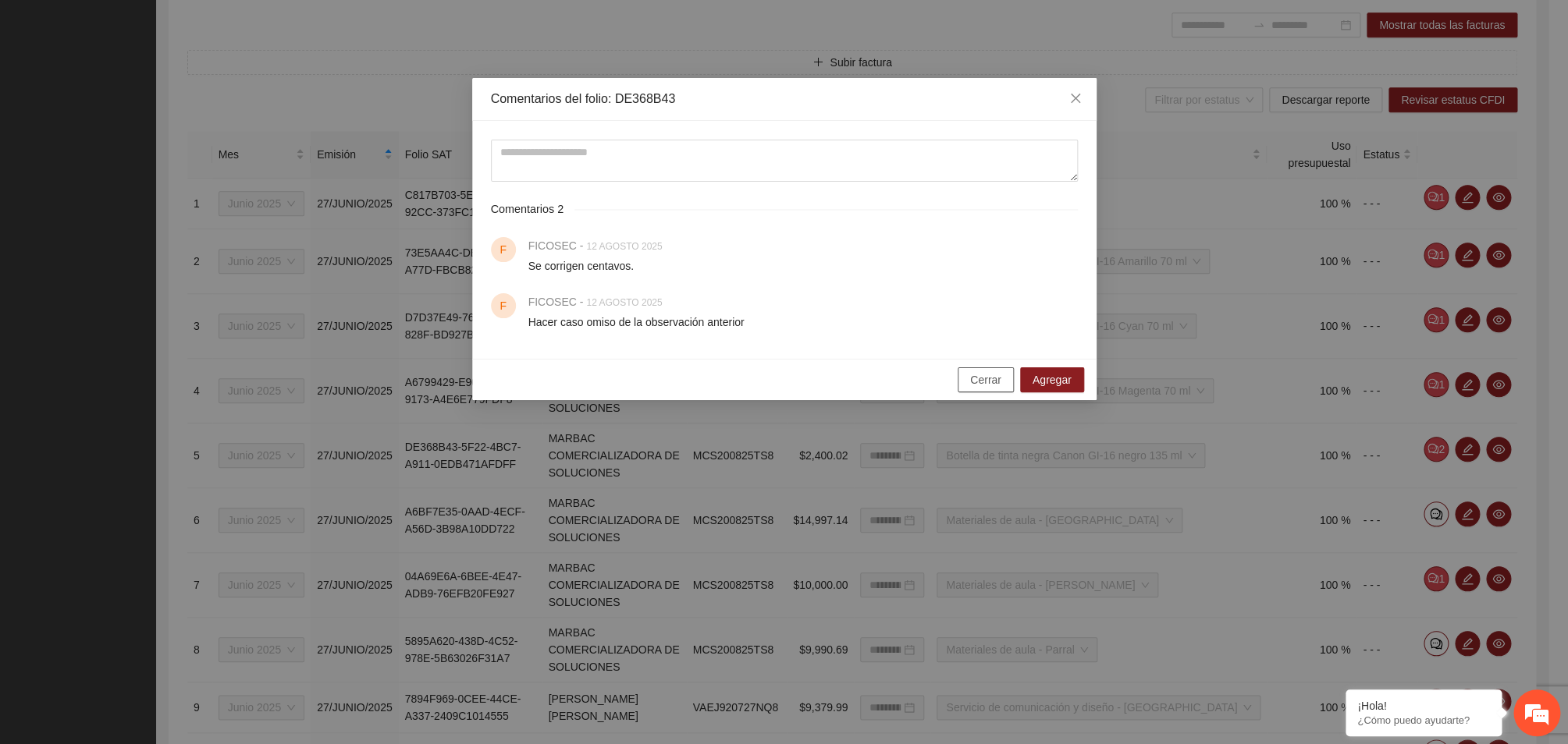
click at [989, 379] on span "Cerrar" at bounding box center [984, 379] width 31 height 17
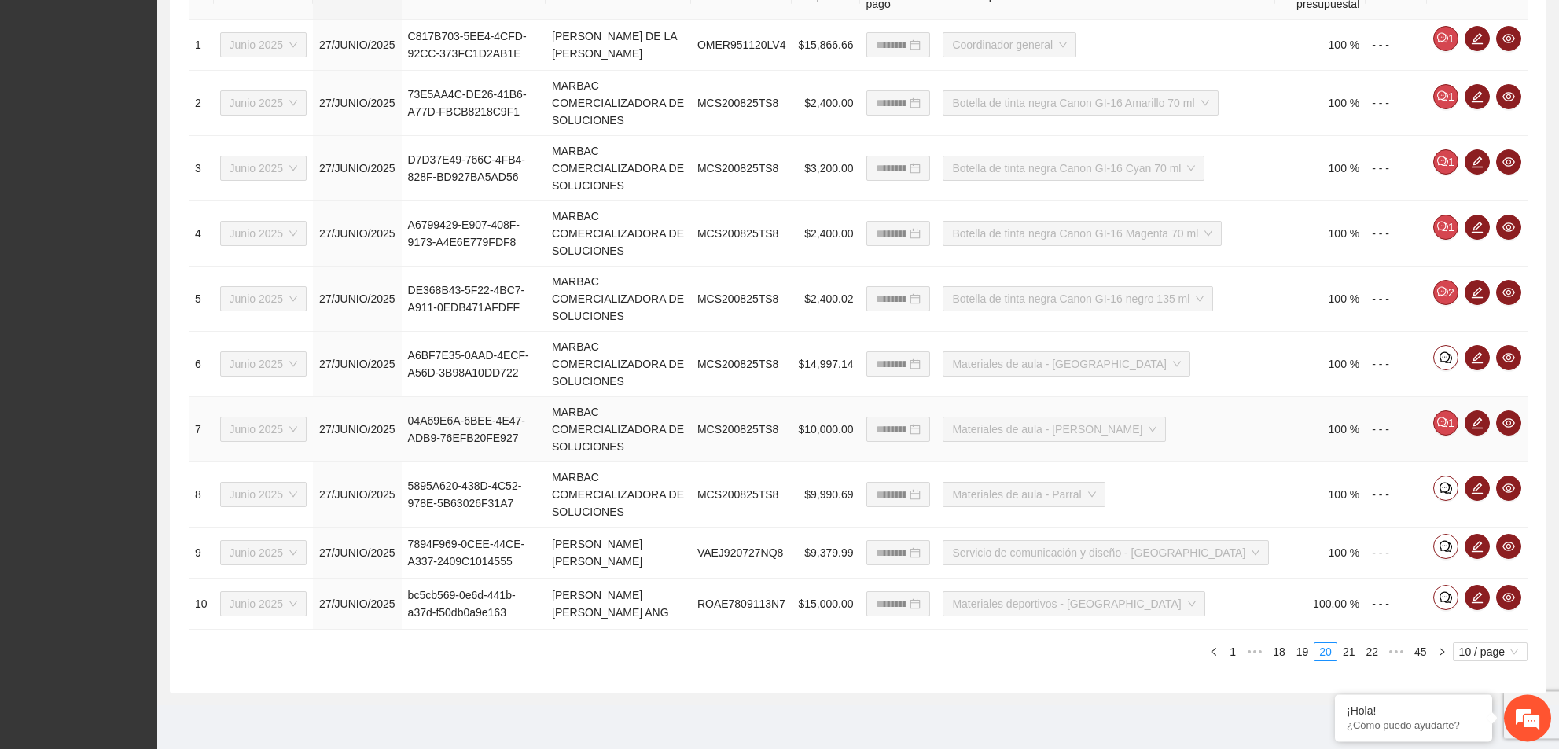
scroll to position [675, 0]
click at [1448, 419] on icon "comment" at bounding box center [1442, 422] width 11 height 11
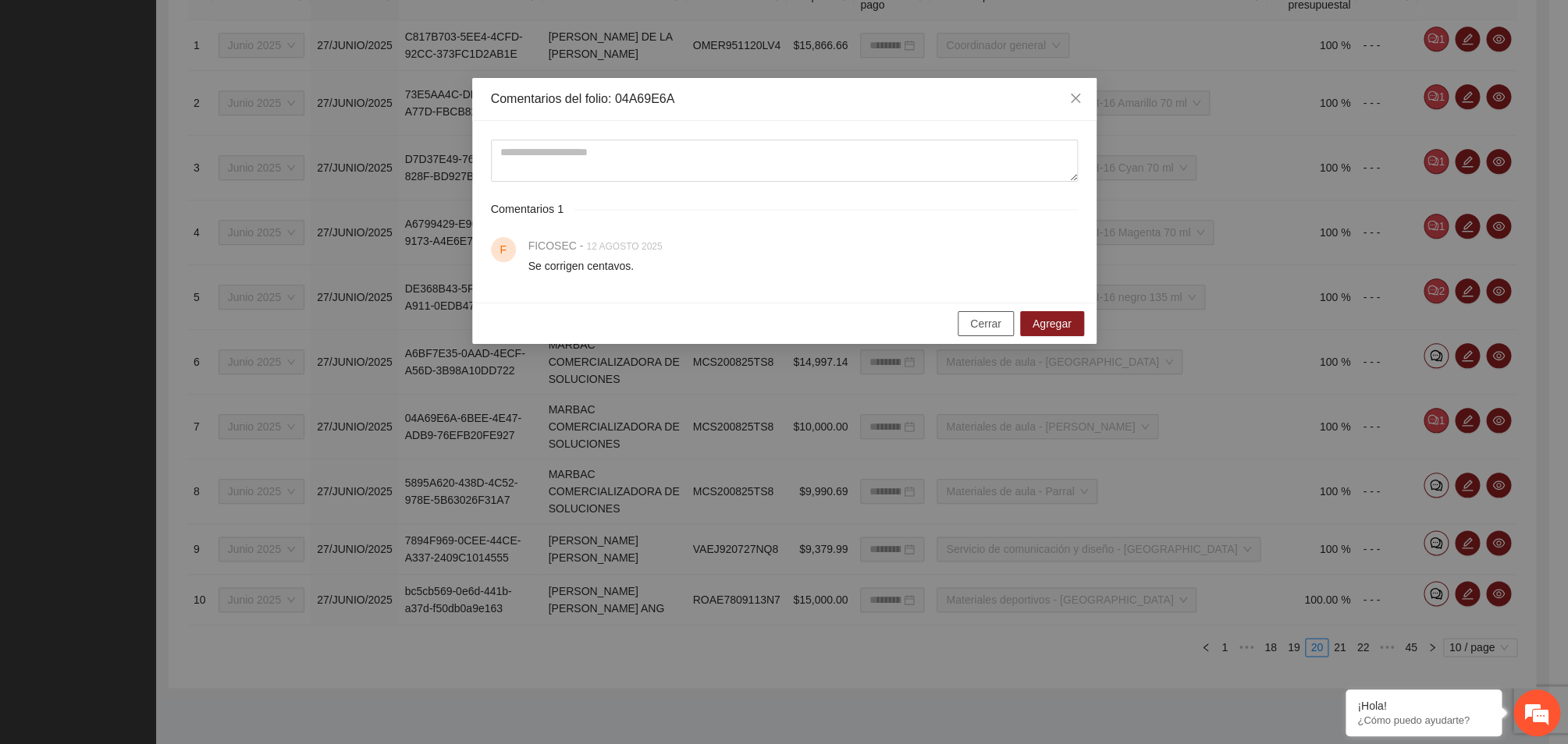
click at [985, 325] on span "Cerrar" at bounding box center [984, 323] width 31 height 17
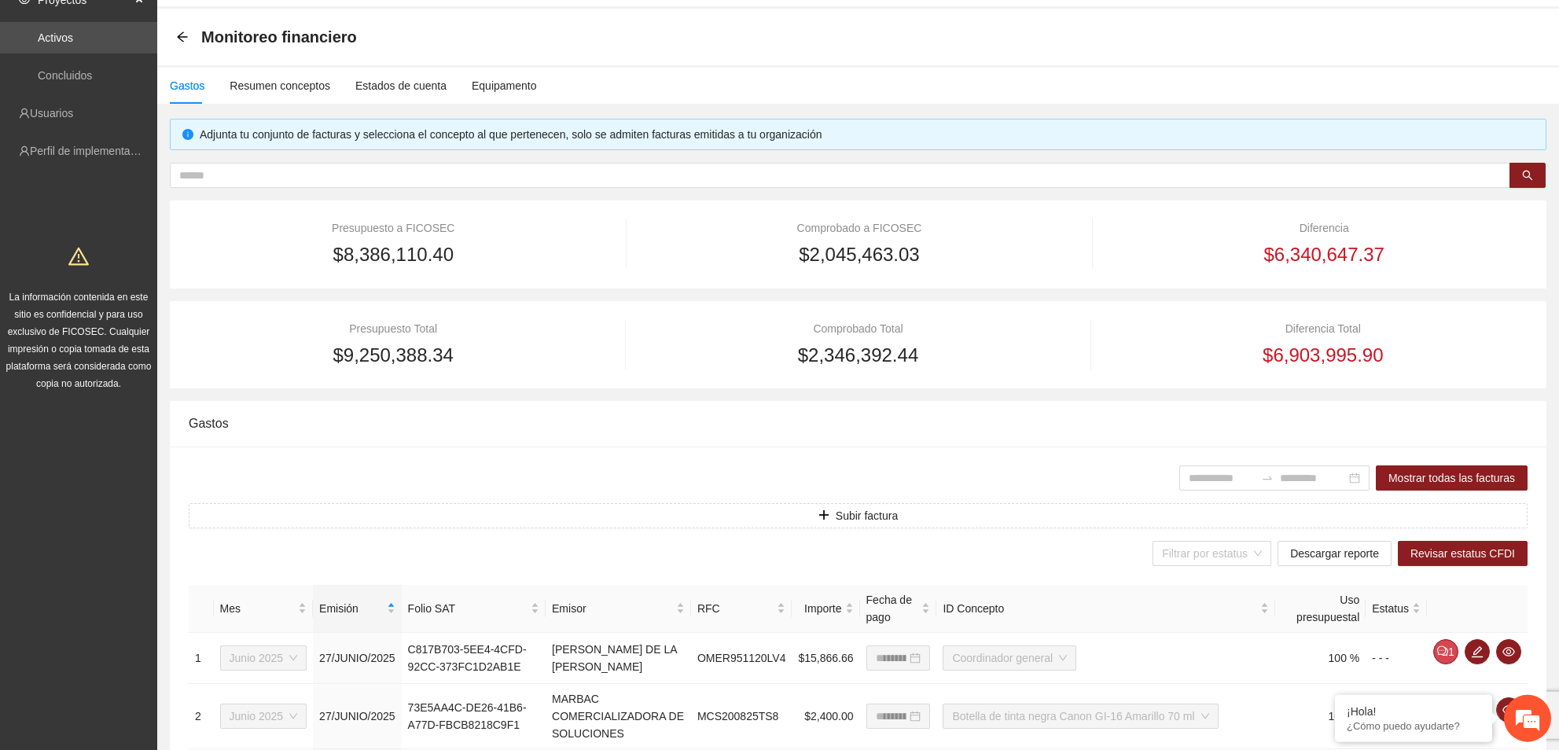
scroll to position [0, 0]
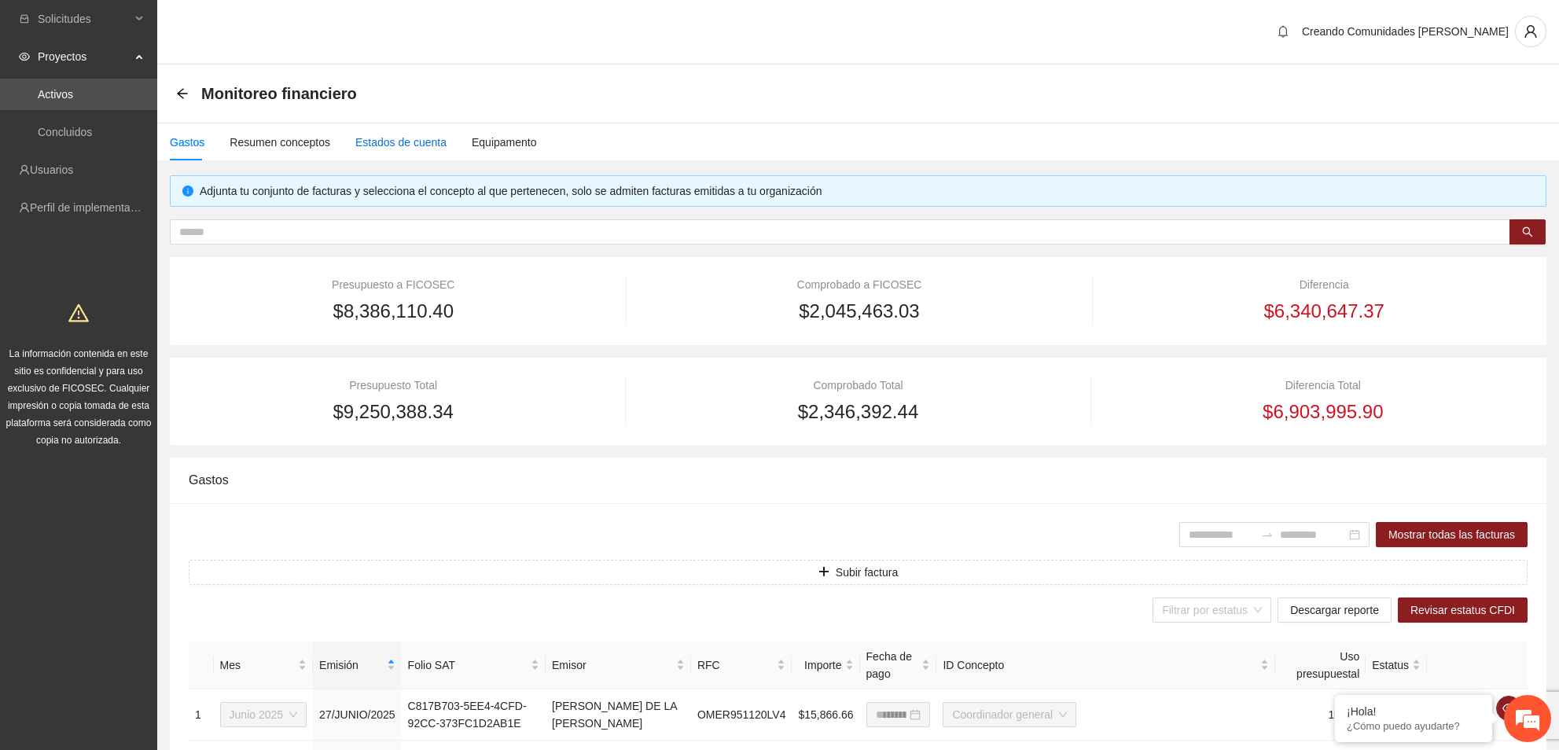
click at [393, 134] on div "Estados de cuenta" at bounding box center [400, 142] width 91 height 17
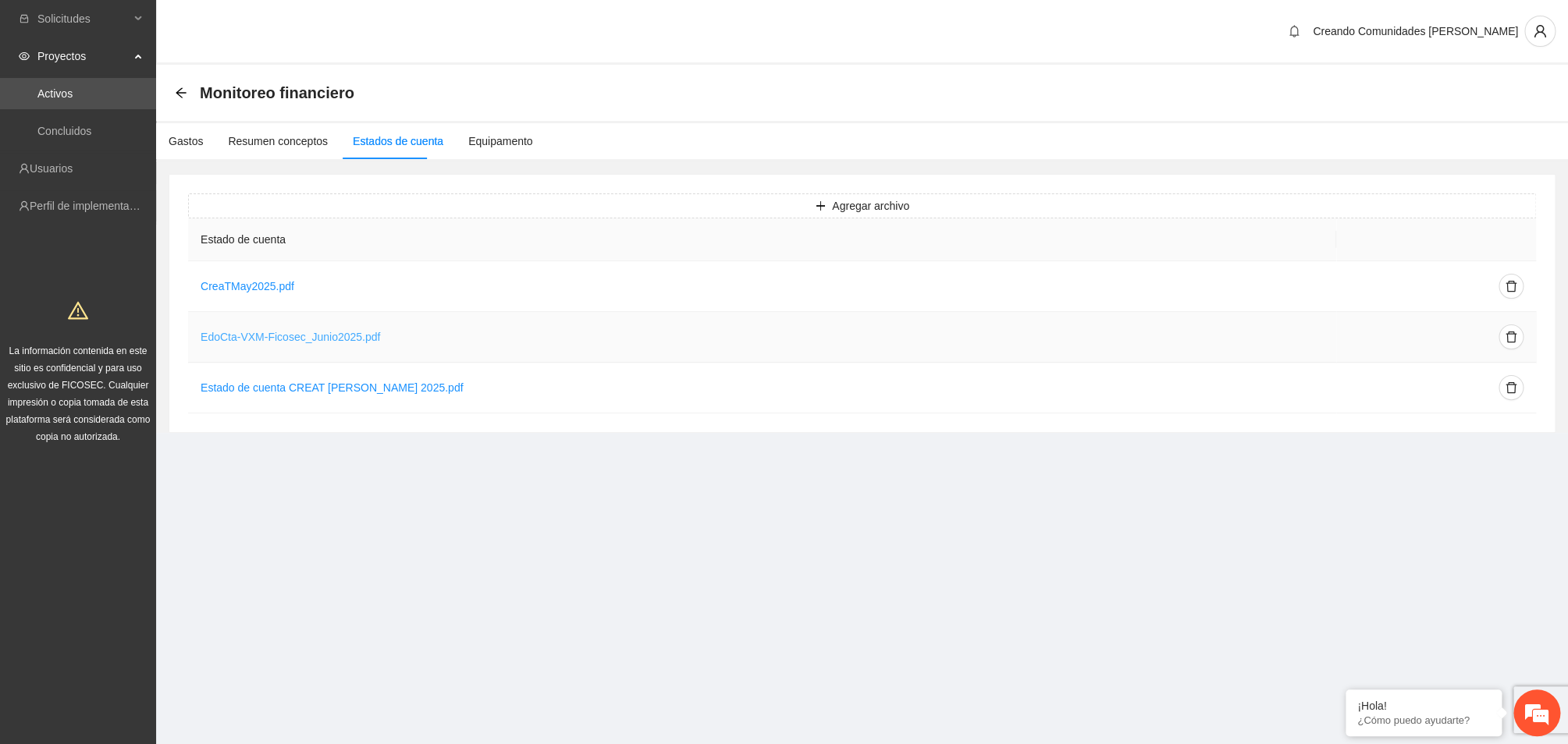
click at [252, 336] on link "EdoCta-VXM-Ficosec_Junio2025.pdf" at bounding box center [290, 336] width 180 height 13
click at [299, 136] on div "Resumen conceptos" at bounding box center [278, 141] width 100 height 17
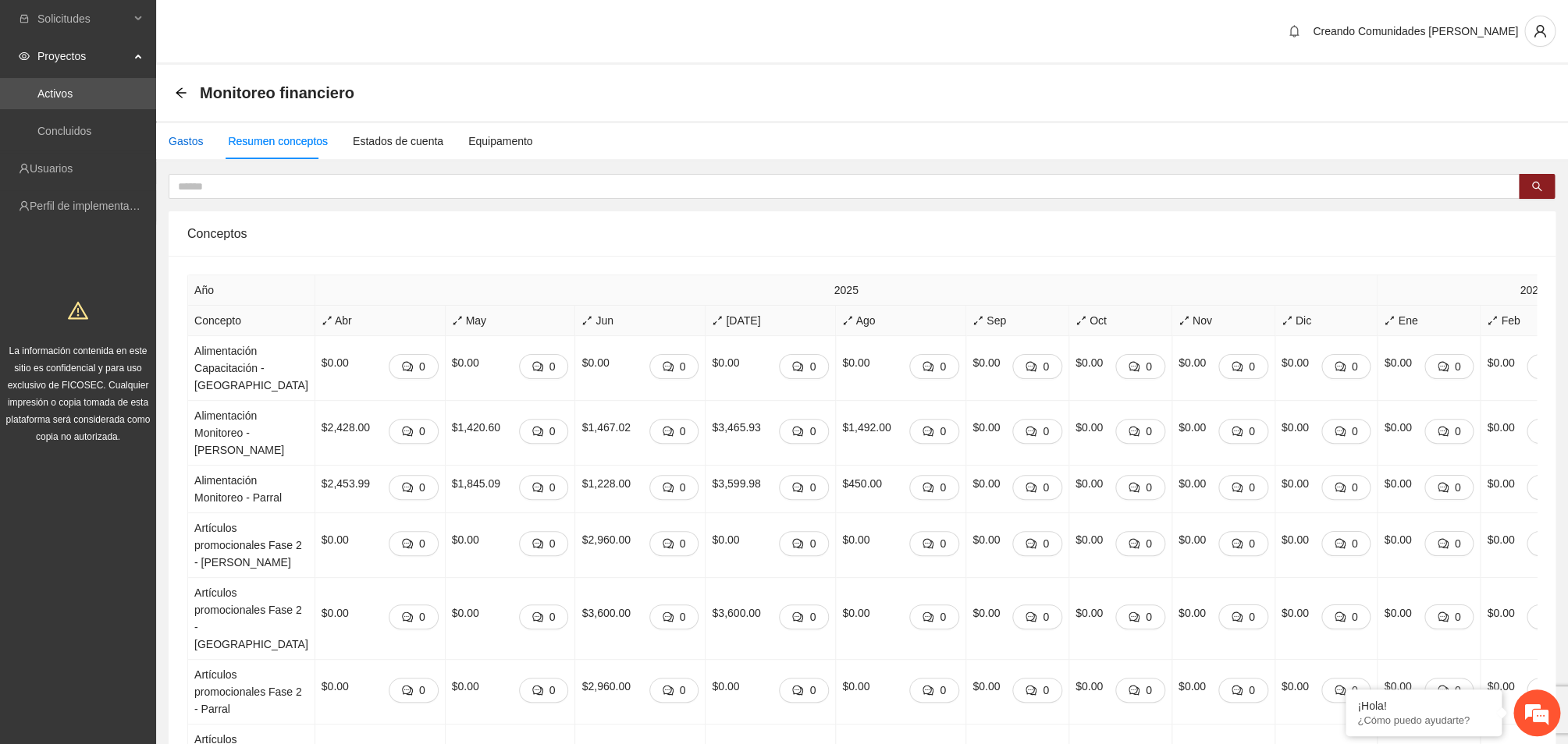
click at [192, 136] on div "Gastos" at bounding box center [186, 141] width 35 height 17
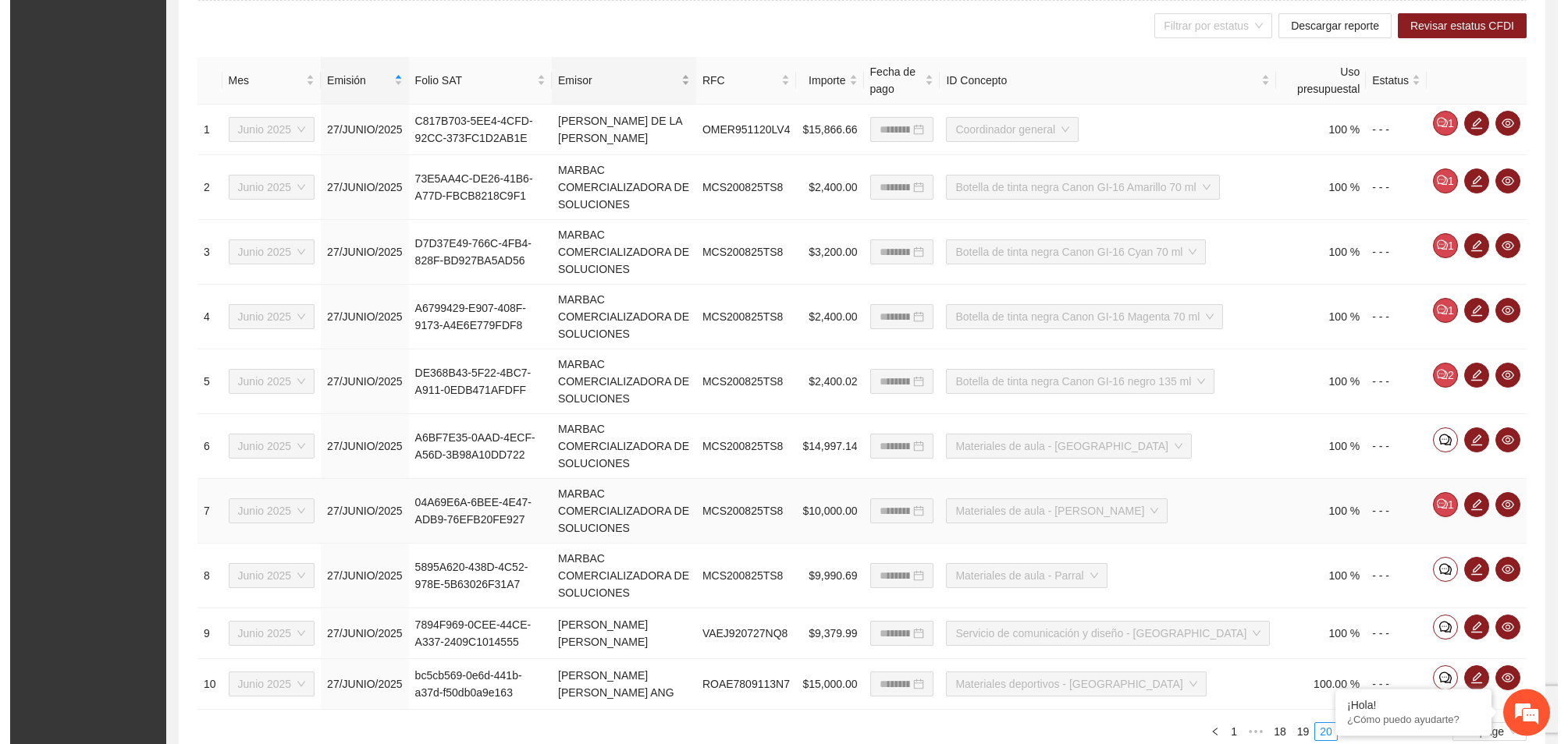
scroll to position [502, 0]
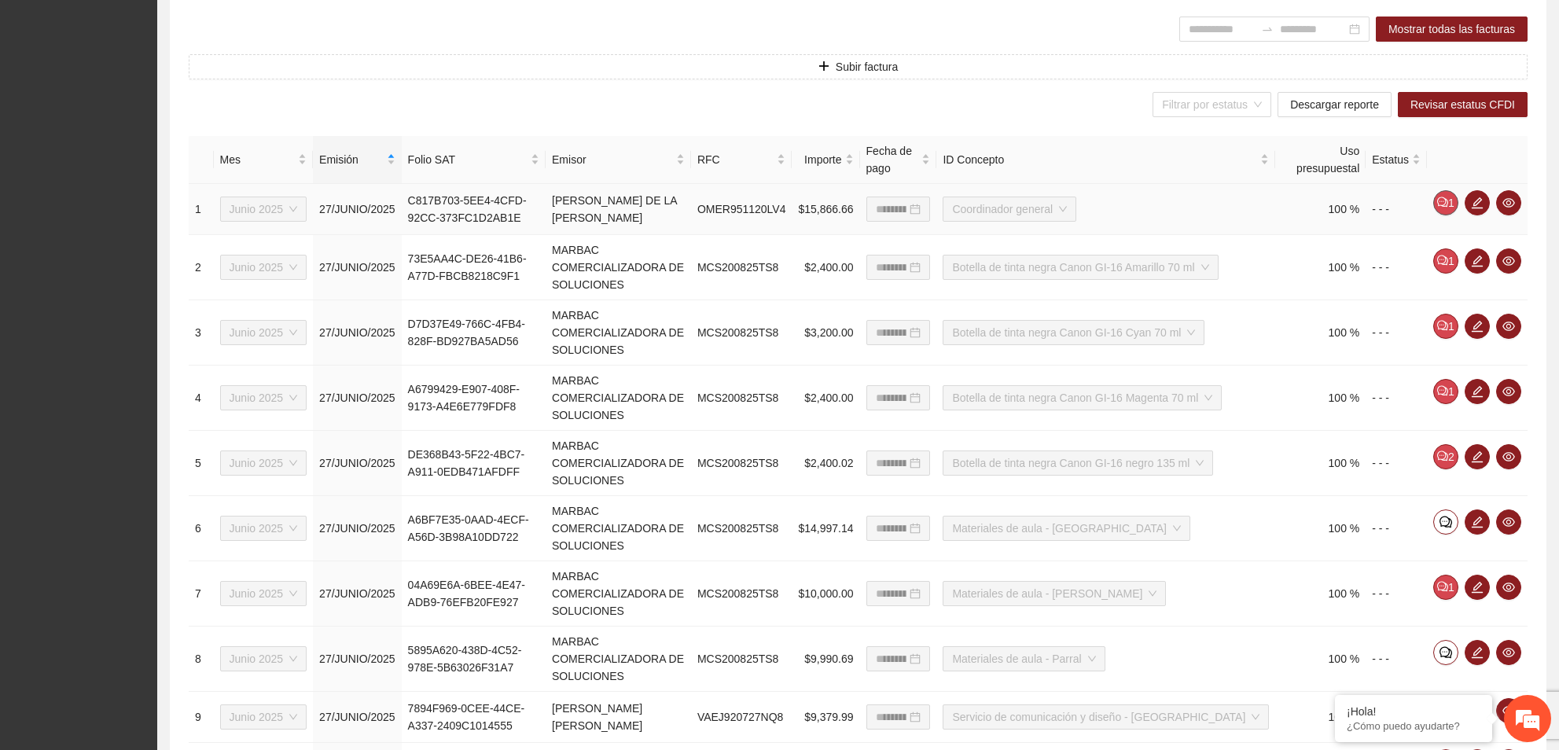
click at [1440, 208] on icon "comment" at bounding box center [1442, 202] width 11 height 11
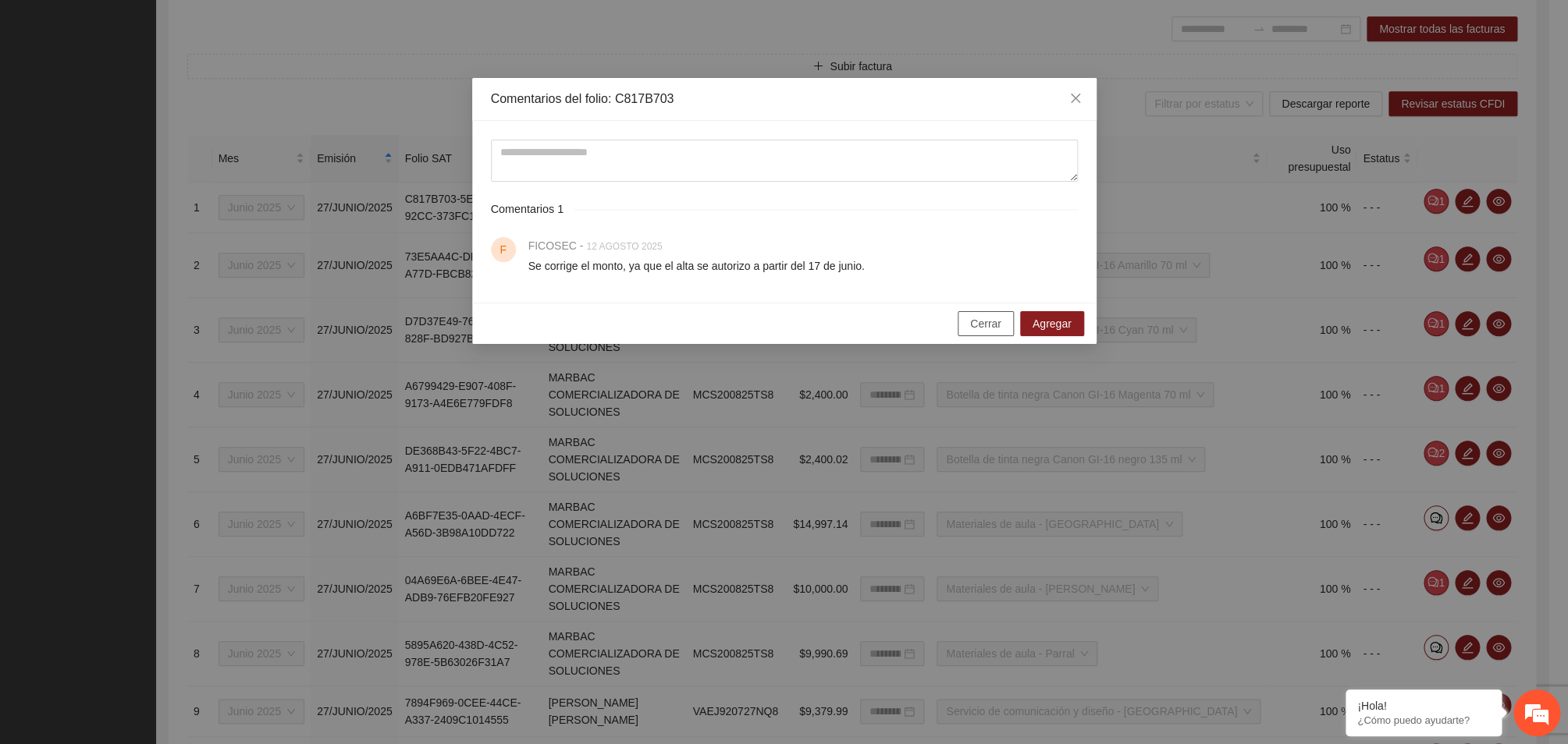
click at [980, 329] on span "Cerrar" at bounding box center [984, 323] width 31 height 17
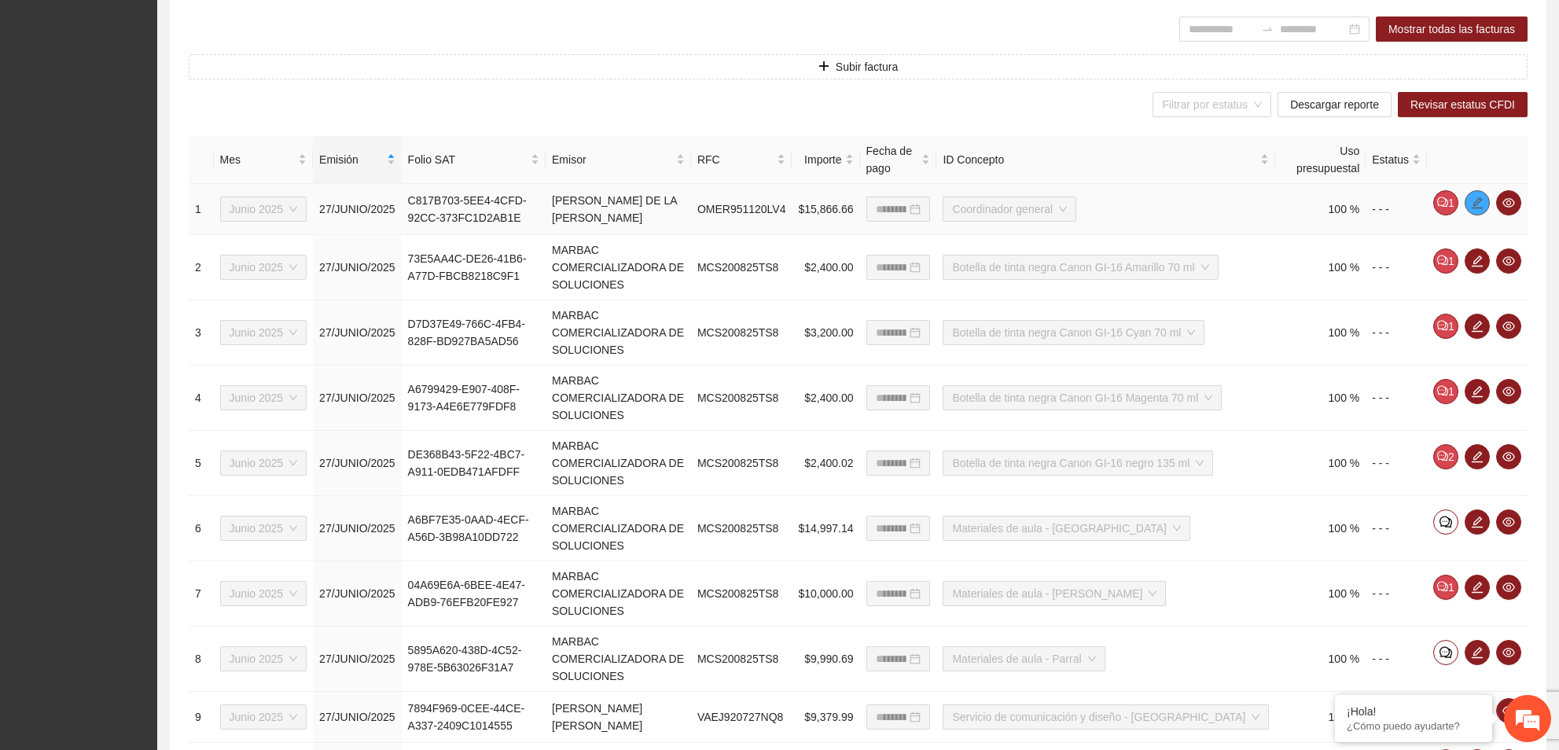
click at [1471, 208] on span "edit" at bounding box center [1478, 203] width 24 height 13
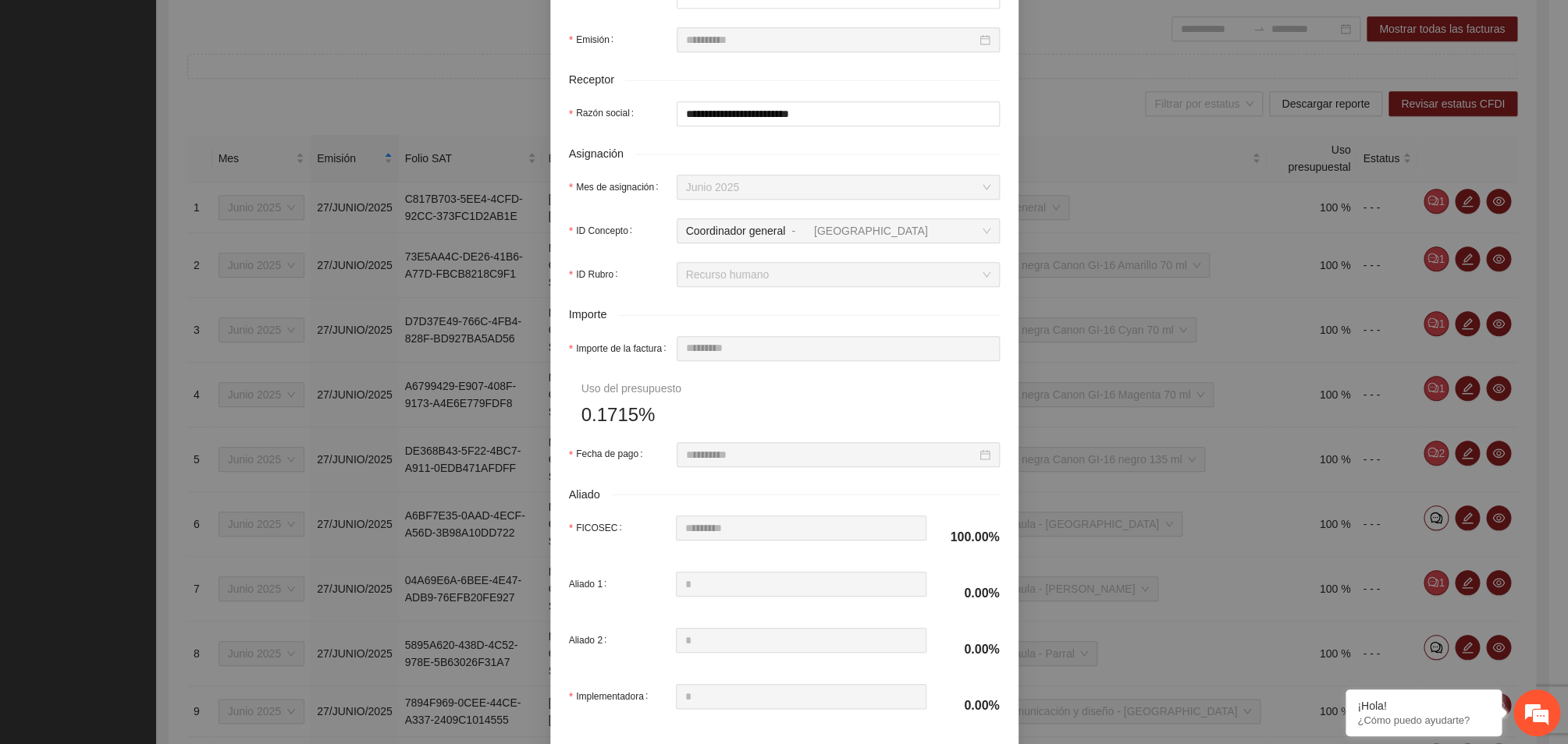
scroll to position [561, 0]
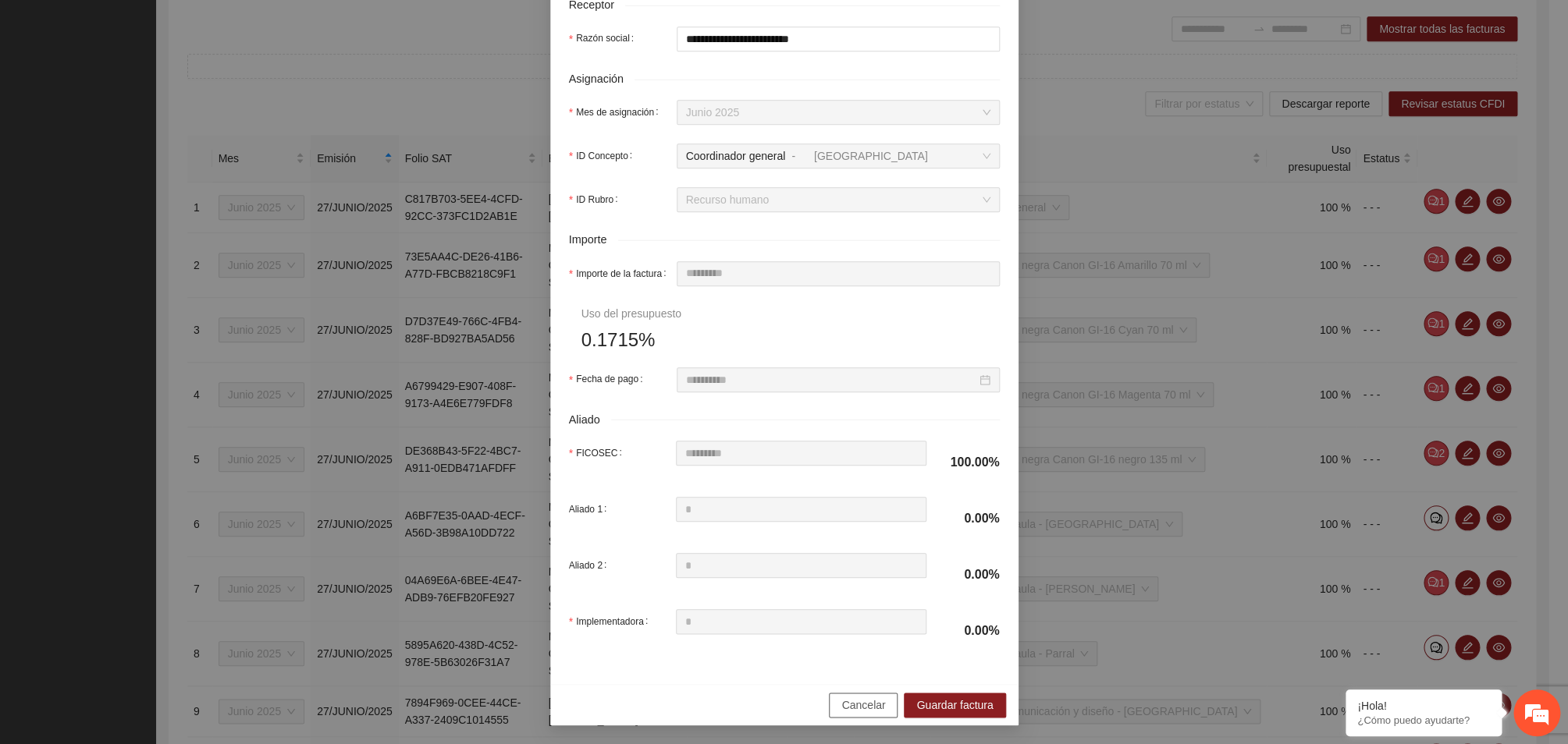
click at [856, 706] on span "Cancelar" at bounding box center [863, 704] width 44 height 17
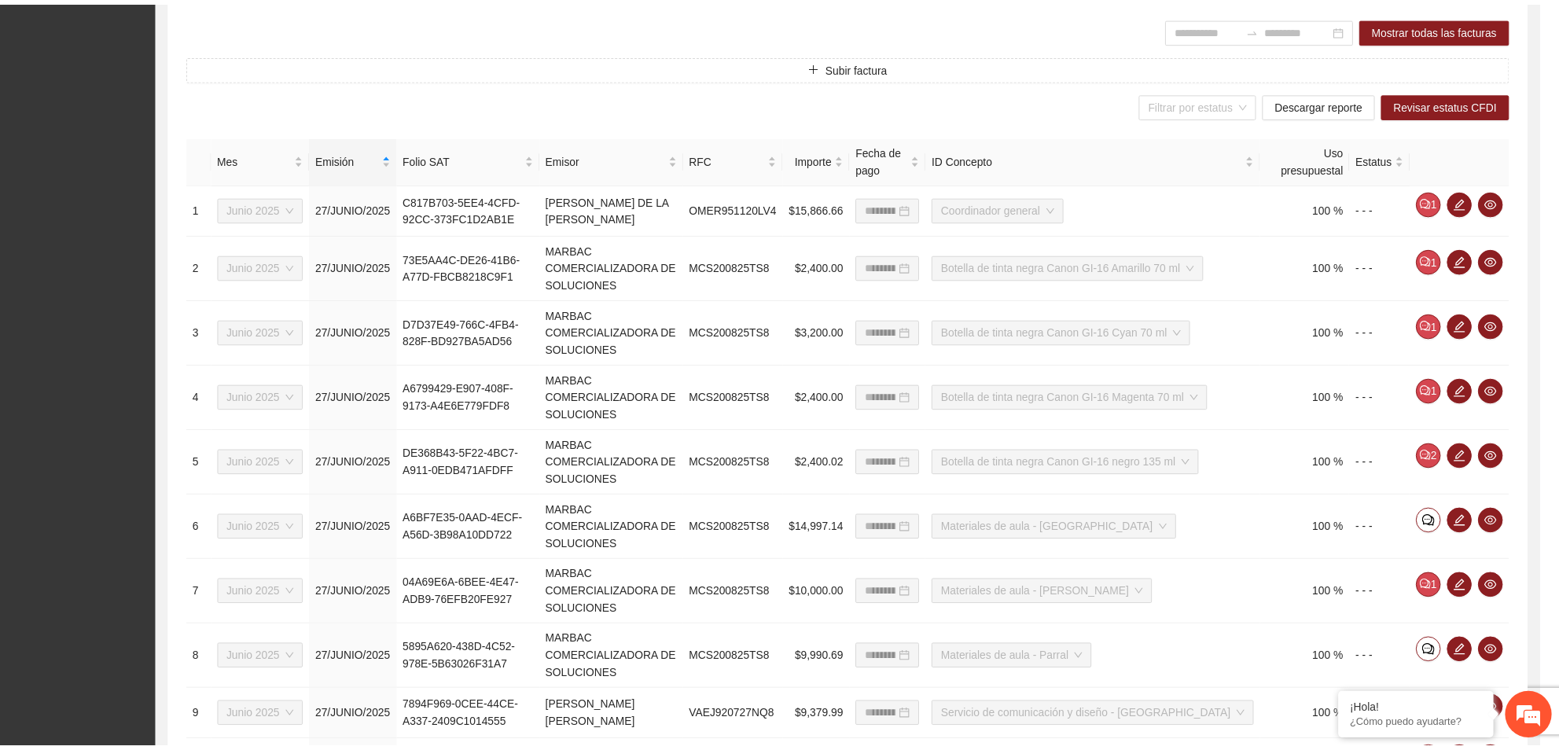
scroll to position [488, 0]
